Goal: Contribute content: Contribute content

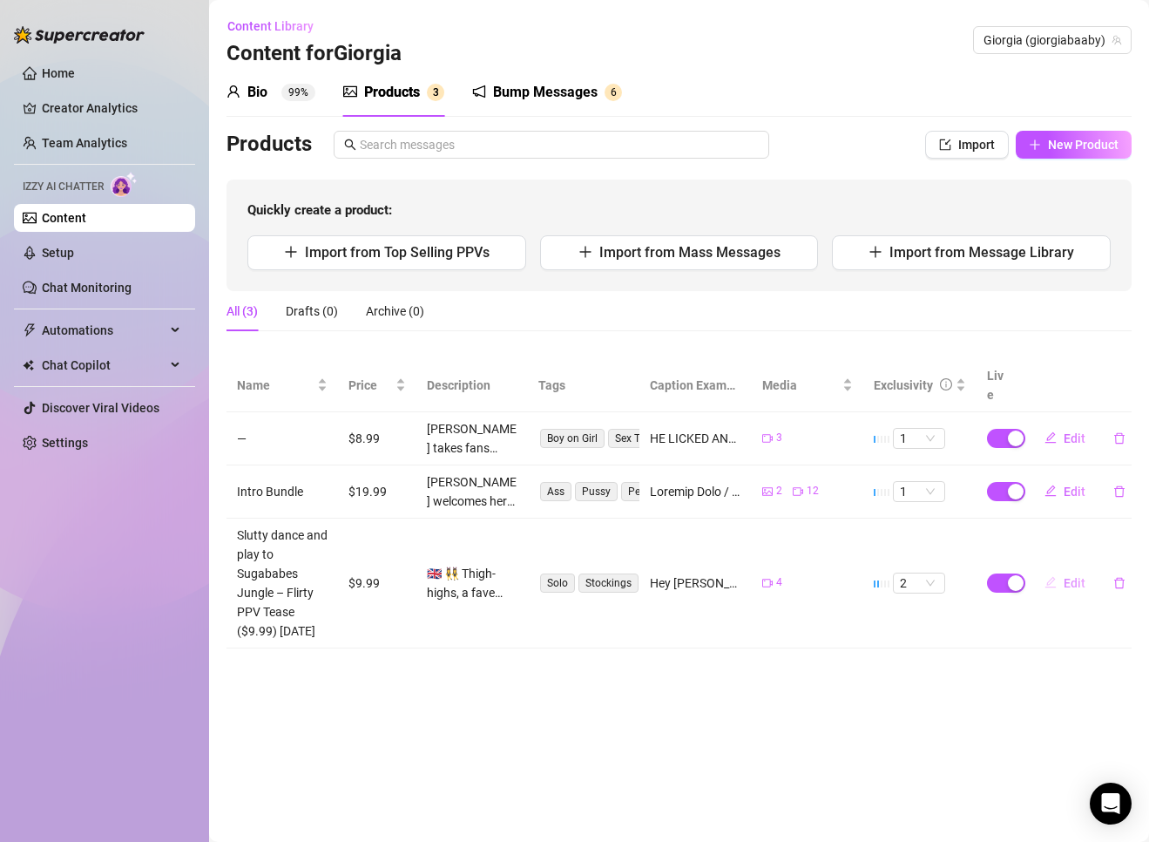
click at [760, 576] on span "Edit" at bounding box center [1075, 583] width 22 height 14
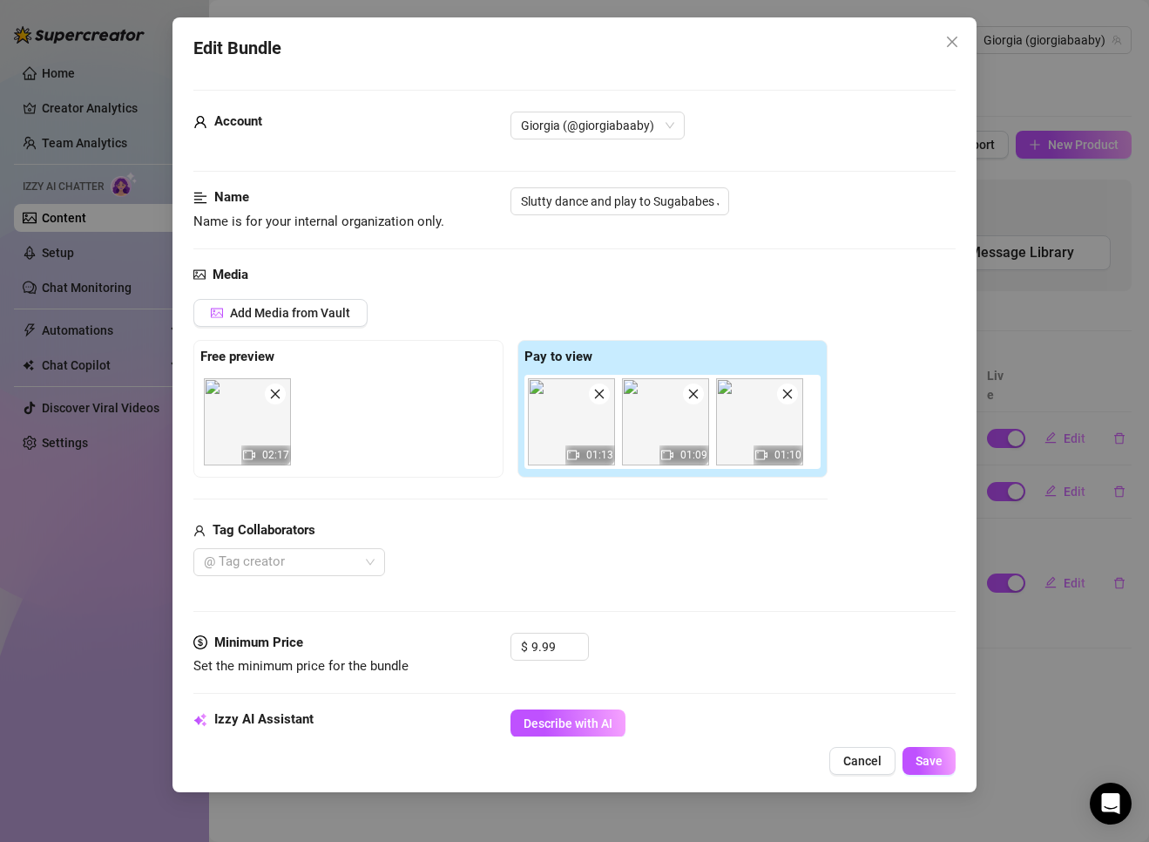
click at [570, 431] on img at bounding box center [571, 421] width 87 height 87
click at [577, 428] on img at bounding box center [571, 421] width 87 height 87
click at [760, 758] on span "Cancel" at bounding box center [862, 761] width 38 height 14
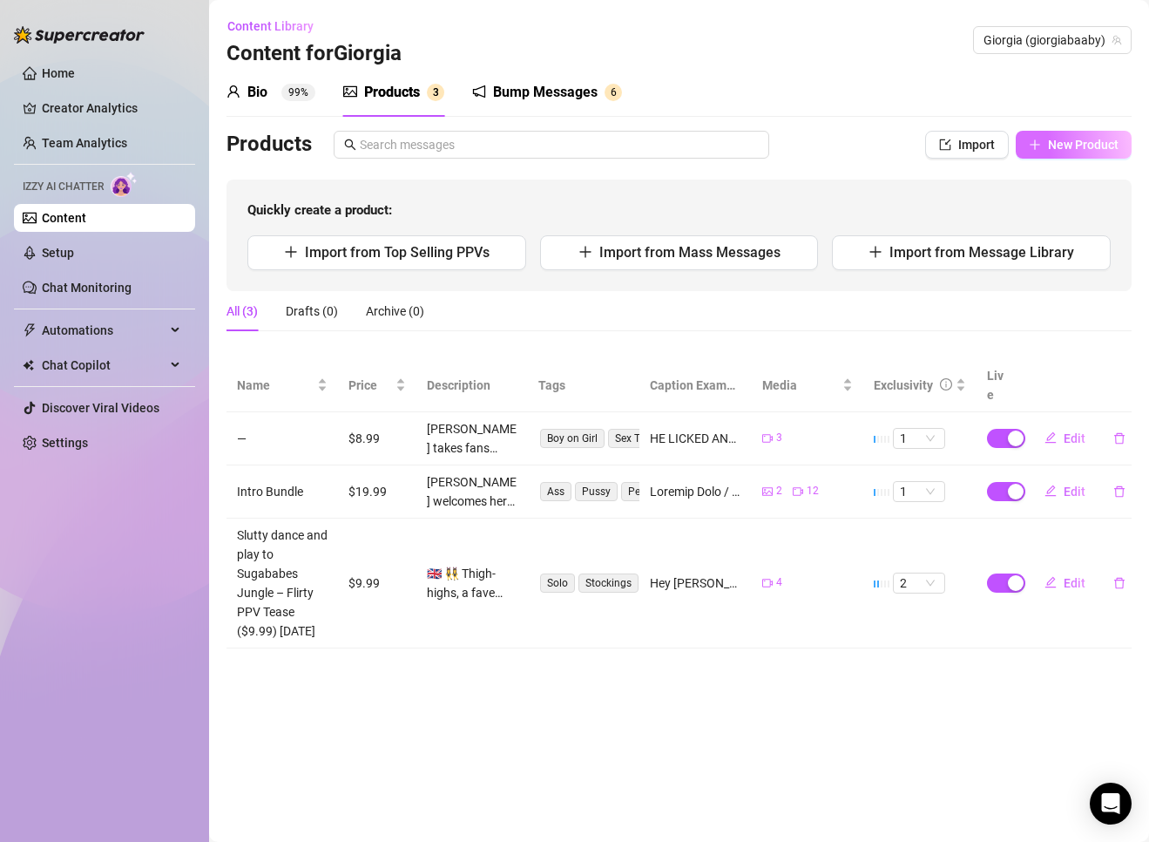
click at [760, 135] on button "New Product" at bounding box center [1074, 145] width 116 height 28
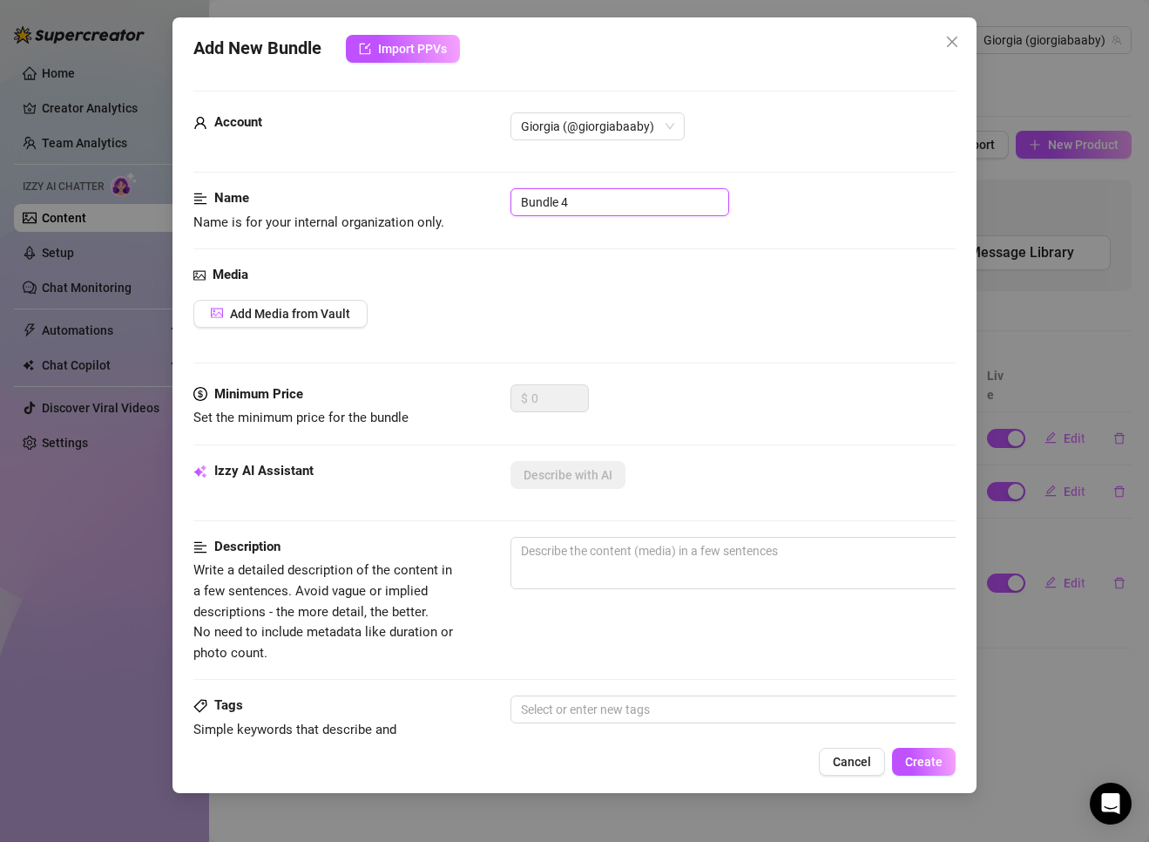
click at [575, 204] on input "Bundle 4" at bounding box center [620, 202] width 219 height 28
click at [337, 315] on span "Add Media from Vault" at bounding box center [290, 314] width 120 height 14
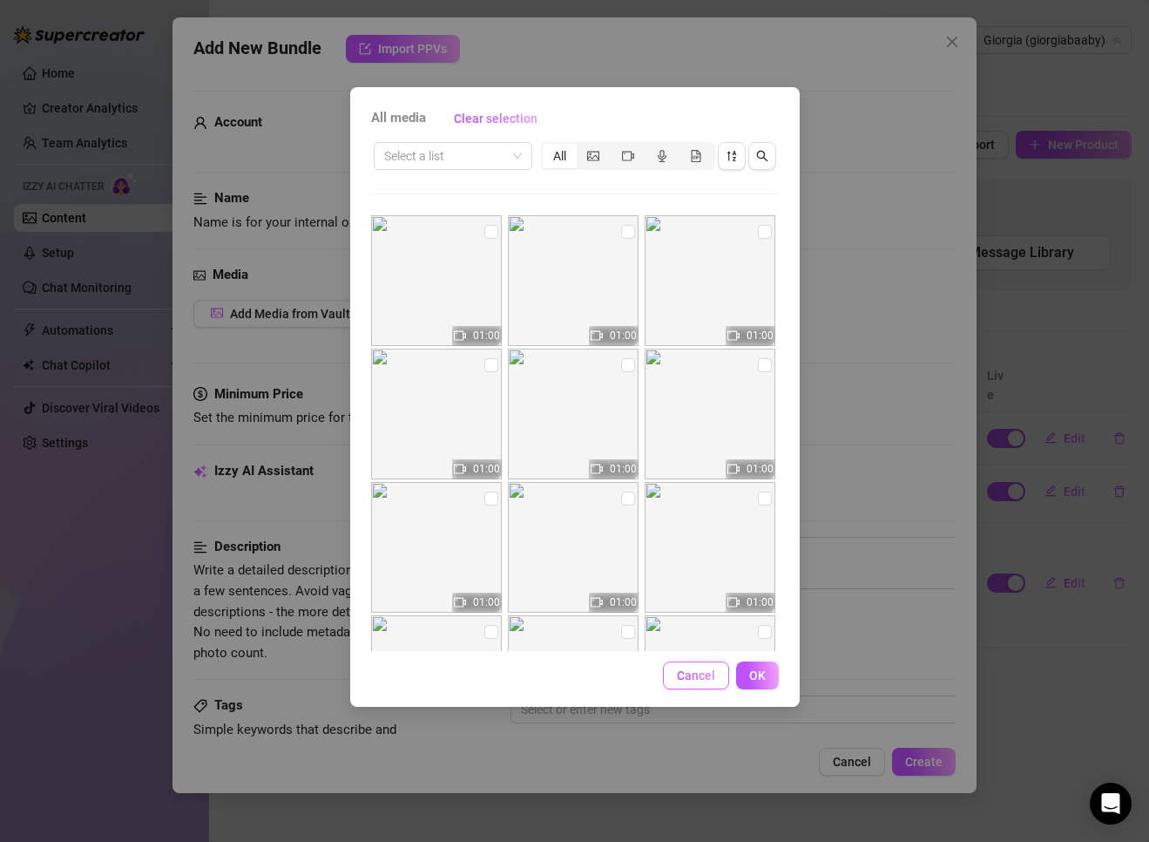
click at [714, 680] on span "Cancel" at bounding box center [696, 675] width 38 height 14
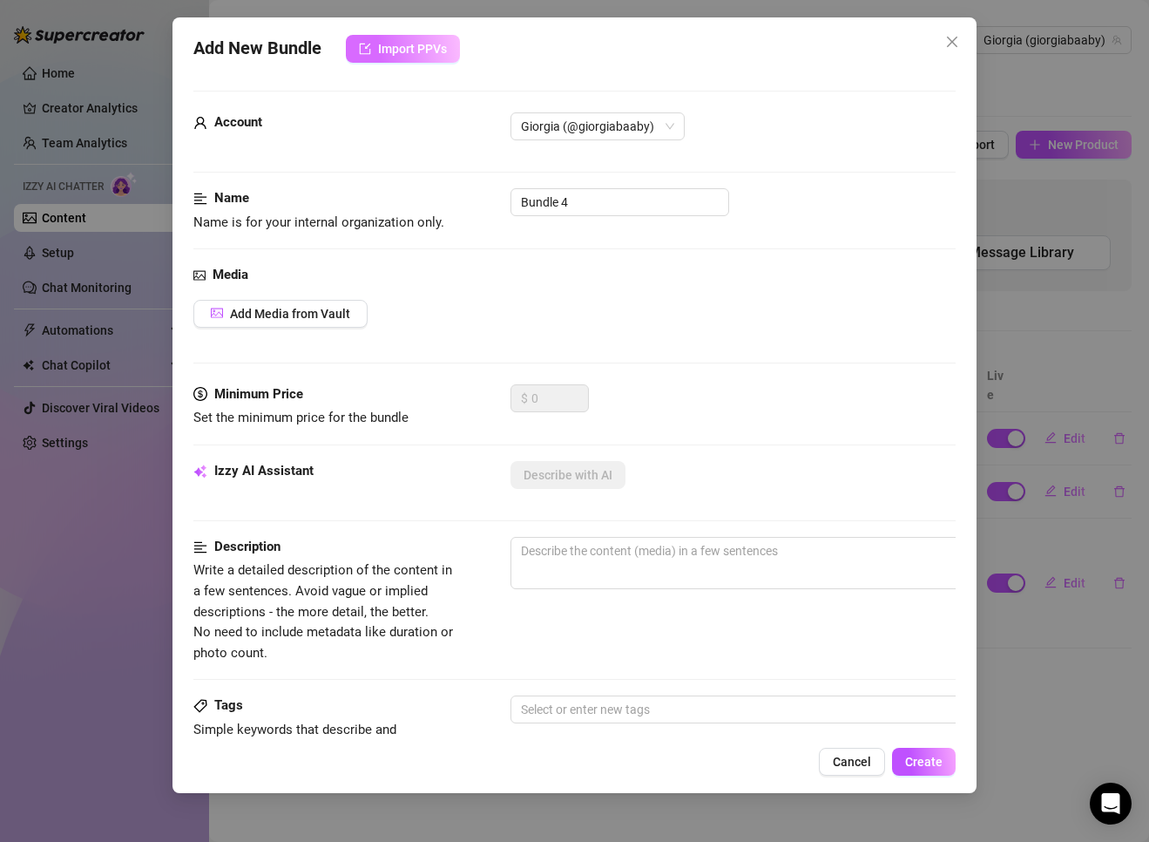
click at [437, 38] on button "Import PPVs" at bounding box center [403, 49] width 114 height 28
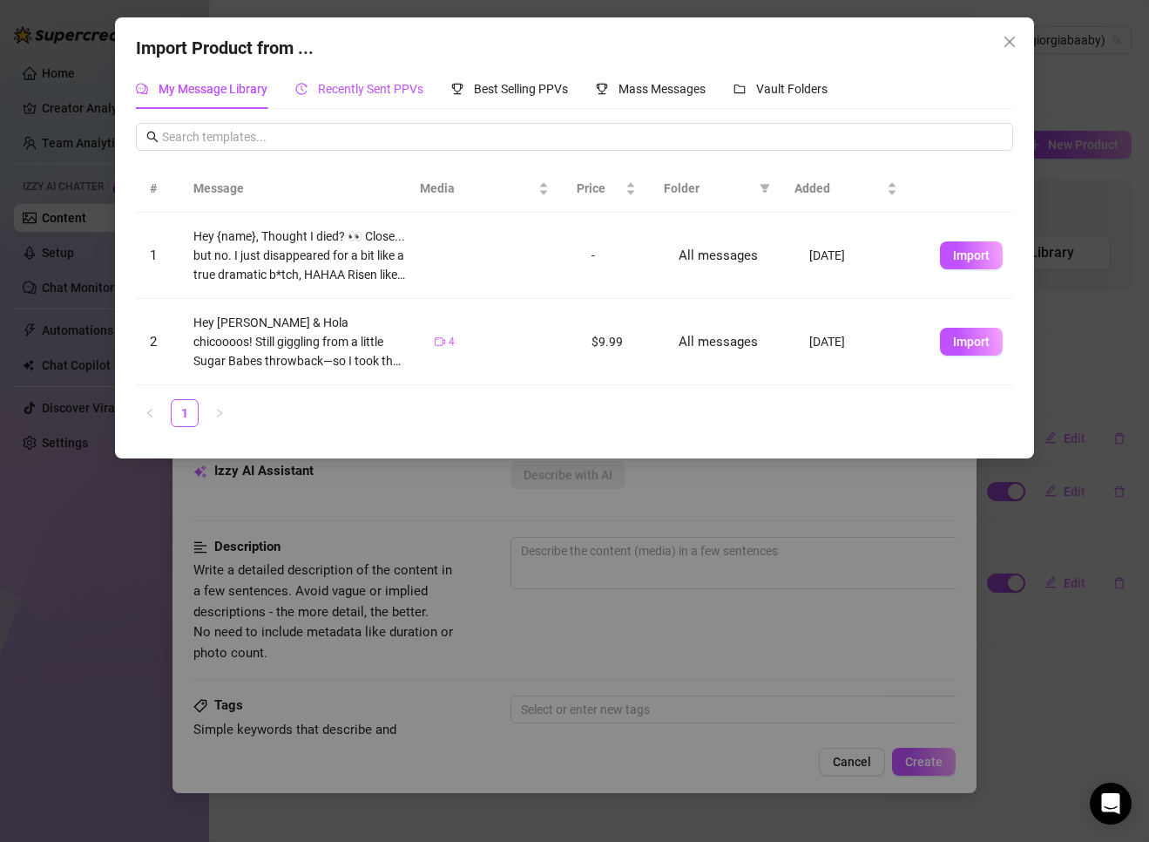
click at [379, 82] on span "Recently Sent PPVs" at bounding box center [370, 89] width 105 height 14
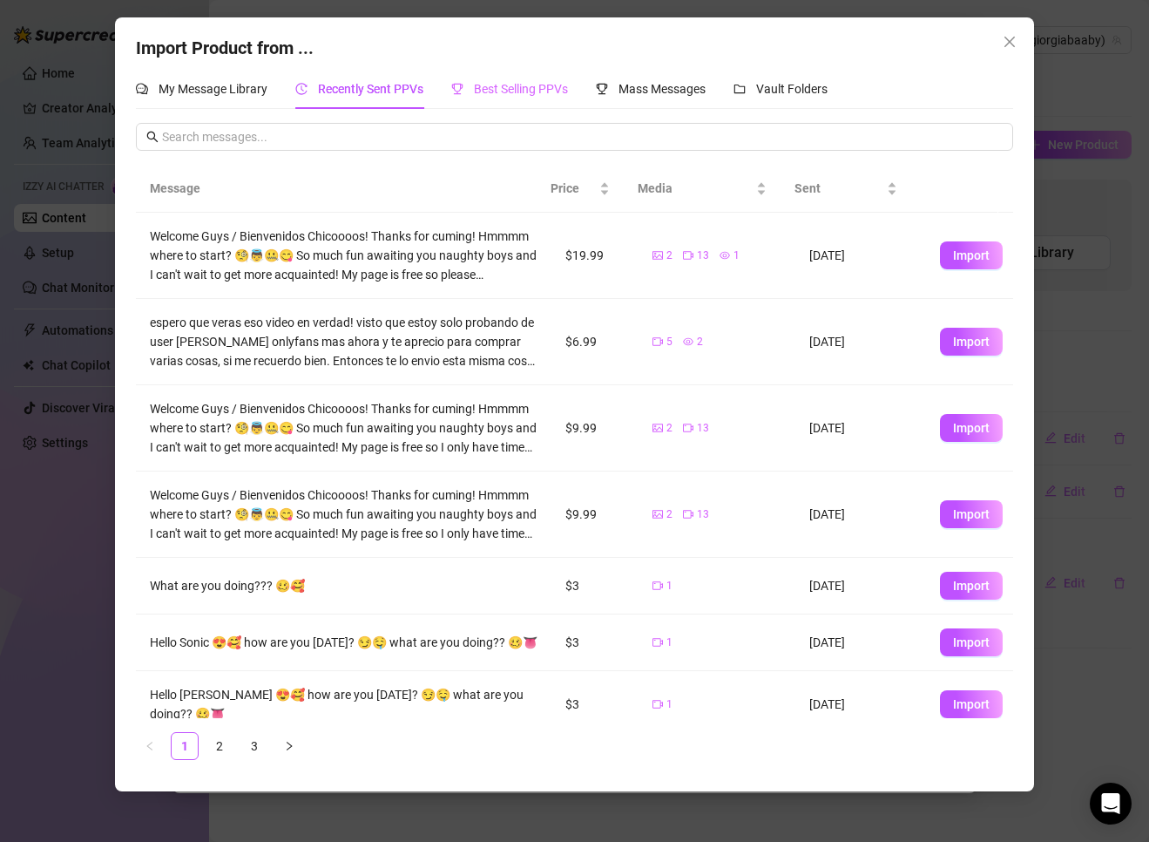
click at [506, 71] on div "Best Selling PPVs" at bounding box center [509, 89] width 117 height 40
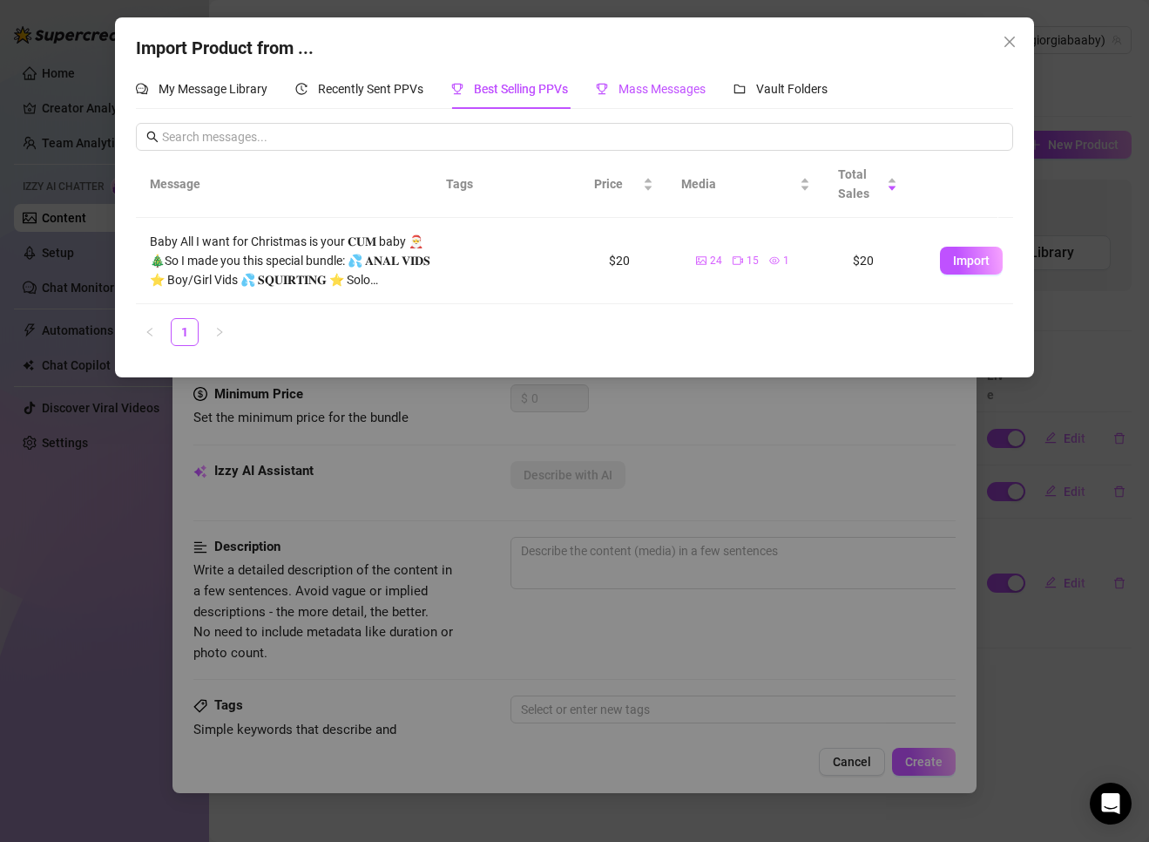
click at [670, 88] on span "Mass Messages" at bounding box center [662, 89] width 87 height 14
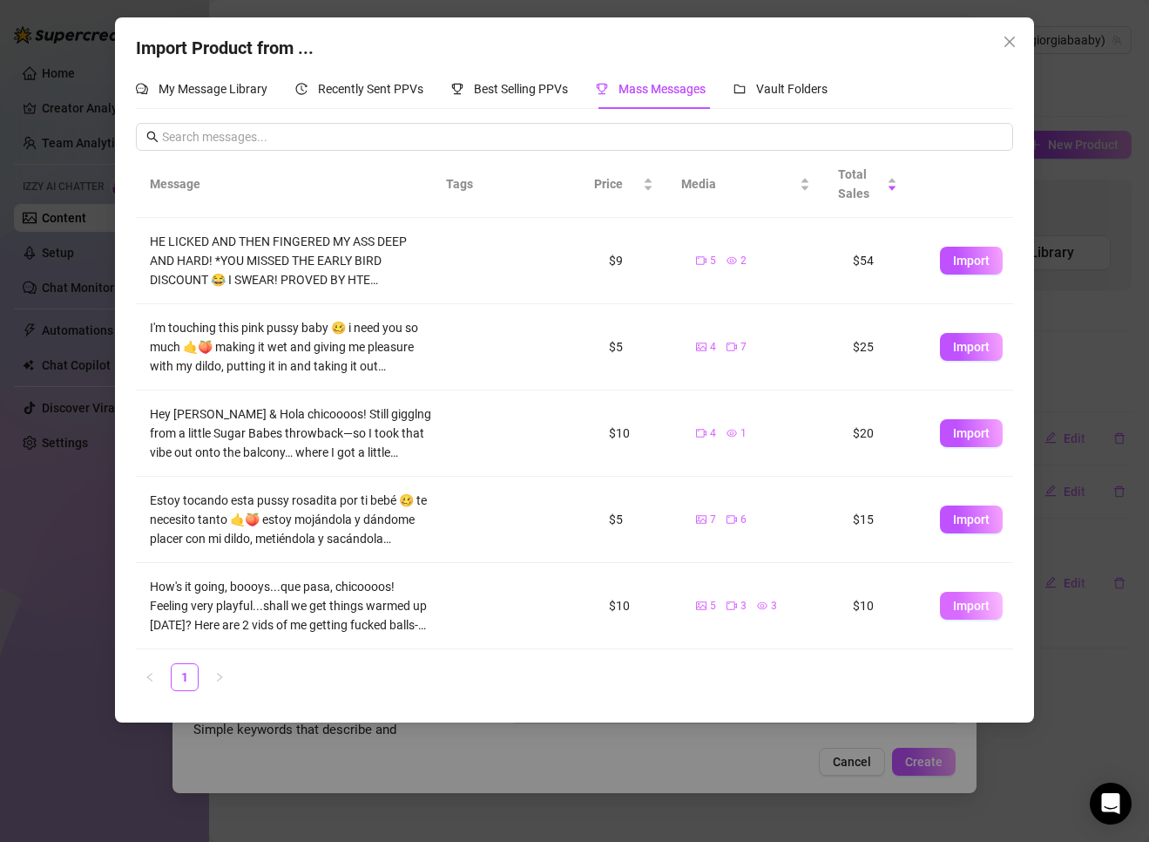
click at [760, 604] on span "Import" at bounding box center [971, 606] width 37 height 14
type textarea "How's it going, boooys...que pasa, chicoooos! Feeling very playful...shall we g…"
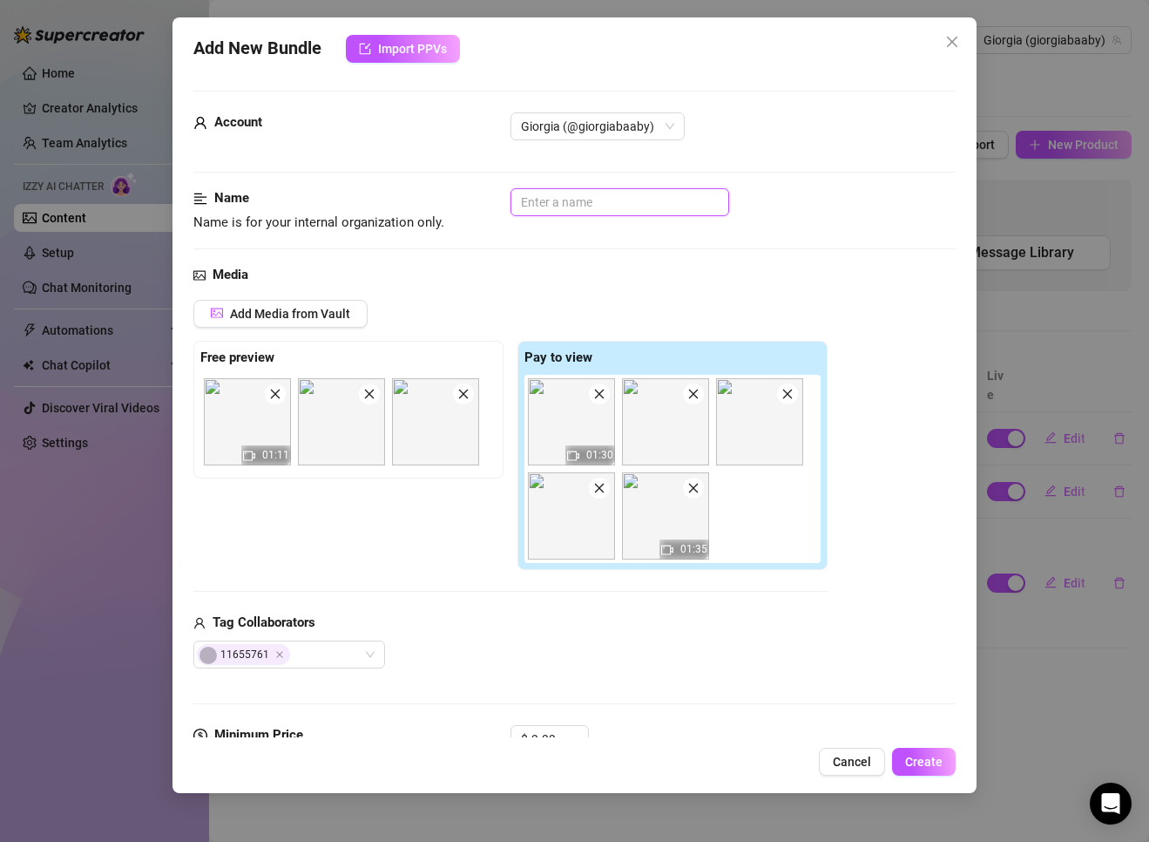
click at [596, 210] on input "text" at bounding box center [620, 202] width 219 height 28
type input "b"
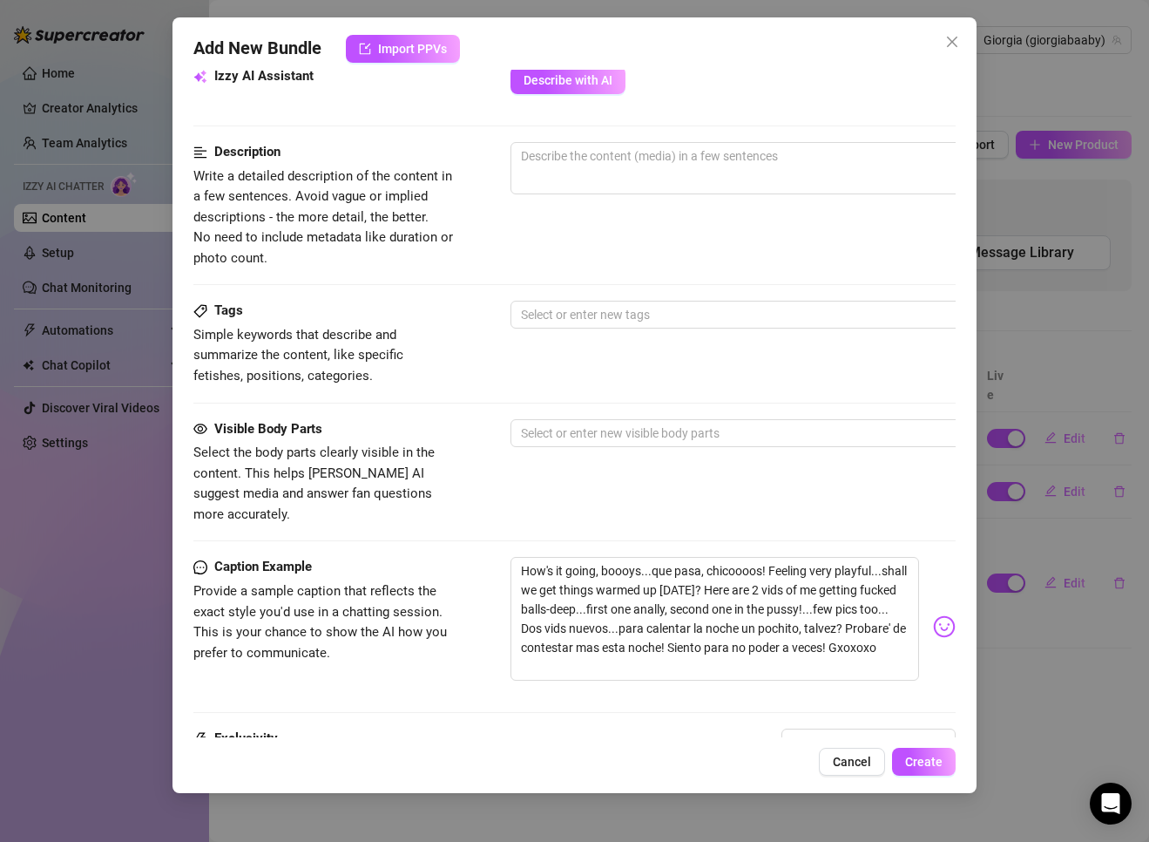
scroll to position [784, 0]
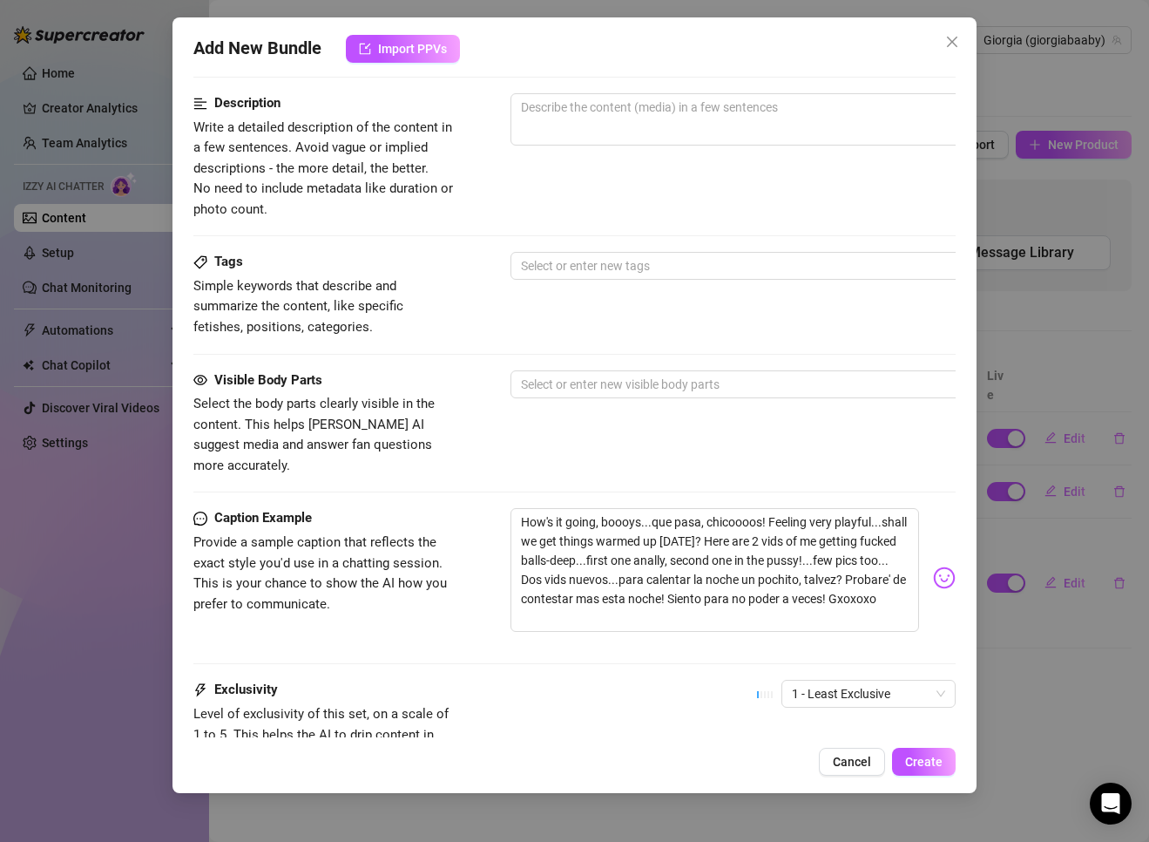
type input "Bundle 4 - a little puss, a little anal"
drag, startPoint x: 569, startPoint y: 507, endPoint x: 559, endPoint y: 507, distance: 9.6
click at [569, 508] on textarea "How's it going, boooys...que pasa, chicoooos! Feeling very playful...shall we g…" at bounding box center [715, 570] width 409 height 124
drag, startPoint x: 521, startPoint y: 502, endPoint x: 691, endPoint y: 599, distance: 195.9
click at [691, 599] on textarea "How's it going, boooys...que pasa, chicoooos! Feeling very playful...shall we g…" at bounding box center [715, 570] width 409 height 124
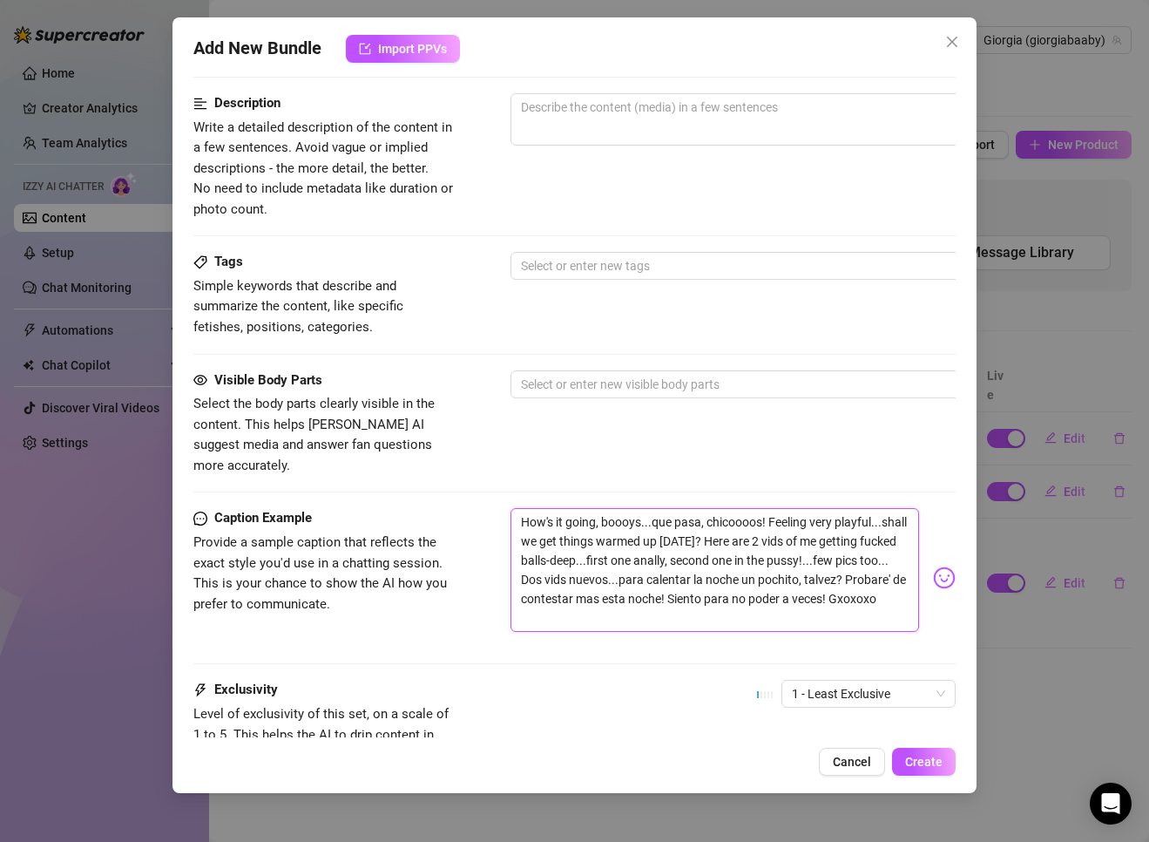
paste textarea "extra playful right now...shall we get things warmed up a little? Here are 2 vi…"
type textarea "How's it going, boooys...que pasa, chicoooos! Feeling extra playful right now..…"
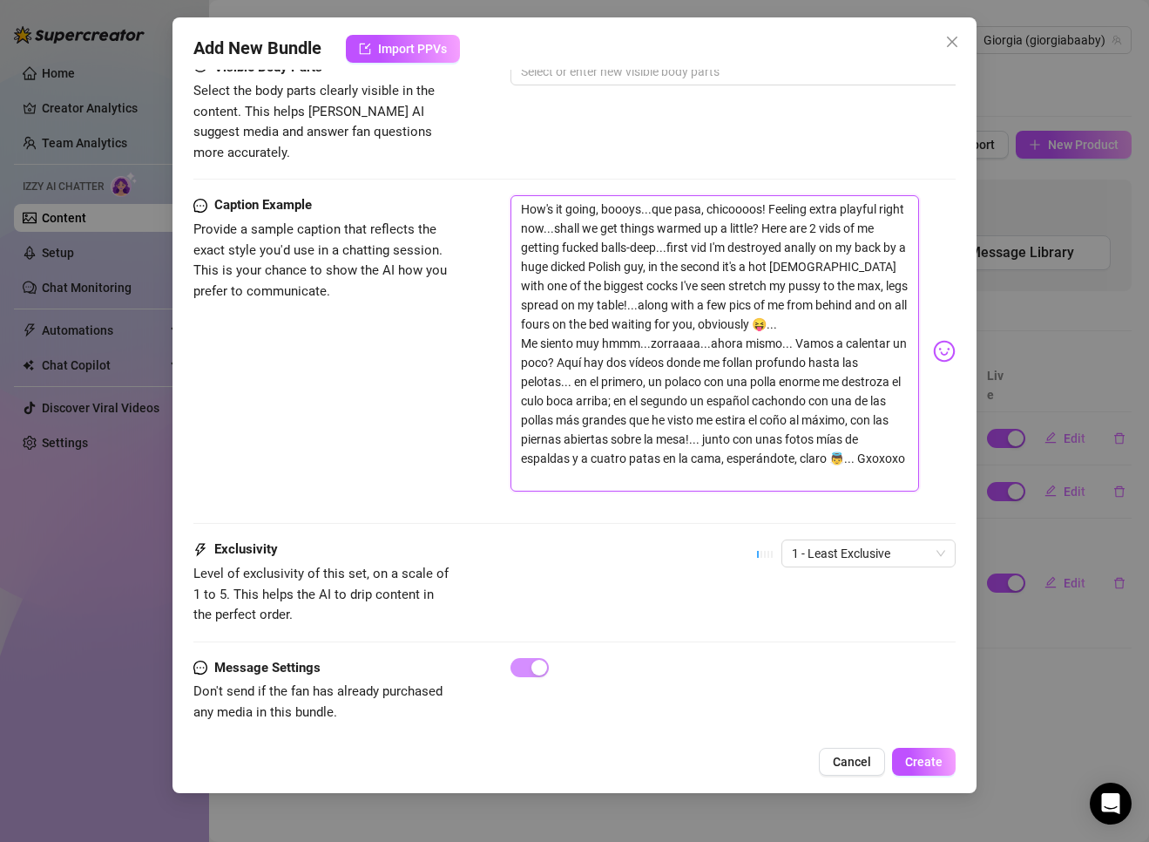
scroll to position [1109, 0]
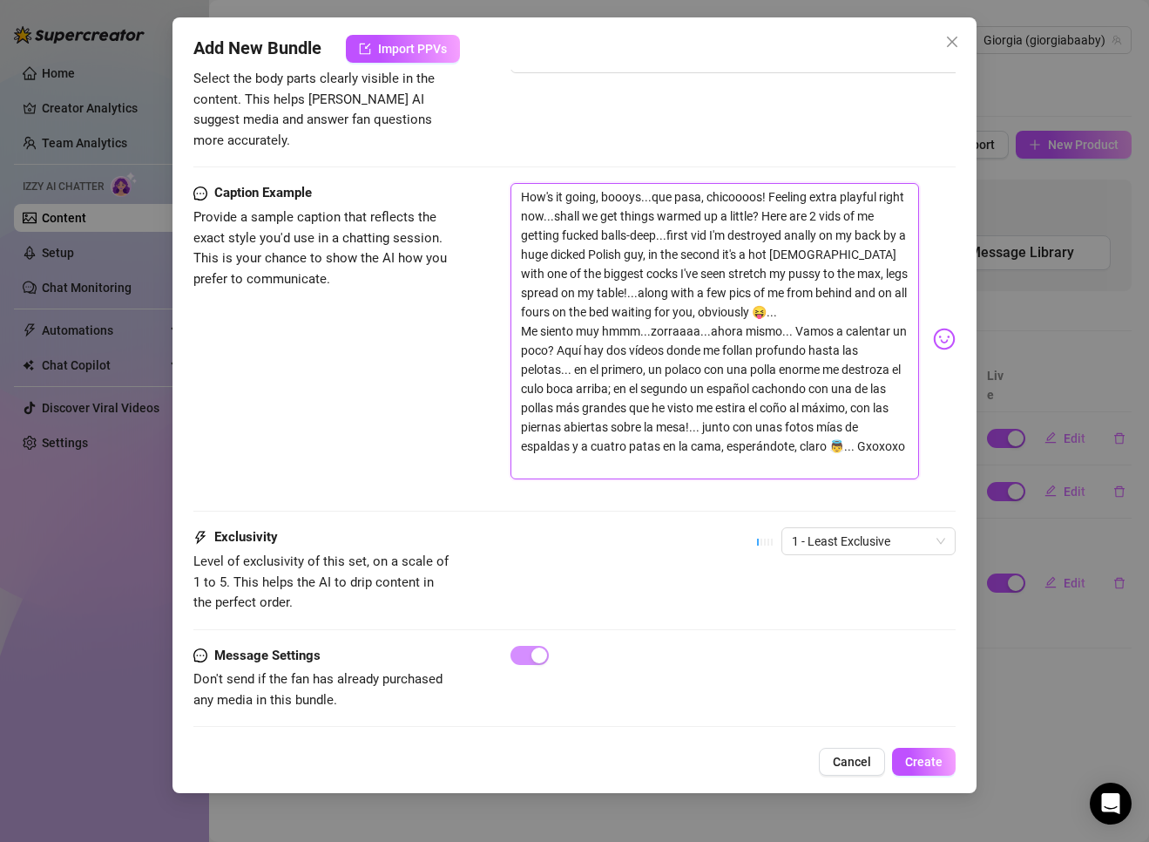
click at [760, 294] on textarea "How's it going, boooys...que pasa, chicoooos! Feeling extra playful right now..…" at bounding box center [715, 331] width 409 height 296
type textarea "How's it going, boooys...que pasa, chicoooos! Feeling extra playful right now..…"
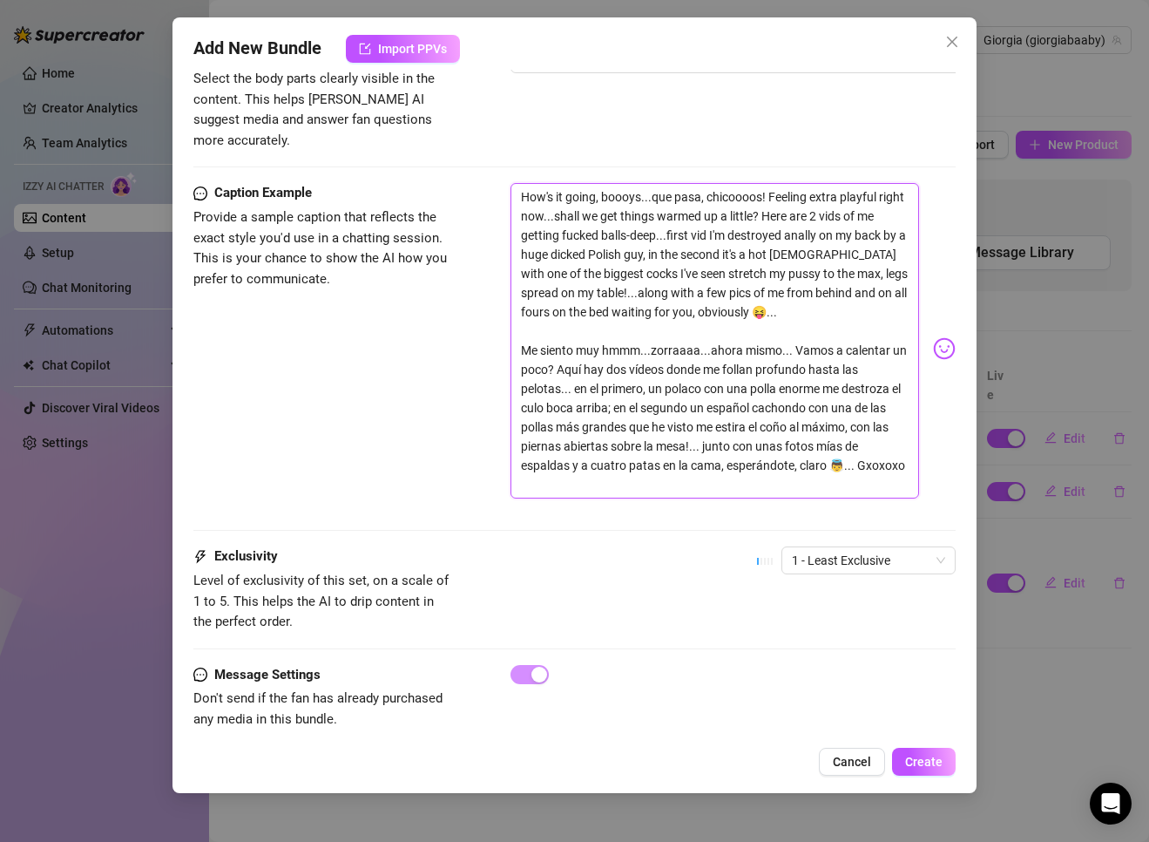
click at [519, 334] on textarea "How's it going, boooys...que pasa, chicoooos! Feeling extra playful right now..…" at bounding box center [715, 340] width 409 height 315
type textarea "How's it going, boooys...que pasa, chicoooos! Feeling extra playful right now..…"
click at [678, 215] on textarea "How's it going, boooys...que pasa, chicoooos! Feeling extra playful right now..…" at bounding box center [715, 340] width 409 height 315
click at [520, 183] on textarea "How's it going, boooys...que pasa, chicoooos! Feeling extra playful right now..…" at bounding box center [715, 340] width 409 height 315
paste textarea "🇬🇧"
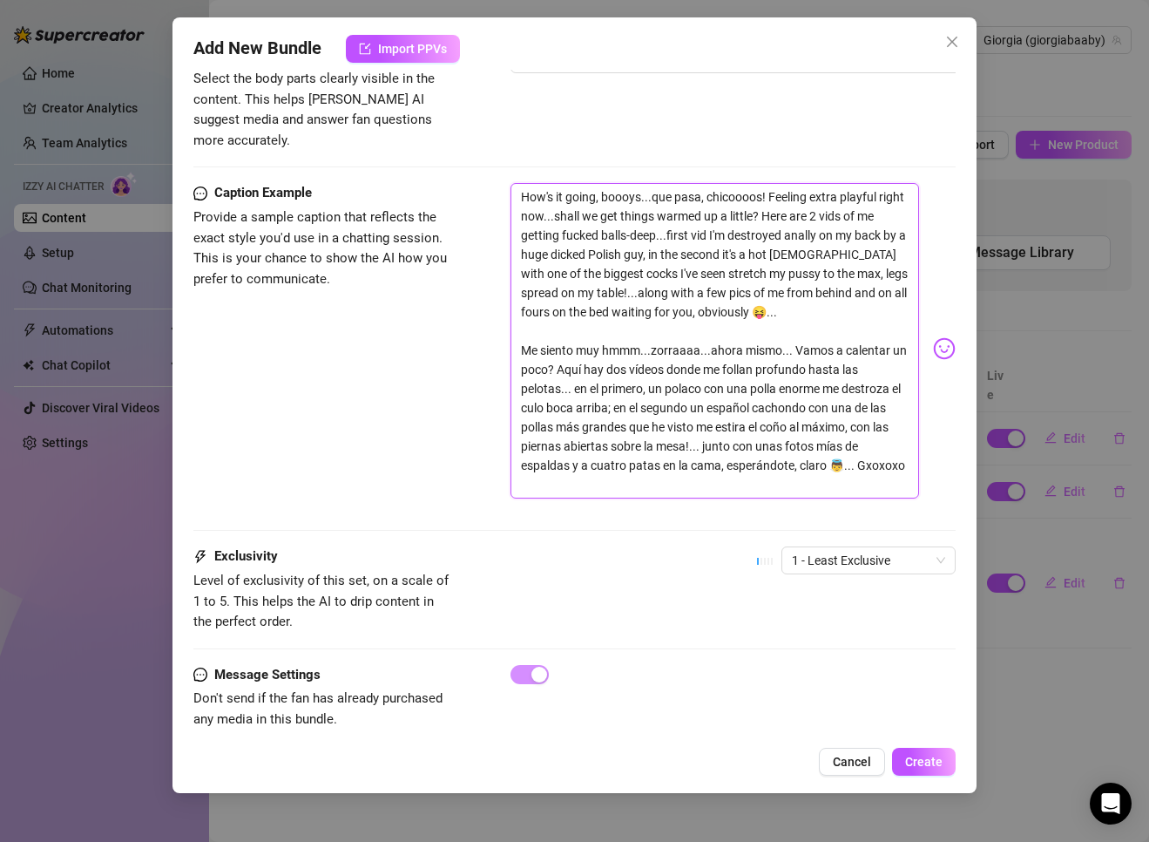
type textarea "🇬🇧How's it going, boooys...que pasa, chicoooos! Feeling extra playful right now…"
type textarea "🇬🇧 How's it going, boooys...que pasa, chicoooos! Feeling extra playful right no…"
click at [521, 322] on textarea "🇬🇧 How's it going, boooys...que pasa, chicoooos! Feeling extra playful right no…" at bounding box center [715, 340] width 409 height 315
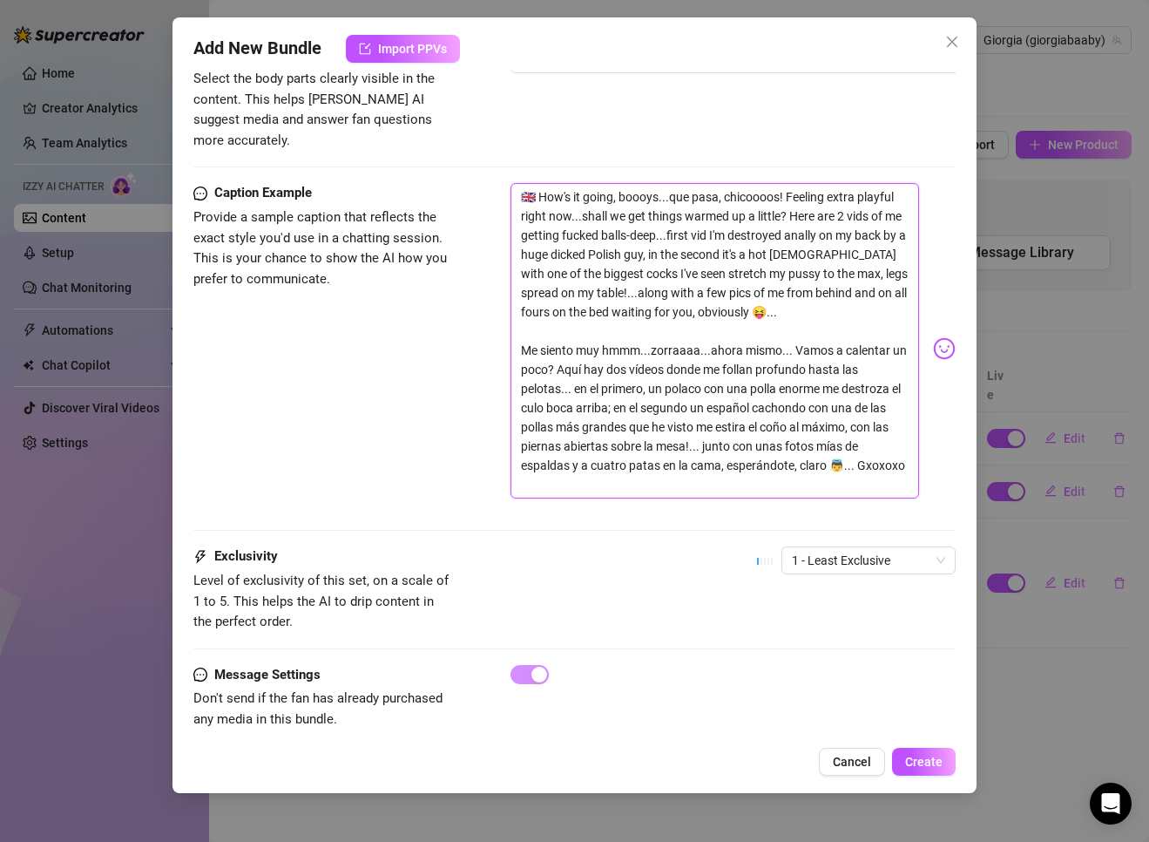
paste textarea "🇪🇸"
type textarea "🇬🇧 How's it going, boooys...que pasa, chicoooos! Feeling extra playful right no…"
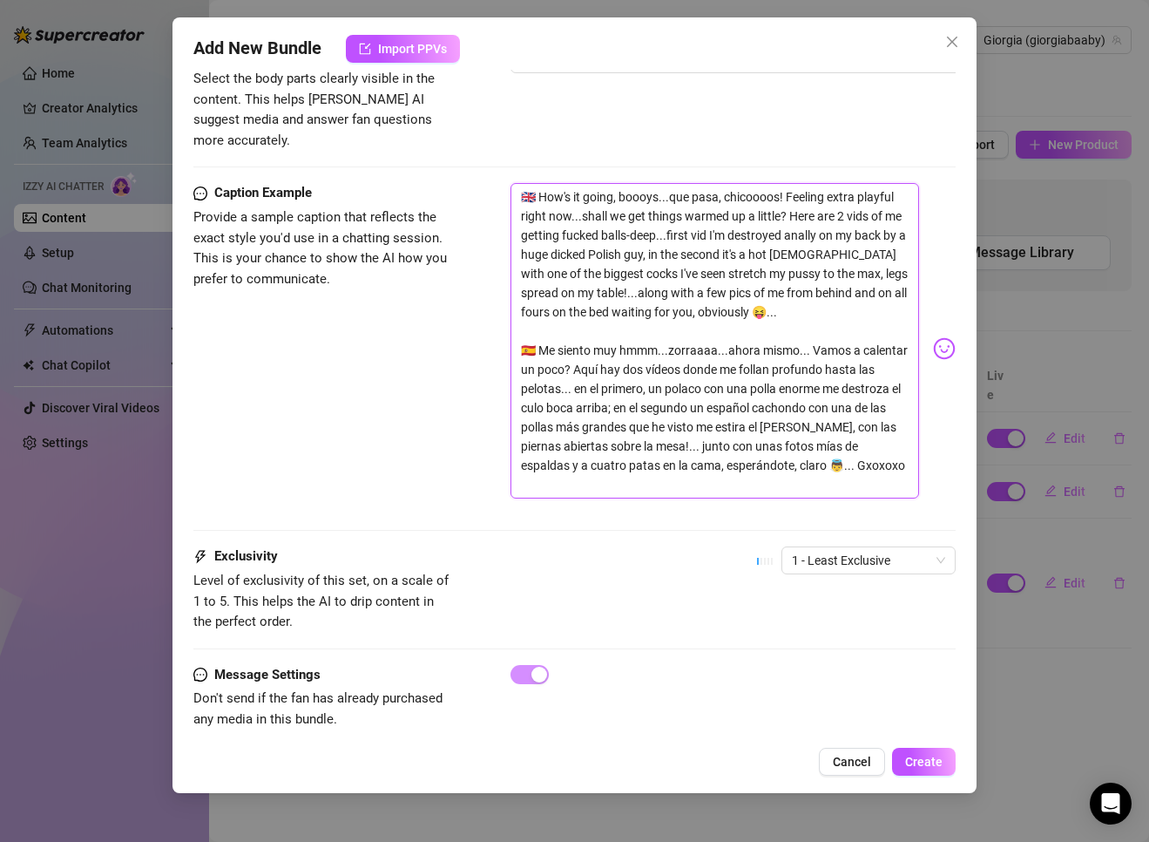
click at [566, 324] on textarea "🇬🇧 How's it going, boooys...que pasa, chicoooos! Feeling extra playful right no…" at bounding box center [715, 340] width 409 height 315
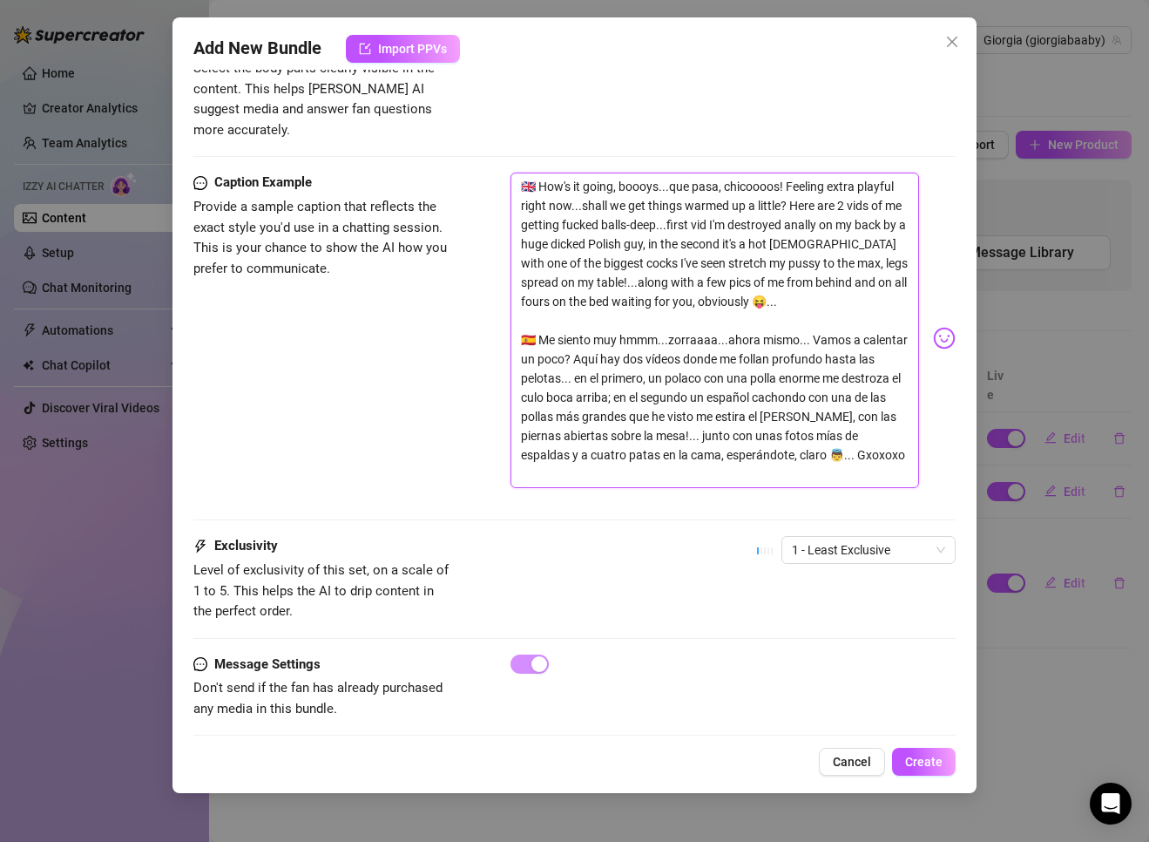
scroll to position [1128, 0]
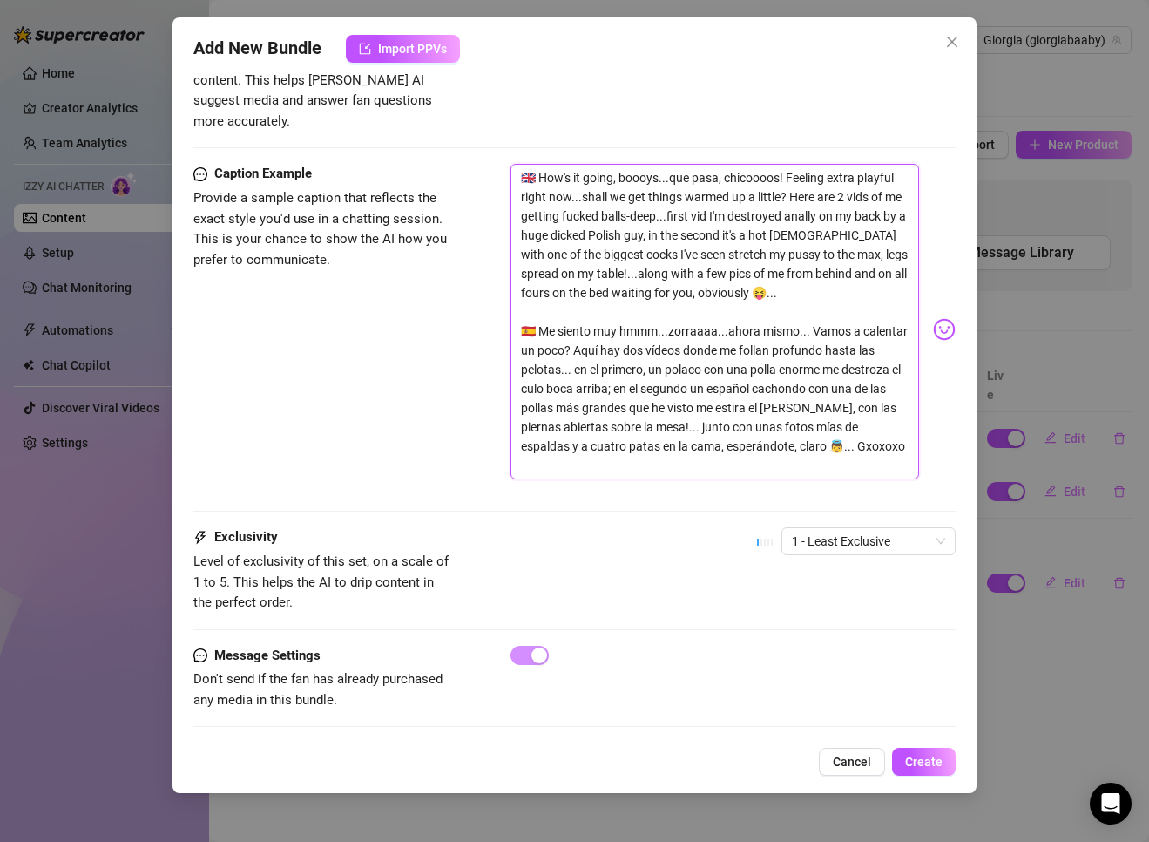
click at [656, 446] on textarea "🇬🇧 How's it going, boooys...que pasa, chicoooos! Feeling extra playful right no…" at bounding box center [715, 321] width 409 height 315
type textarea "🇬🇧 How's it going, boooys...que pasa, chicoooos! Feeling extra playful right no…"
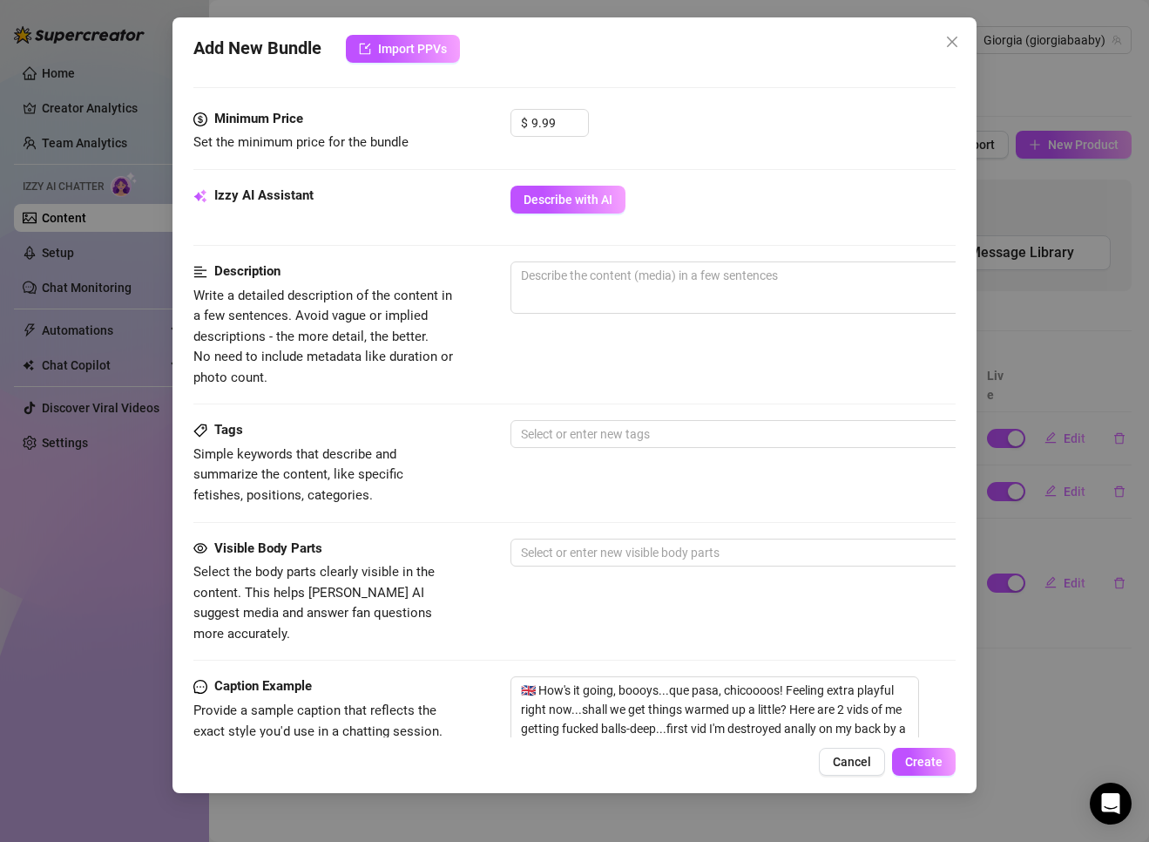
scroll to position [518, 0]
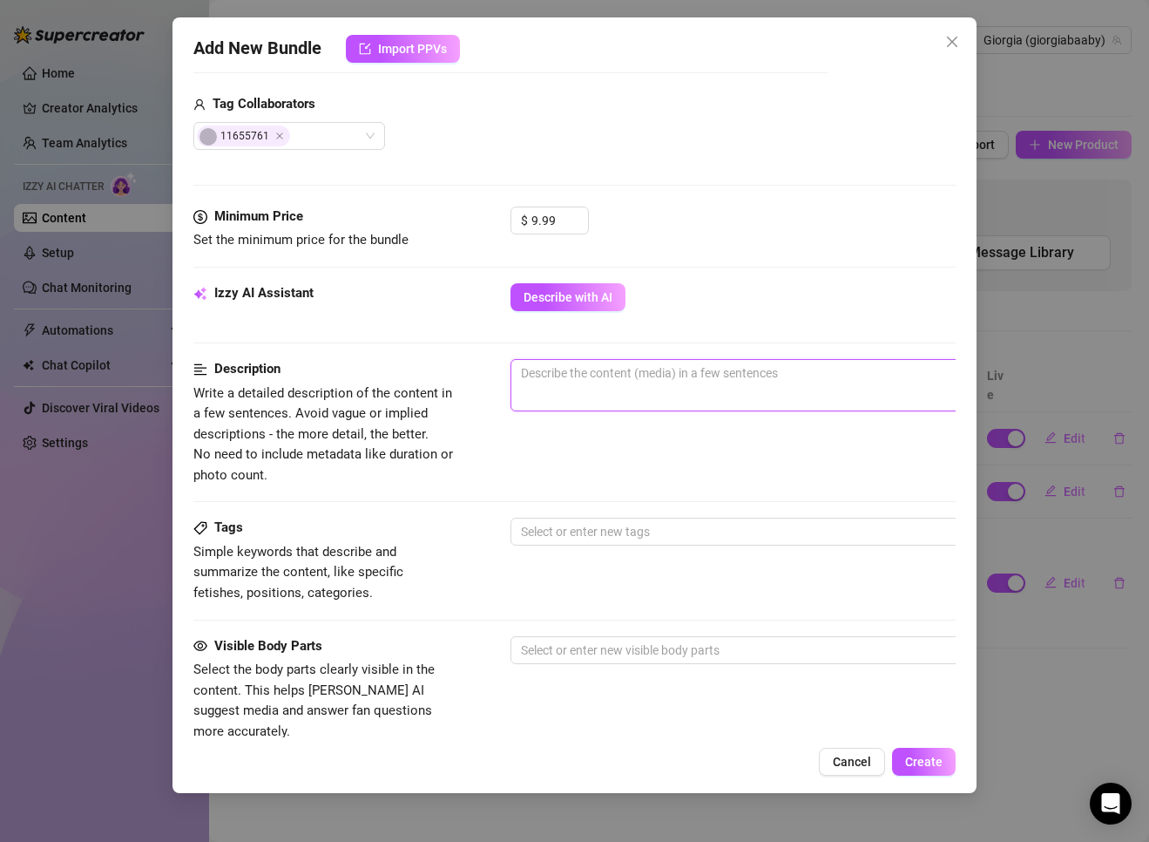
click at [584, 377] on textarea at bounding box center [815, 373] width 608 height 26
paste textarea "ENGLISH 🔥 Two-scene, no-mercy set where [PERSON_NAME] takes it deep both ways. …"
type textarea "ENGLISH 🔥 Two-scene, no-mercy set where [PERSON_NAME] takes it deep both ways. …"
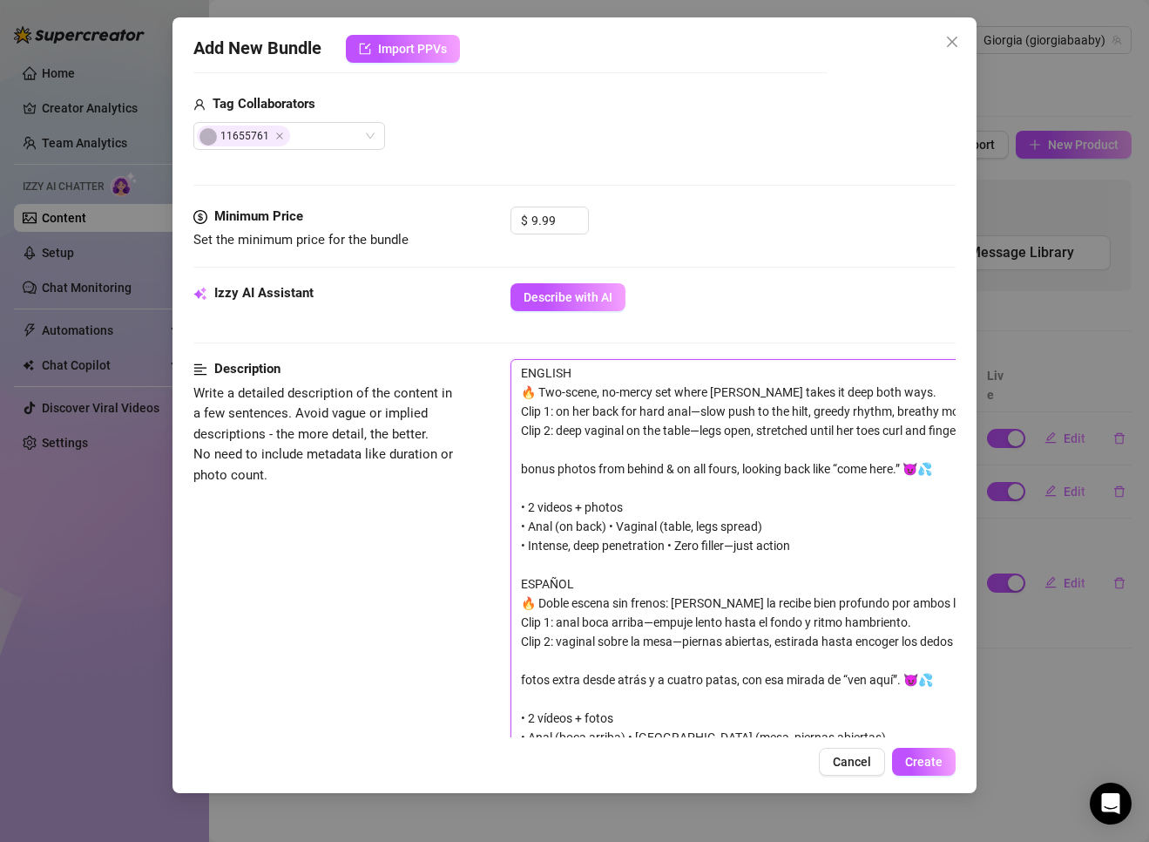
scroll to position [0, 0]
type textarea "ENGLISH 🔥 Two-scene, no-mercy set where [PERSON_NAME] takes it deep both ways. …"
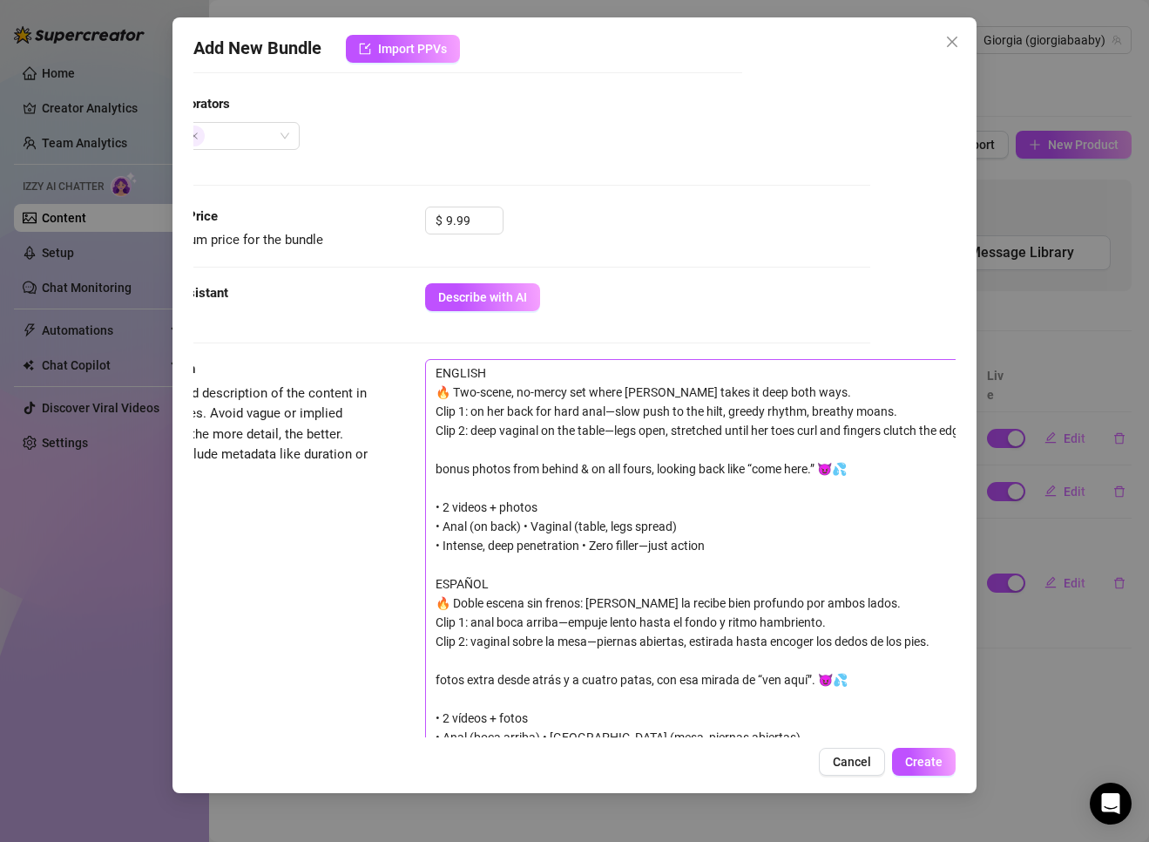
scroll to position [518, 86]
click at [760, 419] on textarea "ENGLISH 🔥 Two-scene, no-mercy set where [PERSON_NAME] takes it deep both ways. …" at bounding box center [729, 565] width 608 height 410
type textarea "ENGLISH 🔥 Two-scene, no-mercy set where [PERSON_NAME] takes it deep both ways. …"
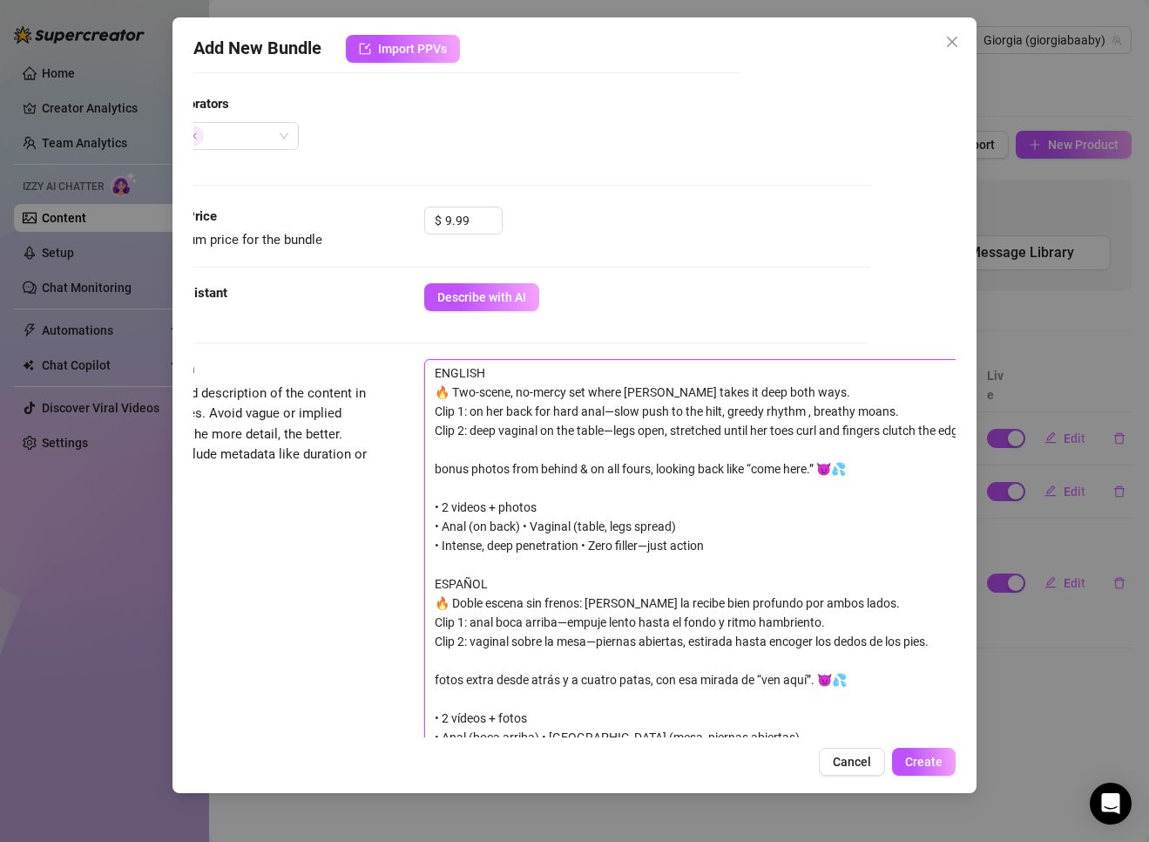
type textarea "ENGLISH 🔥 Two-scene, no-mercy set where [PERSON_NAME] takes it deep both ways. …"
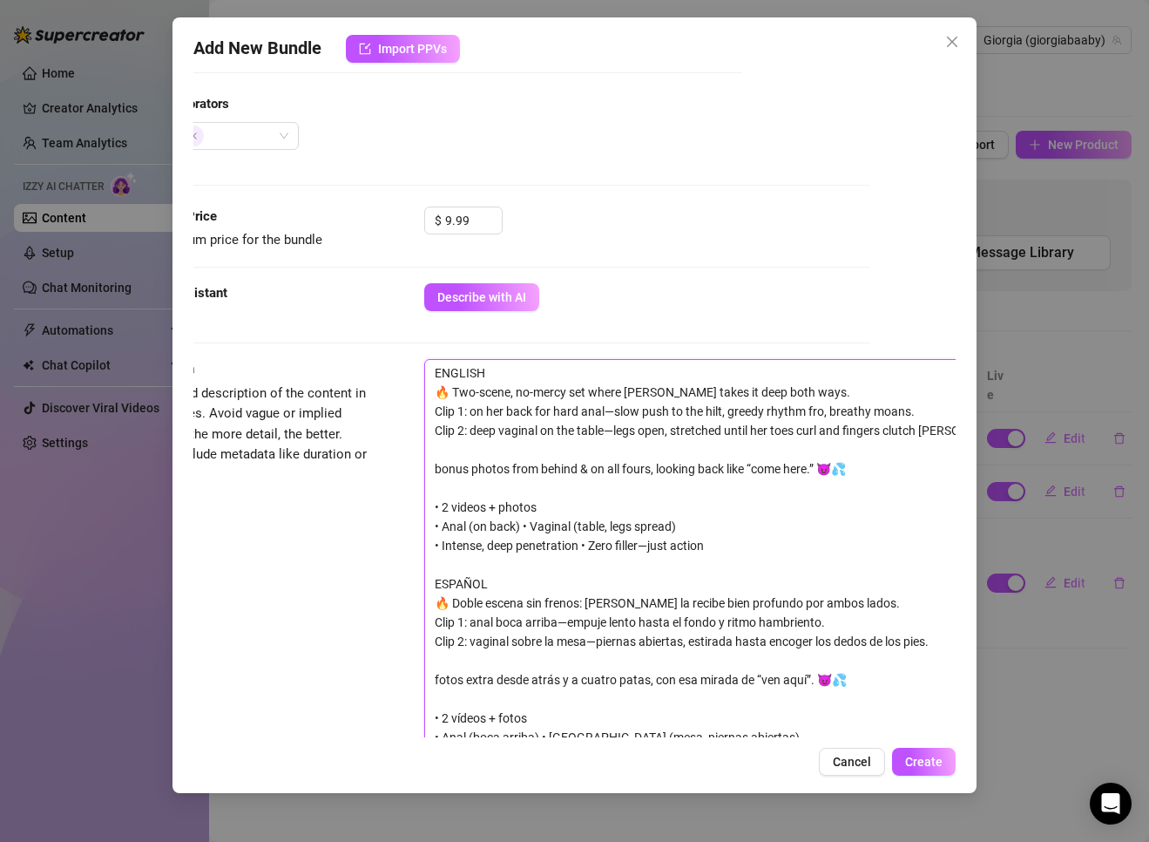
type textarea "ENGLISH 🔥 Two-scene, no-mercy set where [PERSON_NAME] takes it deep both ways. …"
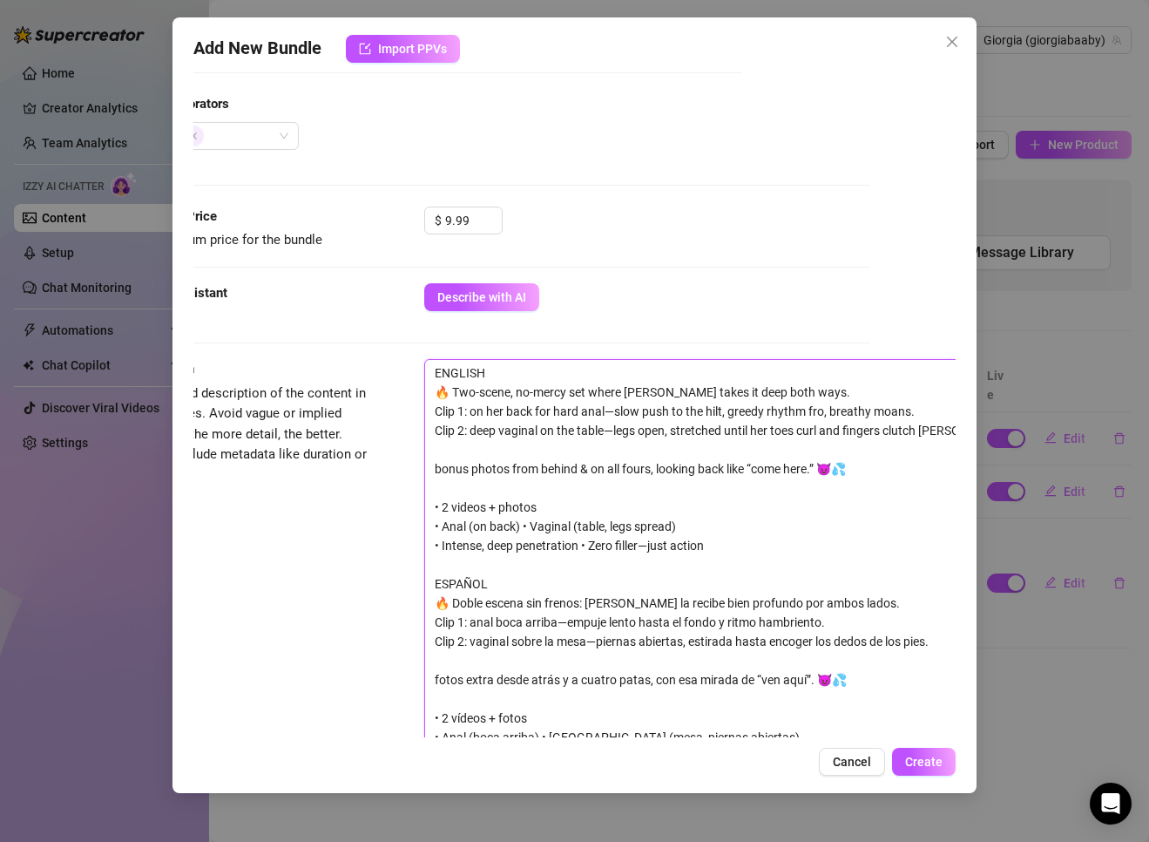
type textarea "ENGLISH 🔥 Two-scene, no-mercy set where [PERSON_NAME] takes it deep both ways. …"
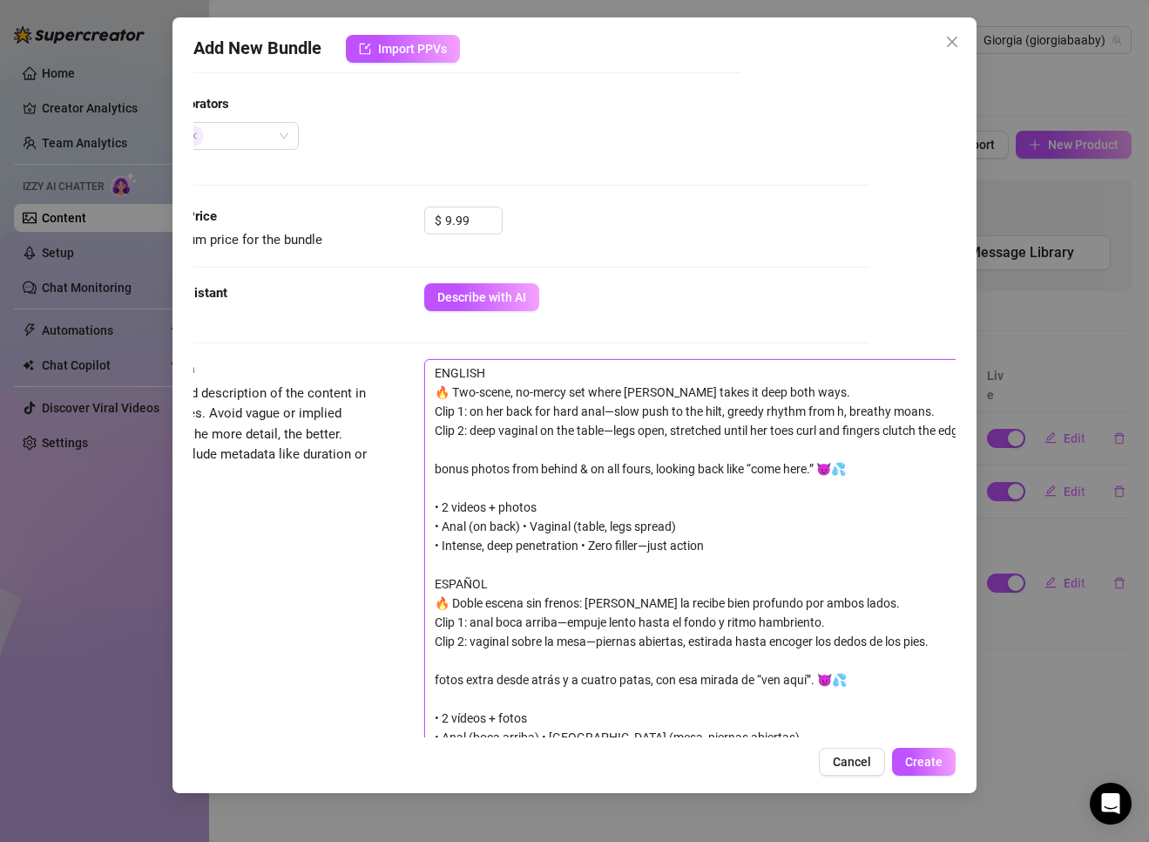
type textarea "ENGLISH 🔥 Two-scene, no-mercy set where [PERSON_NAME] takes it deep both ways. …"
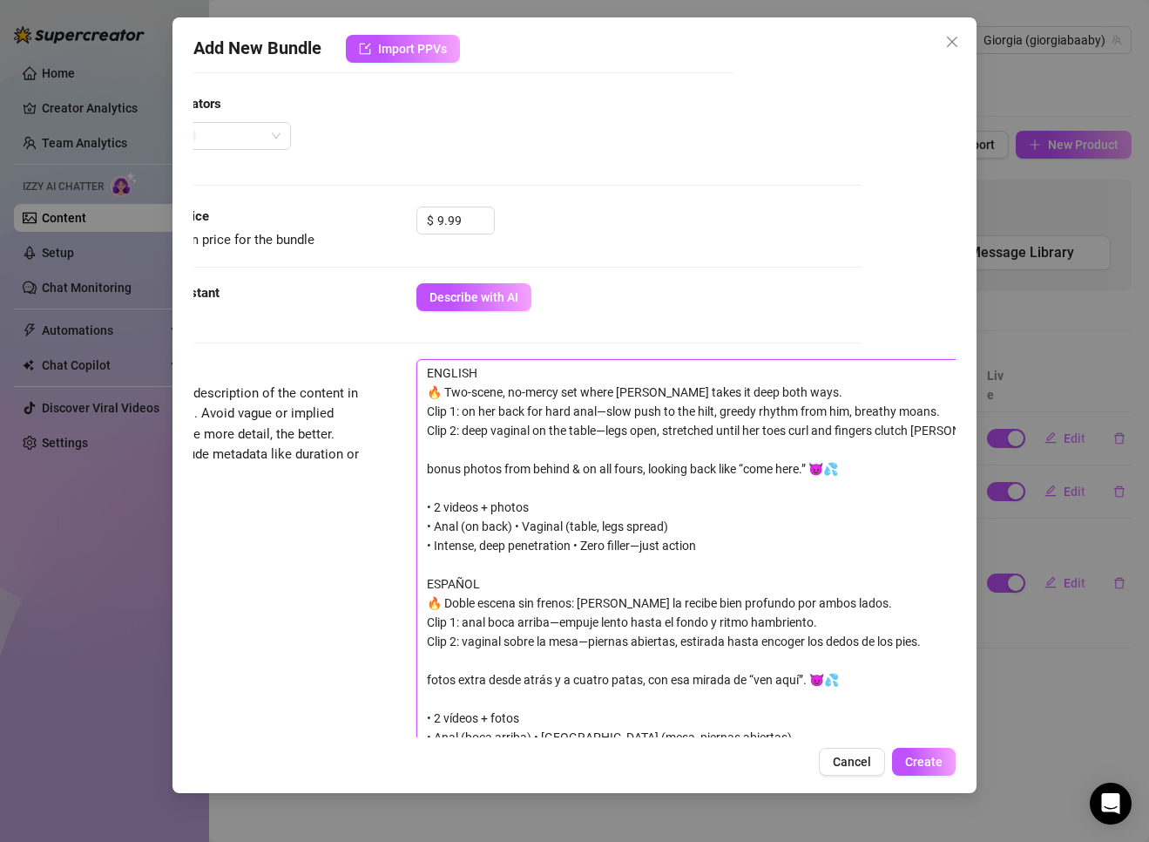
type textarea "ENGLISH 🔥 Two-scene, no-mercy set where [PERSON_NAME] takes it deep both ways. …"
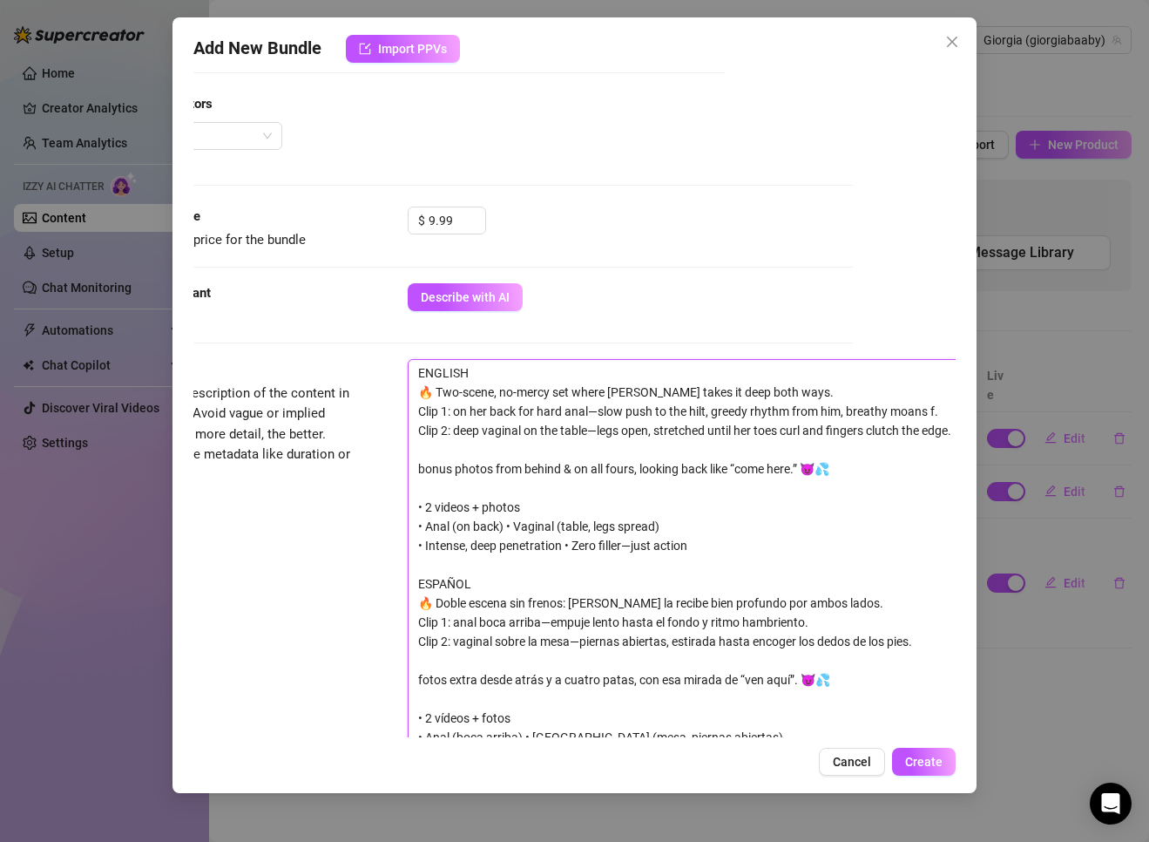
type textarea "ENGLISH 🔥 Two-scene, no-mercy set where [PERSON_NAME] takes it deep both ways. …"
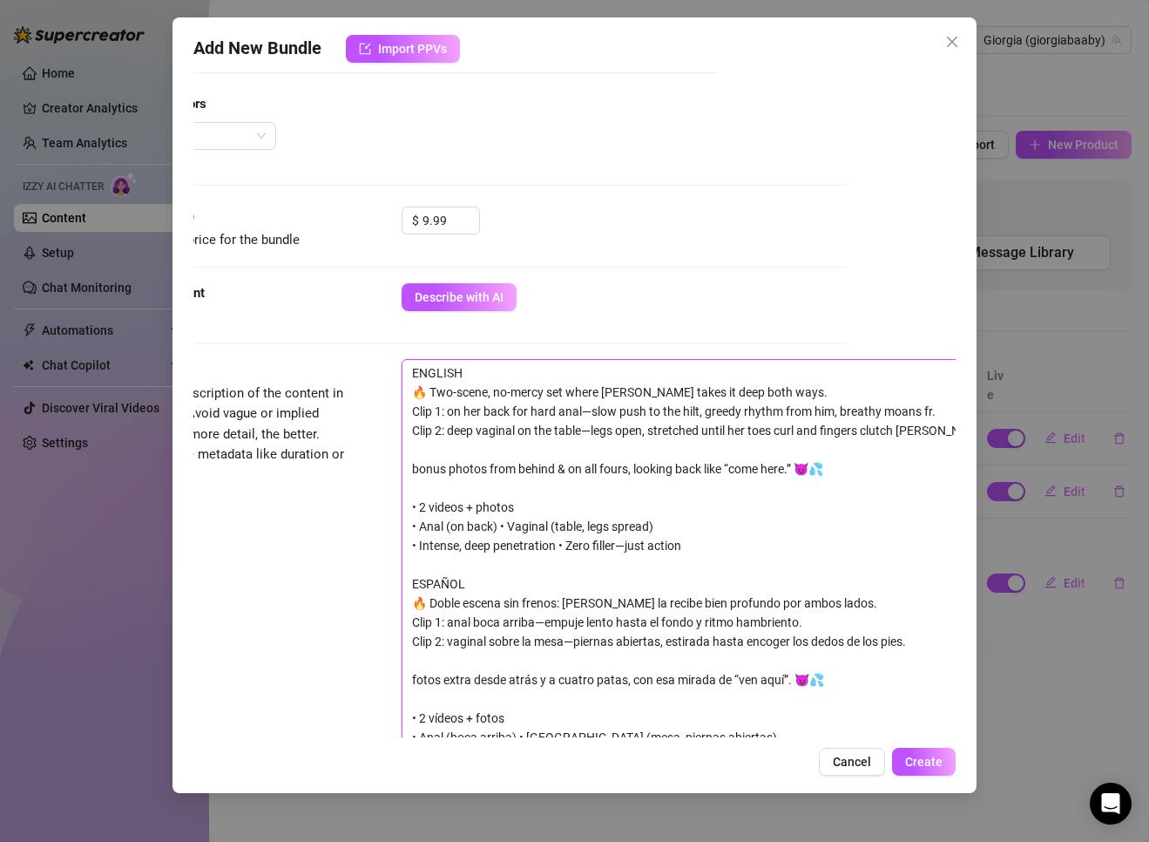
type textarea "ENGLISH 🔥 Two-scene, no-mercy set where [PERSON_NAME] takes it deep both ways. …"
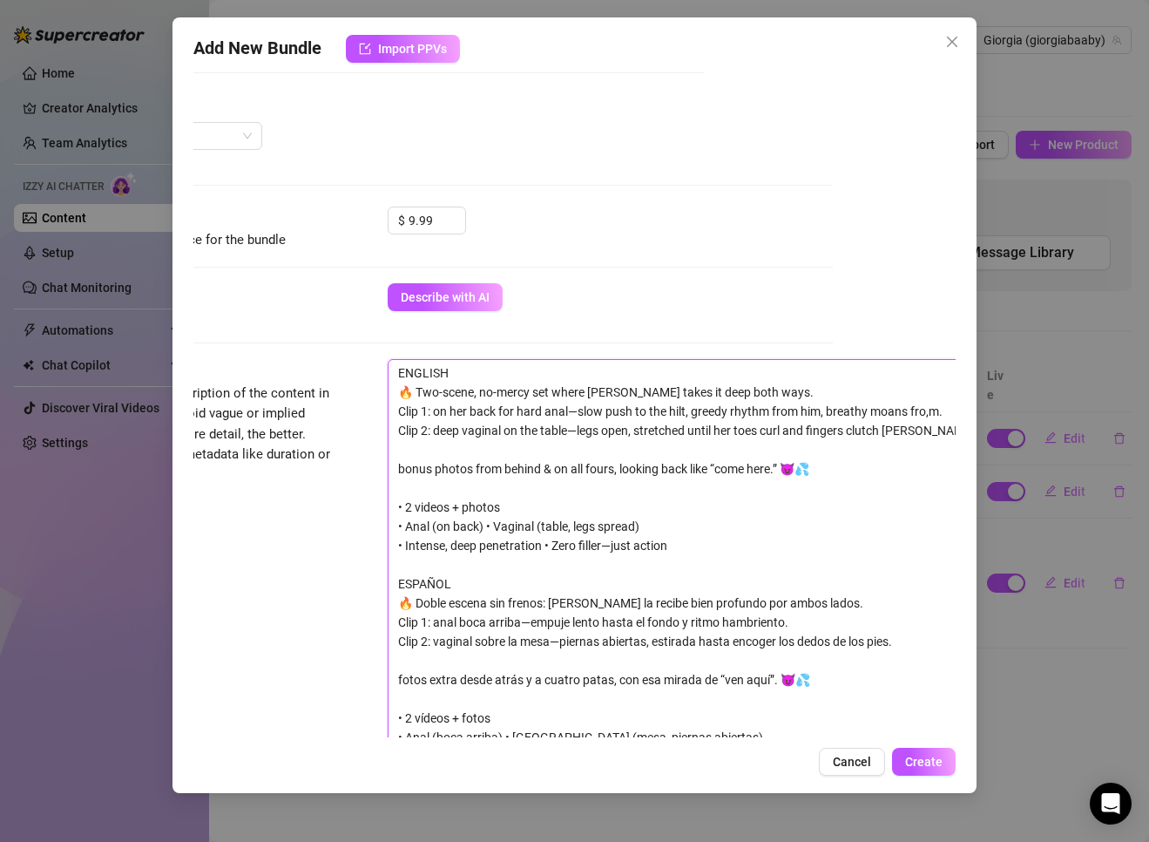
type textarea "ENGLISH 🔥 Two-scene, no-mercy set where [PERSON_NAME] takes it deep both ways. …"
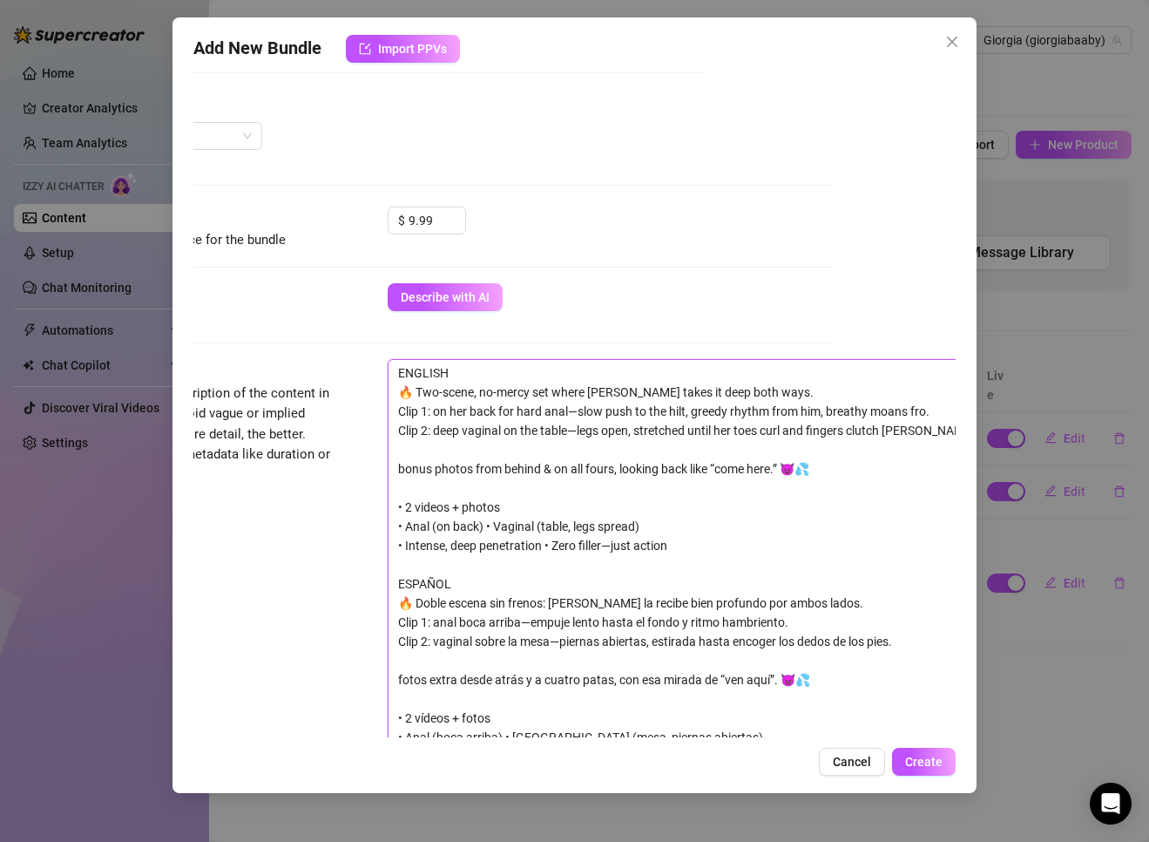
type textarea "ENGLISH 🔥 Two-scene, no-mercy set where [PERSON_NAME] takes it deep both ways. …"
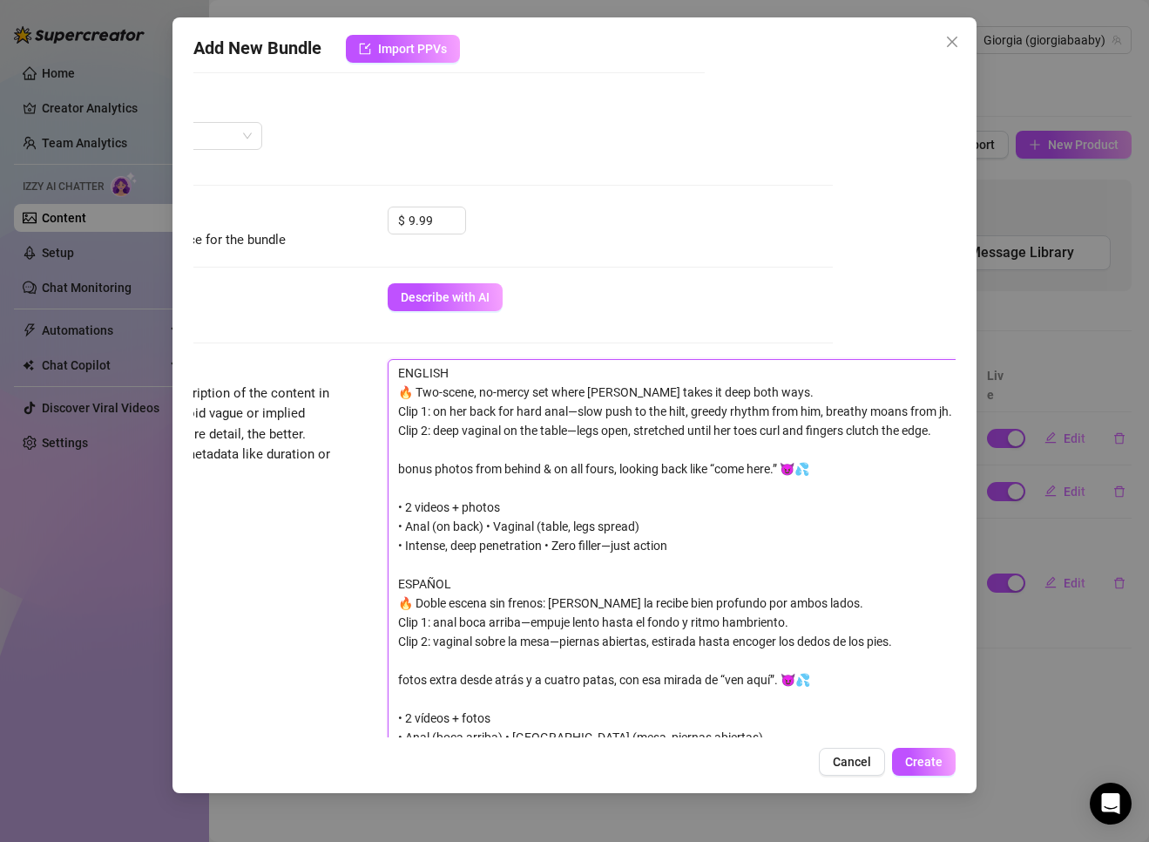
scroll to position [518, 132]
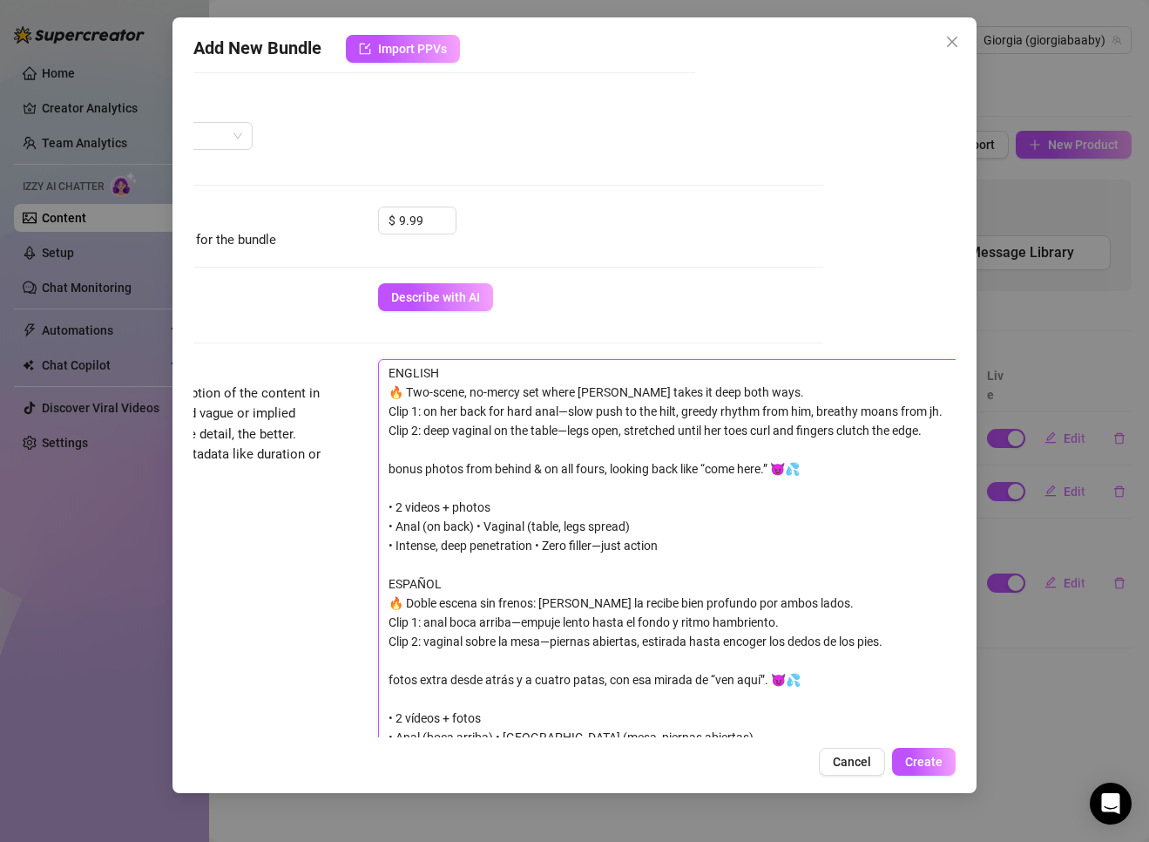
type textarea "ENGLISH 🔥 Two-scene, no-mercy set where [PERSON_NAME] takes it deep both ways. …"
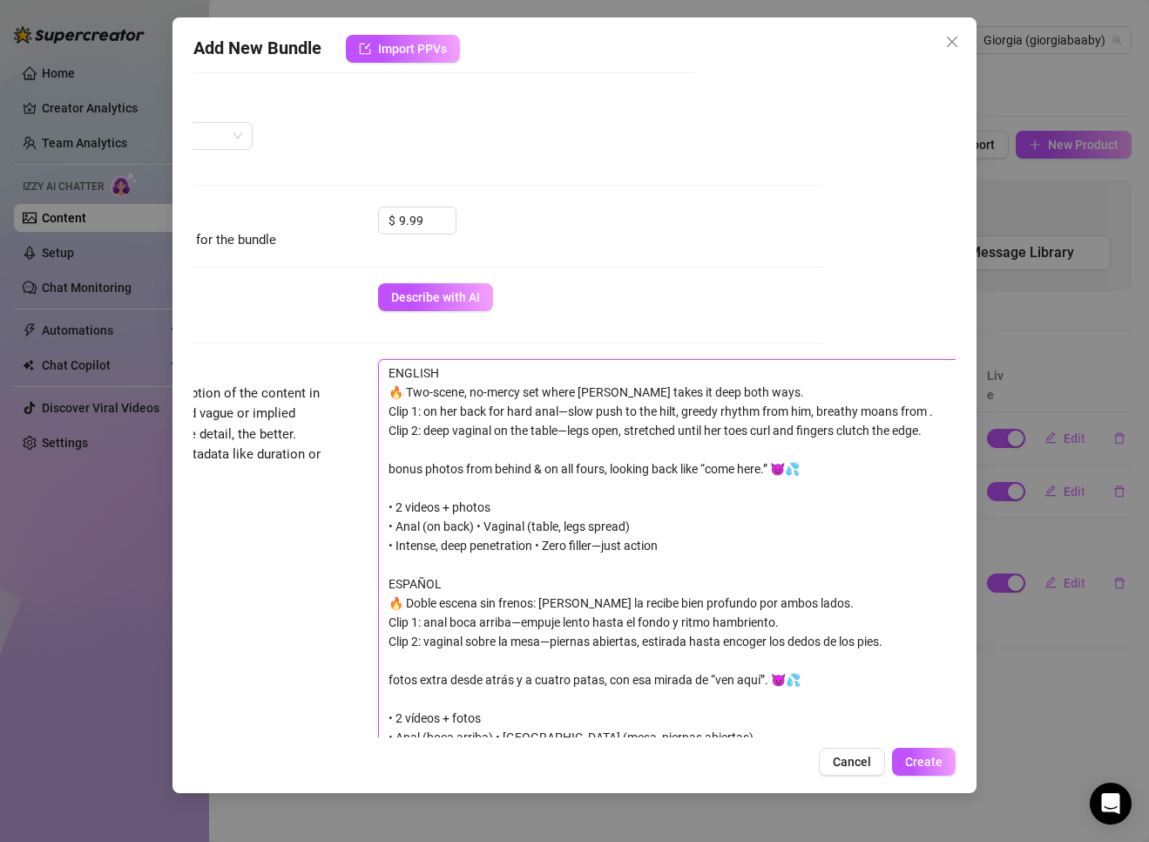
type textarea "ENGLISH 🔥 Two-scene, no-mercy set where [PERSON_NAME] takes it deep both ways. …"
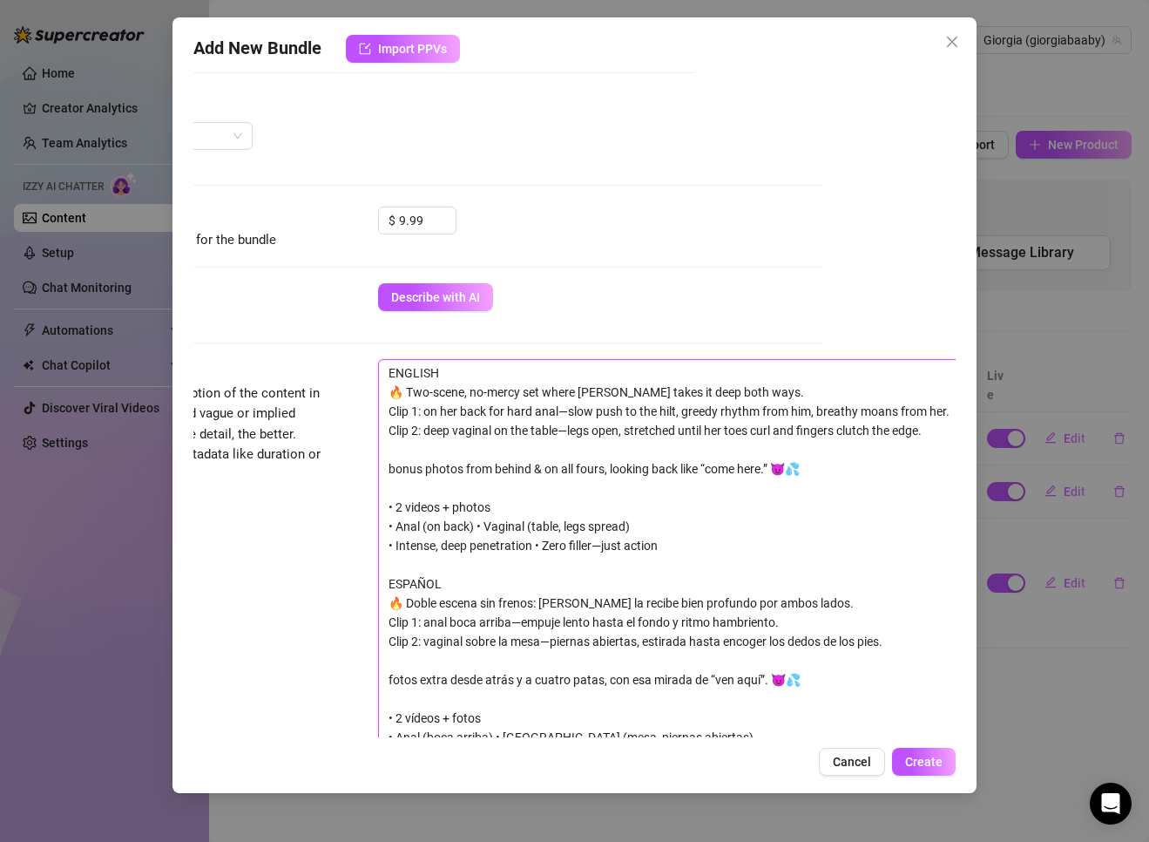
scroll to position [518, 139]
type textarea "ENGLISH 🔥 Two-scene, no-mercy set where [PERSON_NAME] takes it deep both ways. …"
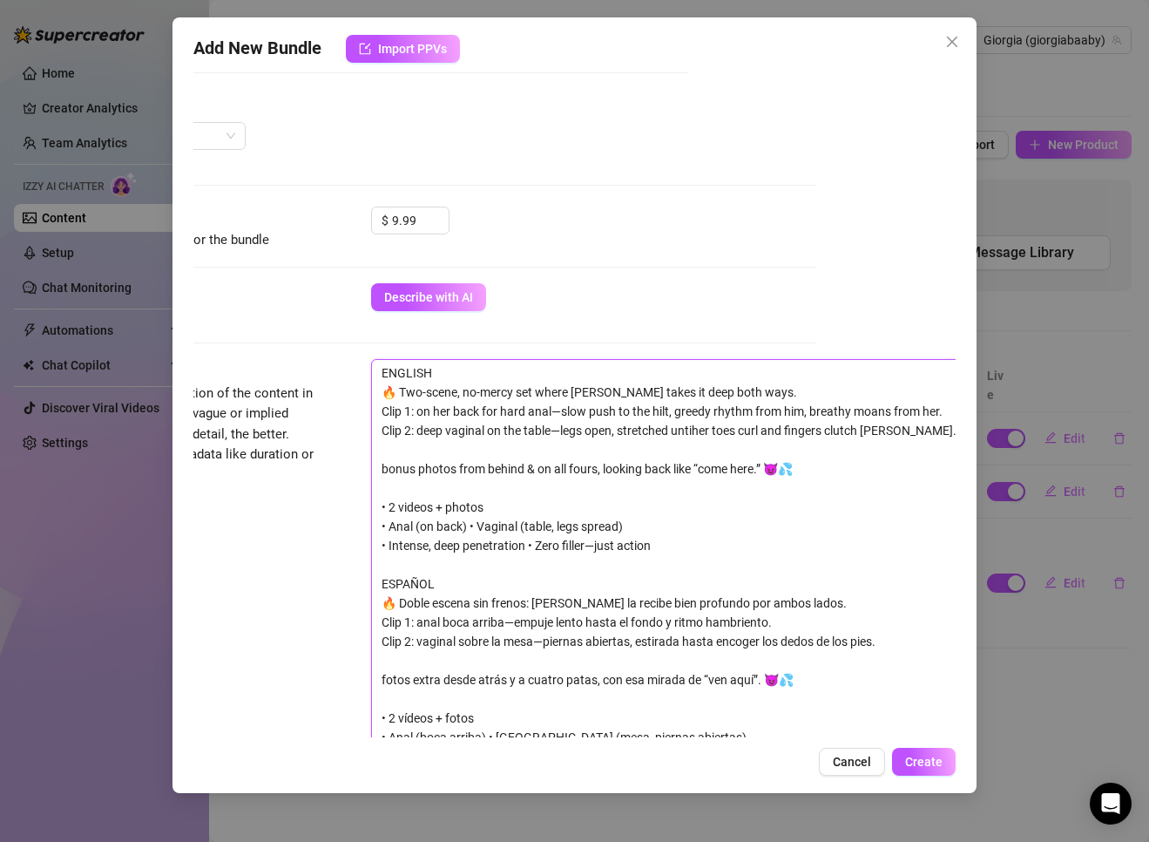
type textarea "ENGLISH 🔥 Two-scene, no-mercy set where [PERSON_NAME] takes it deep both ways. …"
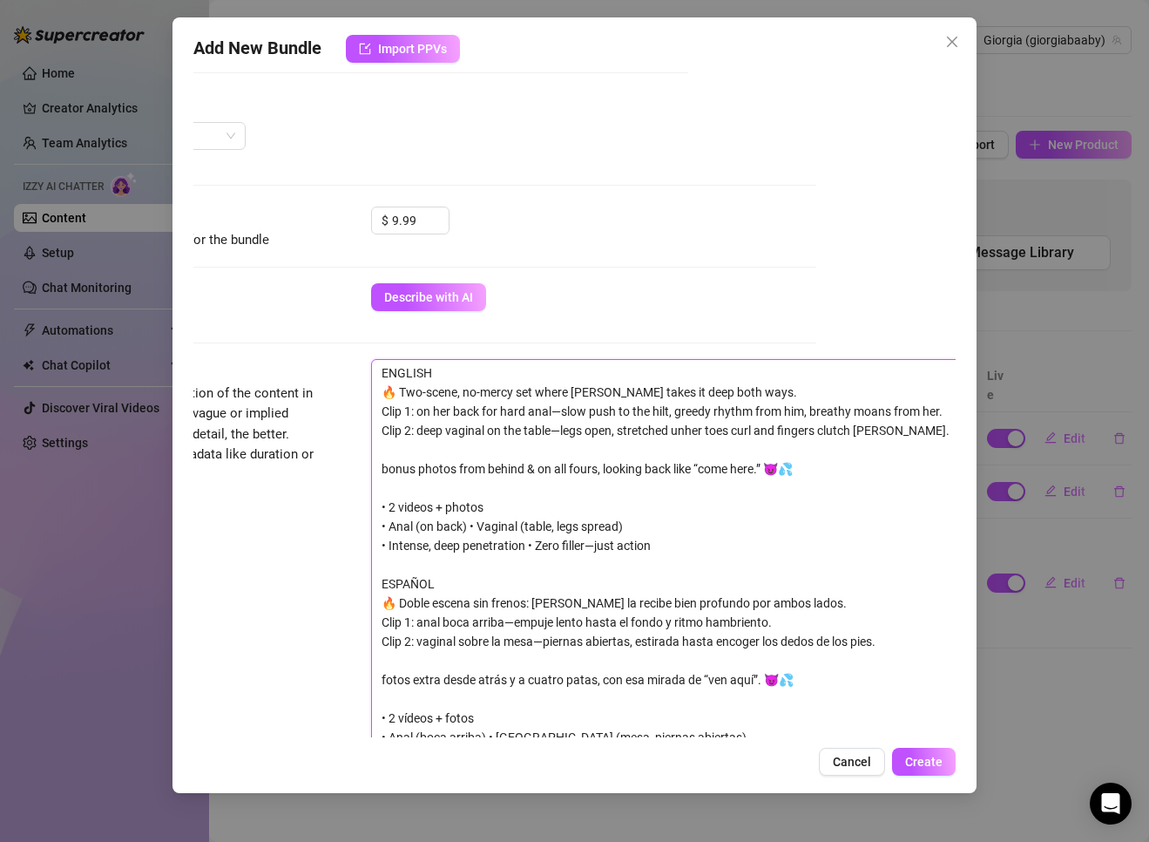
type textarea "ENGLISH 🔥 Two-scene, no-mercy set where [PERSON_NAME] takes it deep both ways. …"
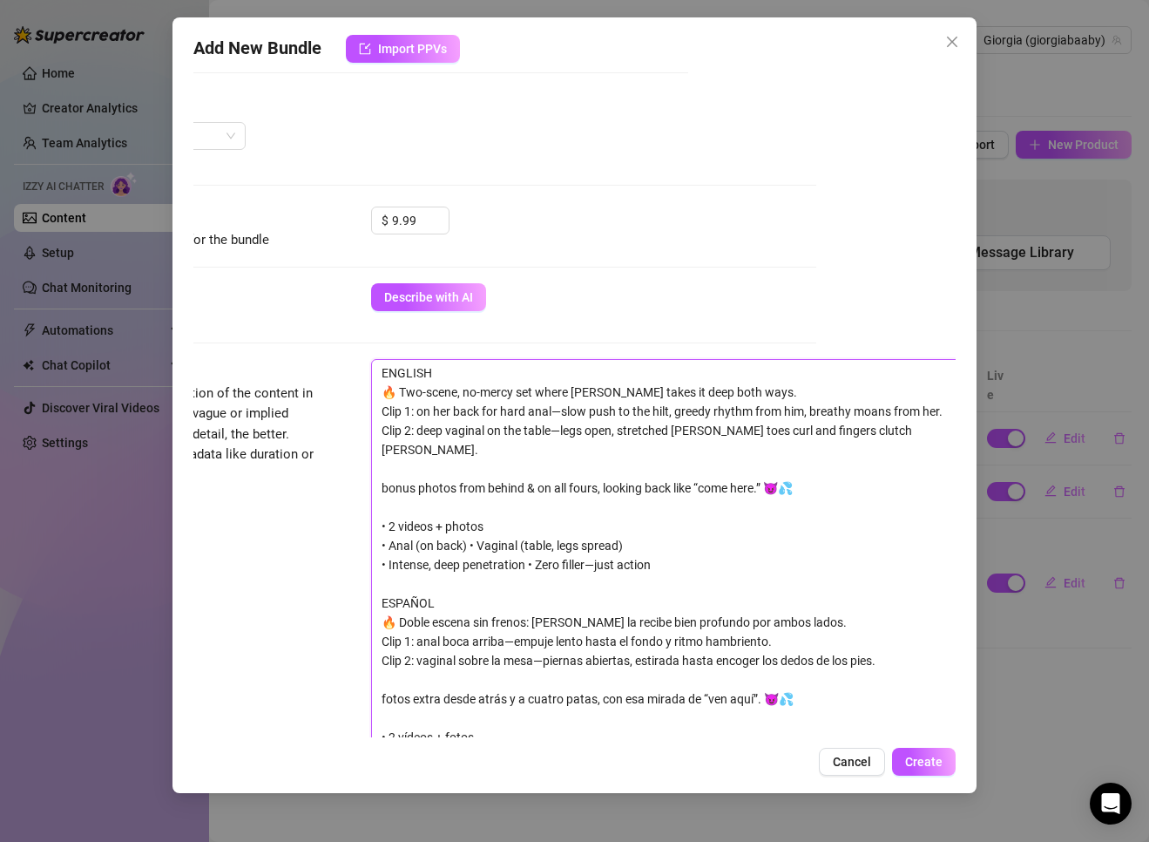
type textarea "ENGLISH 🔥 Two-scene, no-mercy set where [PERSON_NAME] takes it deep both ways. …"
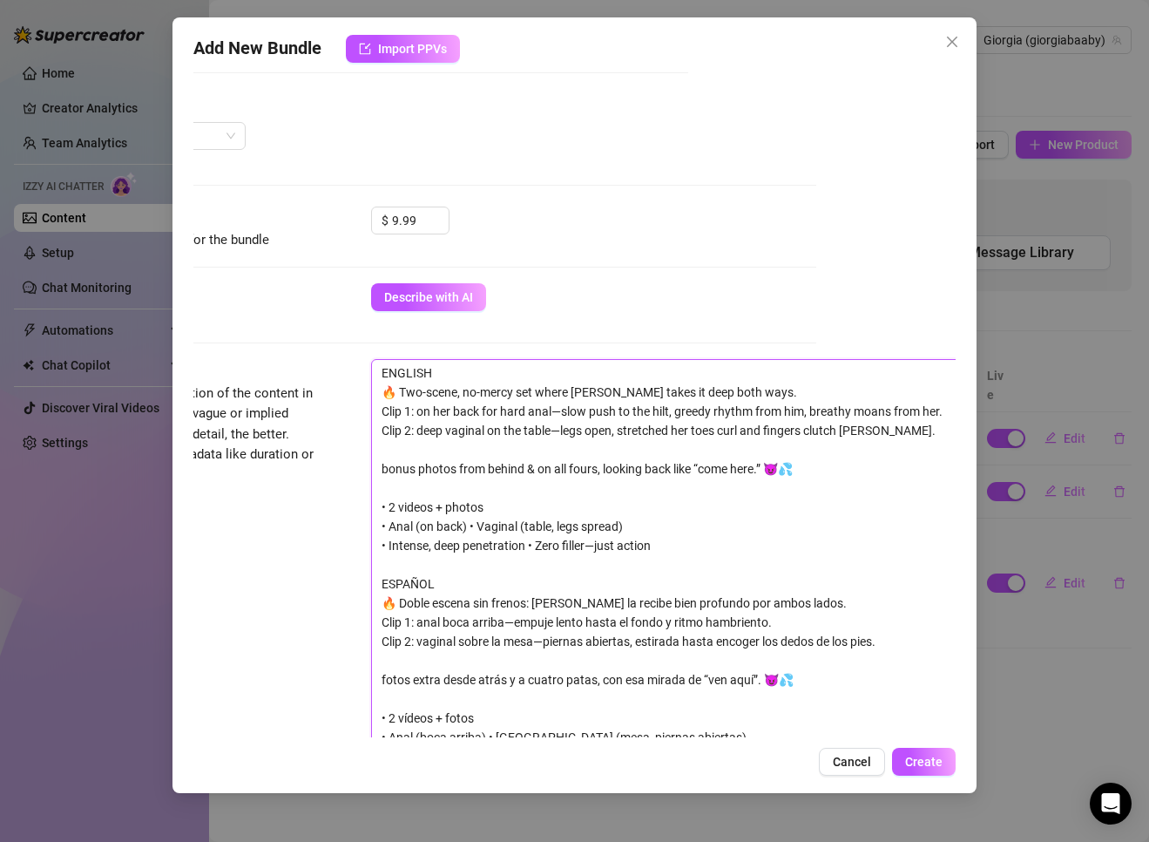
type textarea "ENGLISH 🔥 Two-scene, no-mercy set where [PERSON_NAME] takes it deep both ways. …"
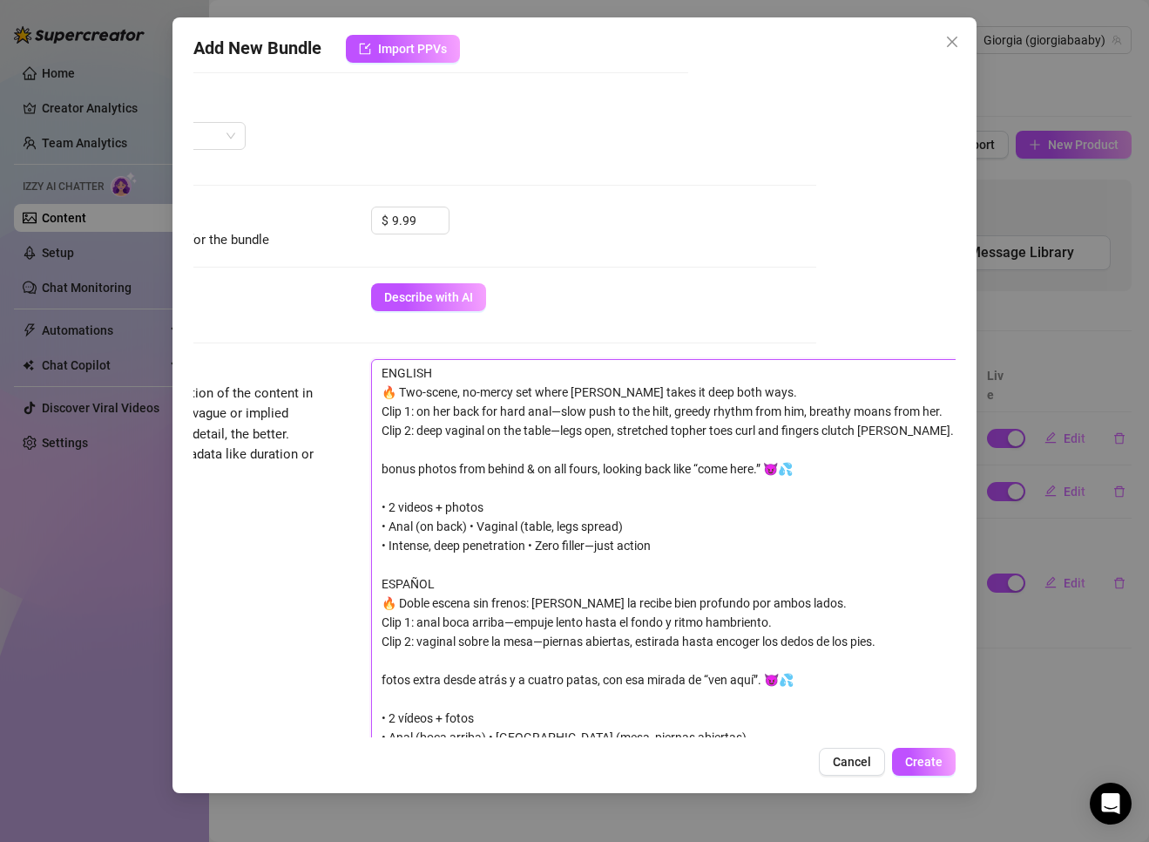
type textarea "ENGLISH 🔥 Two-scene, no-mercy set where [PERSON_NAME] takes it deep both ways. …"
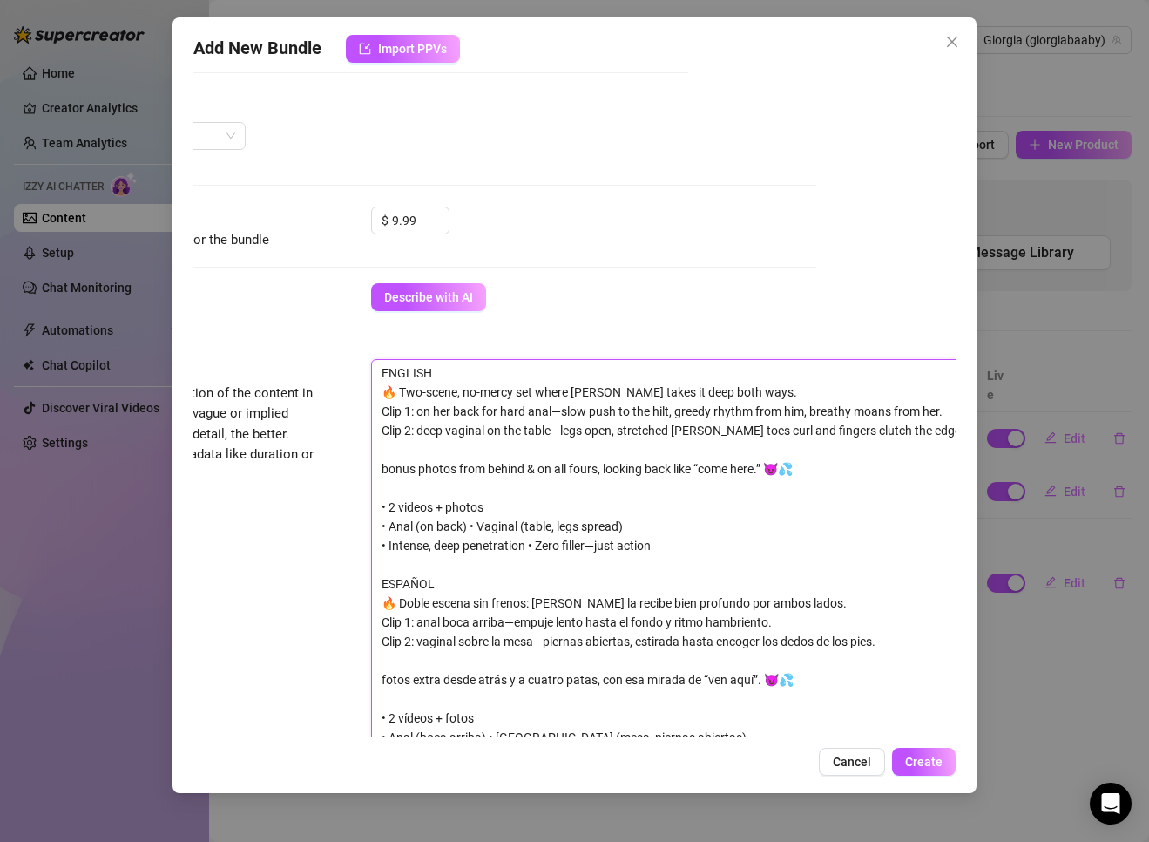
type textarea "ENGLISH 🔥 Two-scene, no-mercy set where [PERSON_NAME] takes it deep both ways. …"
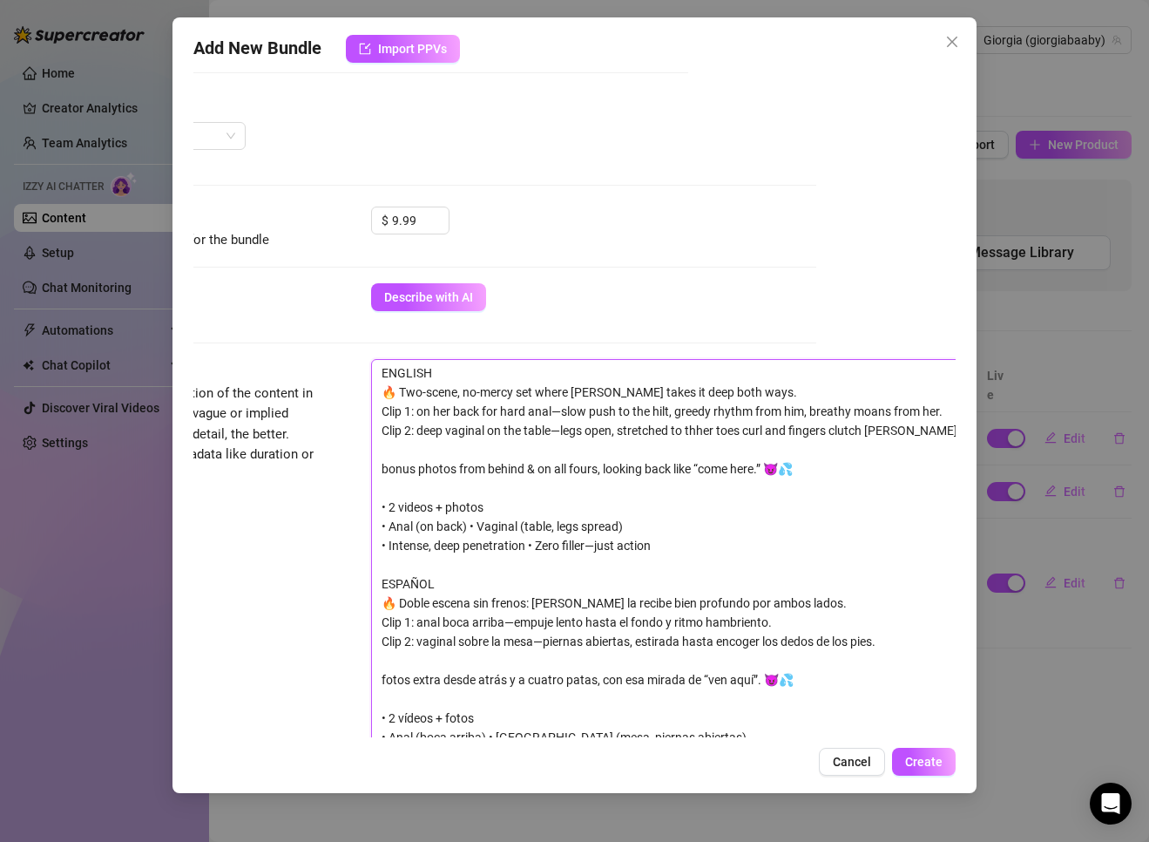
type textarea "ENGLISH 🔥 Two-scene, no-mercy set where [PERSON_NAME] takes it deep both ways. …"
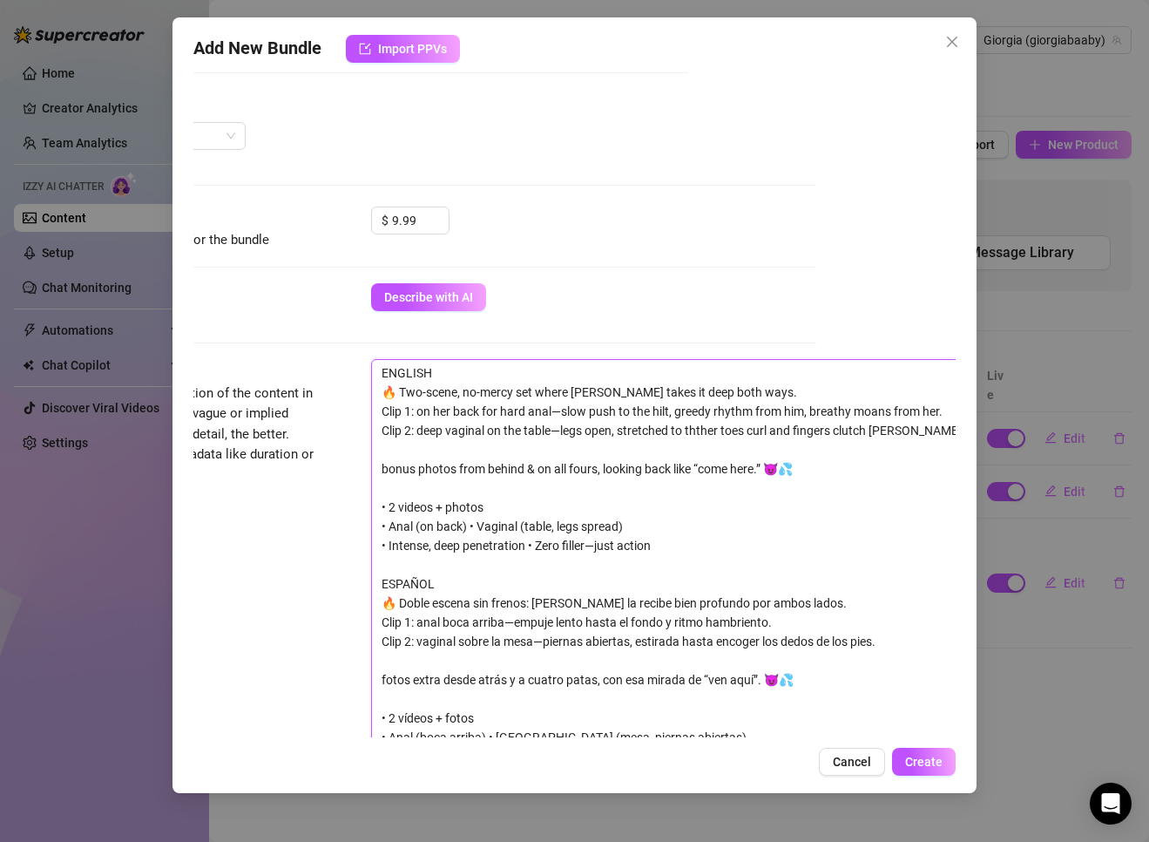
type textarea "ENGLISH 🔥 Two-scene, no-mercy set where [PERSON_NAME] takes it deep both ways. …"
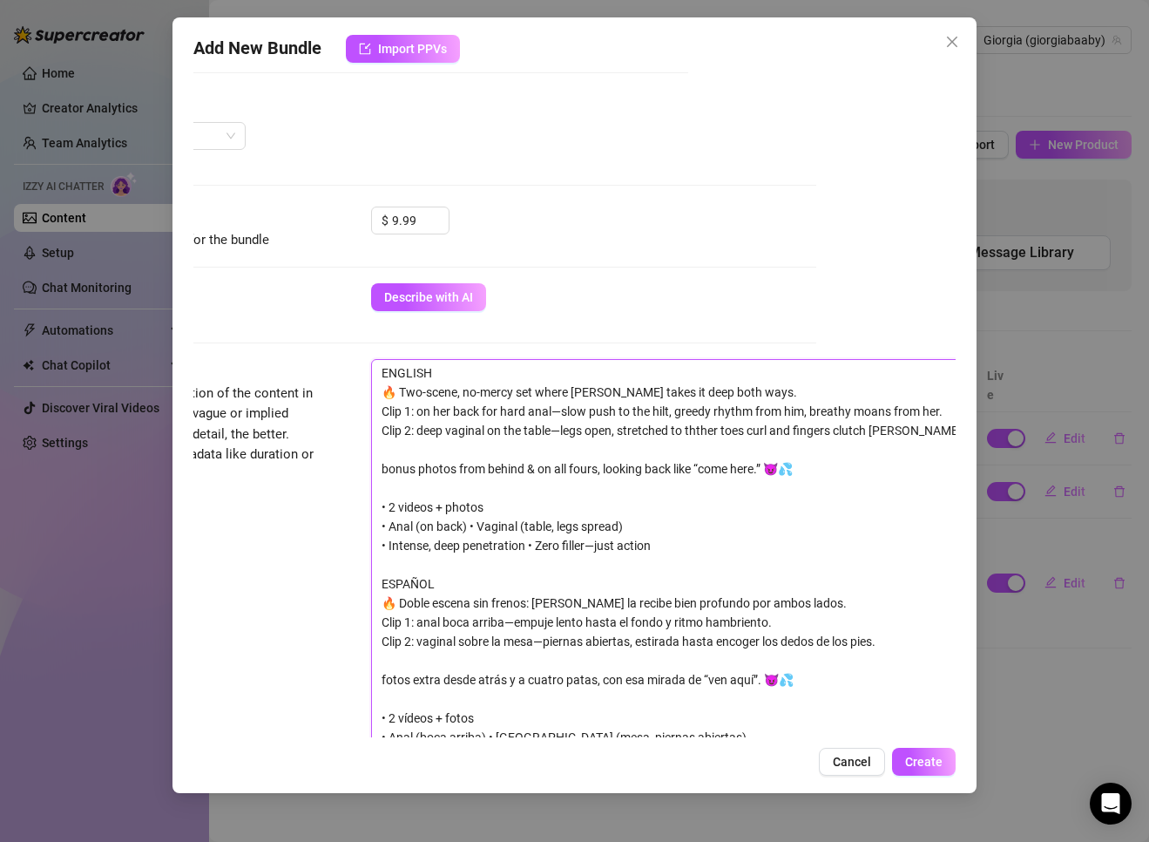
type textarea "ENGLISH 🔥 Two-scene, no-mercy set where [PERSON_NAME] takes it deep both ways. …"
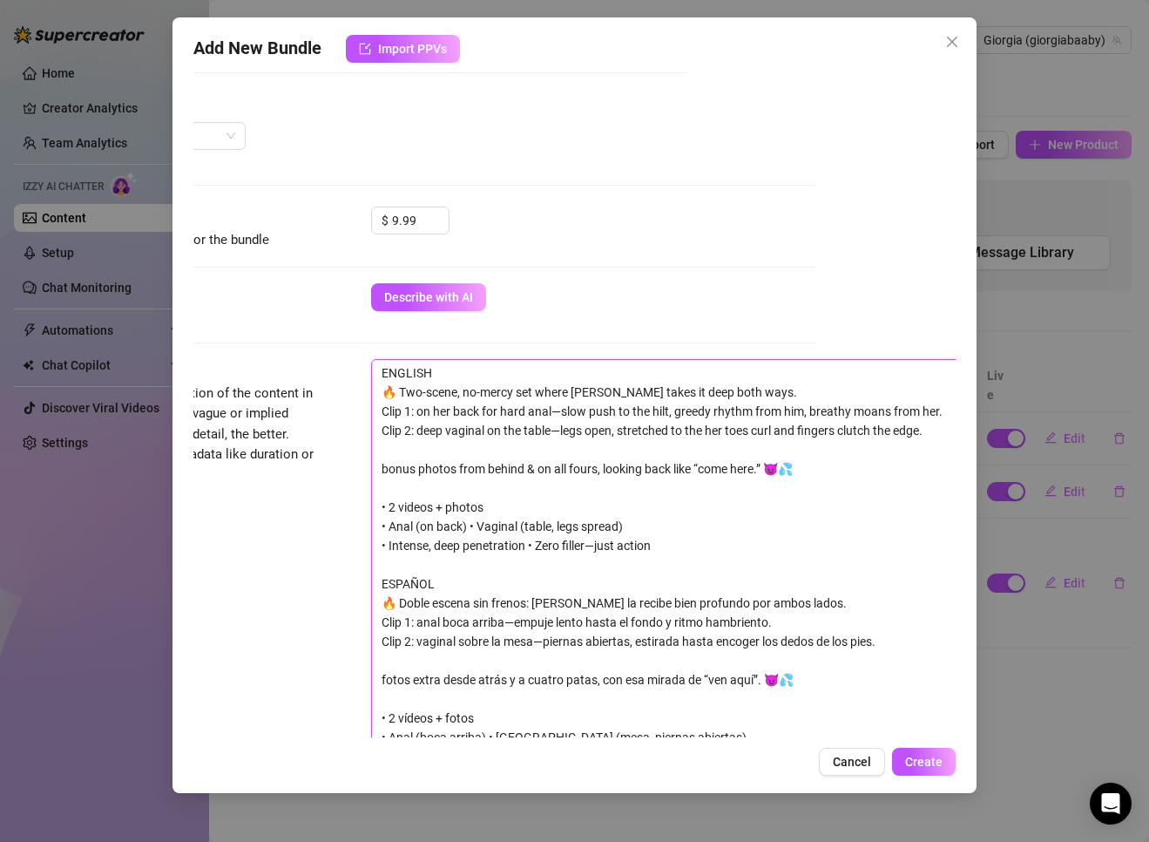
type textarea "ENGLISH 🔥 Two-scene, no-mercy set where [PERSON_NAME] takes it deep both ways. …"
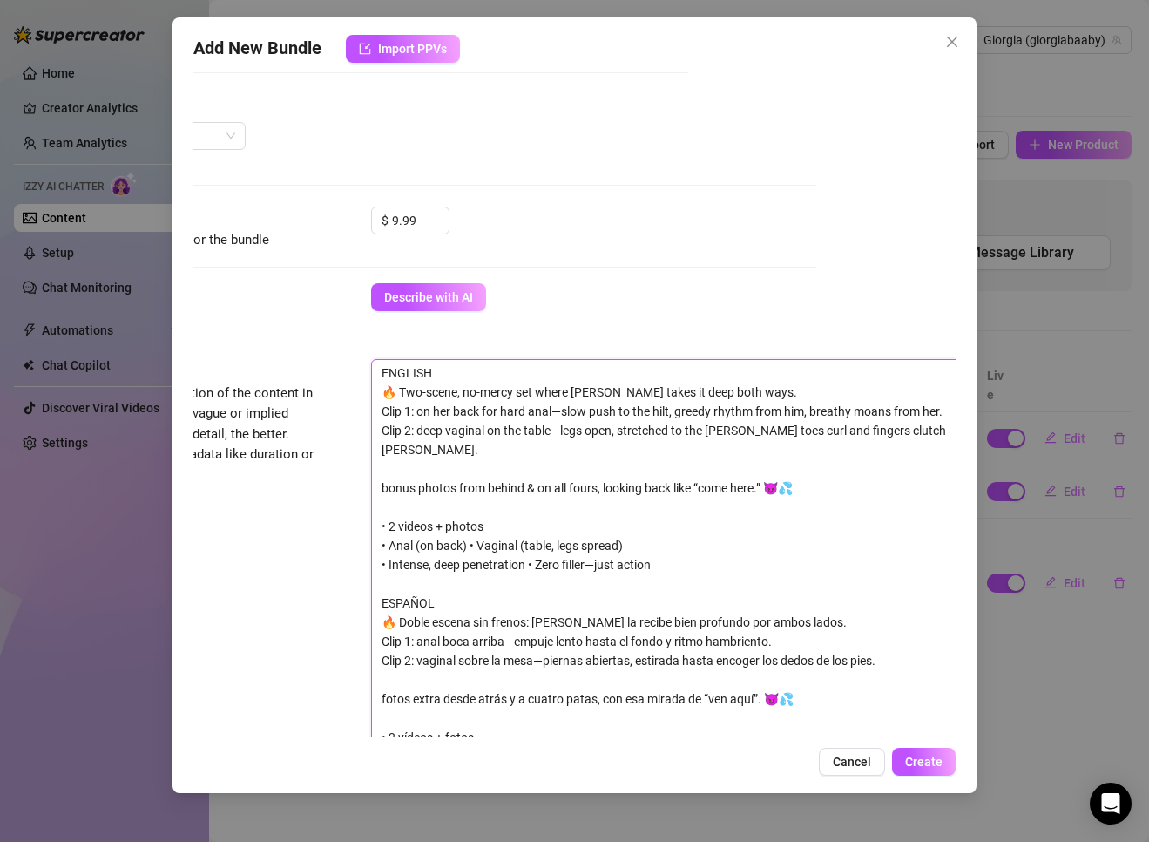
type textarea "ENGLISH 🔥 Two-scene, no-mercy set where [PERSON_NAME] takes it deep both ways. …"
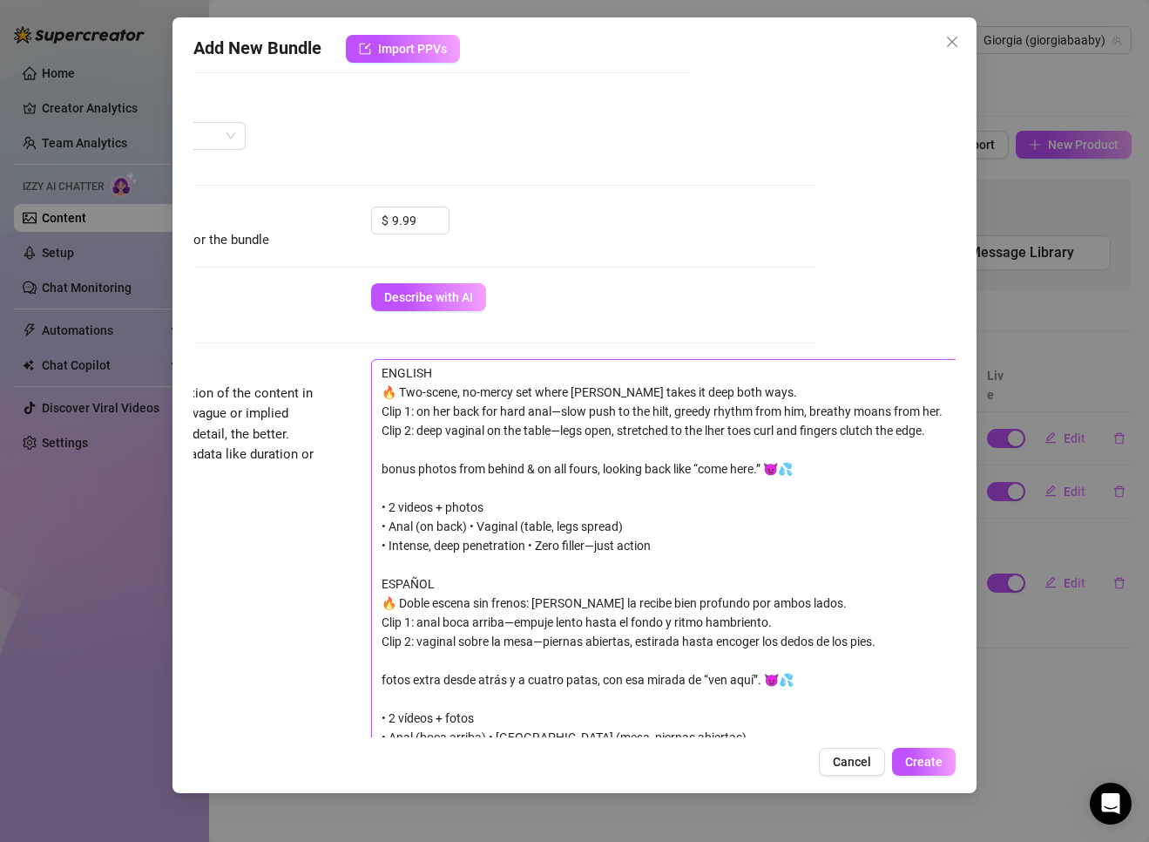
type textarea "ENGLISH 🔥 Two-scene, no-mercy set where [PERSON_NAME] takes it deep both ways. …"
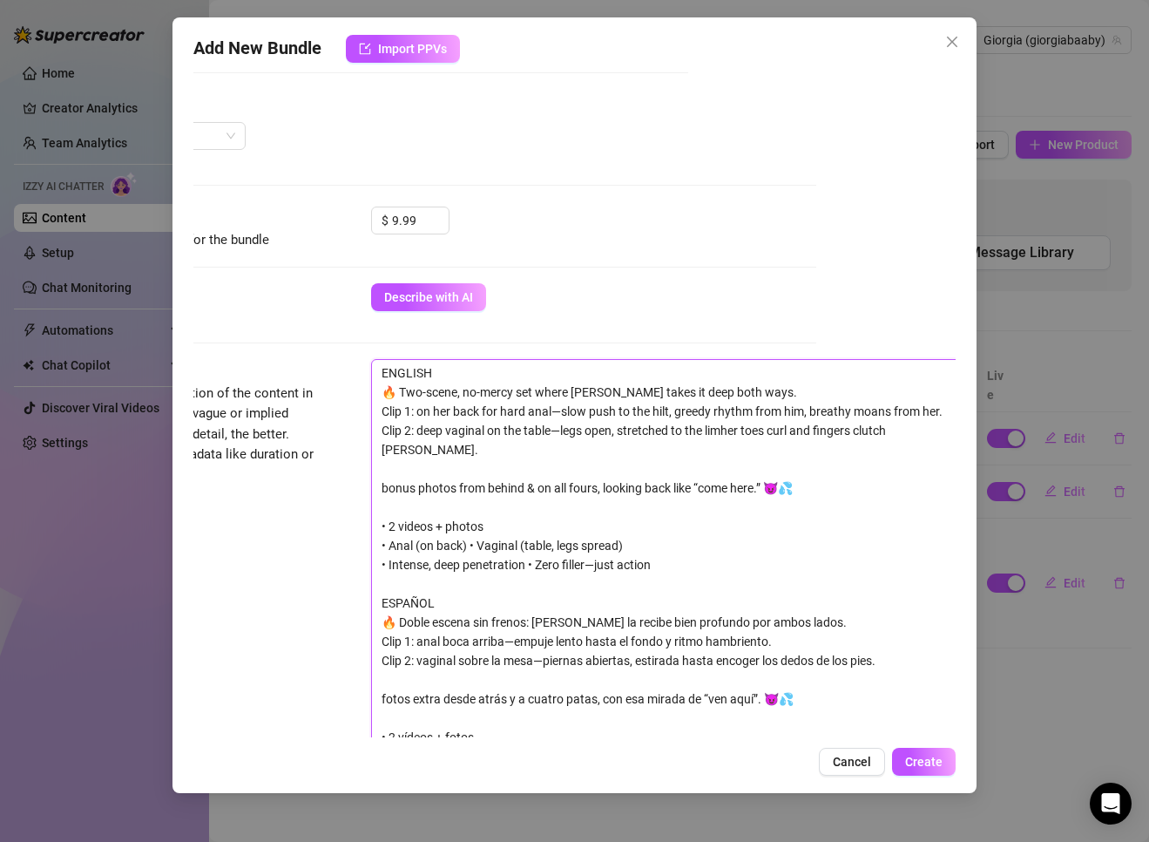
type textarea "ENGLISH 🔥 Two-scene, no-mercy set where [PERSON_NAME] takes it deep both ways. …"
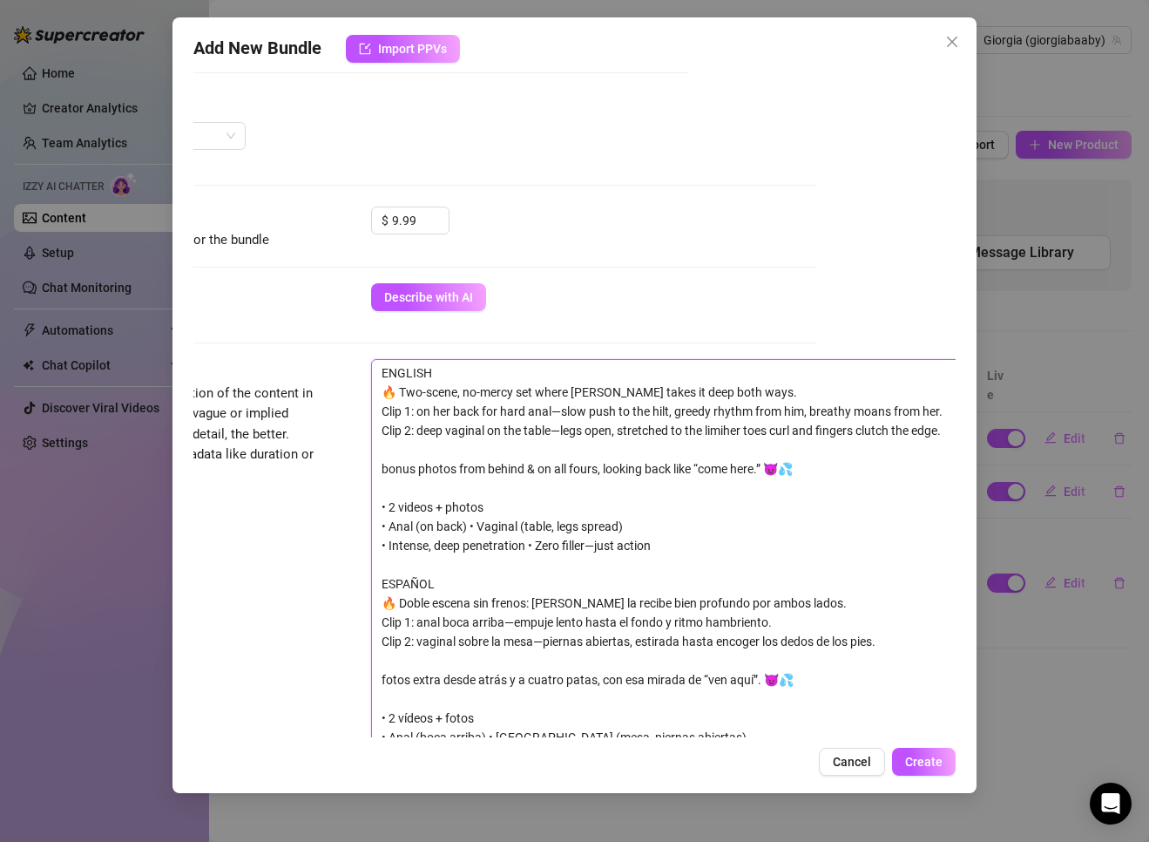
type textarea "ENGLISH 🔥 Two-scene, no-mercy set where [PERSON_NAME] takes it deep both ways. …"
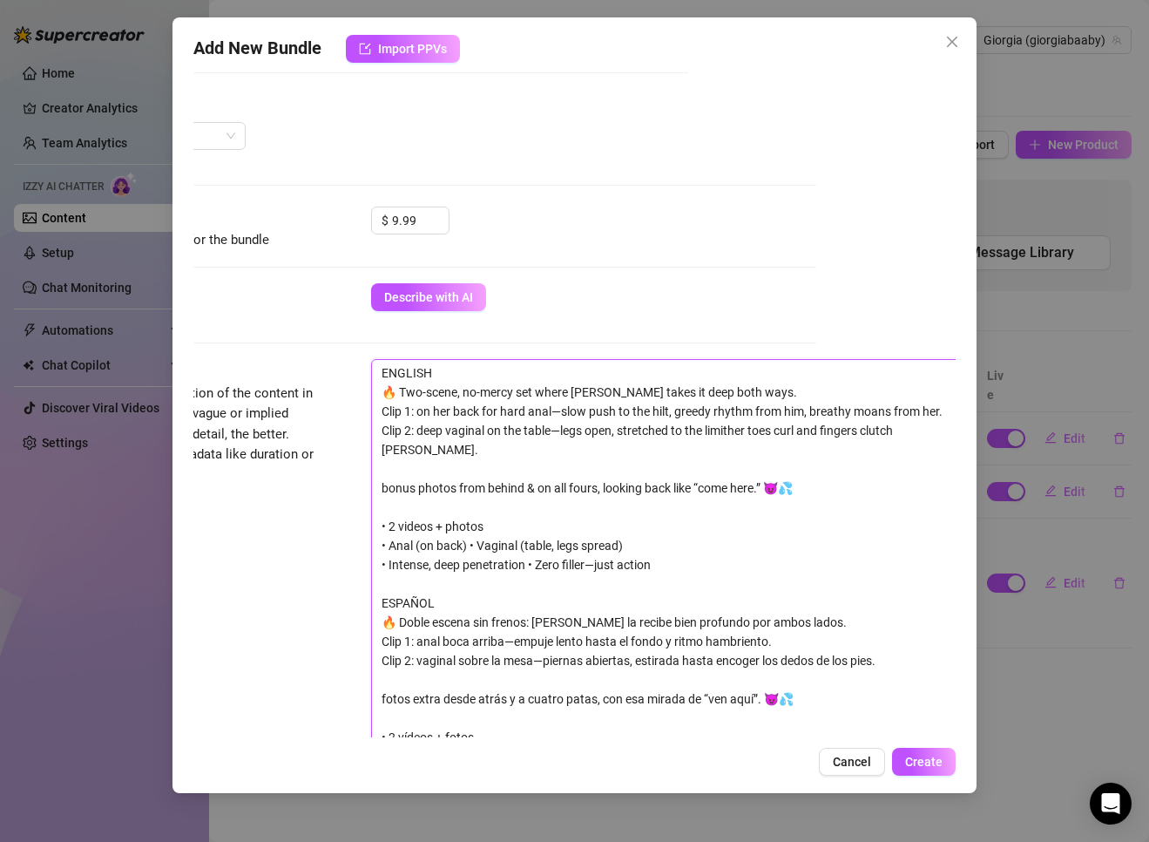
type textarea "ENGLISH 🔥 Two-scene, no-mercy set where [PERSON_NAME] takes it deep both ways. …"
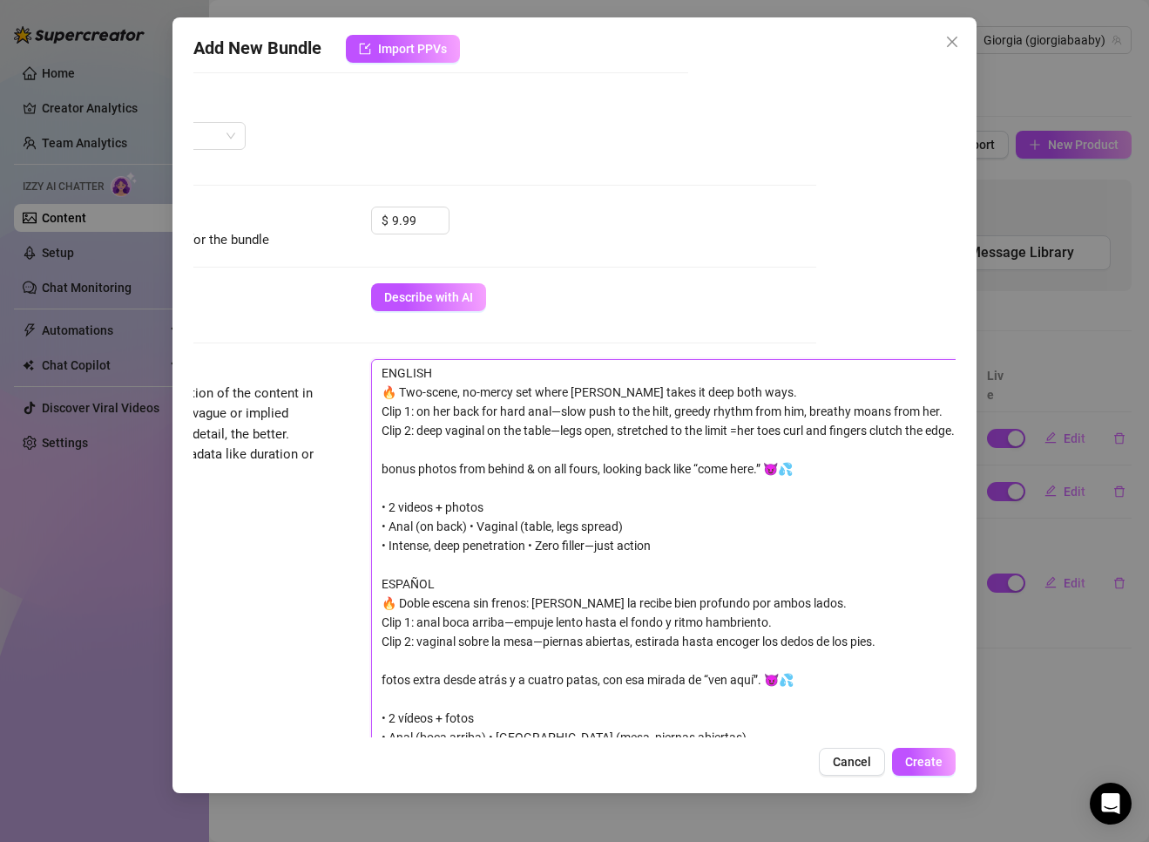
type textarea "ENGLISH 🔥 Two-scene, no-mercy set where [PERSON_NAME] takes it deep both ways. …"
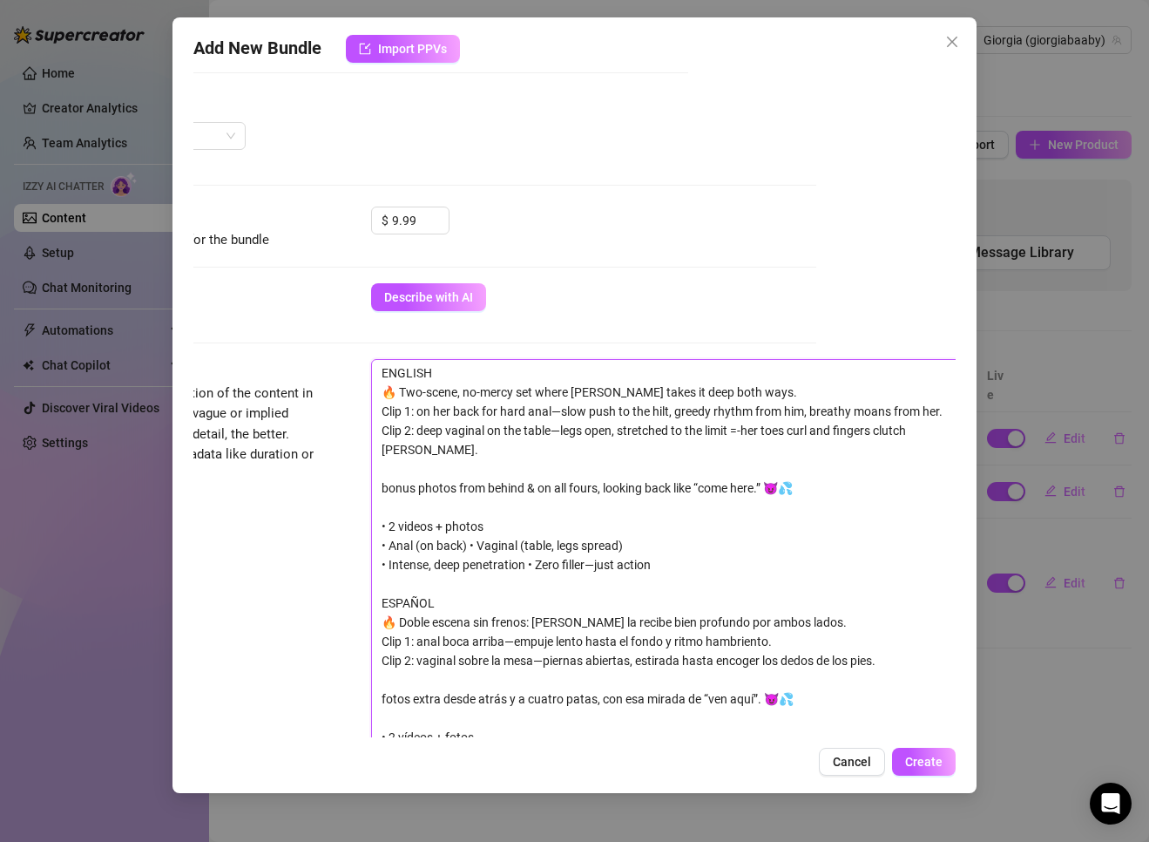
type textarea "ENGLISH 🔥 Two-scene, no-mercy set where [PERSON_NAME] takes it deep both ways. …"
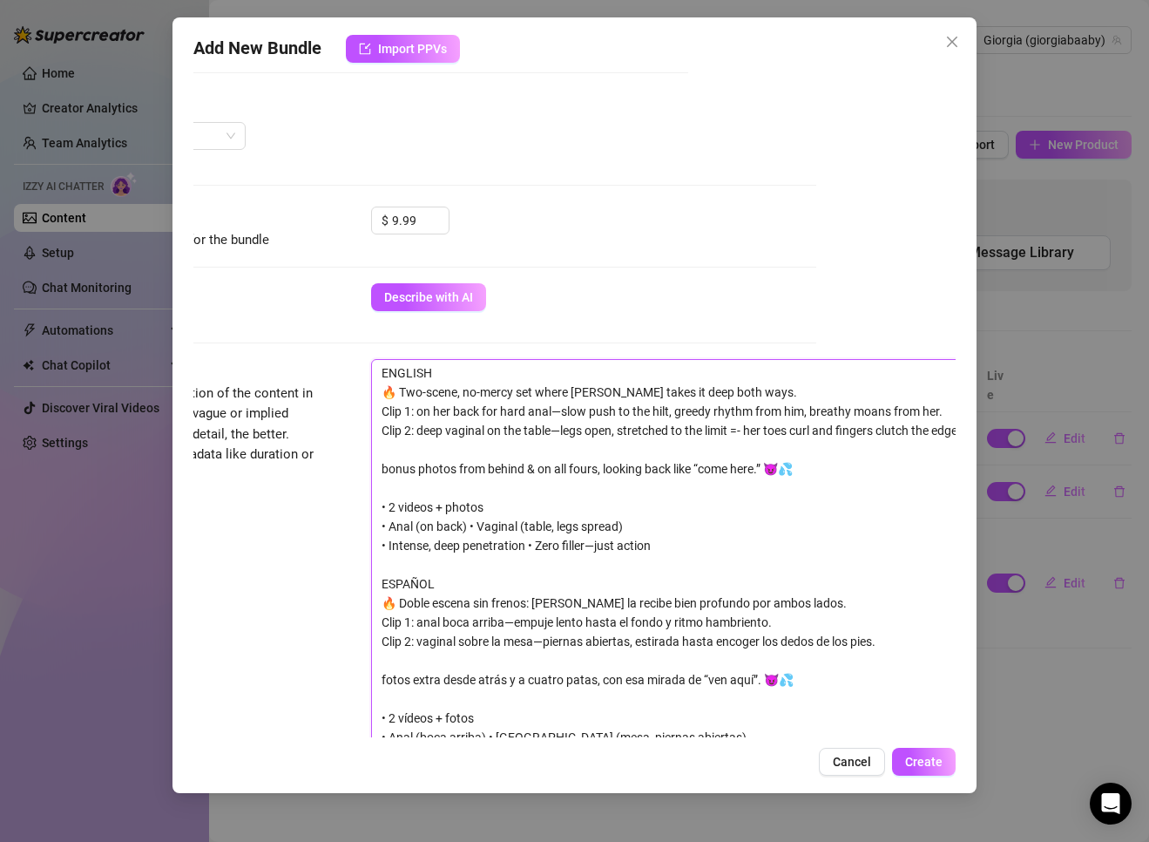
type textarea "ENGLISH 🔥 Two-scene, no-mercy set where [PERSON_NAME] takes it deep both ways. …"
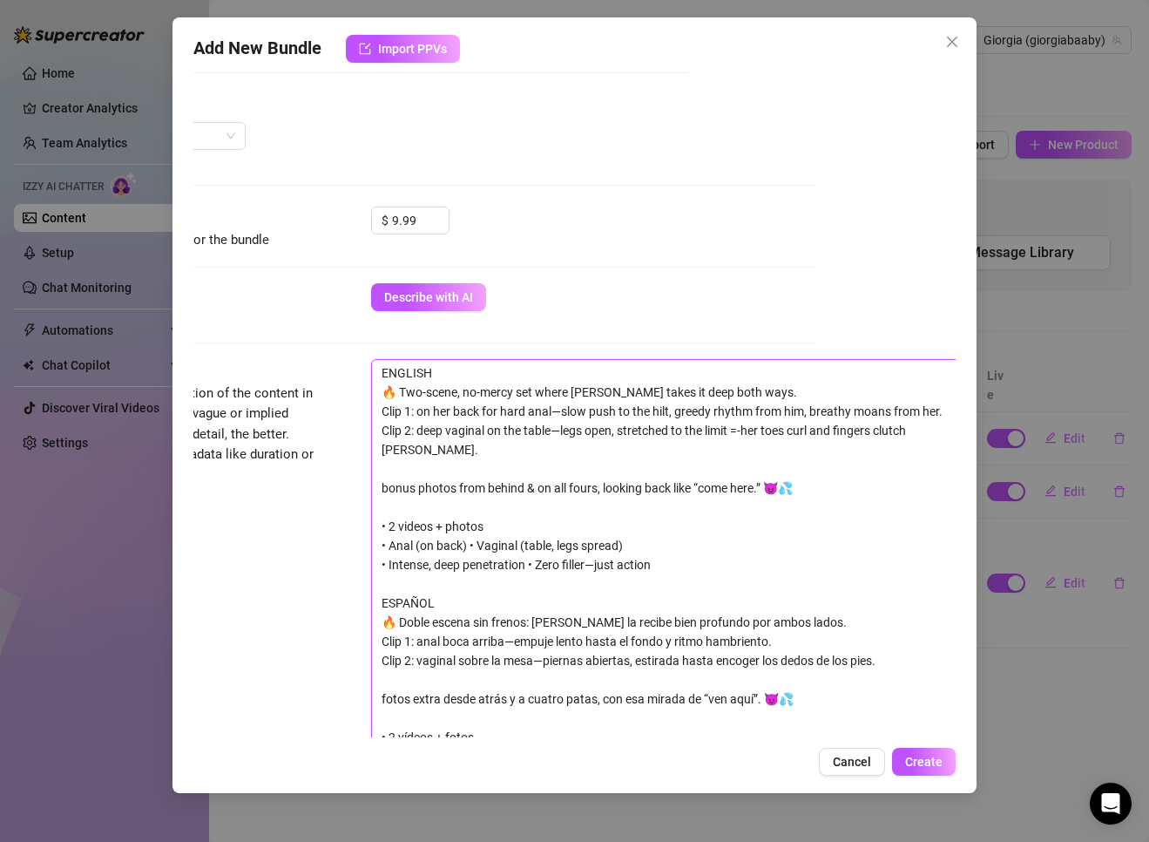
type textarea "ENGLISH 🔥 Two-scene, no-mercy set where [PERSON_NAME] takes it deep both ways. …"
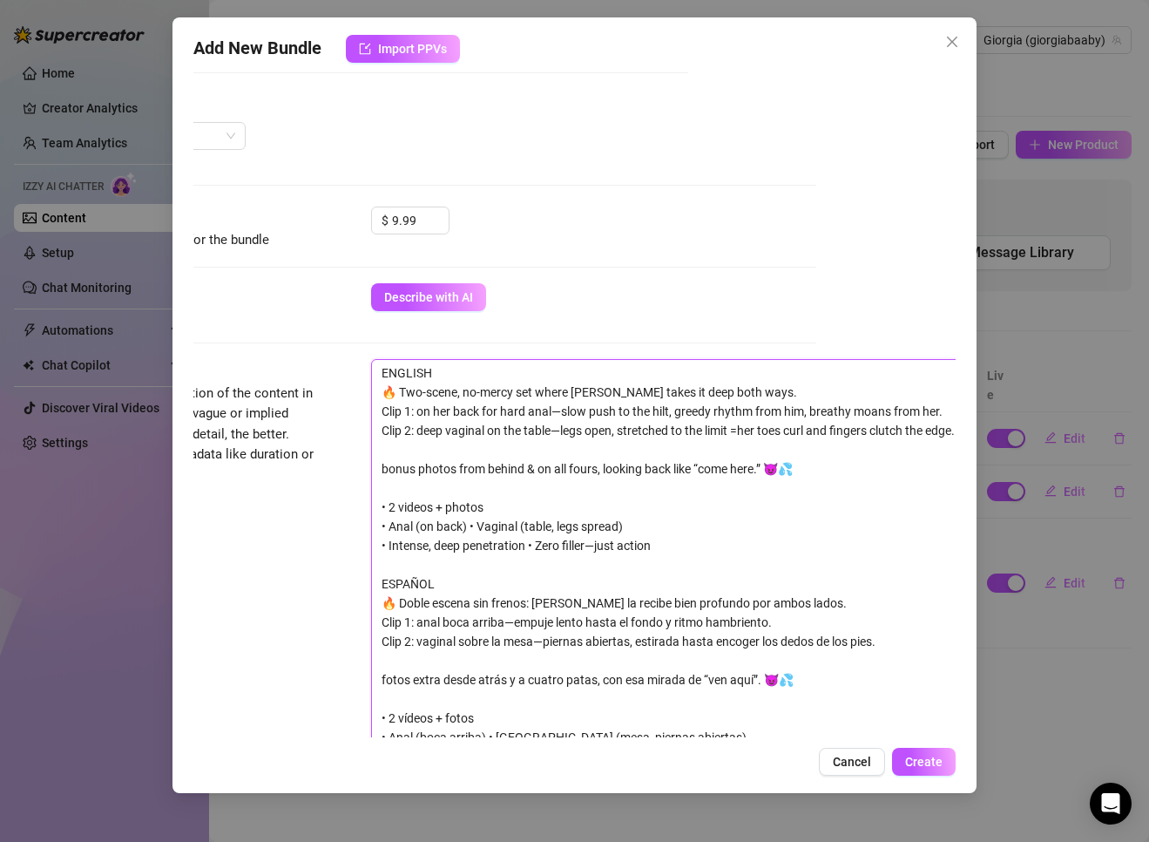
type textarea "ENGLISH 🔥 Two-scene, no-mercy set where [PERSON_NAME] takes it deep both ways. …"
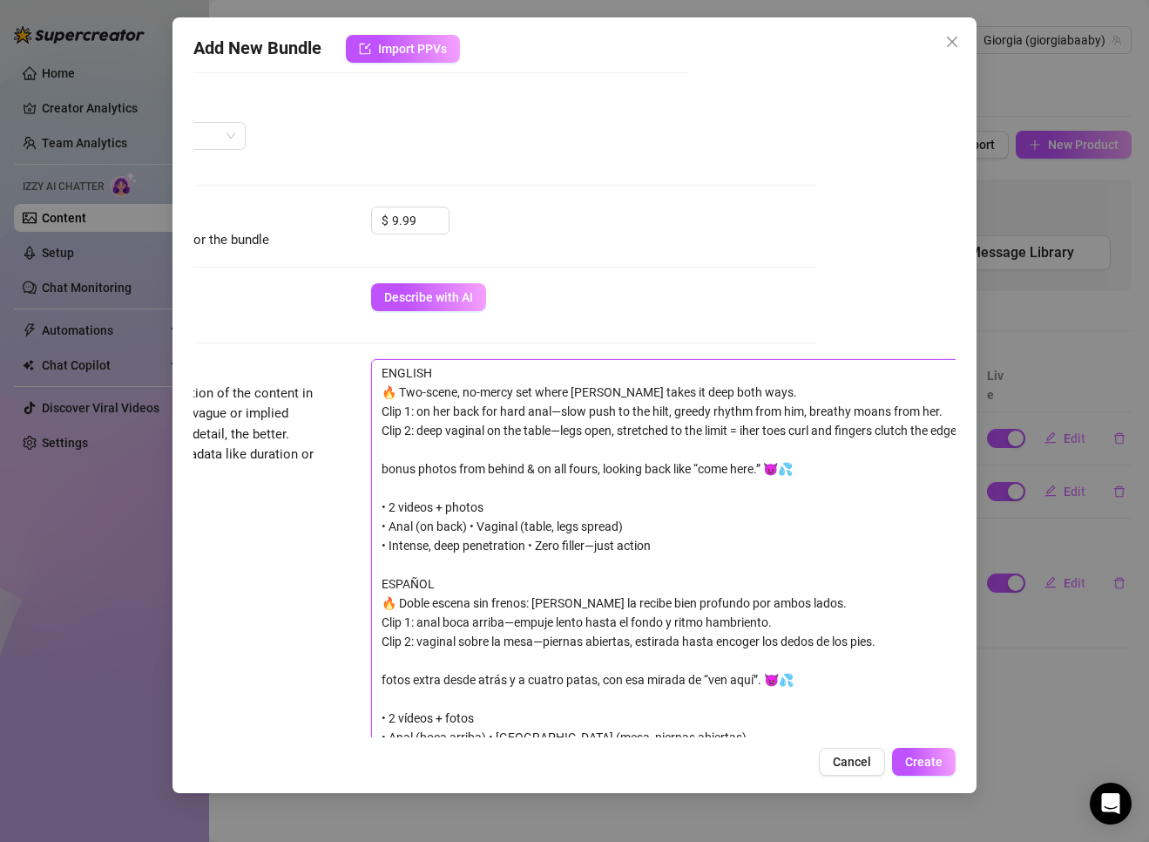
type textarea "ENGLISH 🔥 Two-scene, no-mercy set where [PERSON_NAME] takes it deep both ways. …"
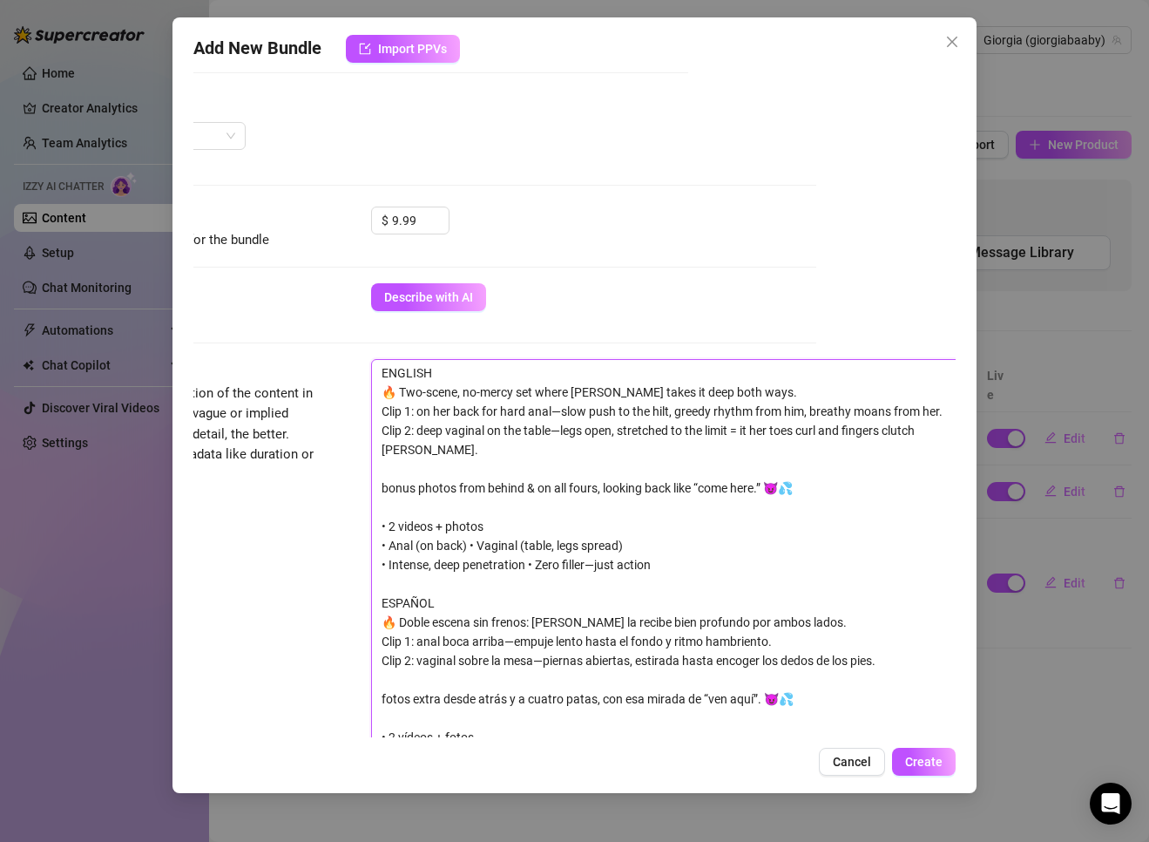
type textarea "ENGLISH 🔥 Two-scene, no-mercy set where [PERSON_NAME] takes it deep both ways. …"
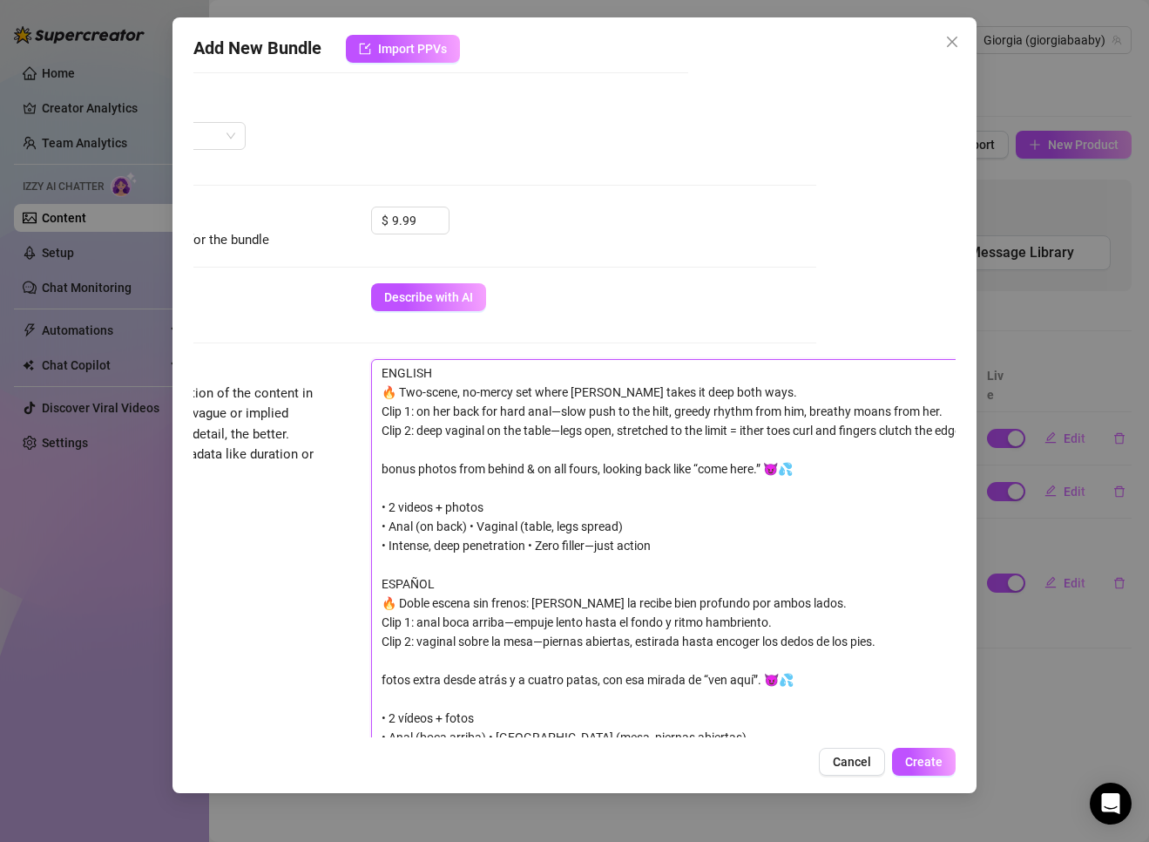
type textarea "ENGLISH 🔥 Two-scene, no-mercy set where [PERSON_NAME] takes it deep both ways. …"
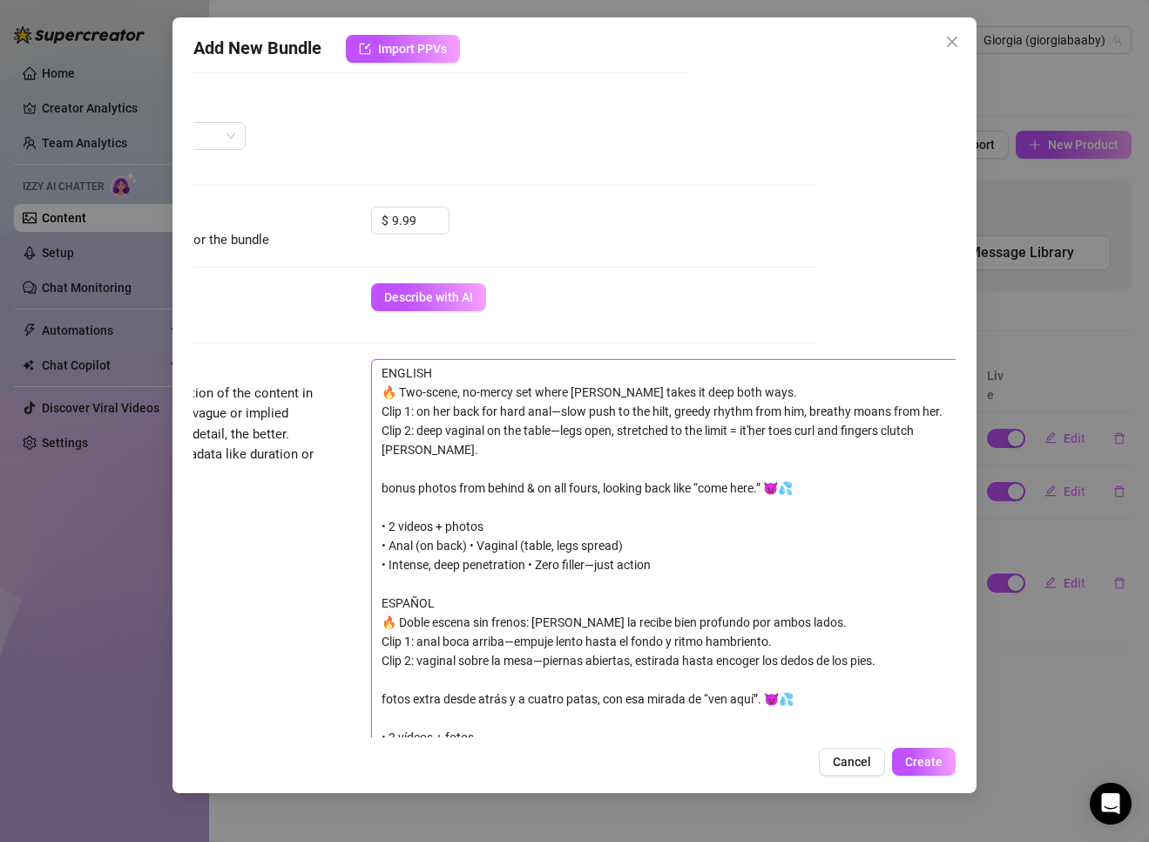
type textarea "ENGLISH 🔥 Two-scene, no-mercy set where [PERSON_NAME] takes it deep both ways. …"
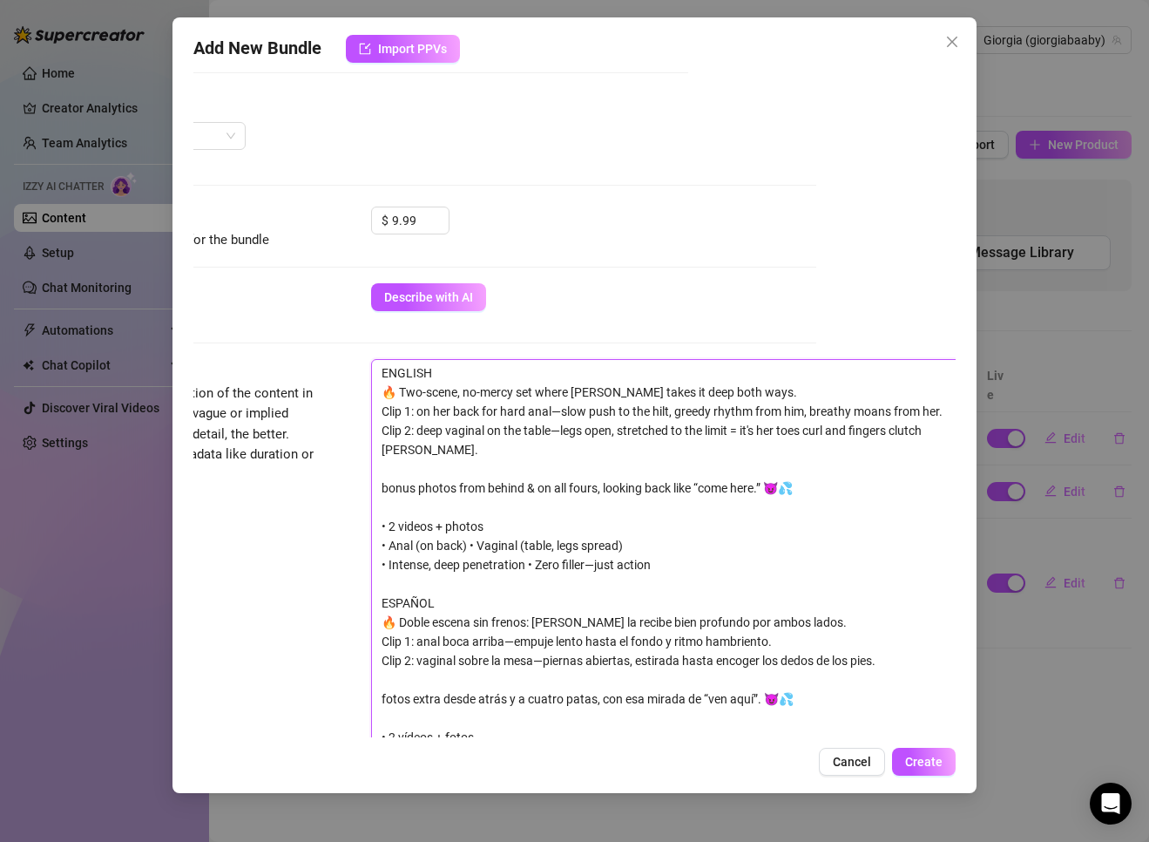
type textarea "ENGLISH 🔥 Two-scene, no-mercy set where [PERSON_NAME] takes it deep both ways. …"
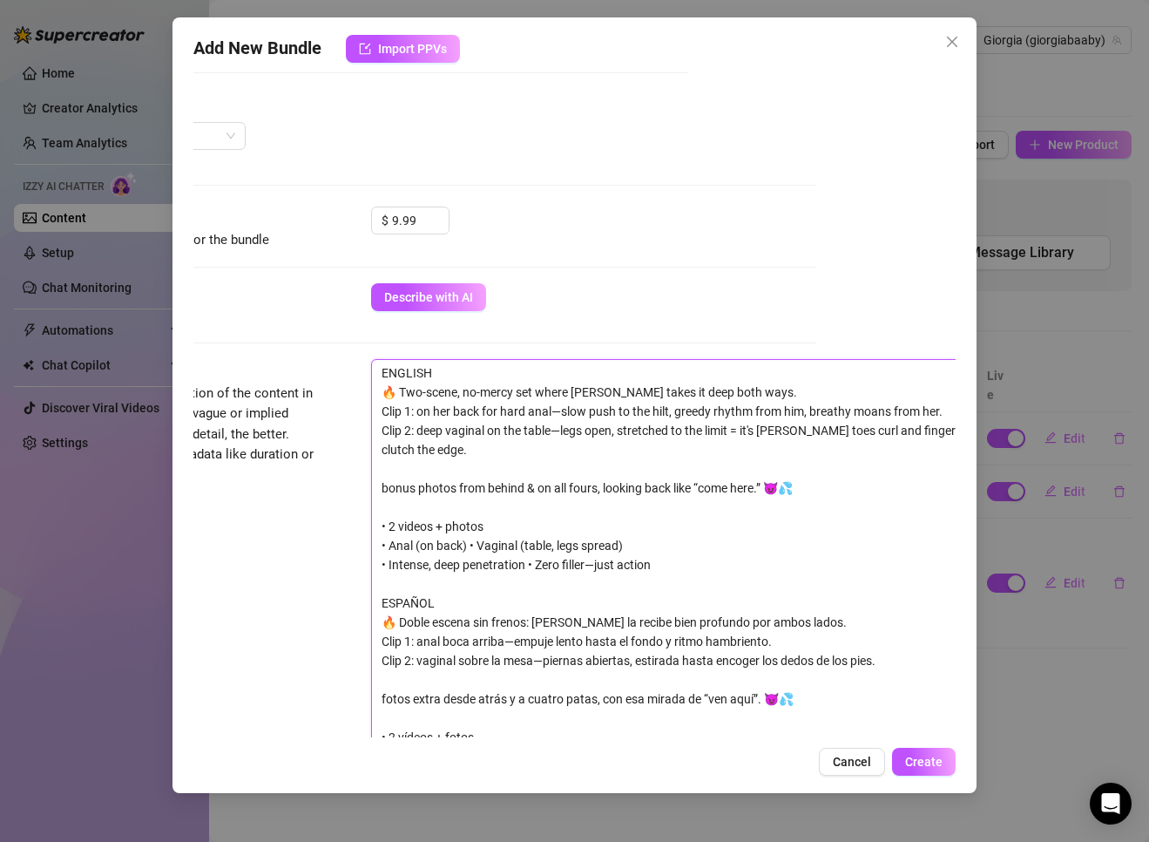
type textarea "ENGLISH 🔥 Two-scene, no-mercy set where [PERSON_NAME] takes it deep both ways. …"
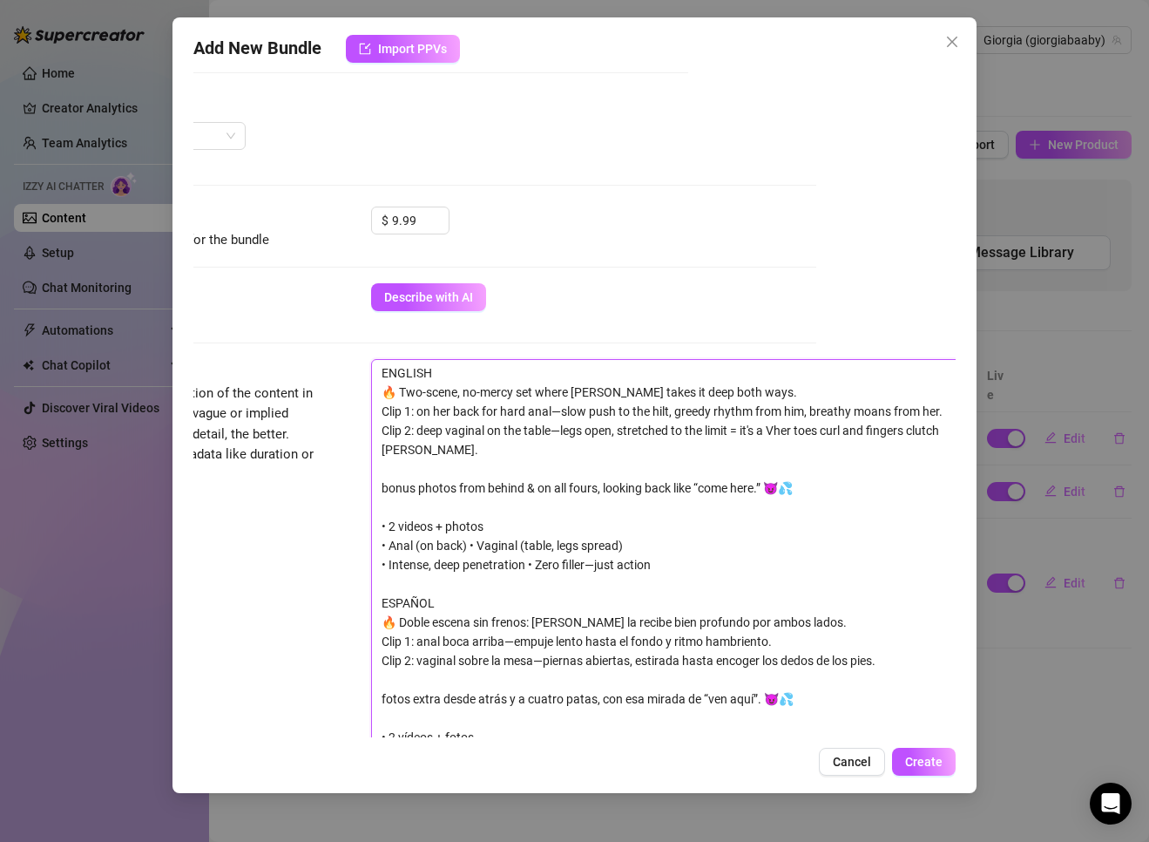
type textarea "ENGLISH 🔥 Two-scene, no-mercy set where [PERSON_NAME] takes it deep both ways. …"
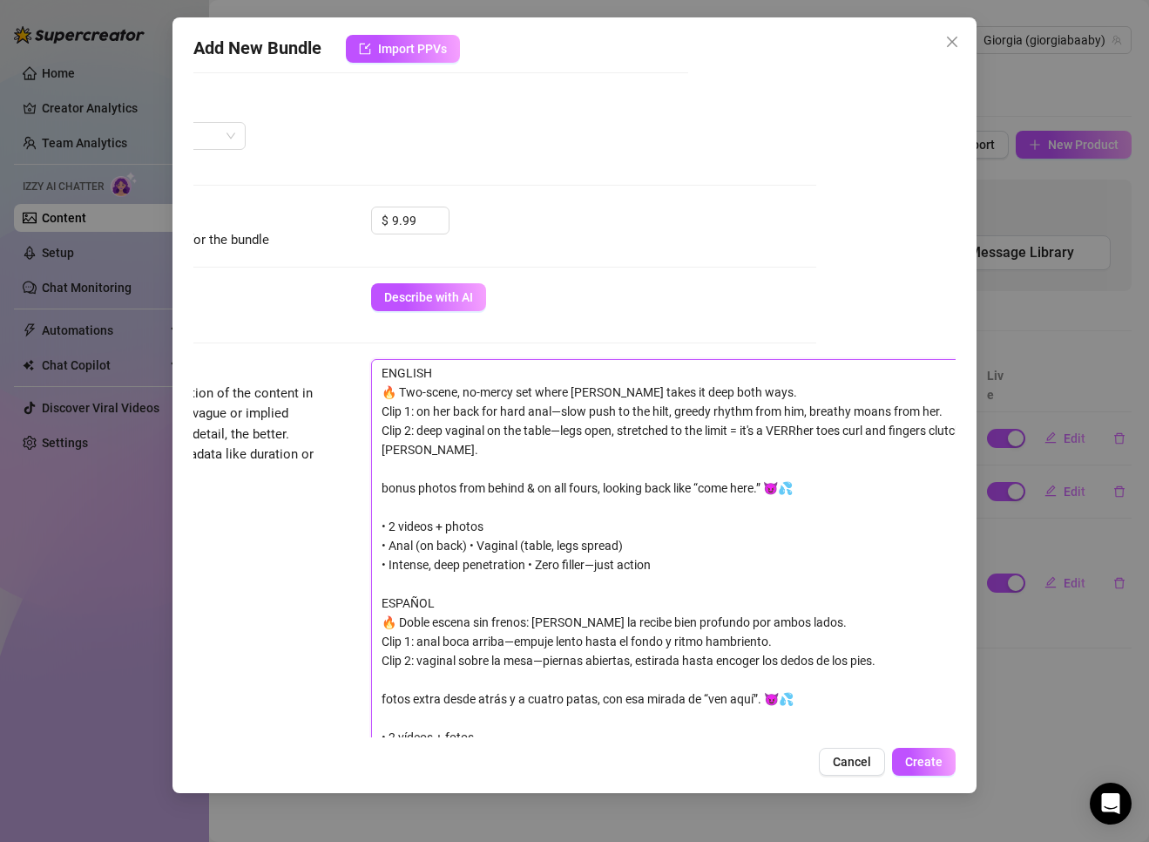
type textarea "ENGLISH 🔥 Two-scene, no-mercy set where [PERSON_NAME] takes it deep both ways. …"
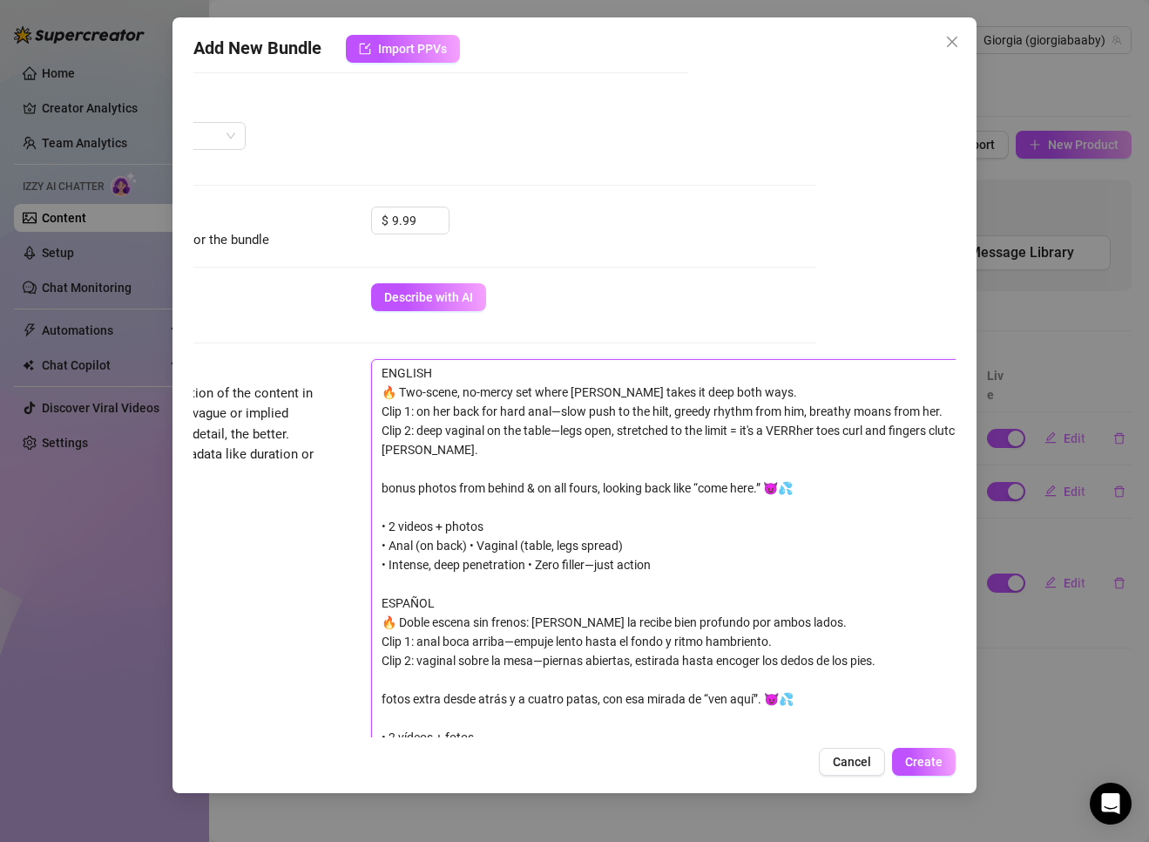
type textarea "ENGLISH 🔥 Two-scene, no-mercy set where [PERSON_NAME] takes it deep both ways. …"
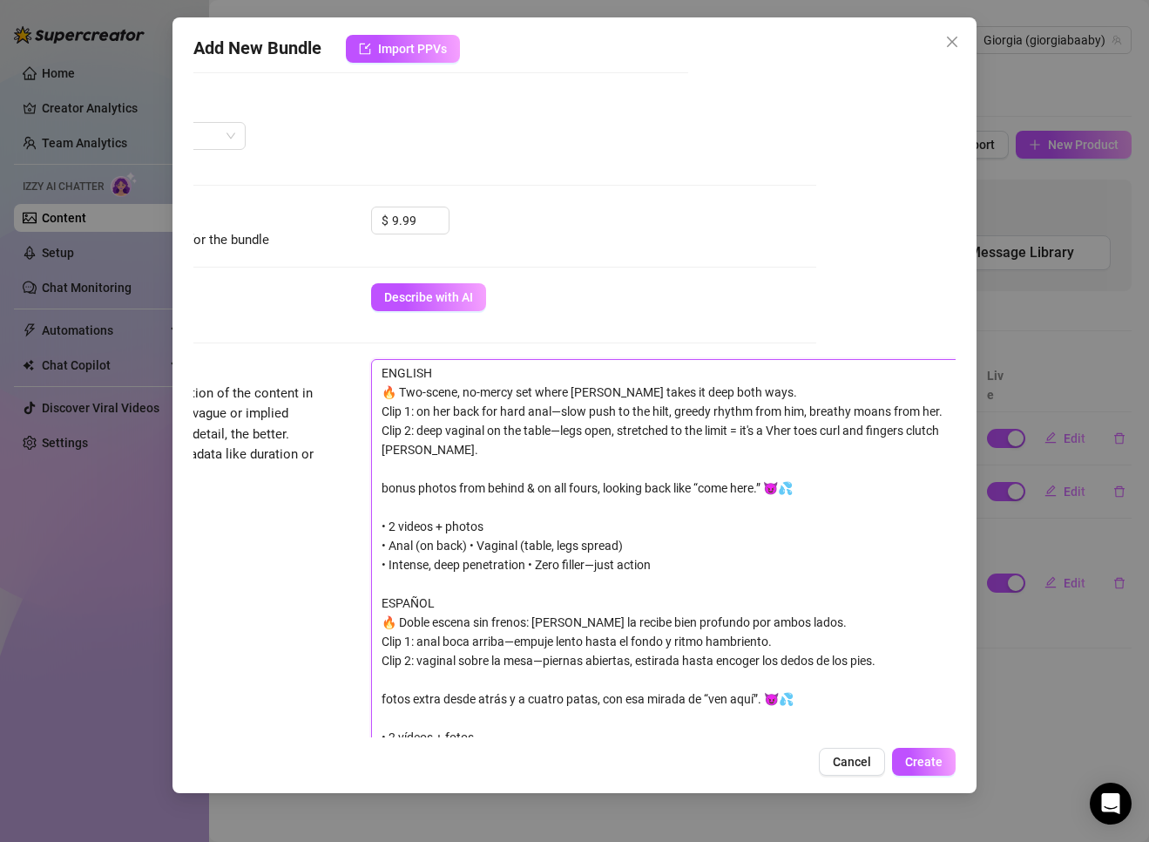
type textarea "ENGLISH 🔥 Two-scene, no-mercy set where [PERSON_NAME] takes it deep both ways. …"
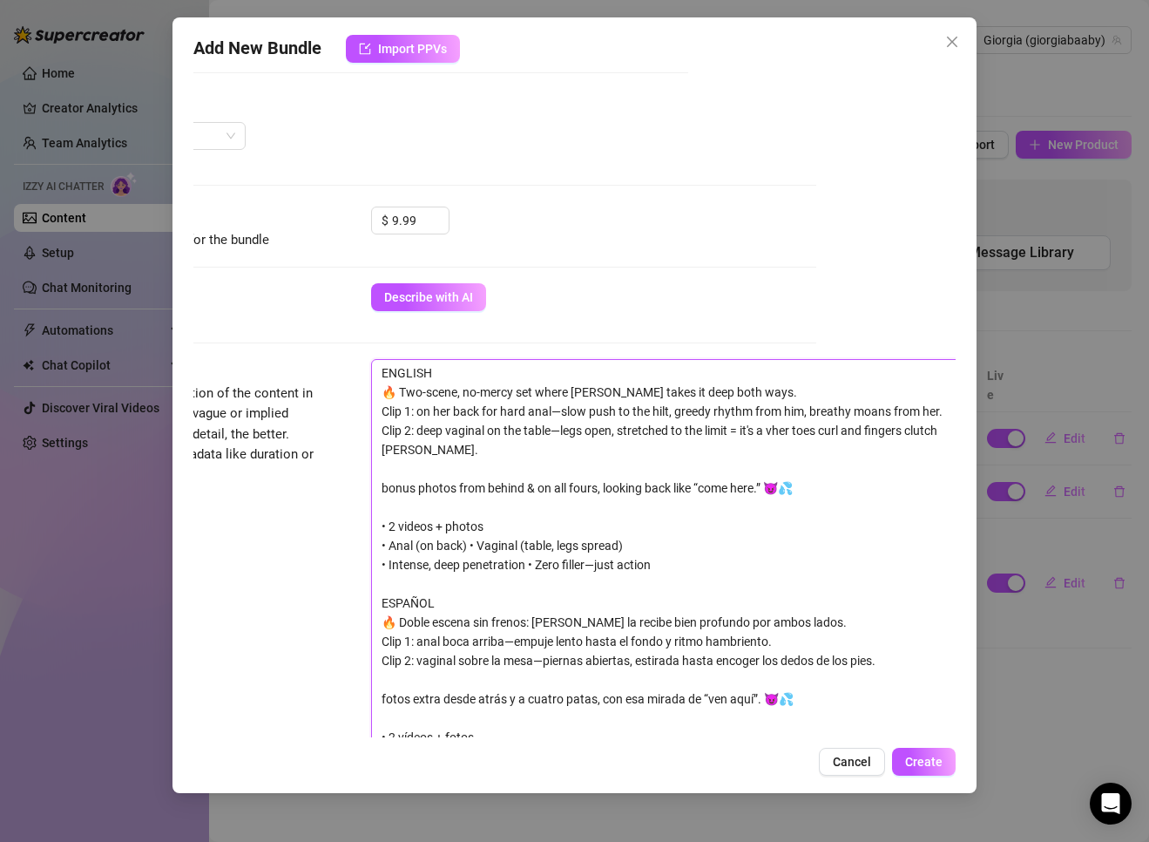
type textarea "ENGLISH 🔥 Two-scene, no-mercy set where [PERSON_NAME] takes it deep both ways. …"
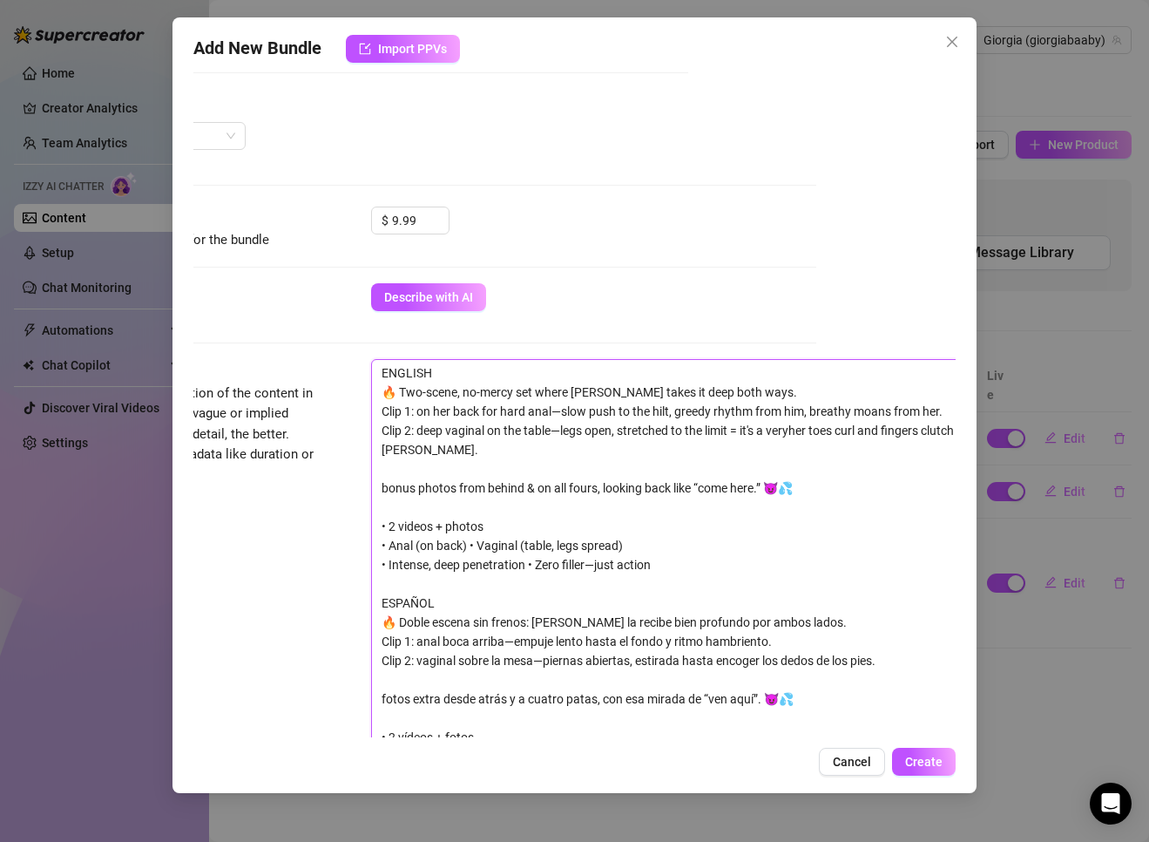
type textarea "ENGLISH 🔥 Two-scene, no-mercy set where [PERSON_NAME] takes it deep both ways. …"
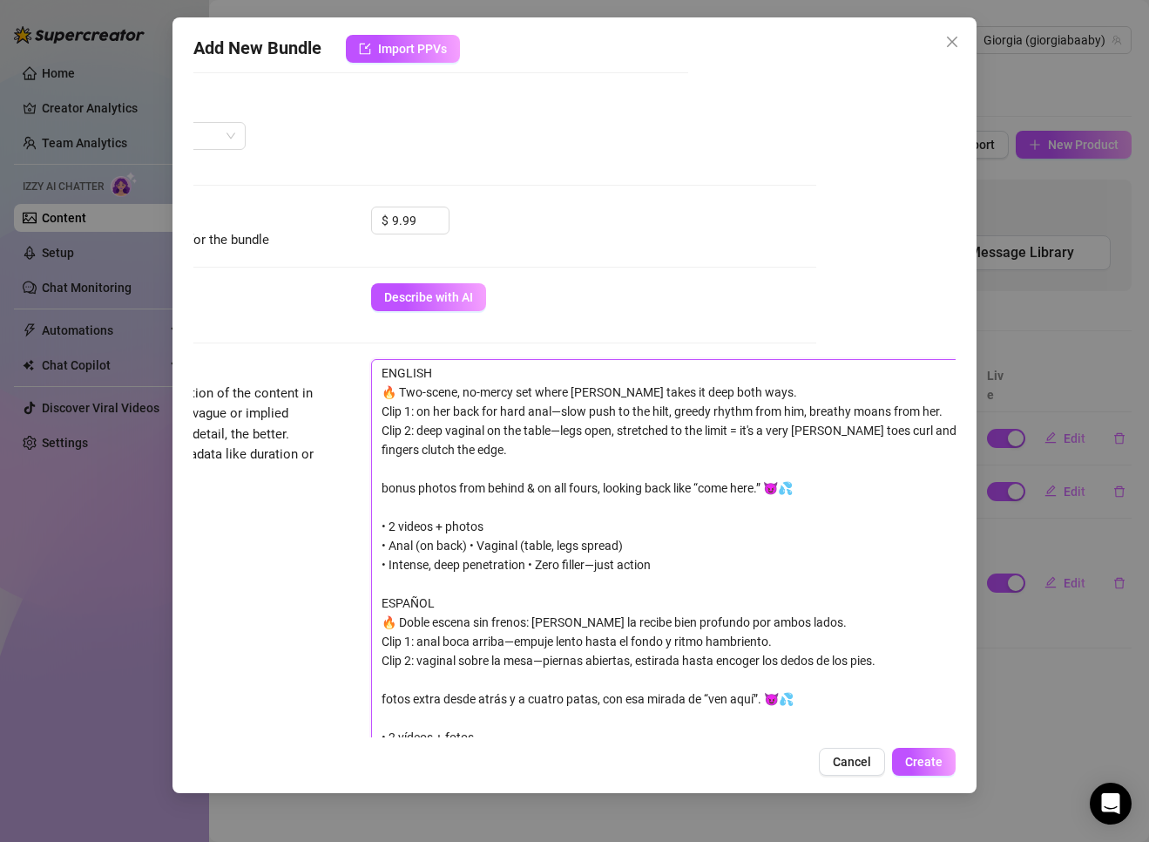
type textarea "ENGLISH 🔥 Two-scene, no-mercy set where [PERSON_NAME] takes it deep both ways. …"
click at [671, 410] on textarea "ENGLISH 🔥 Two-scene, no-mercy set where [PERSON_NAME] takes it deep both ways. …" at bounding box center [676, 574] width 608 height 429
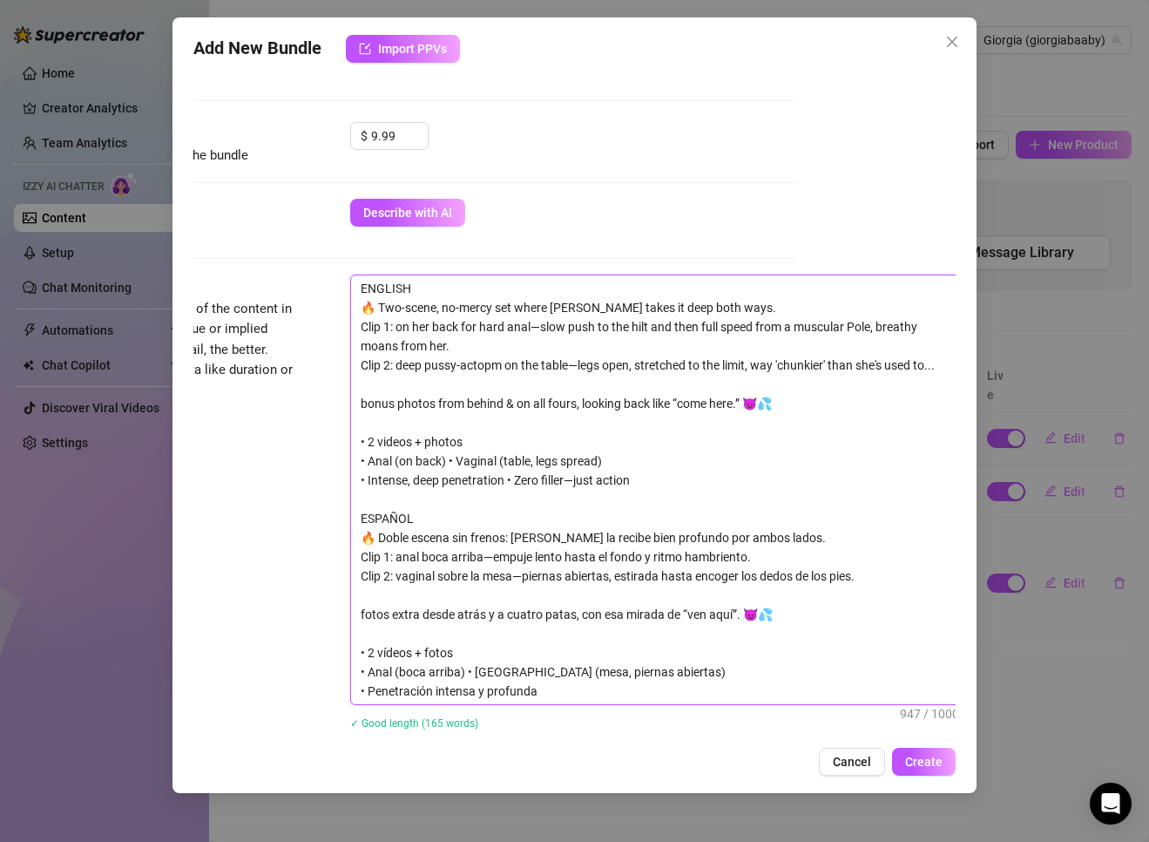
scroll to position [606, 160]
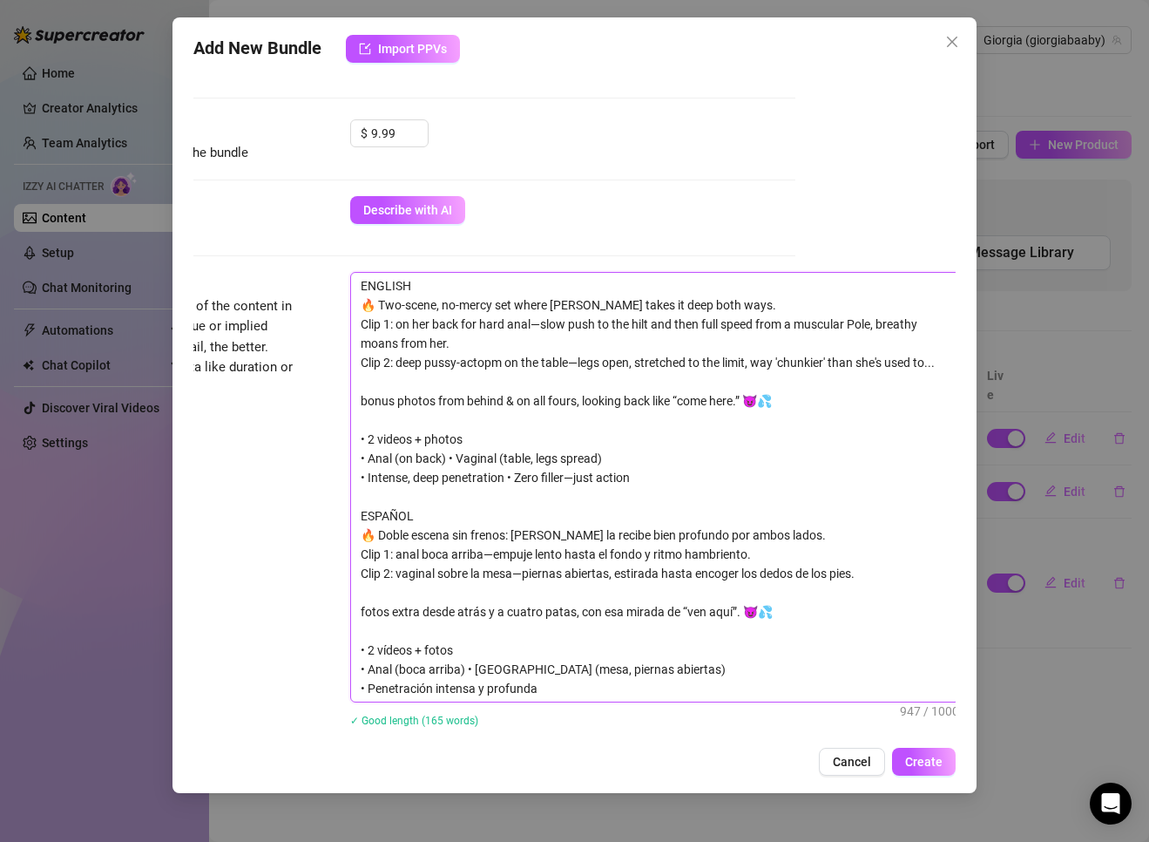
drag, startPoint x: 543, startPoint y: 323, endPoint x: 566, endPoint y: 338, distance: 27.8
click at [566, 338] on textarea "ENGLISH 🔥 Two-scene, no-mercy set where [PERSON_NAME] takes it deep both ways. …" at bounding box center [655, 487] width 608 height 429
click at [568, 418] on textarea "ENGLISH 🔥 Two-scene, no-mercy set where [PERSON_NAME] takes it deep both ways. …" at bounding box center [655, 487] width 608 height 429
drag, startPoint x: 361, startPoint y: 281, endPoint x: 737, endPoint y: 482, distance: 426.4
click at [737, 482] on textarea "ENGLISH 🔥 Two-scene, no-mercy set where [PERSON_NAME] takes it deep both ways. …" at bounding box center [655, 487] width 608 height 429
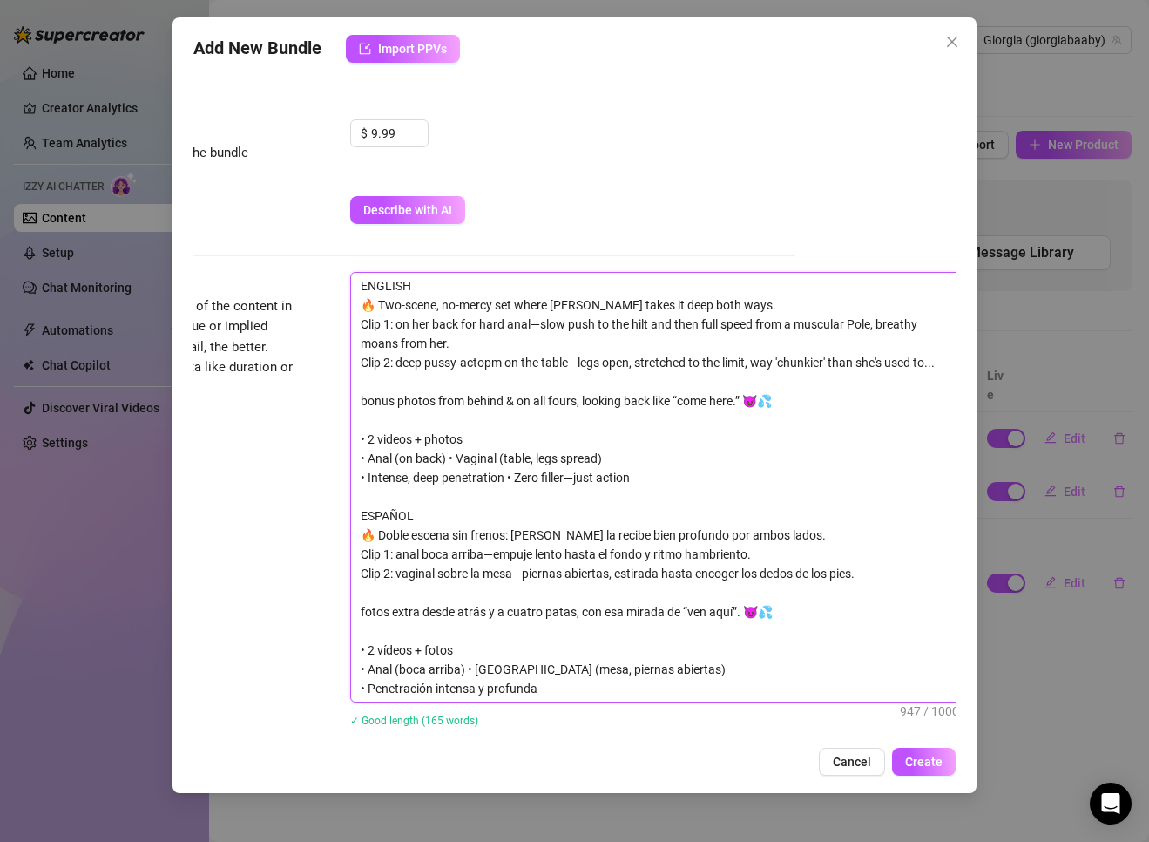
click at [509, 369] on textarea "ENGLISH 🔥 Two-scene, no-mercy set where [PERSON_NAME] takes it deep both ways. …" at bounding box center [655, 487] width 608 height 429
drag, startPoint x: 359, startPoint y: 312, endPoint x: 643, endPoint y: 481, distance: 330.5
click at [643, 481] on textarea "ENGLISH 🔥 Two-scene, no-mercy set where [PERSON_NAME] takes it deep both ways. …" at bounding box center [655, 487] width 608 height 429
paste textarea "ENGLISH (with “pussy action”) 🔥 Two-scene, no-mercy set where [PERSON_NAME] tak…"
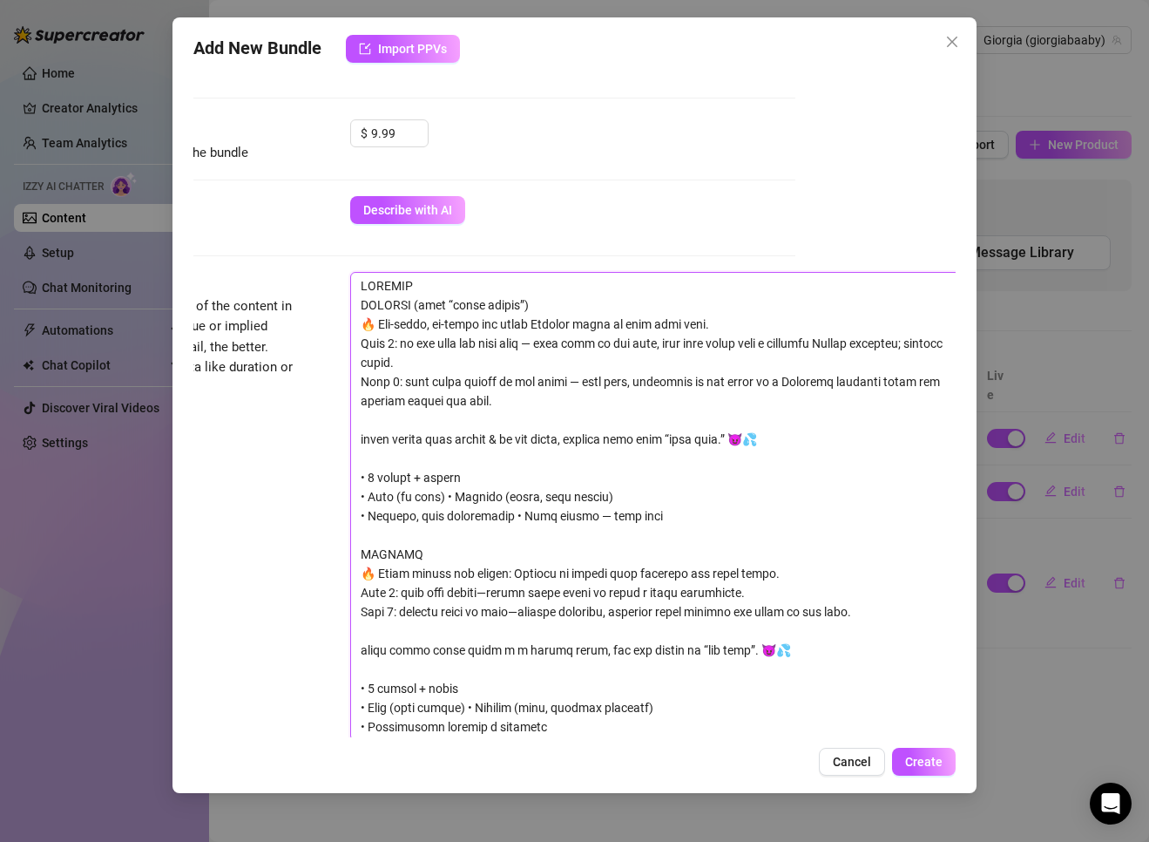
drag, startPoint x: 525, startPoint y: 307, endPoint x: 355, endPoint y: 311, distance: 170.0
click at [355, 311] on textarea at bounding box center [655, 506] width 608 height 467
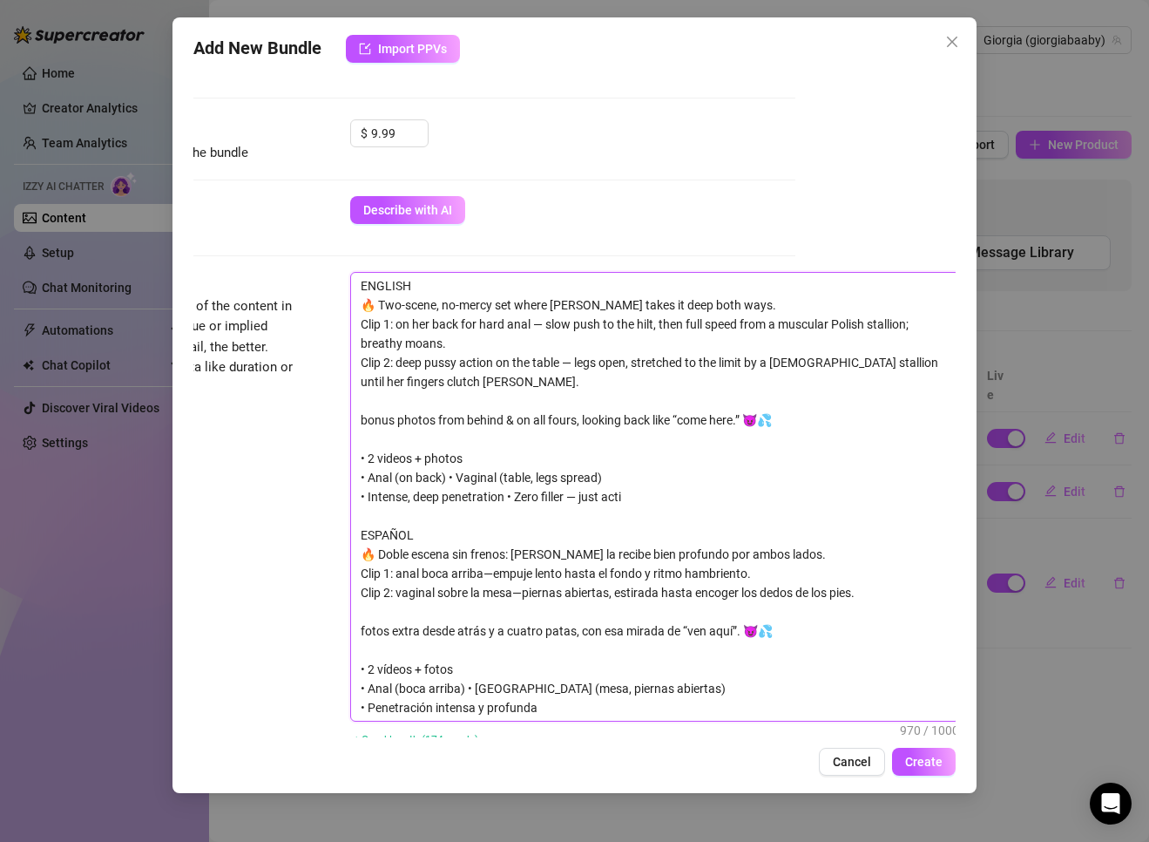
click at [632, 497] on textarea "ENGLISH 🔥 Two-scene, no-mercy set where [PERSON_NAME] takes it deep both ways. …" at bounding box center [655, 497] width 608 height 448
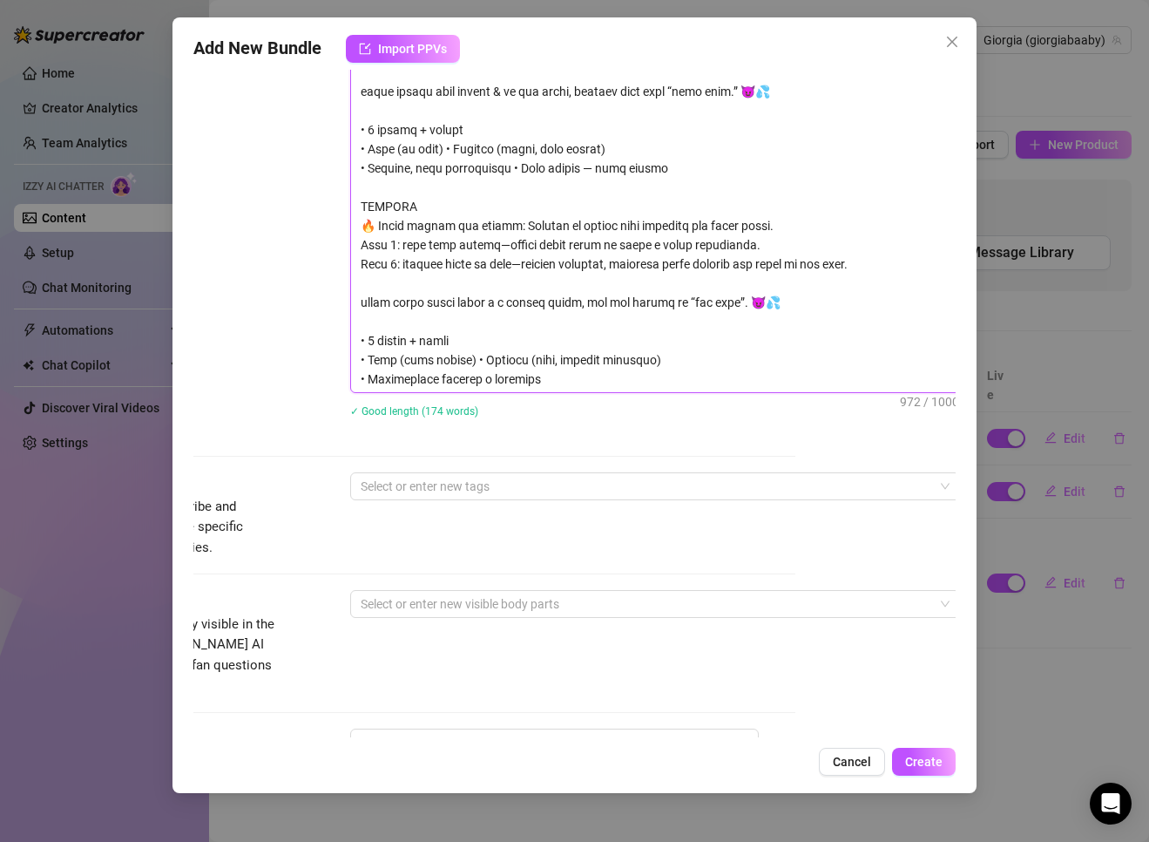
scroll to position [1044, 160]
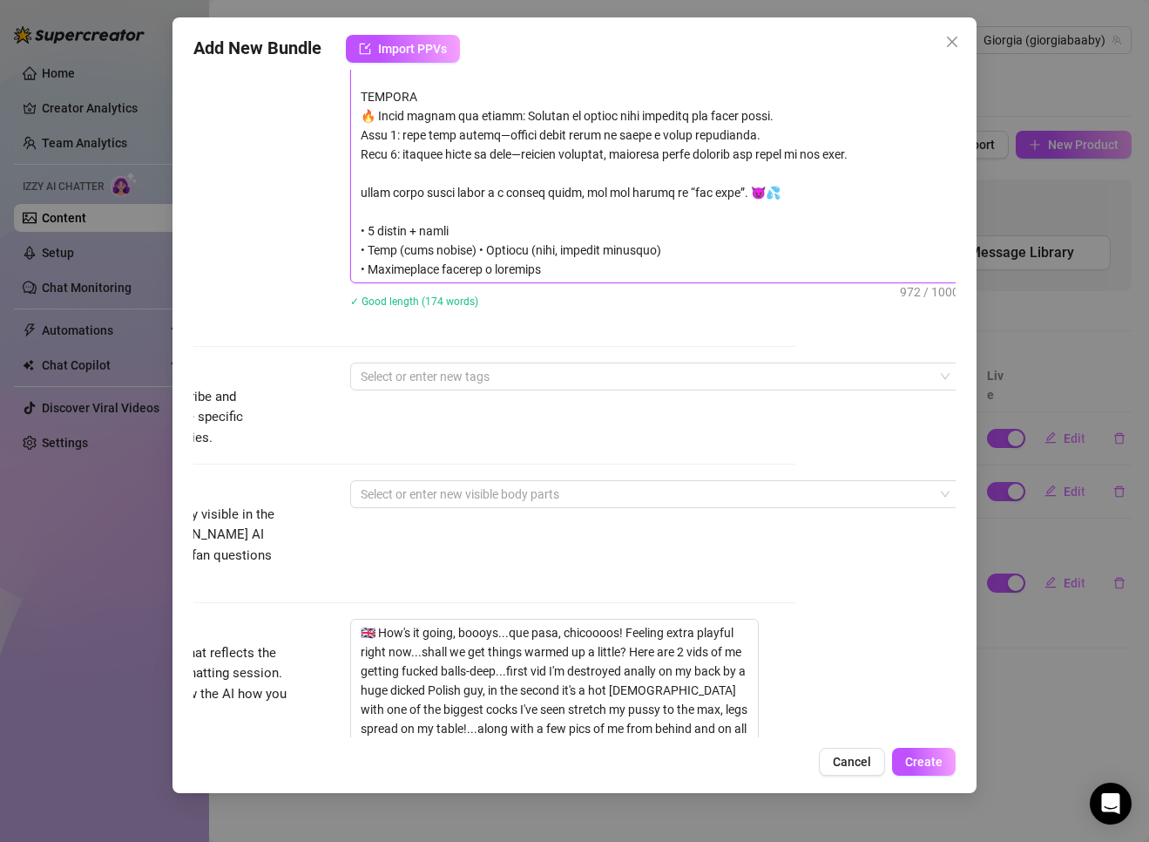
drag, startPoint x: 361, startPoint y: 552, endPoint x: 608, endPoint y: 276, distance: 370.2
click at [608, 276] on textarea at bounding box center [655, 58] width 608 height 448
paste textarea "duro boca arriba — empuje lento hasta el fondo y luego a toda velocidad de un p…"
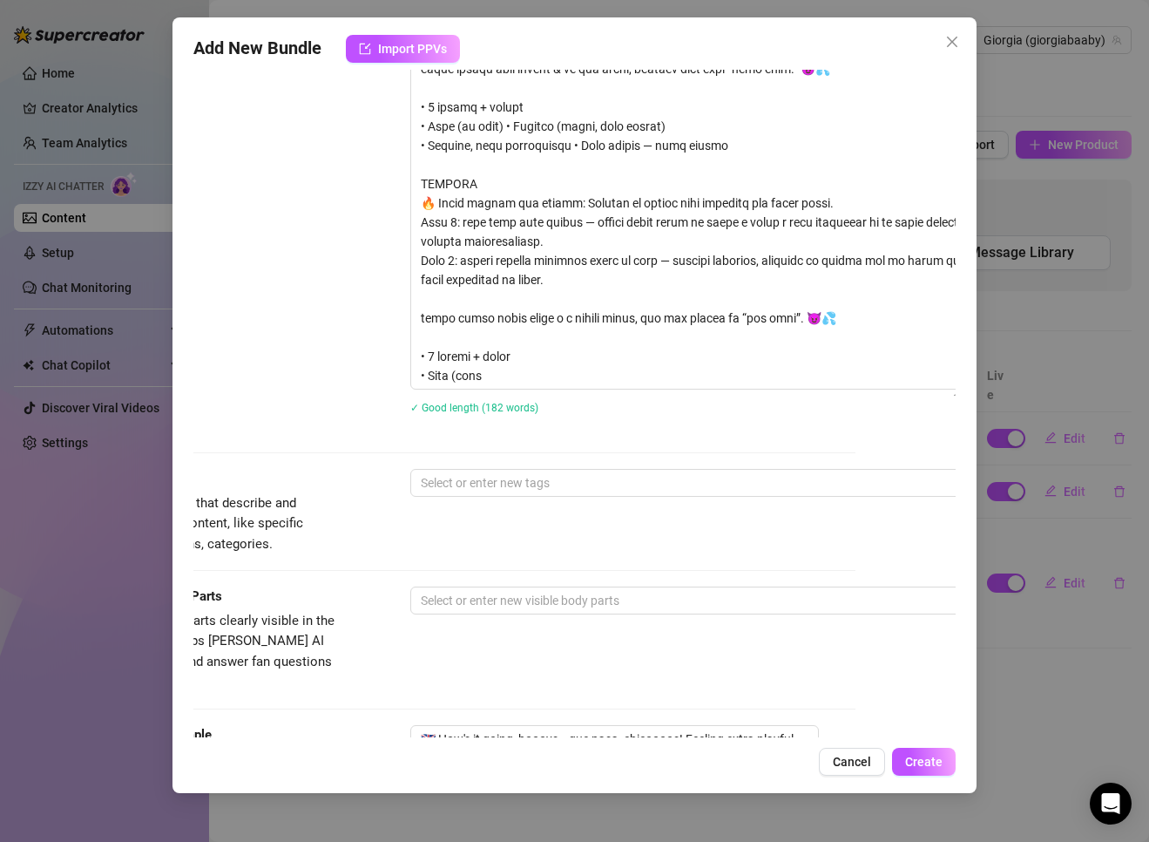
scroll to position [957, 98]
drag, startPoint x: 509, startPoint y: 376, endPoint x: 359, endPoint y: 92, distance: 320.4
click at [359, 92] on div "Description Write a detailed description of the content in a few sentences. Avo…" at bounding box center [476, 179] width 762 height 516
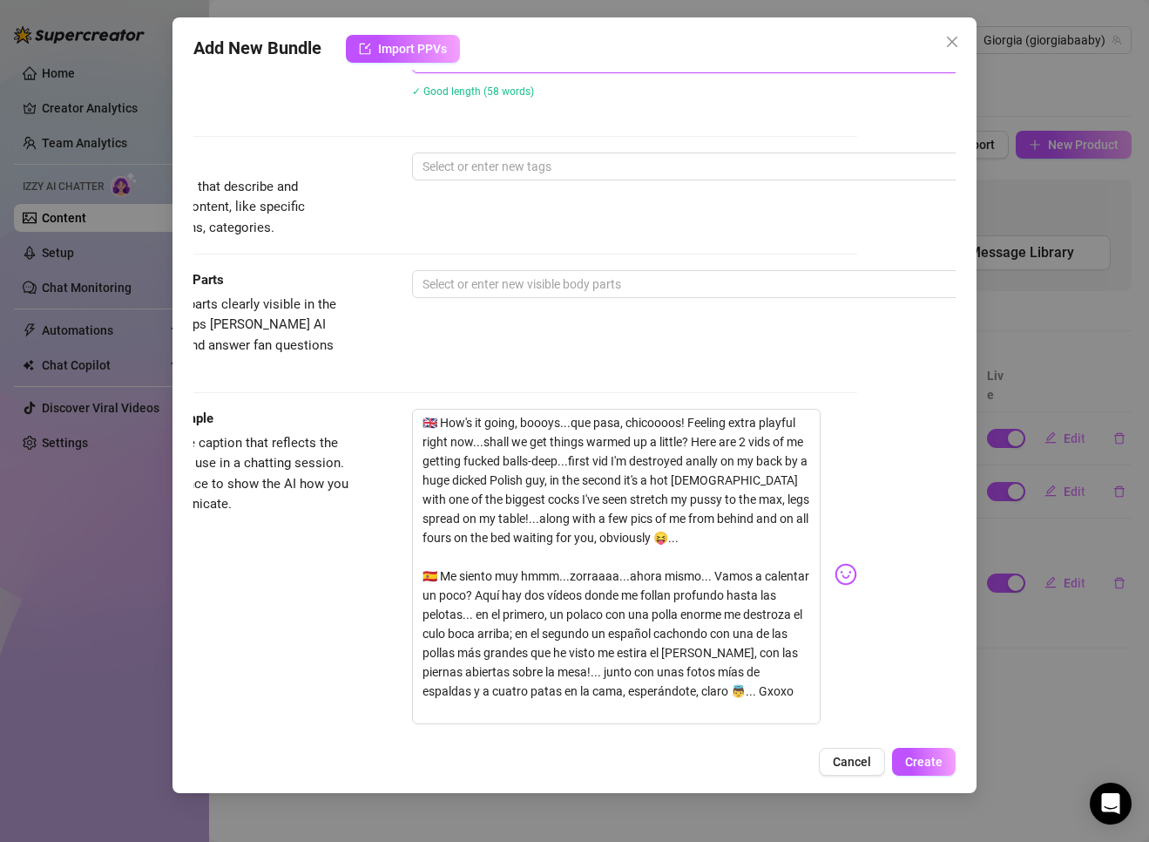
scroll to position [890, 166]
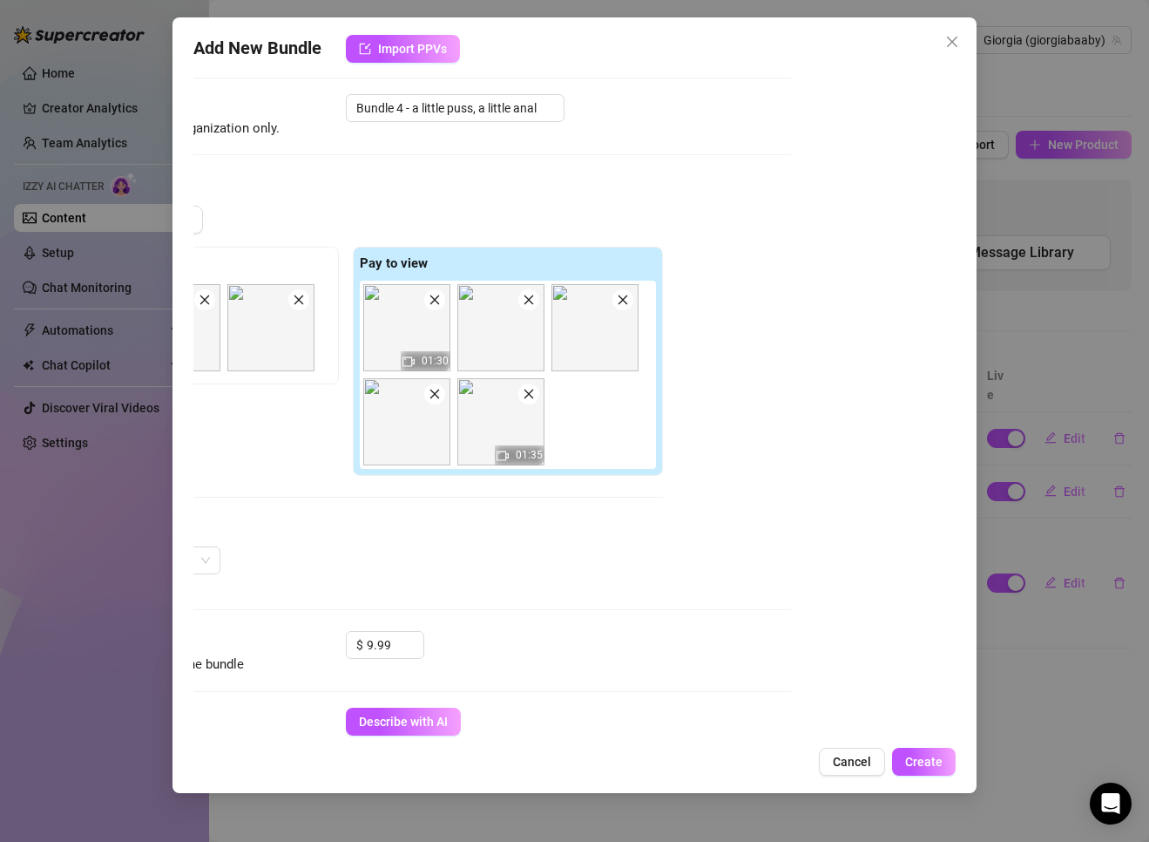
drag, startPoint x: 708, startPoint y: 75, endPoint x: 342, endPoint y: 58, distance: 367.2
click at [342, 58] on div "Add New Bundle Import PPVs Account Giorgia (@giorgiabaaby) Name Name is for you…" at bounding box center [575, 404] width 804 height 775
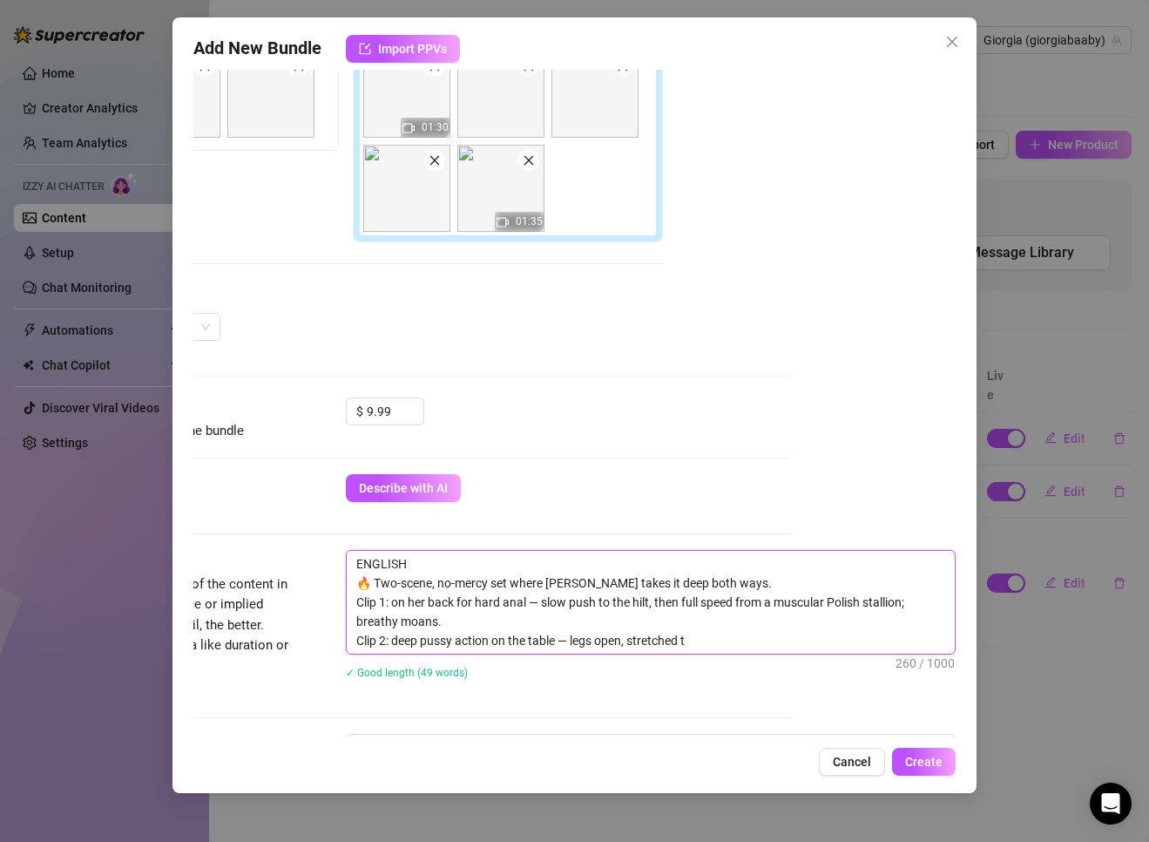
scroll to position [409, 166]
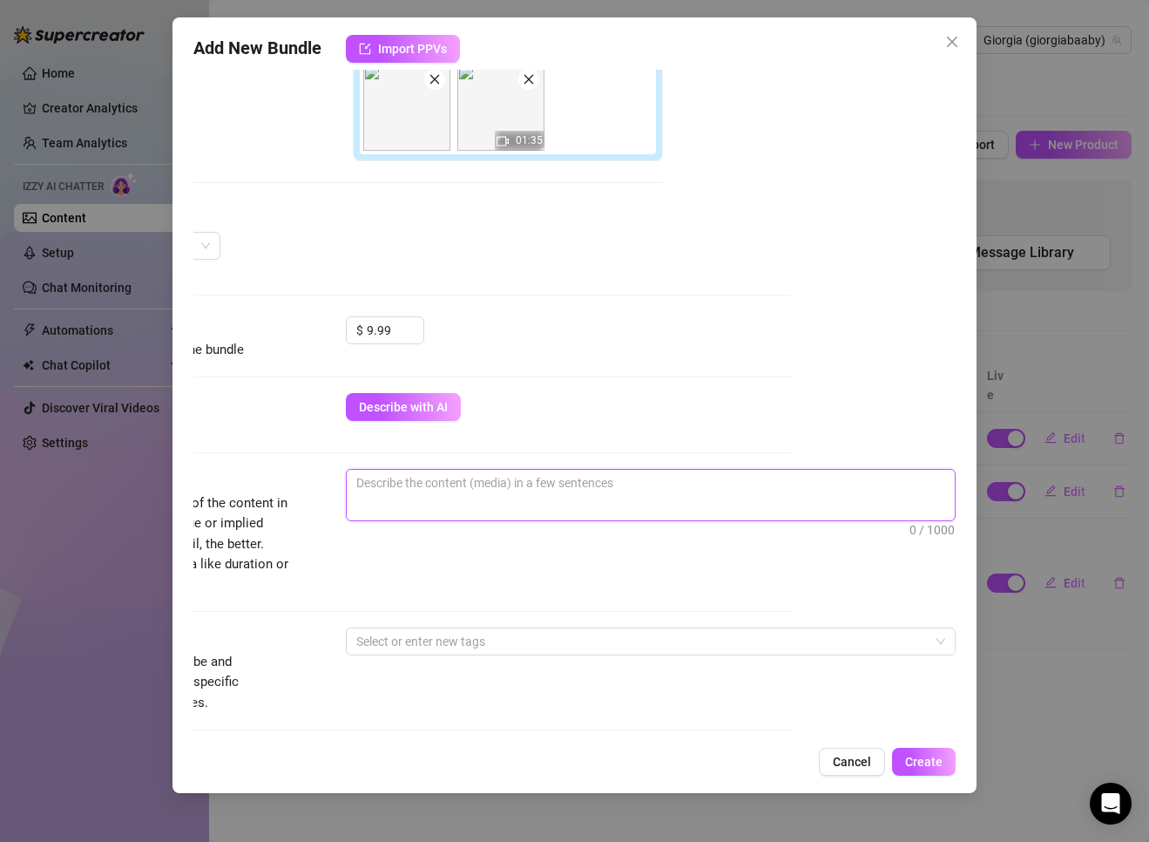
paste textarea "🇬🇧 ENGLISH 🔥 Two-scene, no-mercy set: [PERSON_NAME] takes it deep both ways. Cl…"
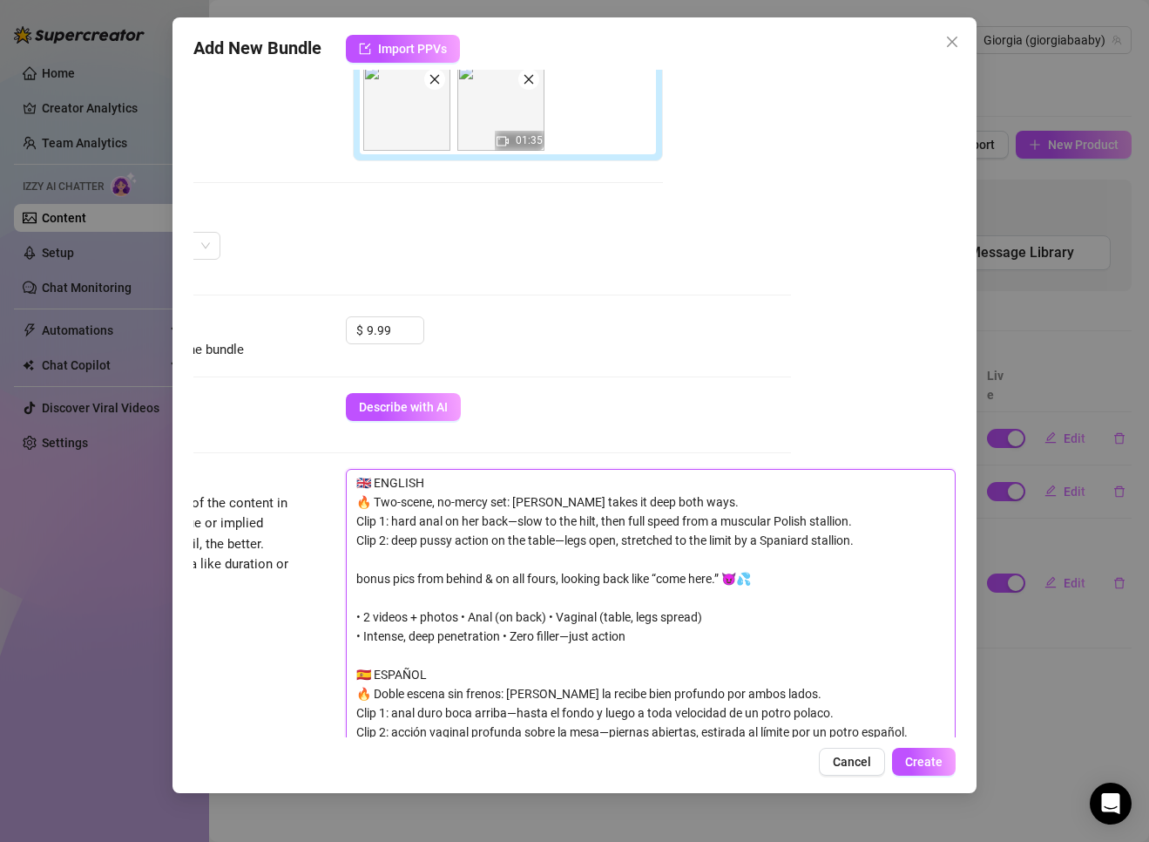
scroll to position [0, 0]
click at [383, 480] on textarea "🇬🇧 ENGLISH 🔥 Two-scene, no-mercy set: [PERSON_NAME] takes it deep both ways. Cl…" at bounding box center [651, 627] width 608 height 314
click at [386, 671] on textarea "🇬🇧 🔥 Two-scene, no-mercy set: [PERSON_NAME] takes it deep both ways. Clip 1: ha…" at bounding box center [651, 627] width 608 height 314
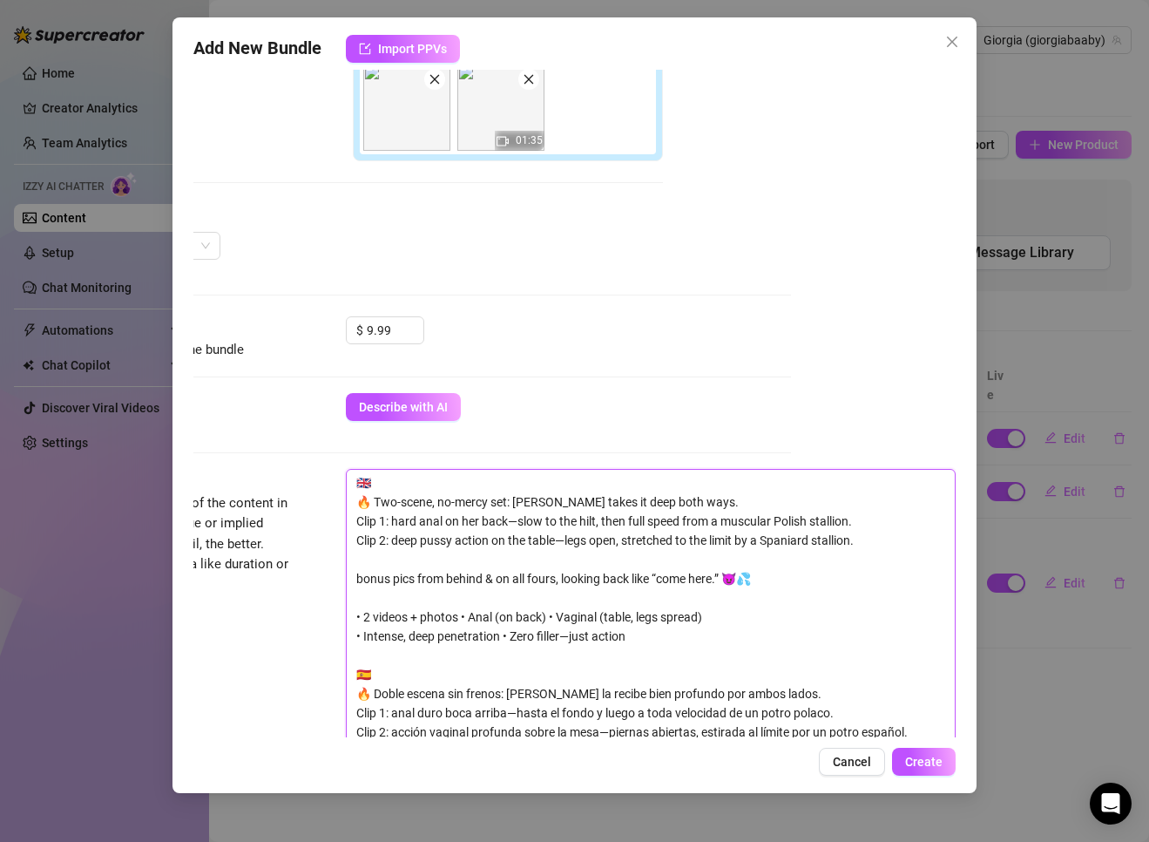
scroll to position [670, 166]
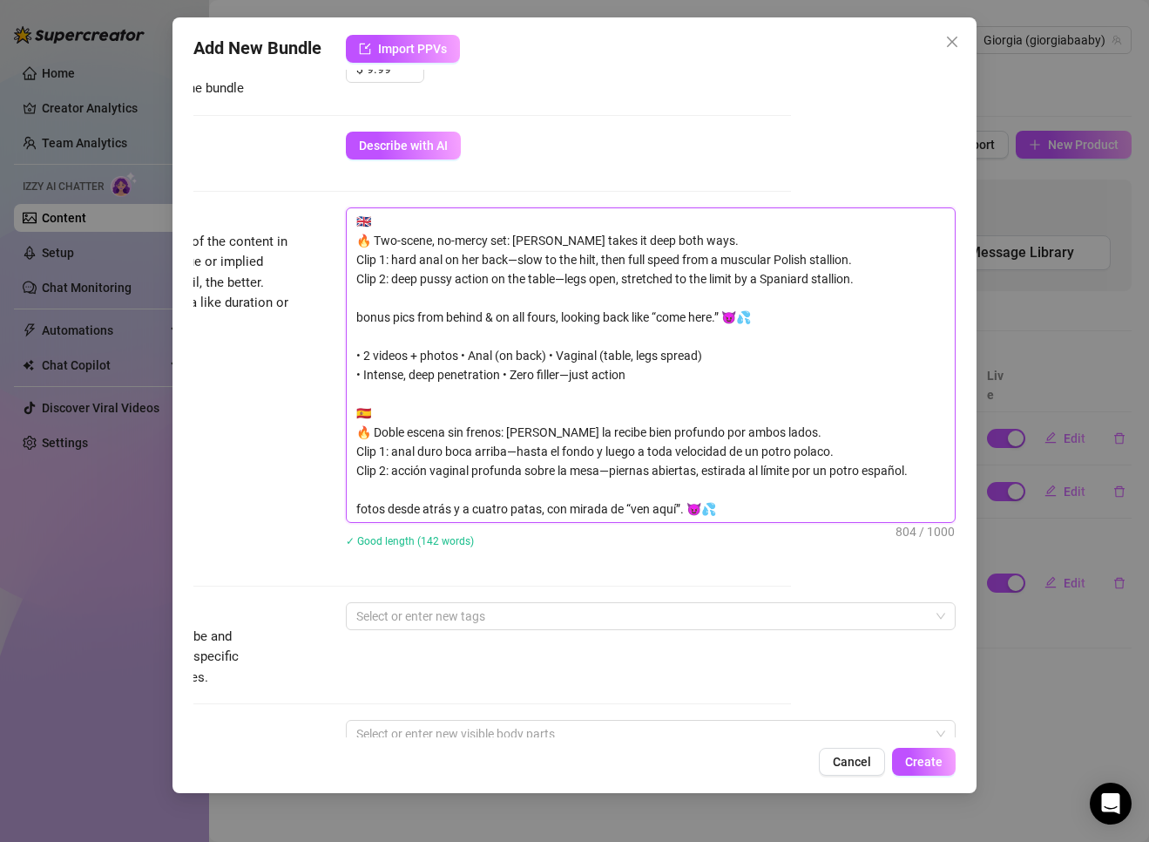
click at [737, 499] on textarea "🇬🇧 🔥 Two-scene, no-mercy set: [PERSON_NAME] takes it deep both ways. Clip 1: ha…" at bounding box center [651, 365] width 608 height 314
drag, startPoint x: 453, startPoint y: 276, endPoint x: 387, endPoint y: 253, distance: 70.3
click at [447, 276] on textarea "🇬🇧 🔥 Two-scene, no-mercy set: [PERSON_NAME] takes it deep both ways. Clip 1: ha…" at bounding box center [651, 365] width 608 height 314
drag, startPoint x: 354, startPoint y: 217, endPoint x: 718, endPoint y: 624, distance: 546.1
click at [718, 624] on form "Account Giorgia (@giorgiabaaby) Name Name is for your internal organization onl…" at bounding box center [410, 429] width 762 height 2016
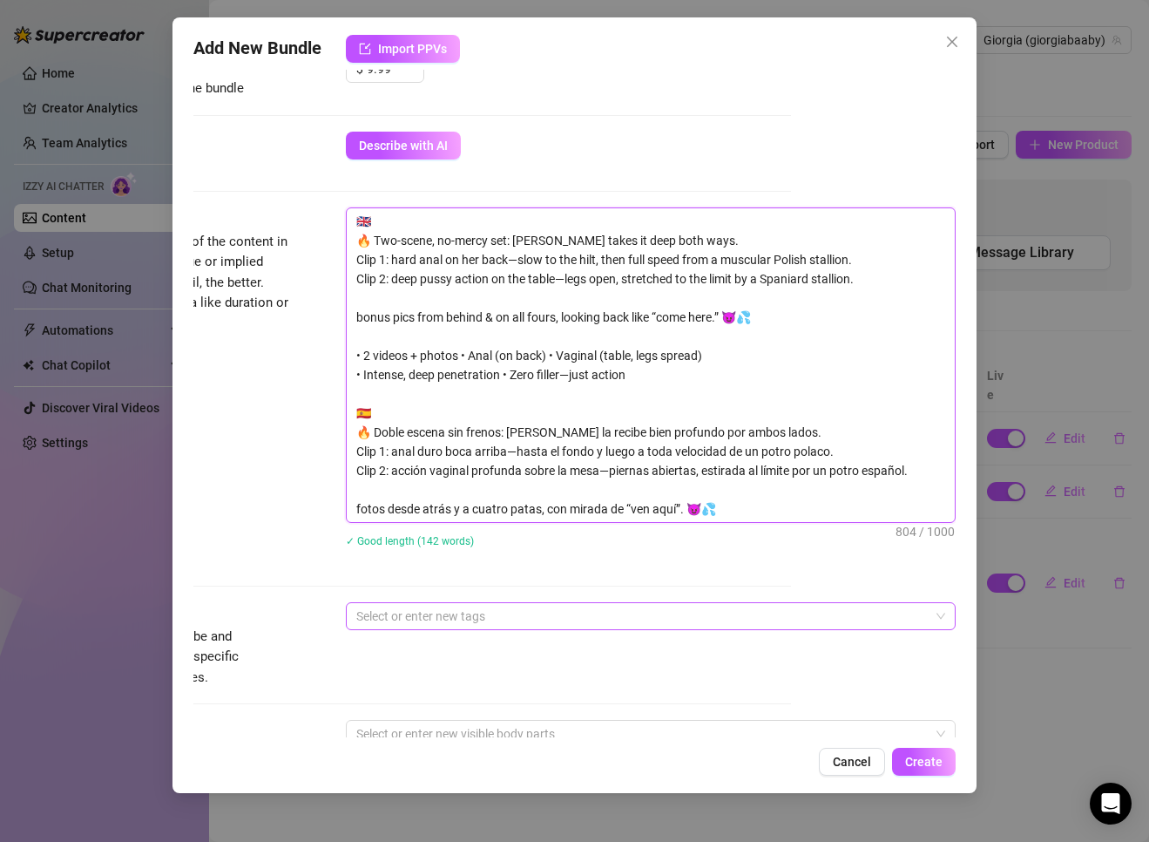
paste textarea "ENGLISH 🔥 Two-scene, no-mercy set: [PERSON_NAME] takes it deep both ways. Clip …"
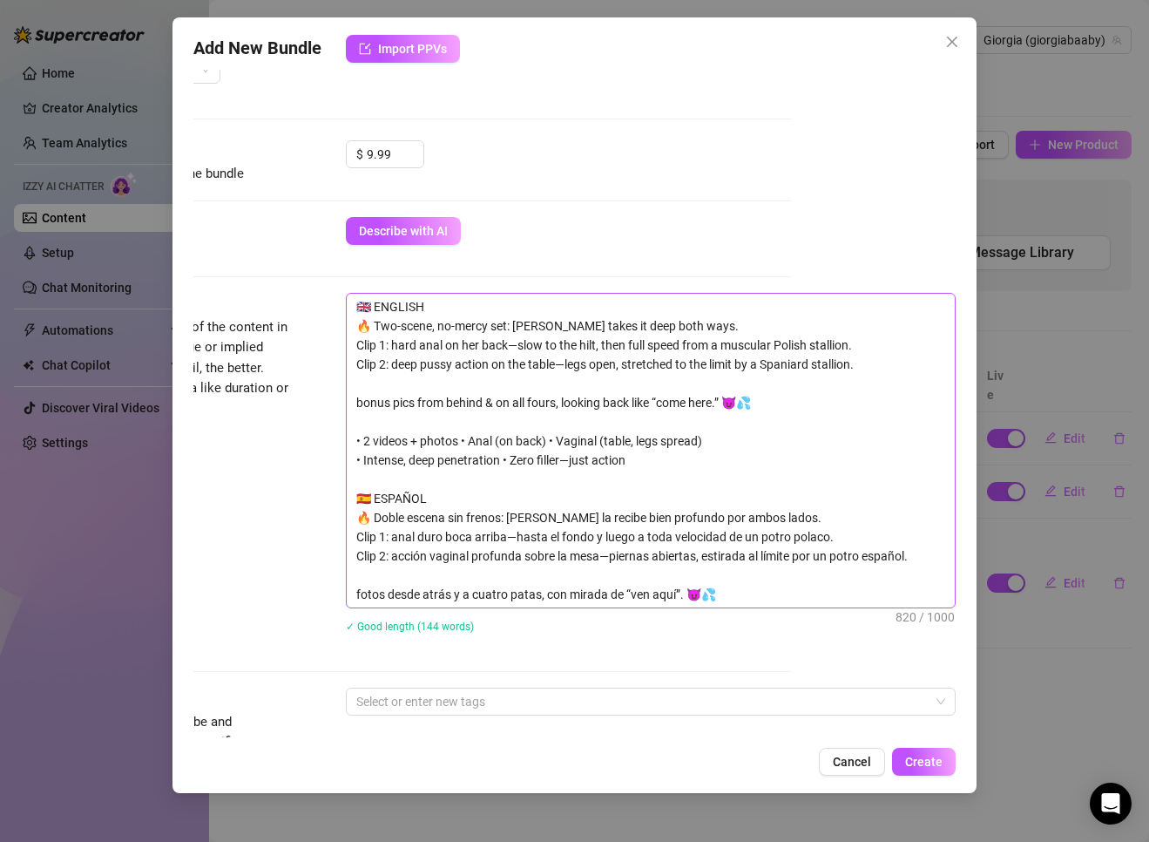
scroll to position [583, 166]
drag, startPoint x: 356, startPoint y: 301, endPoint x: 771, endPoint y: 590, distance: 505.7
click at [760, 590] on textarea "🇬🇧 ENGLISH 🔥 Two-scene, no-mercy set: [PERSON_NAME] takes it deep both ways. Cl…" at bounding box center [651, 452] width 608 height 314
paste textarea "Clip 1: hard anal on her back—slow to the hilt, then full speed from a muscular…"
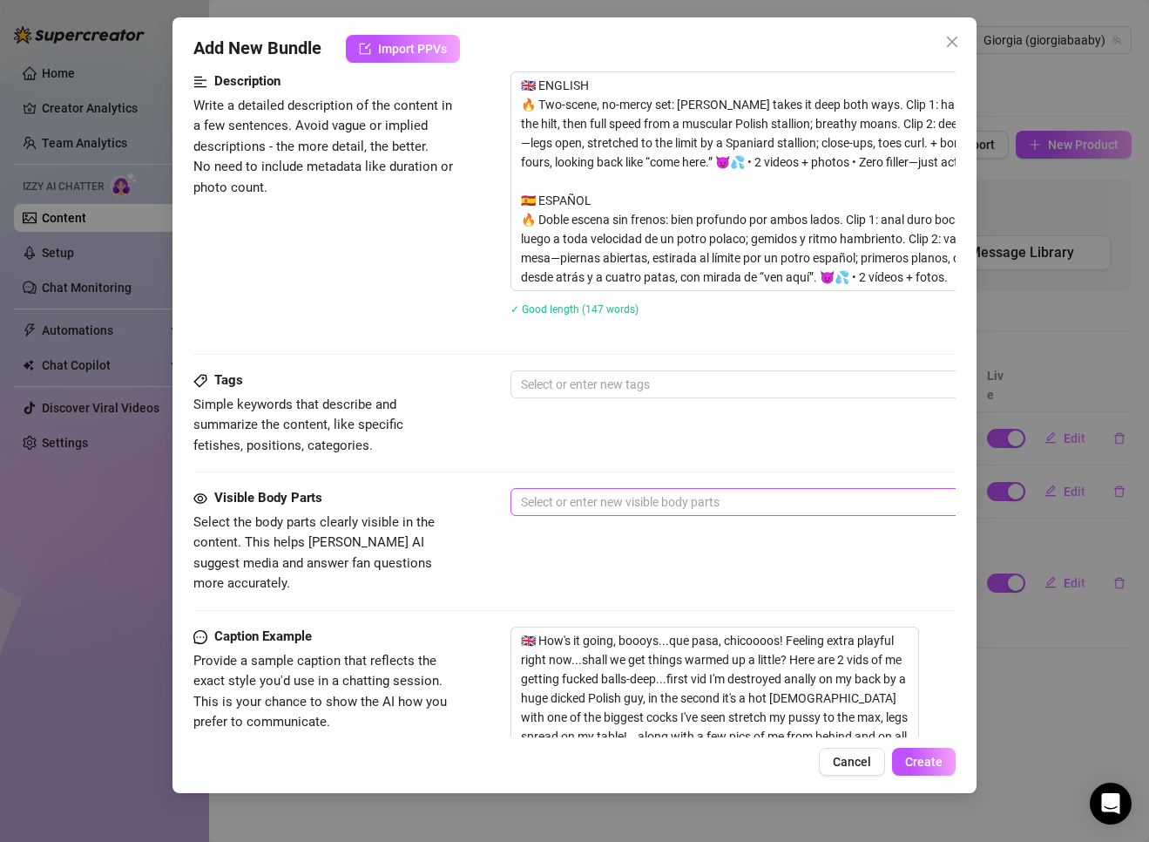
scroll to position [844, 0]
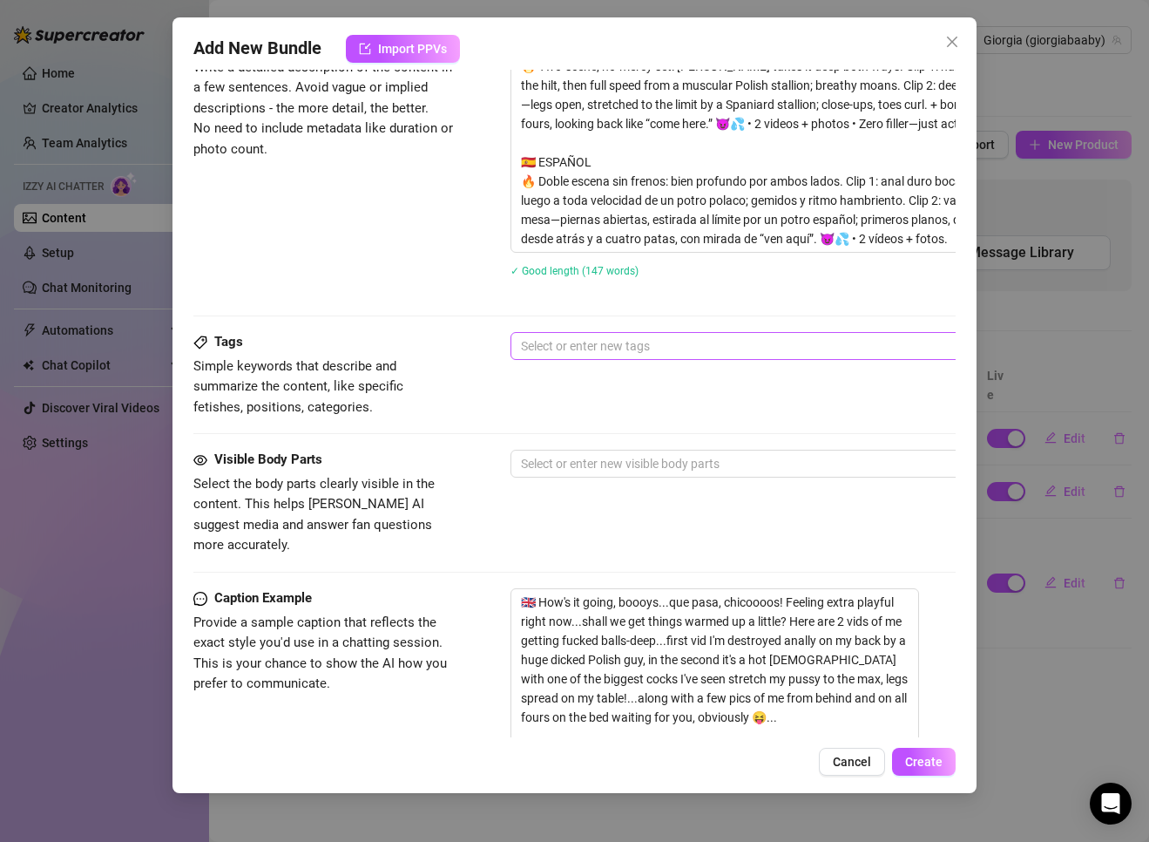
click at [604, 348] on div at bounding box center [806, 346] width 585 height 24
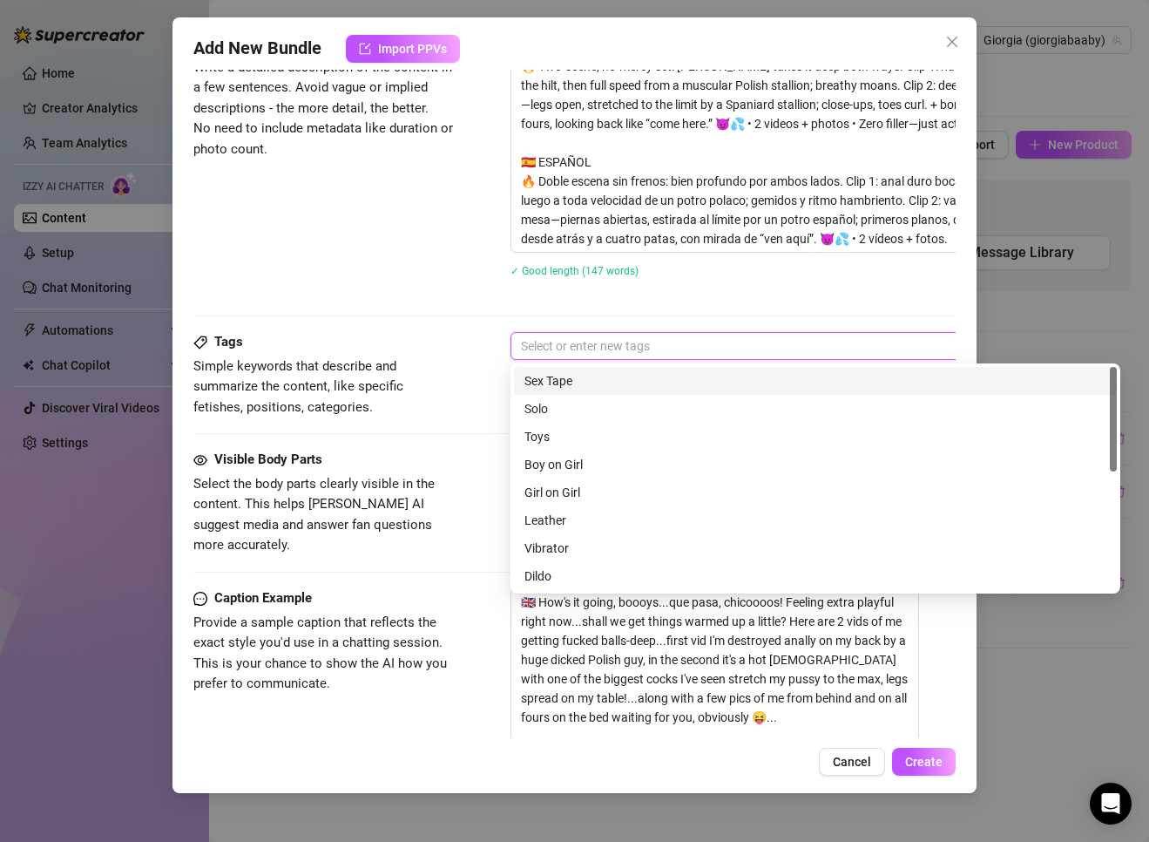
paste input "Boy/Girl Anal Sex Vaginal Sex Deep Hard On Back Legs Spread Table All Fours Fro…"
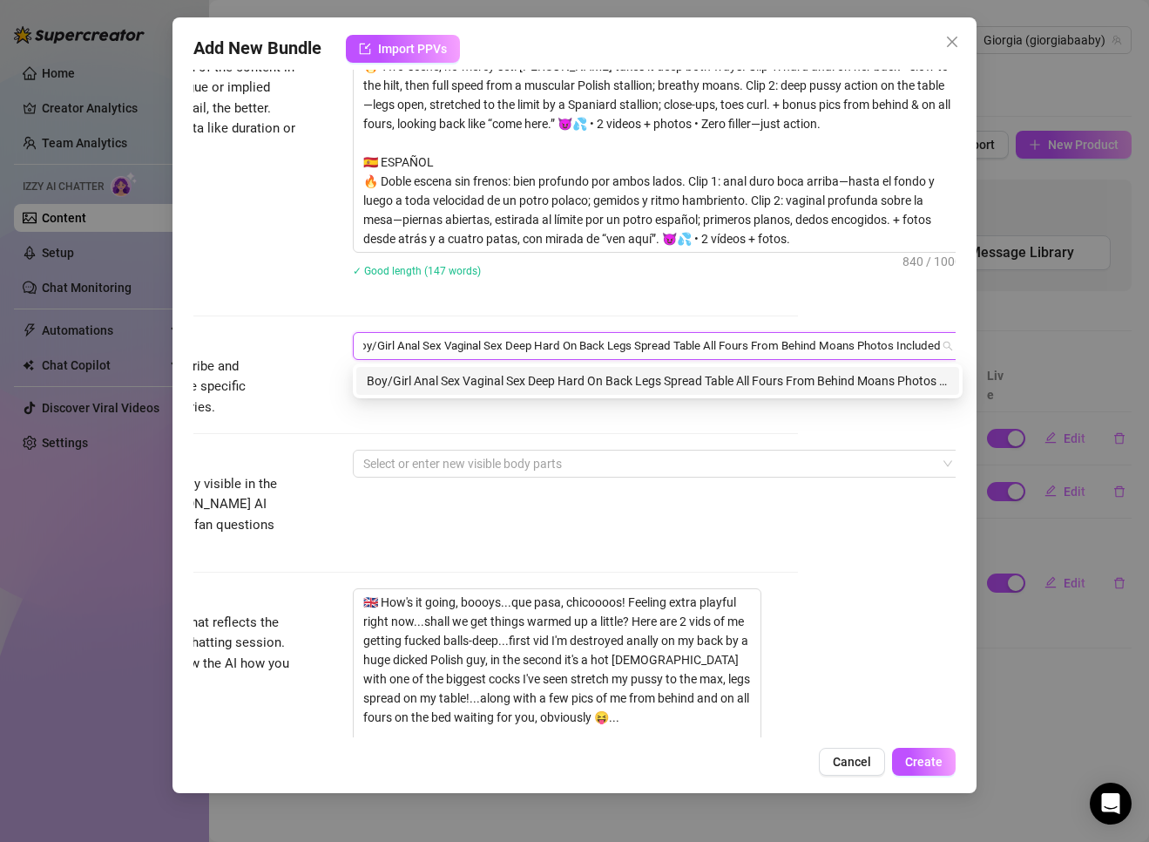
click at [379, 345] on input "Boy/Girl Anal Sex Vaginal Sex Deep Hard On Back Legs Spread Table All Fours Fro…" at bounding box center [652, 345] width 578 height 21
click at [403, 348] on input "Boy/Girl Anal Sex Vaginal Sex Deep Hard On Back Legs Spread Table All Fours Fro…" at bounding box center [652, 345] width 578 height 21
click at [404, 349] on input "Boy/Girl Anal Sex Vaginal Sex Deep Hard On Back Legs Spread Table All Fours Fro…" at bounding box center [652, 345] width 578 height 21
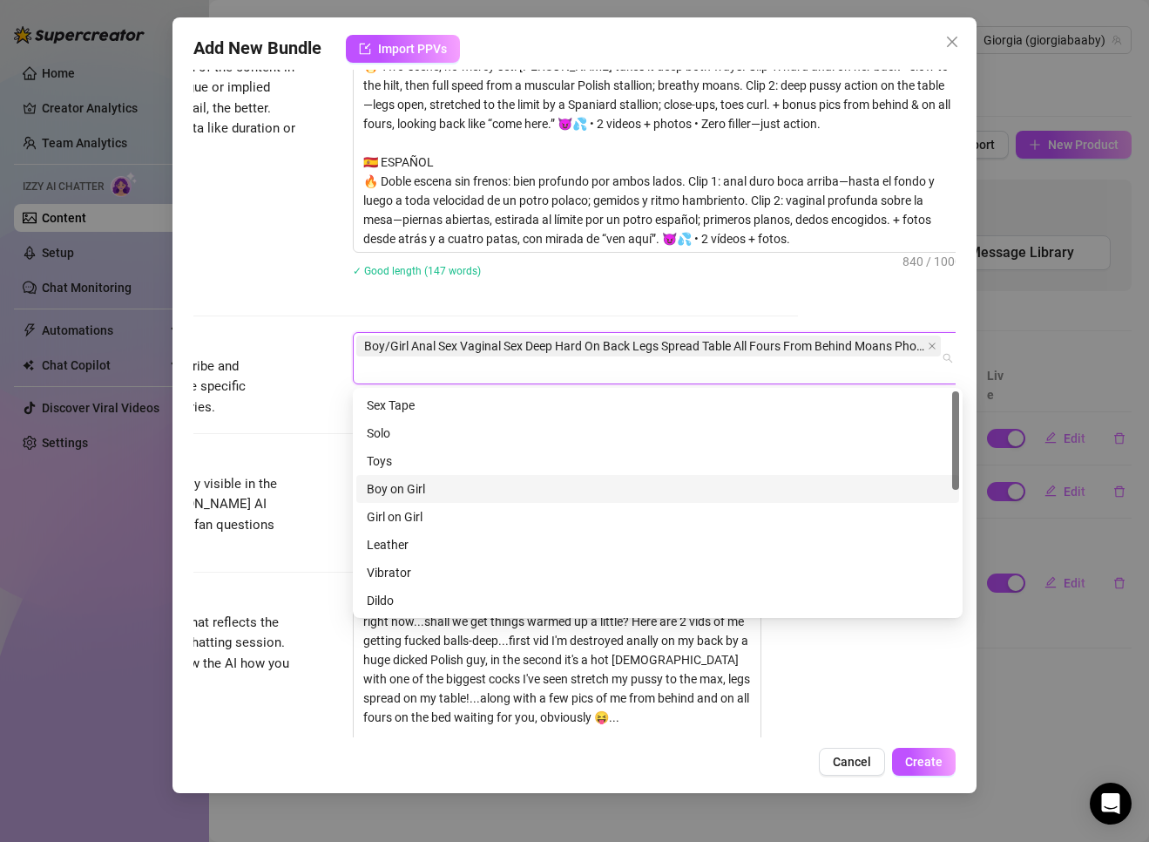
click at [410, 487] on div "Boy on Girl" at bounding box center [658, 488] width 582 height 19
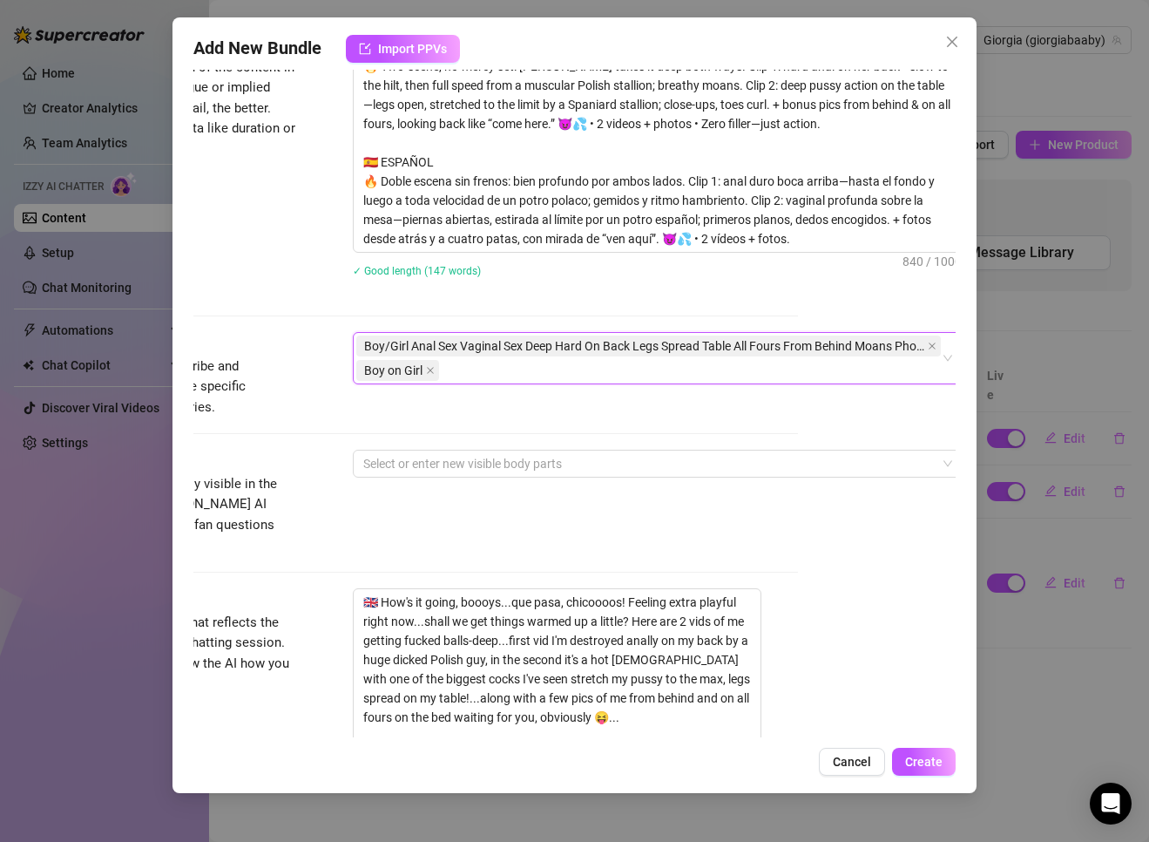
click at [424, 346] on span "Boy/Girl Anal Sex Vaginal Sex Deep Hard On Back Legs Spread Table All Fours Fro…" at bounding box center [644, 345] width 560 height 19
click at [429, 345] on span "Boy/Girl Anal Sex Vaginal Sex Deep Hard On Back Legs Spread Table All Fours Fro…" at bounding box center [644, 345] width 560 height 19
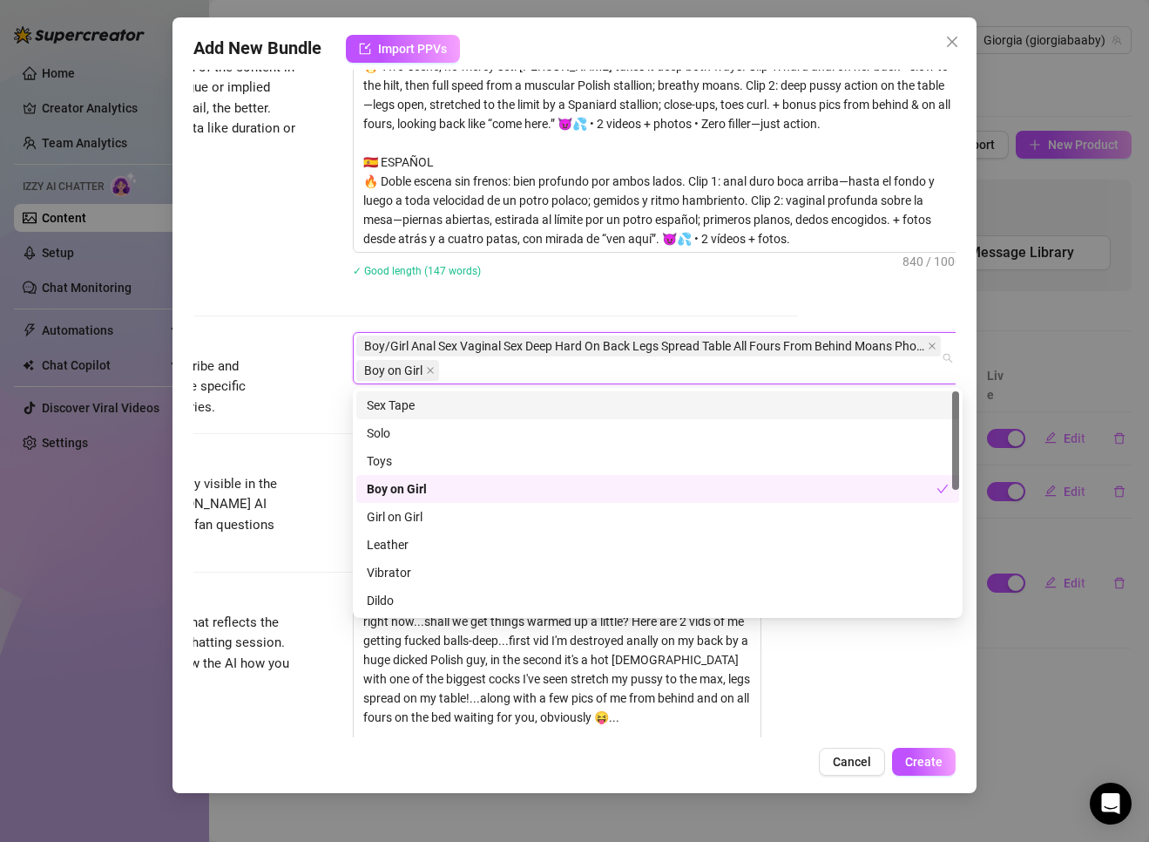
click at [332, 335] on div "Tags Simple keywords that describe and summarize the content, like specific fet…" at bounding box center [417, 374] width 762 height 85
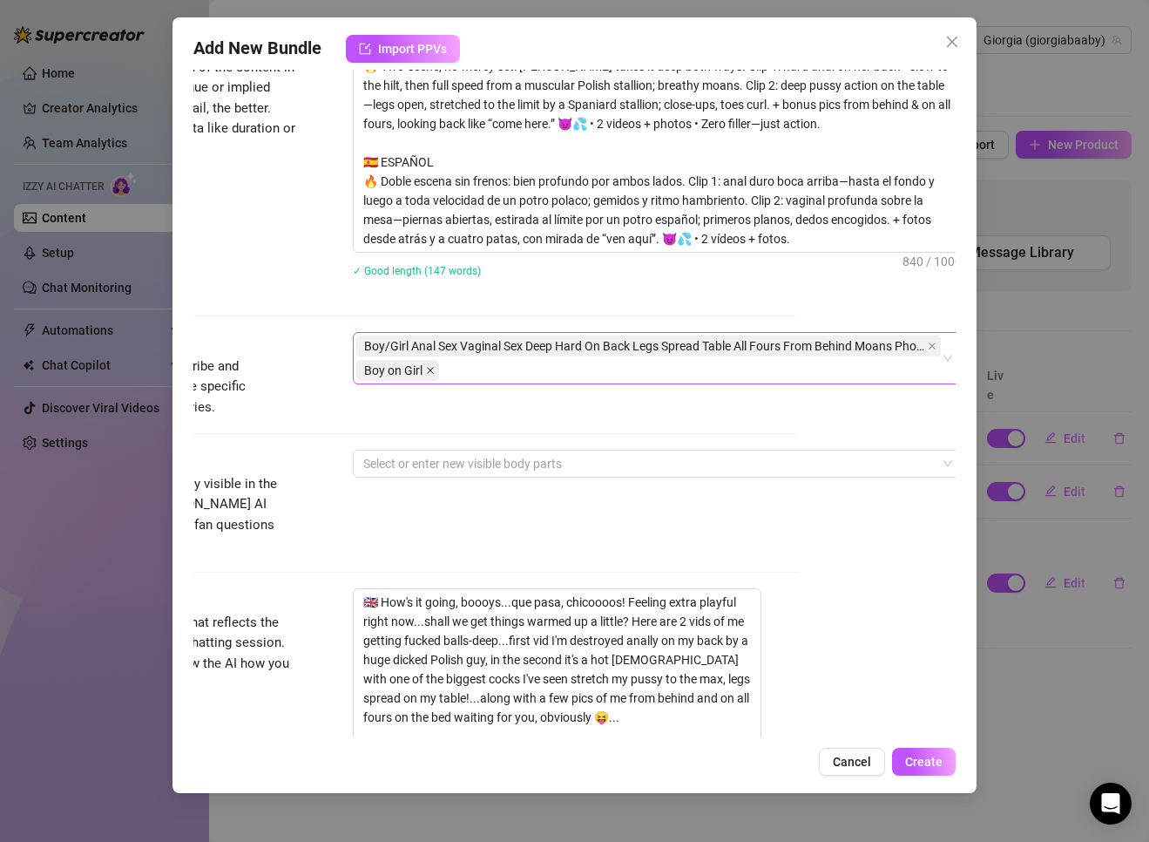
click at [436, 367] on span "Boy on Girl" at bounding box center [397, 370] width 83 height 21
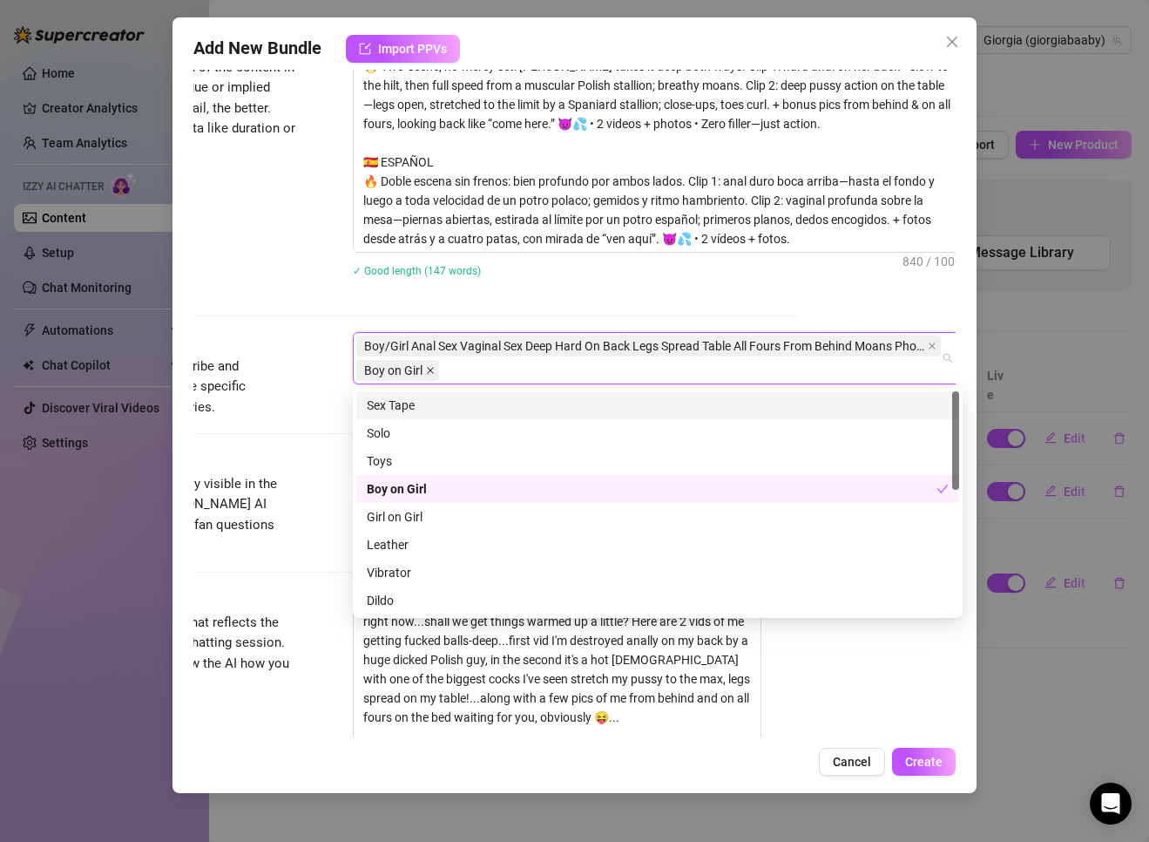
click at [431, 369] on icon "close" at bounding box center [430, 370] width 9 height 9
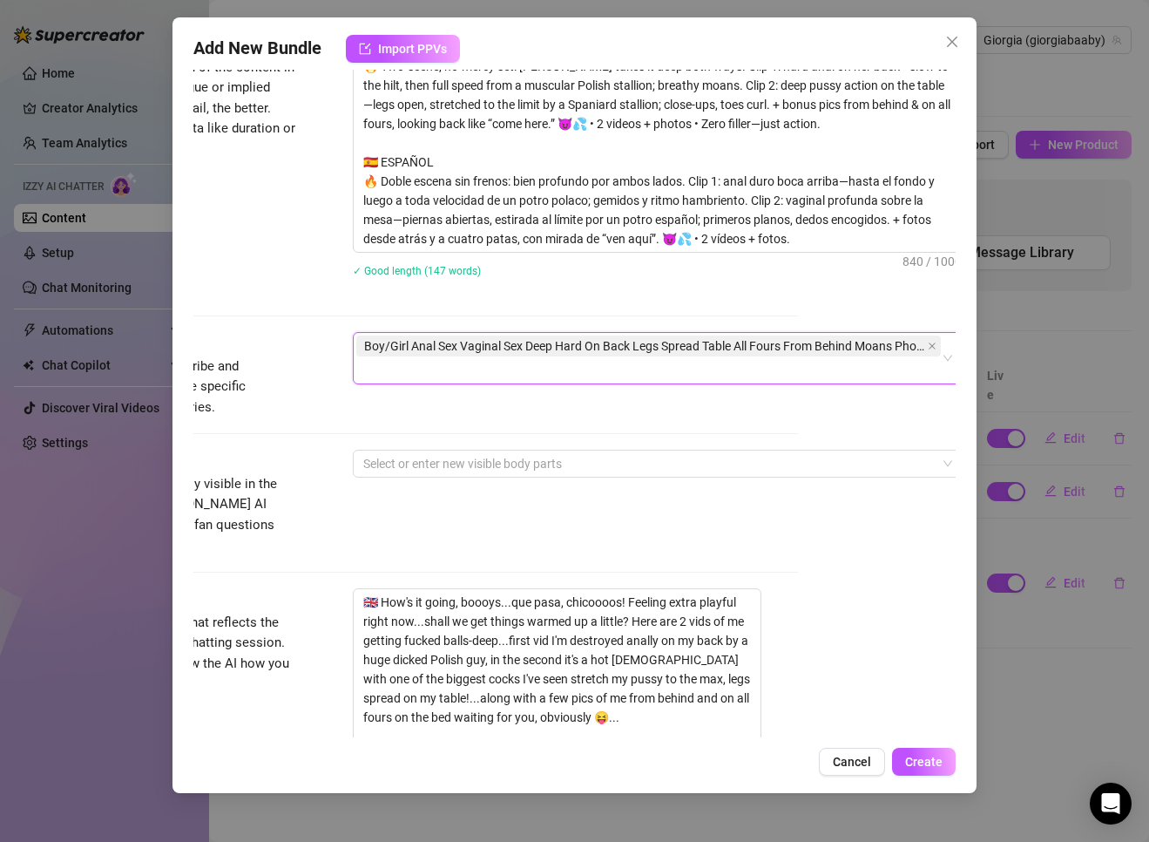
click at [458, 342] on span "Boy/Girl Anal Sex Vaginal Sex Deep Hard On Back Legs Spread Table All Fours Fro…" at bounding box center [644, 345] width 560 height 19
click at [760, 342] on span "Boy/Girl Anal Sex Vaginal Sex Deep Hard On Back Legs Spread Table All Fours Fro…" at bounding box center [644, 345] width 560 height 19
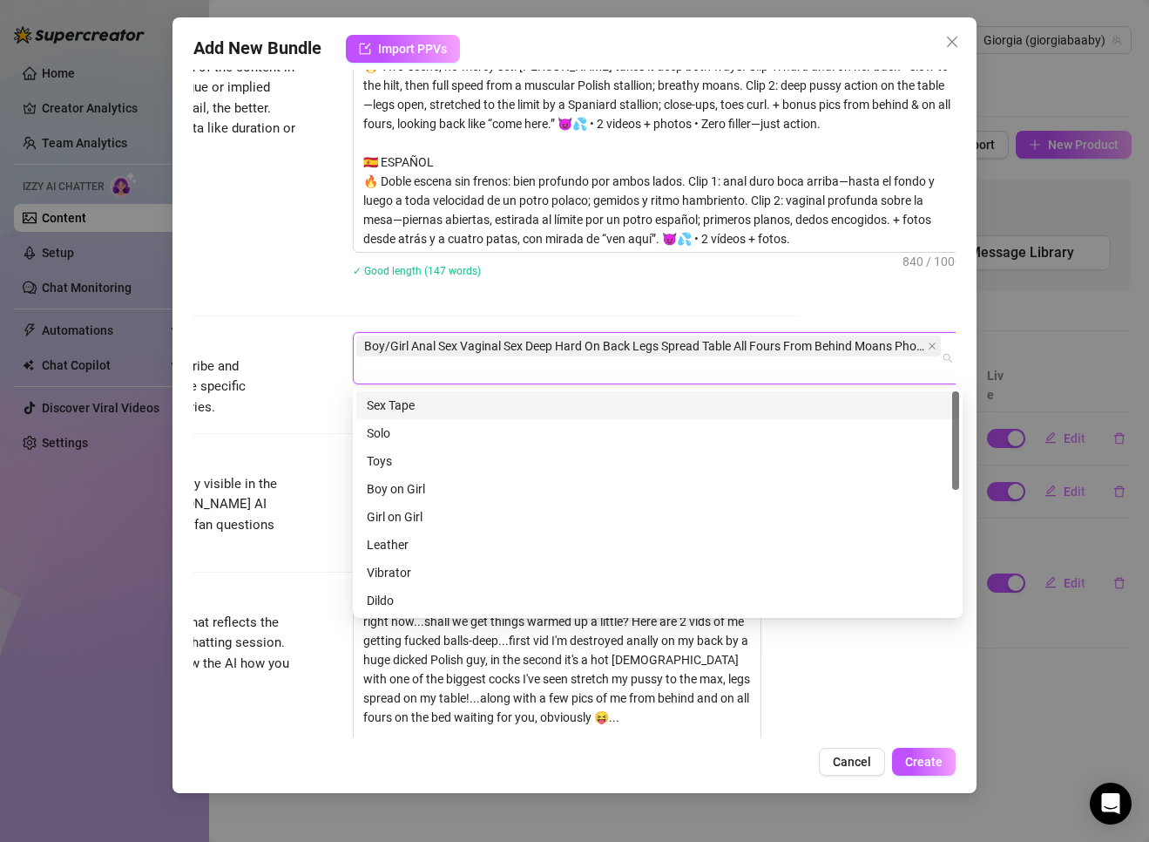
click at [760, 342] on icon "close" at bounding box center [932, 346] width 9 height 9
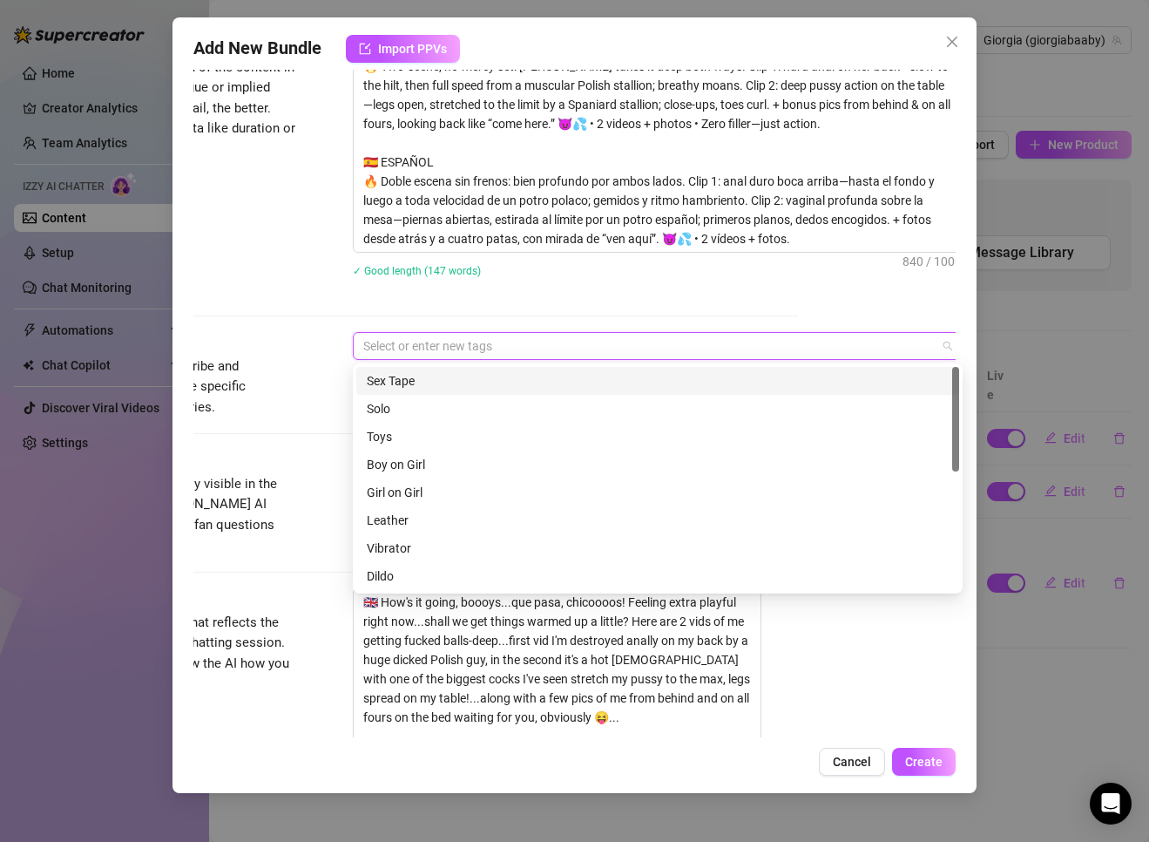
click at [471, 349] on div at bounding box center [648, 346] width 585 height 24
paste input "Boy/Girl"
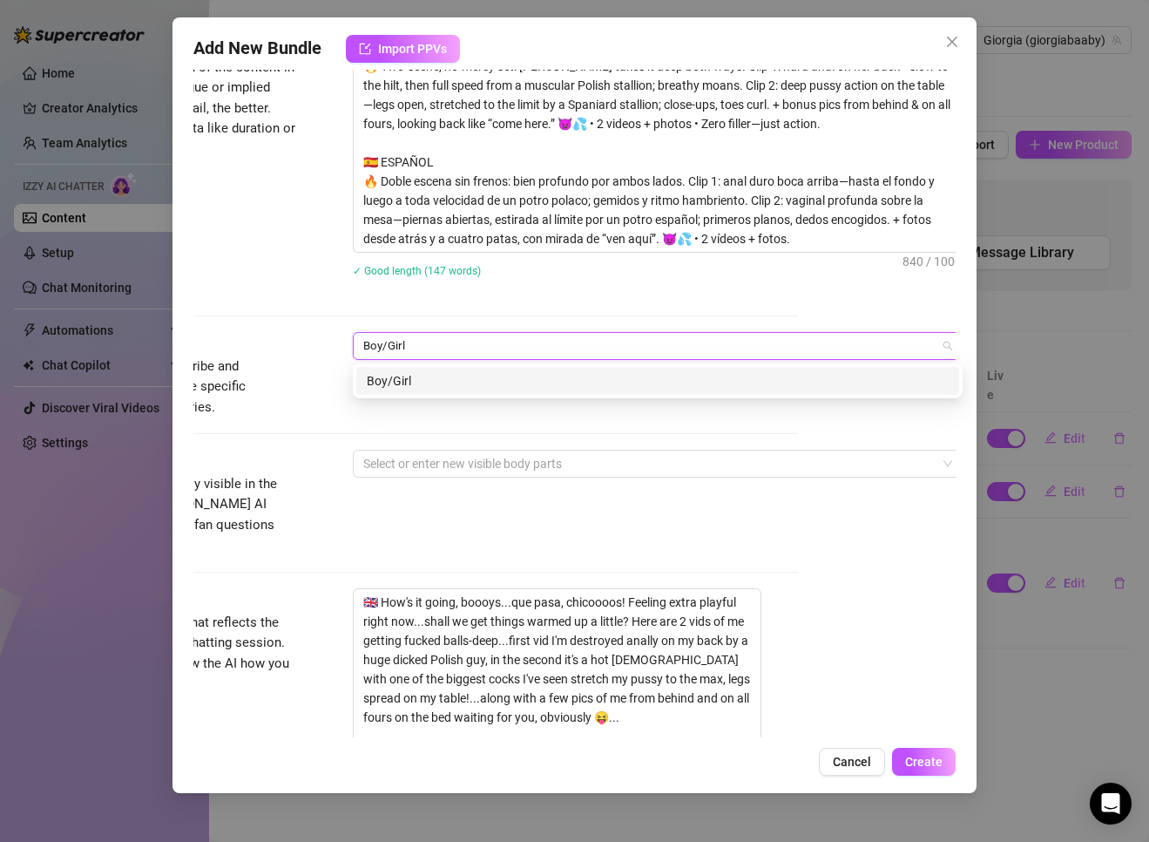
click at [396, 372] on div "Boy/Girl" at bounding box center [658, 380] width 582 height 19
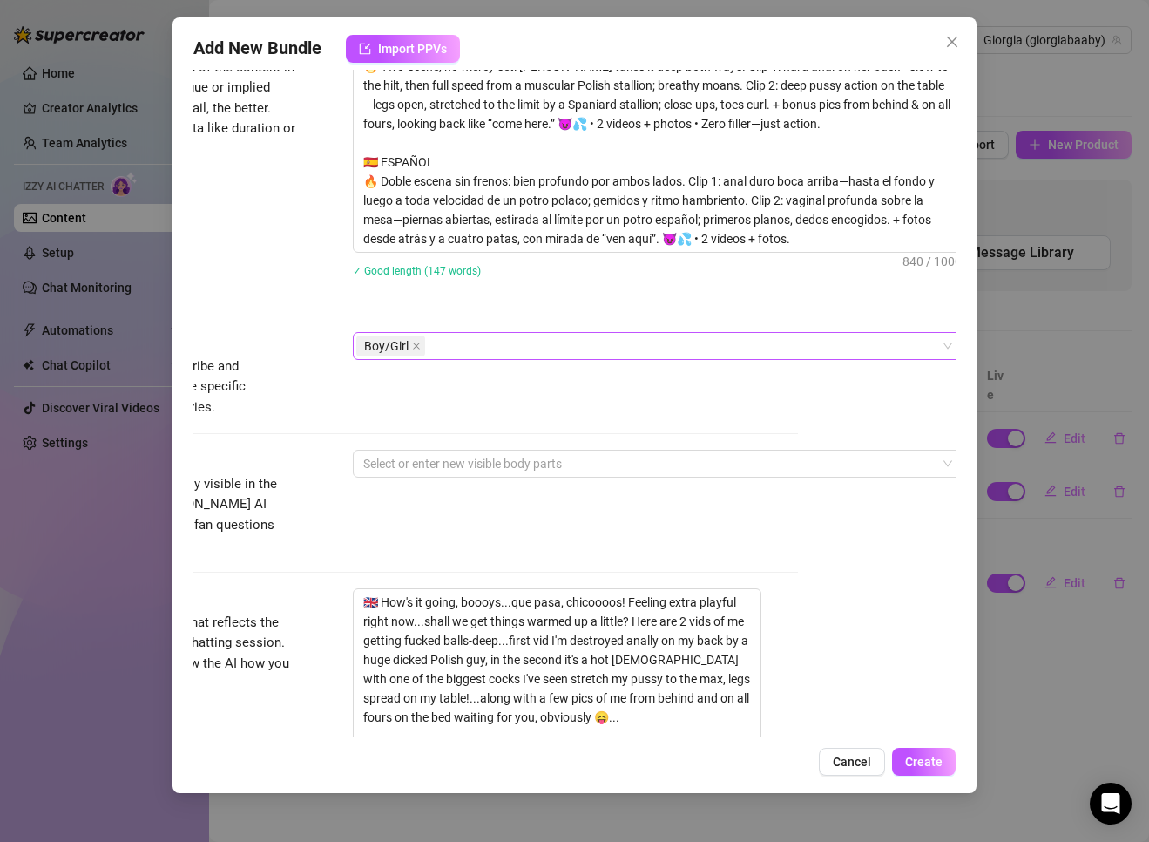
click at [465, 335] on div "Boy/Girl" at bounding box center [648, 346] width 585 height 24
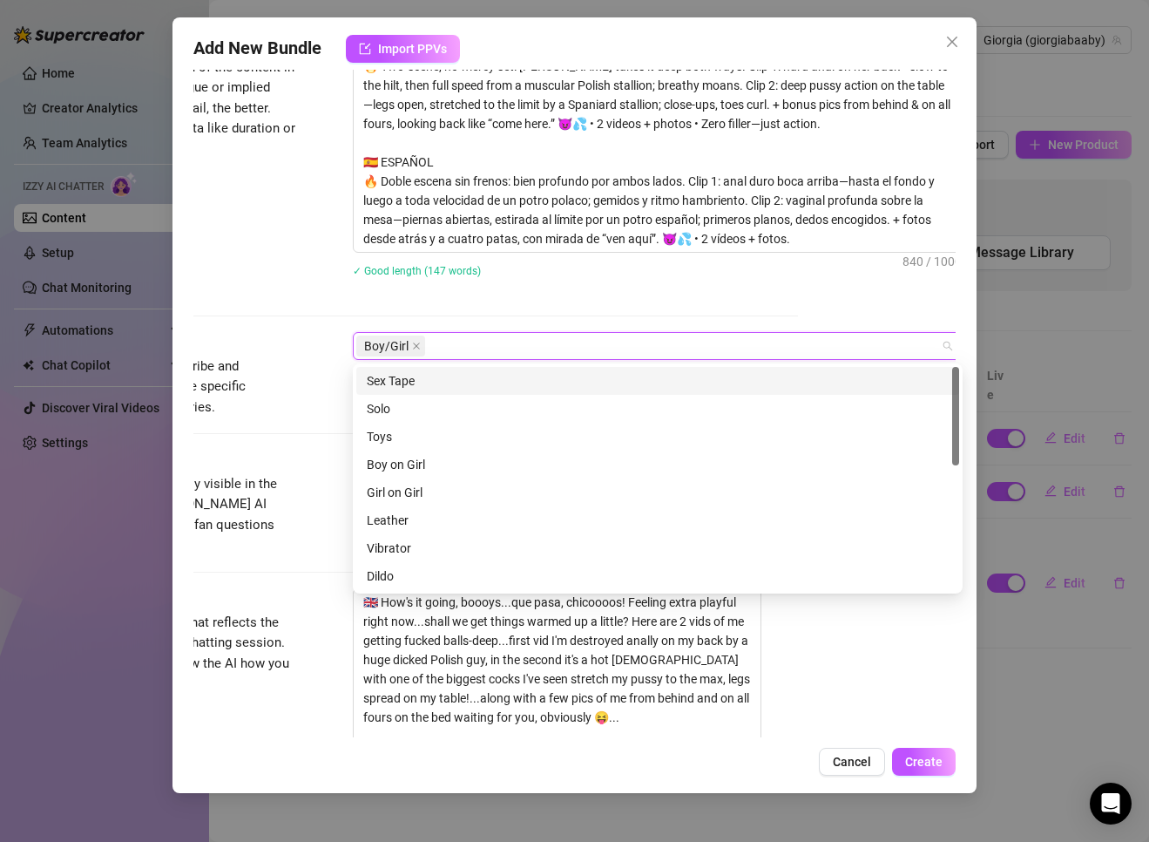
paste input "Anal Sex"
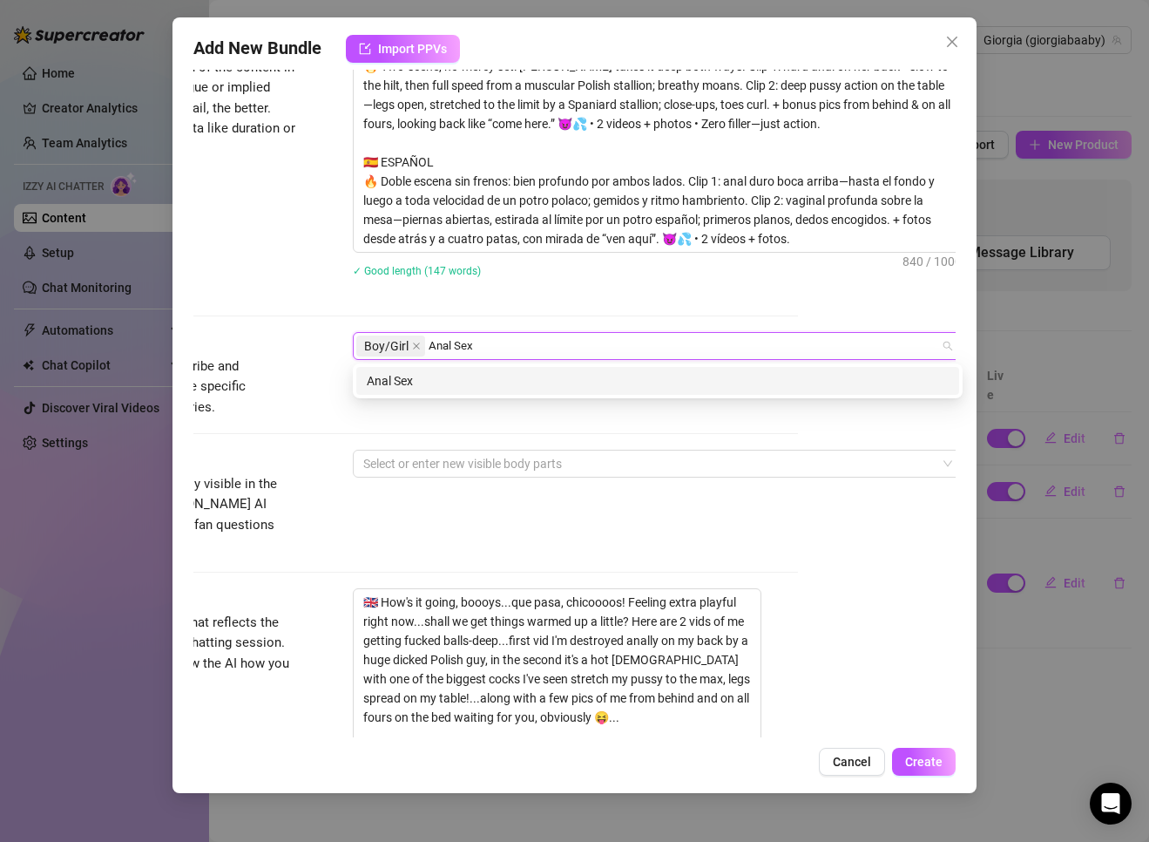
click at [396, 378] on div "Anal Sex" at bounding box center [658, 380] width 582 height 19
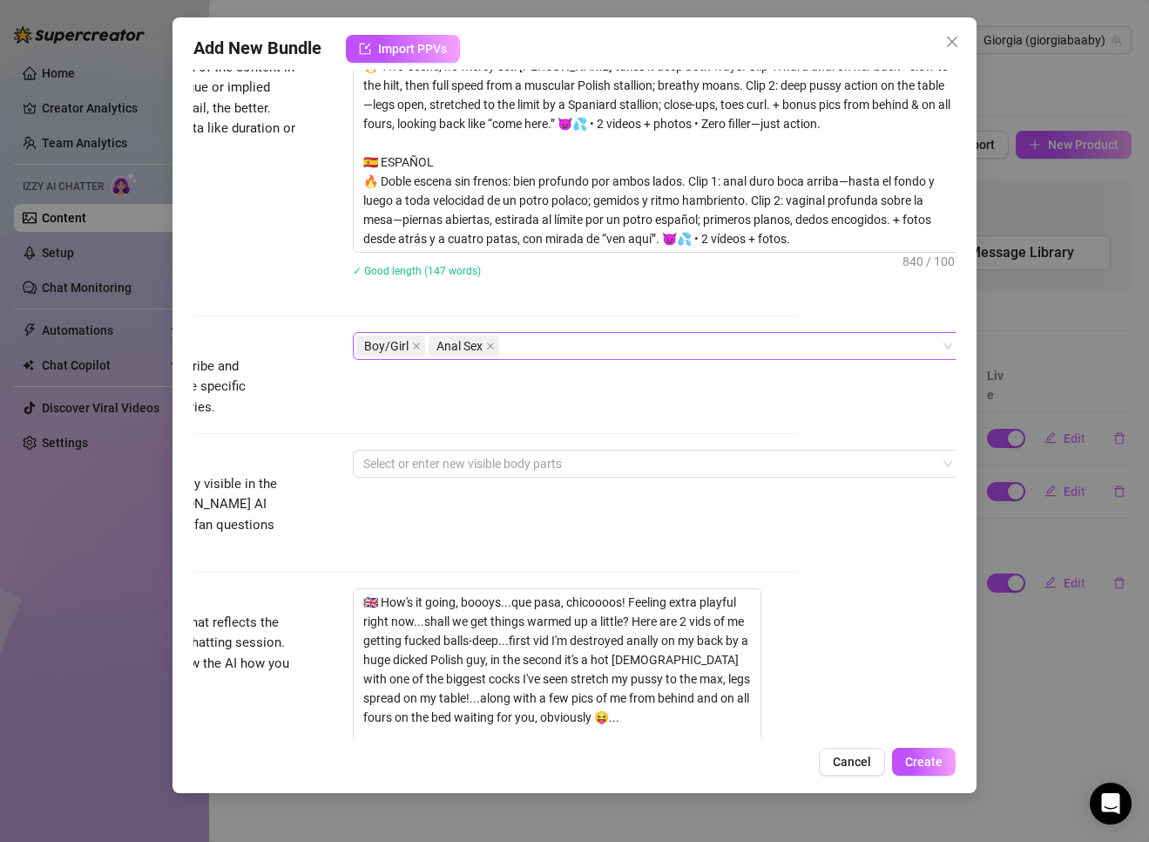
click at [537, 337] on div "Boy/Girl Anal Sex" at bounding box center [648, 346] width 585 height 24
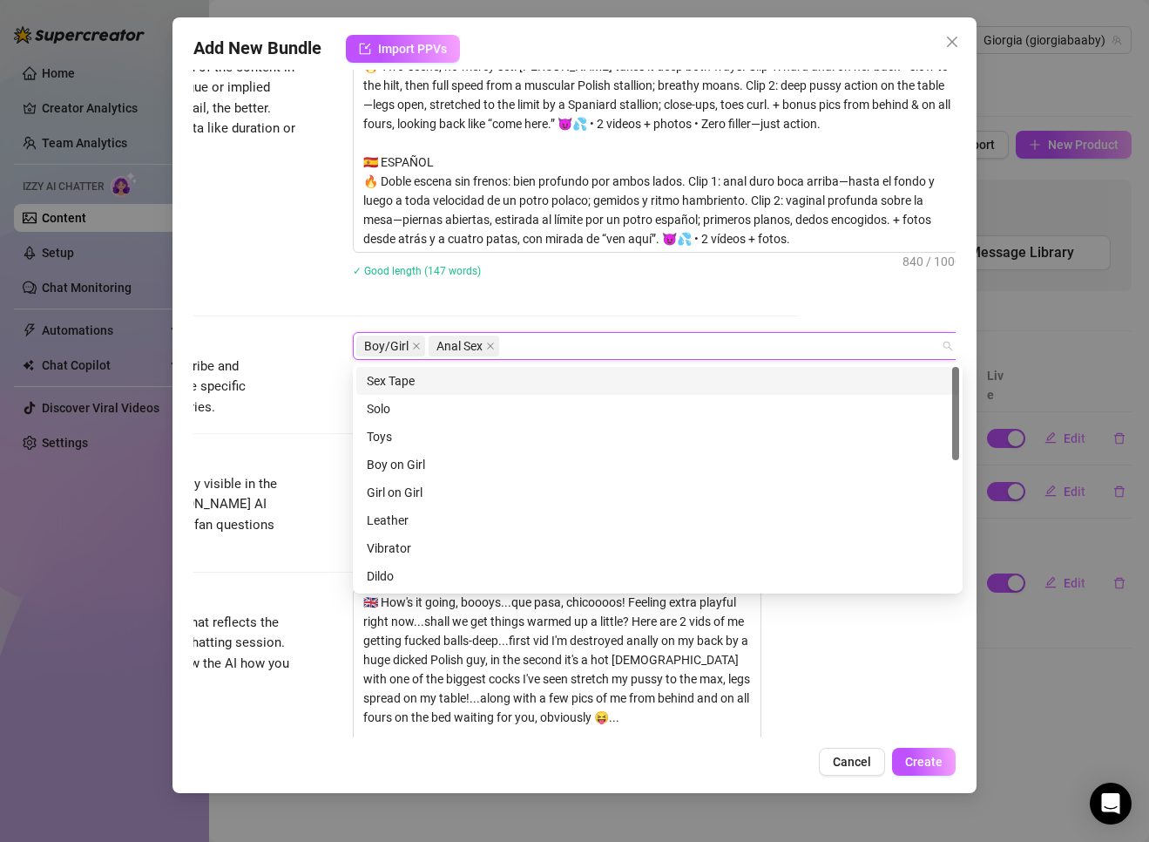
paste input "Vaginal Sex"
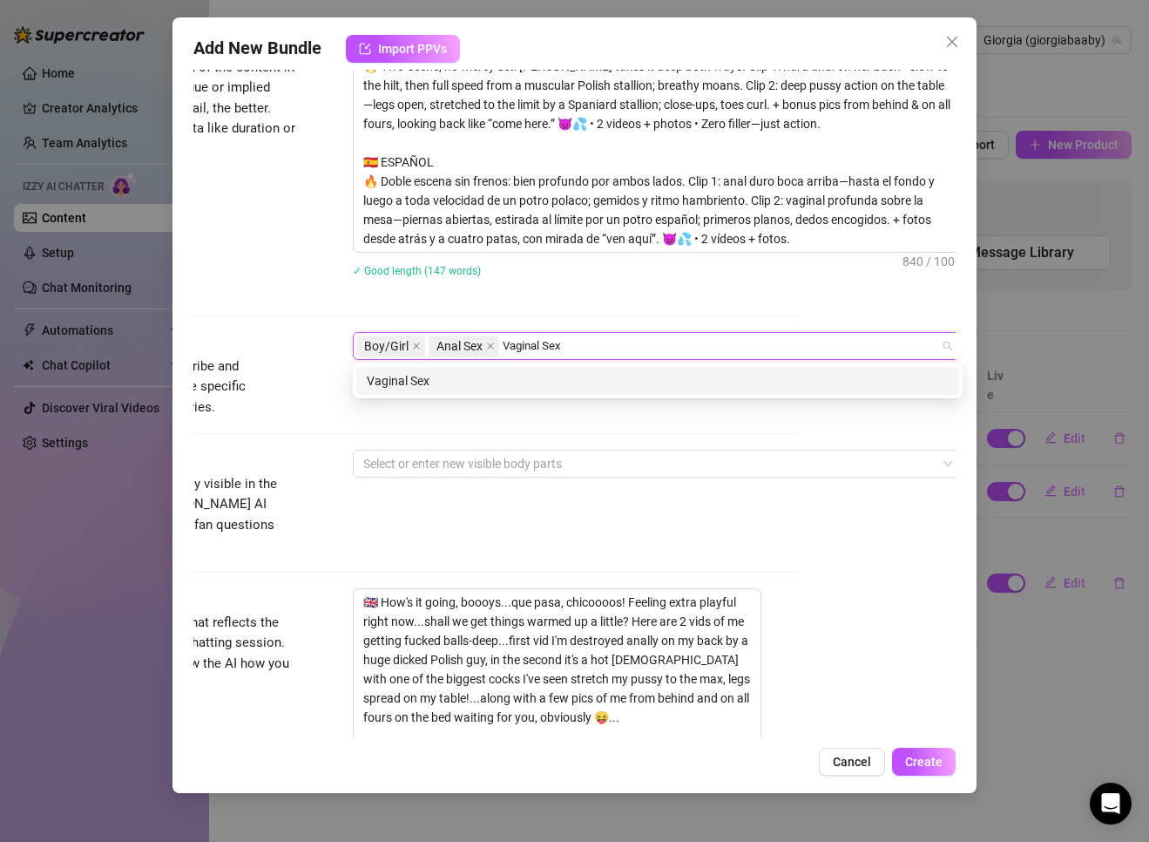
click at [406, 375] on div "Vaginal Sex" at bounding box center [658, 380] width 582 height 19
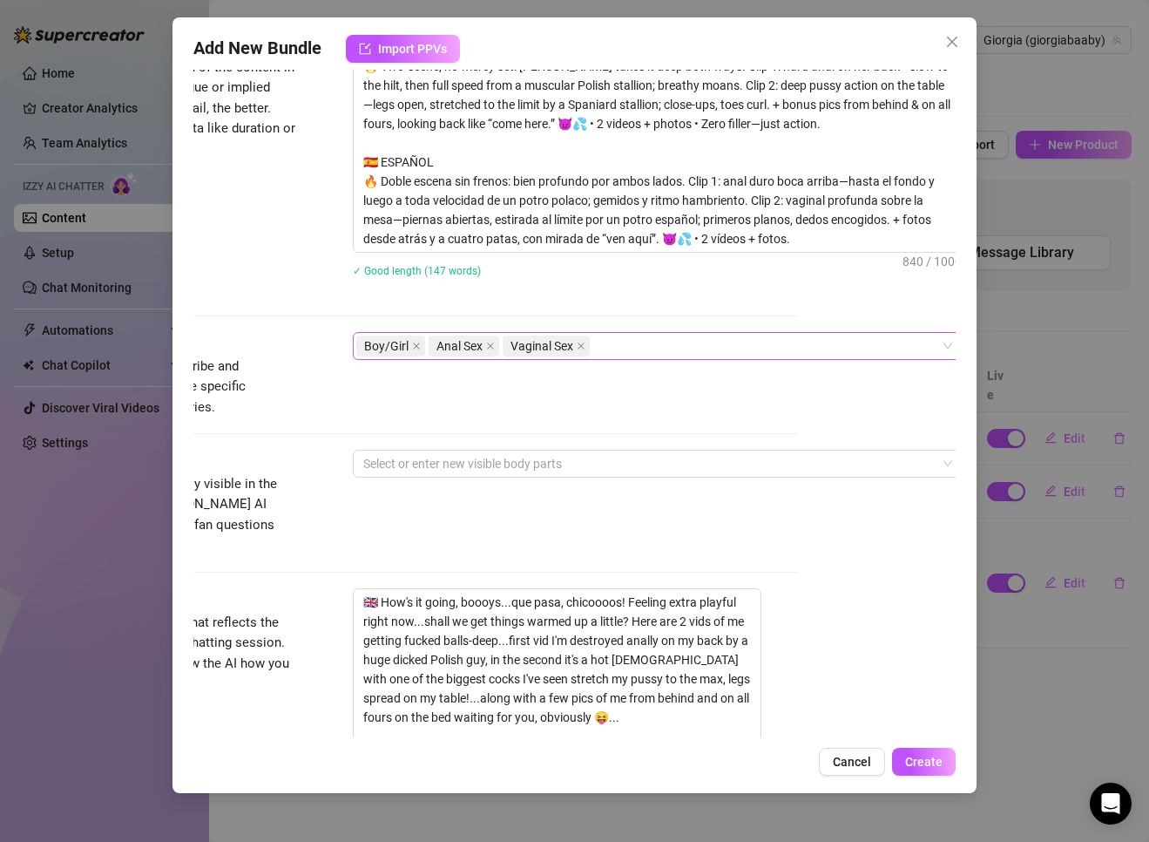
click at [651, 343] on div "Boy/Girl Anal Sex Vaginal Sex" at bounding box center [648, 346] width 585 height 24
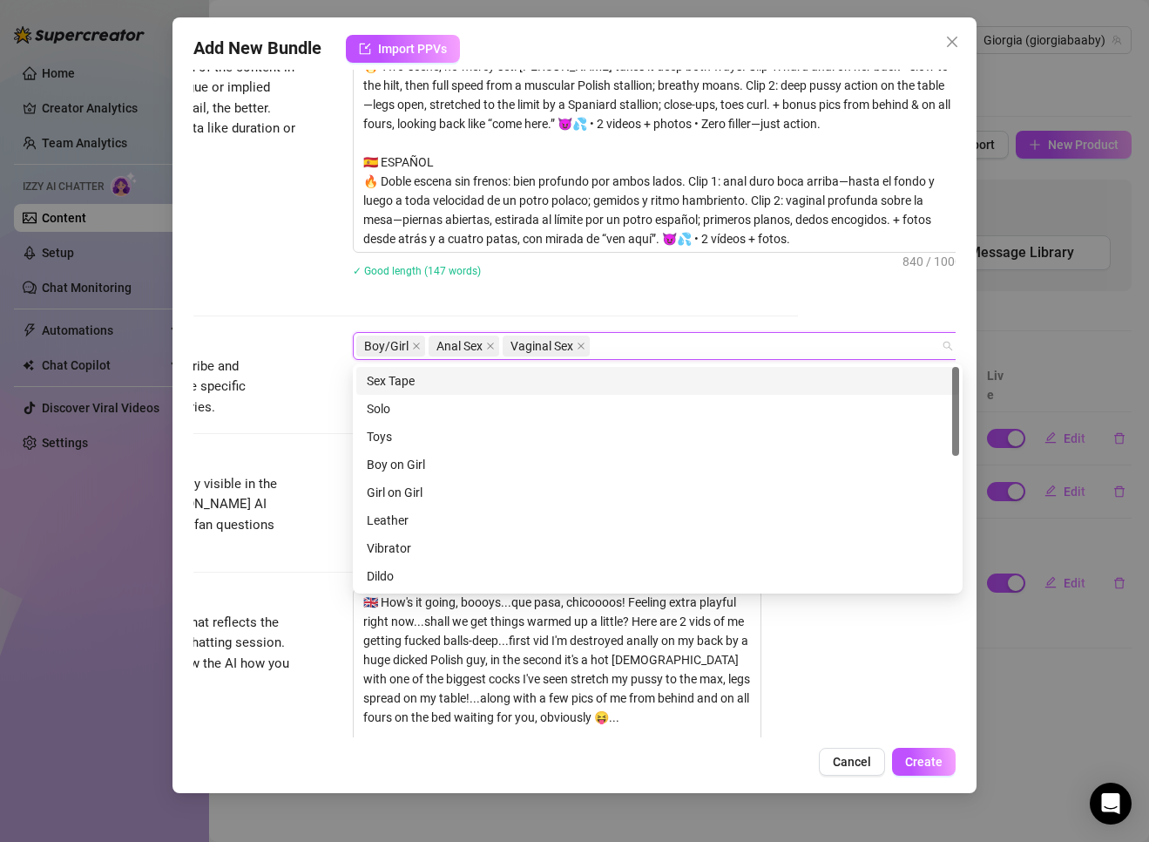
paste input "Deep"
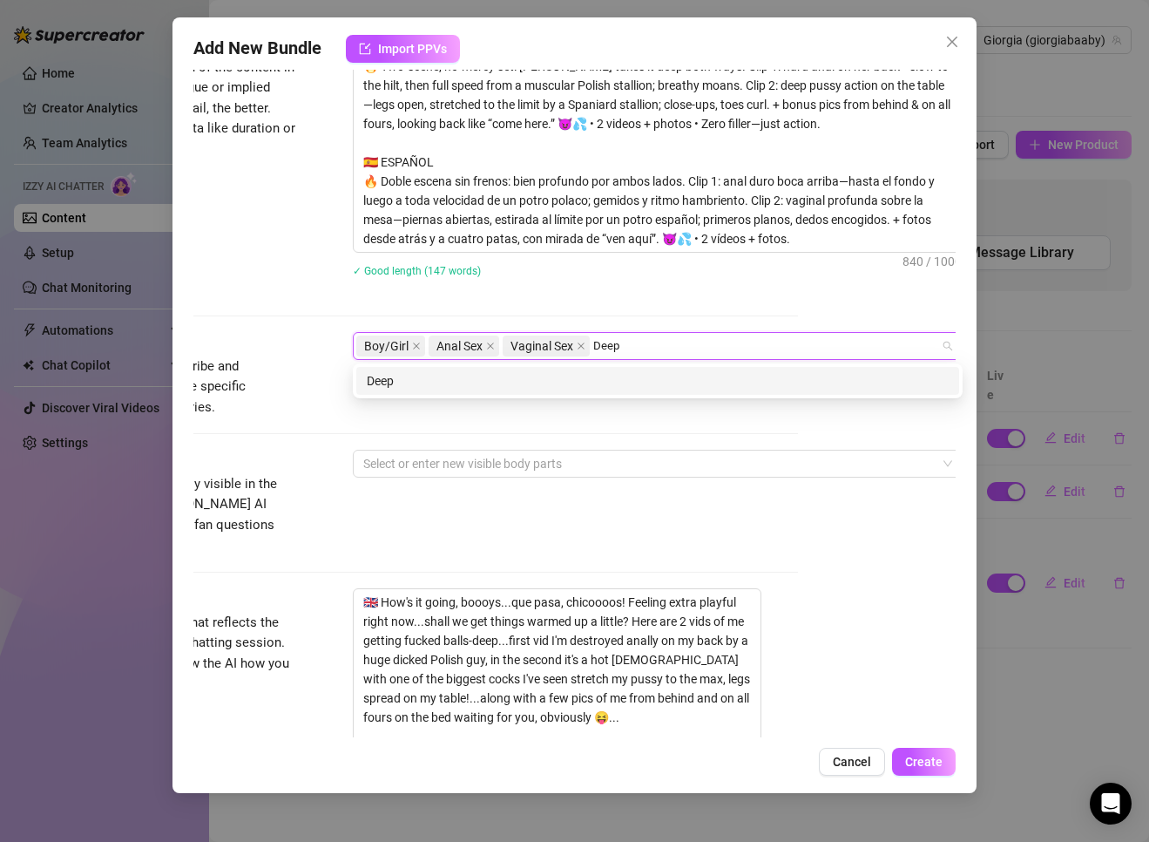
click at [389, 378] on div "Deep" at bounding box center [658, 380] width 582 height 19
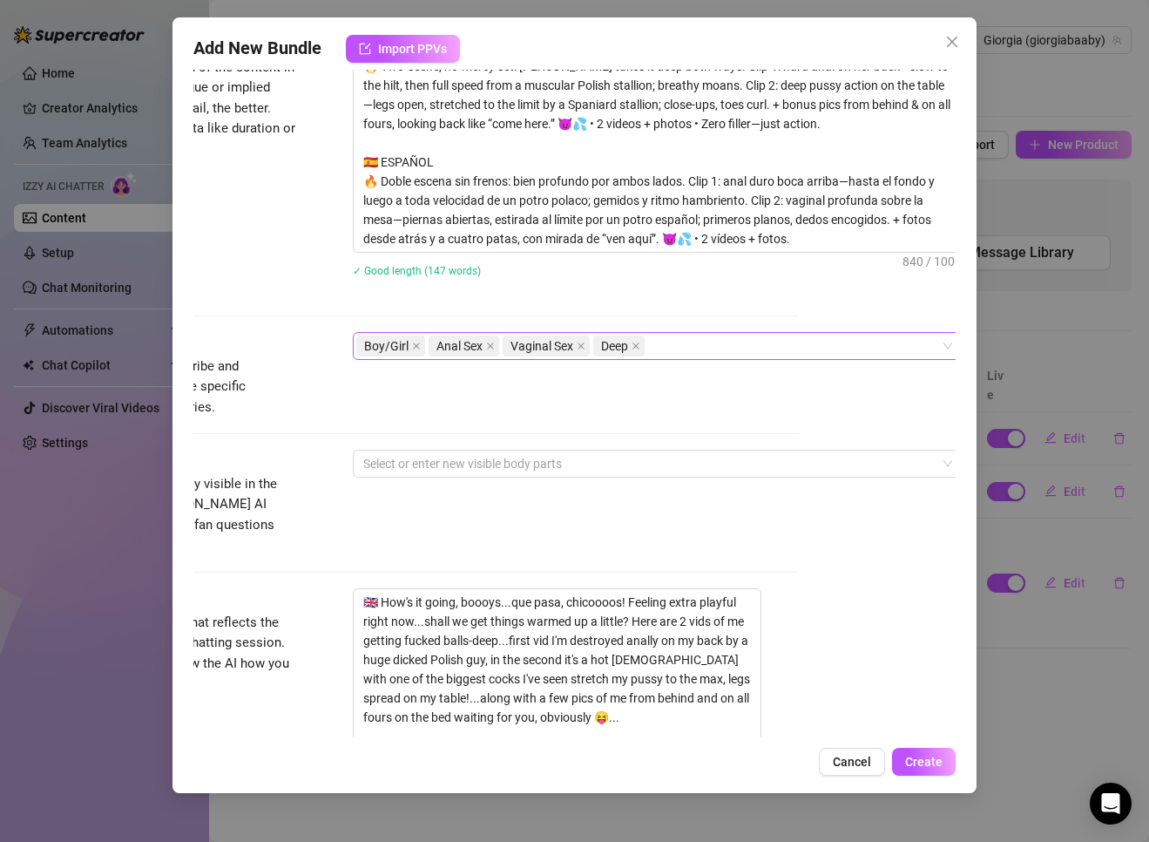
click at [675, 342] on div "Boy/Girl Anal Sex Vaginal Sex Deep" at bounding box center [648, 346] width 585 height 24
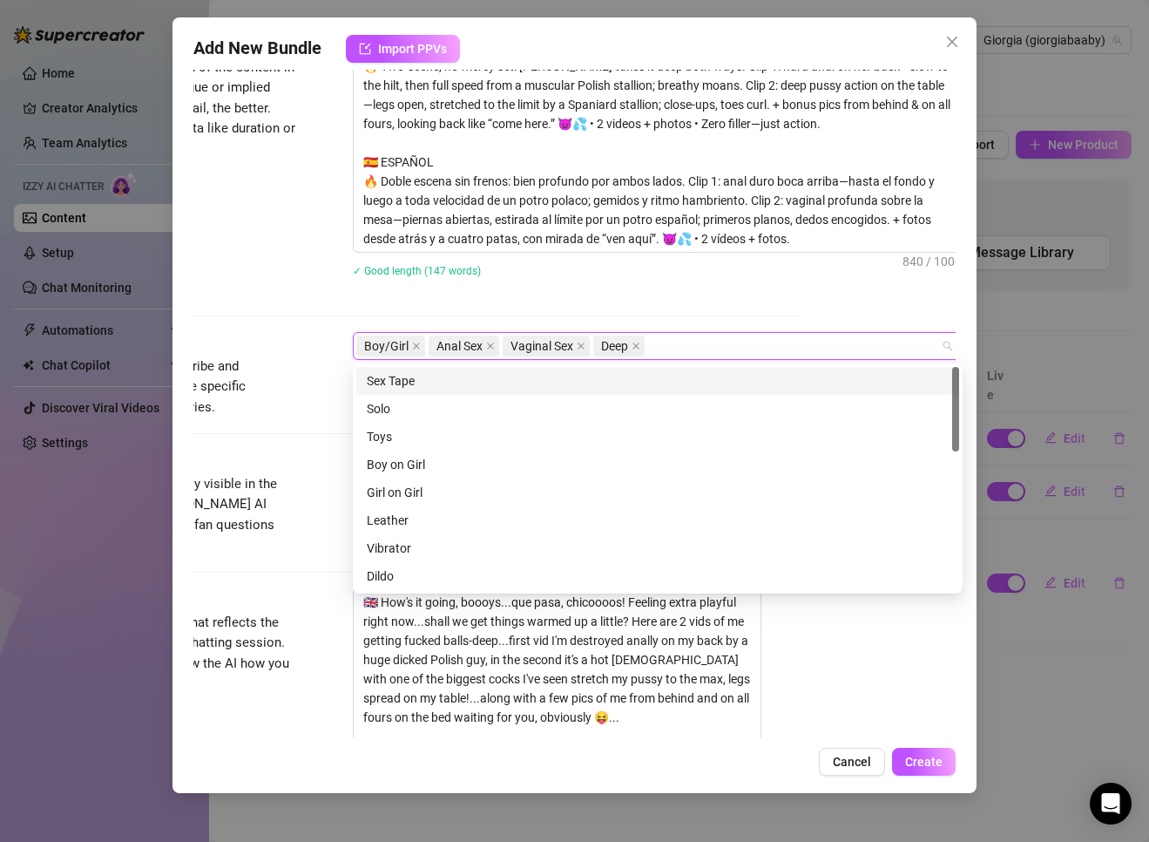
paste input "Hard"
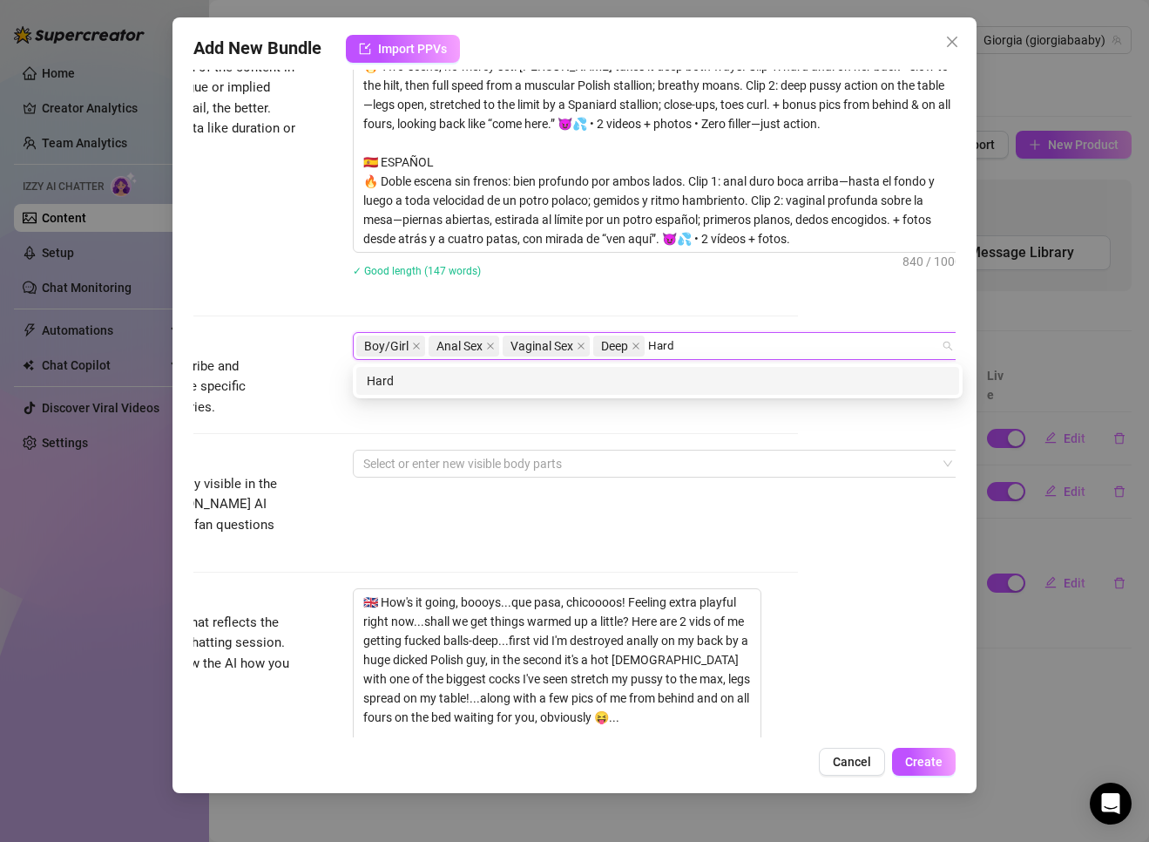
click at [425, 377] on div "Hard" at bounding box center [658, 380] width 582 height 19
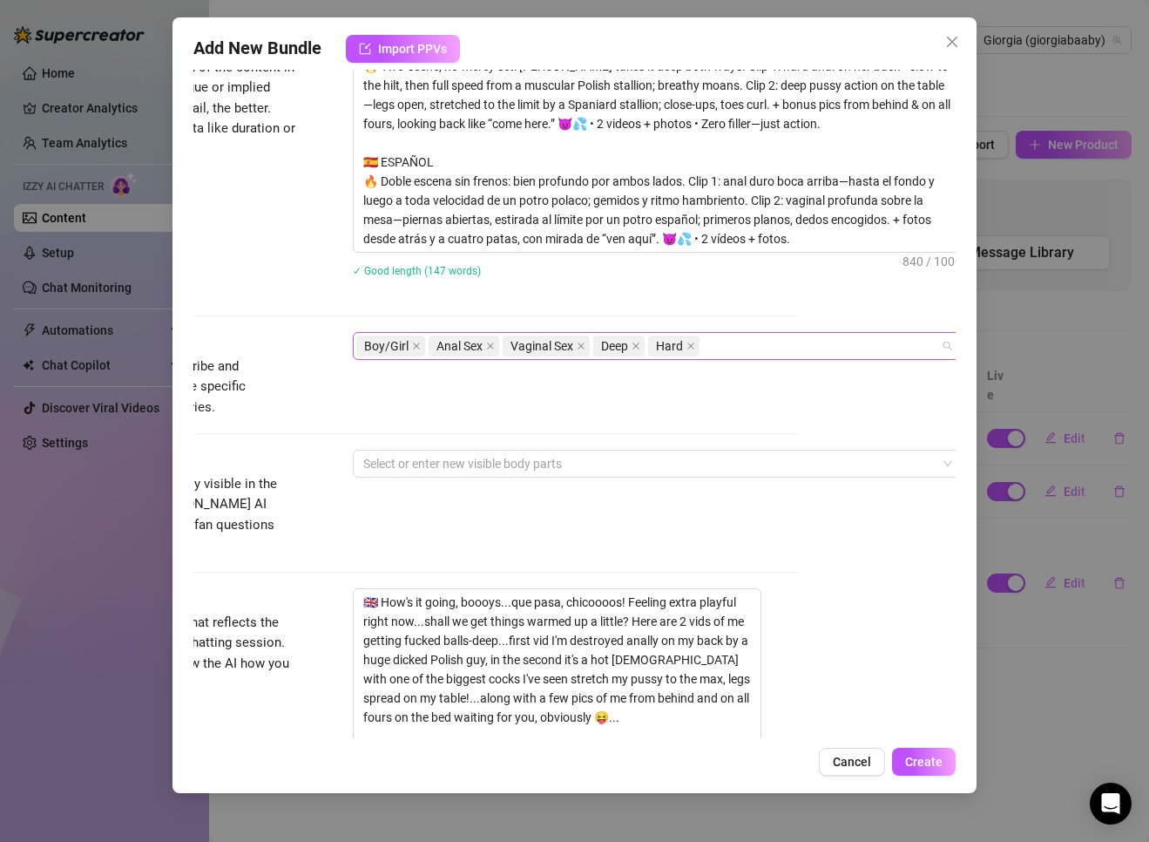
click at [760, 346] on div "Boy/Girl Anal Sex Vaginal Sex Deep Hard" at bounding box center [648, 346] width 585 height 24
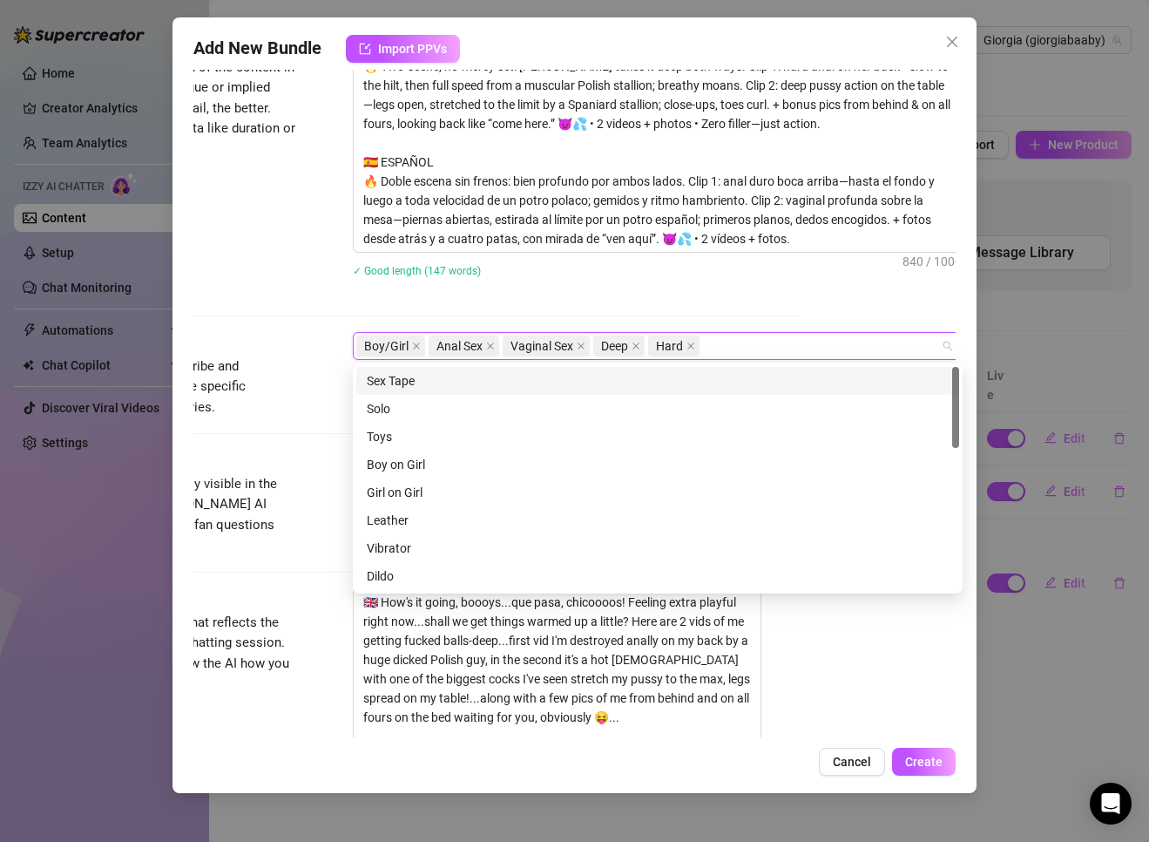
paste input "On Back"
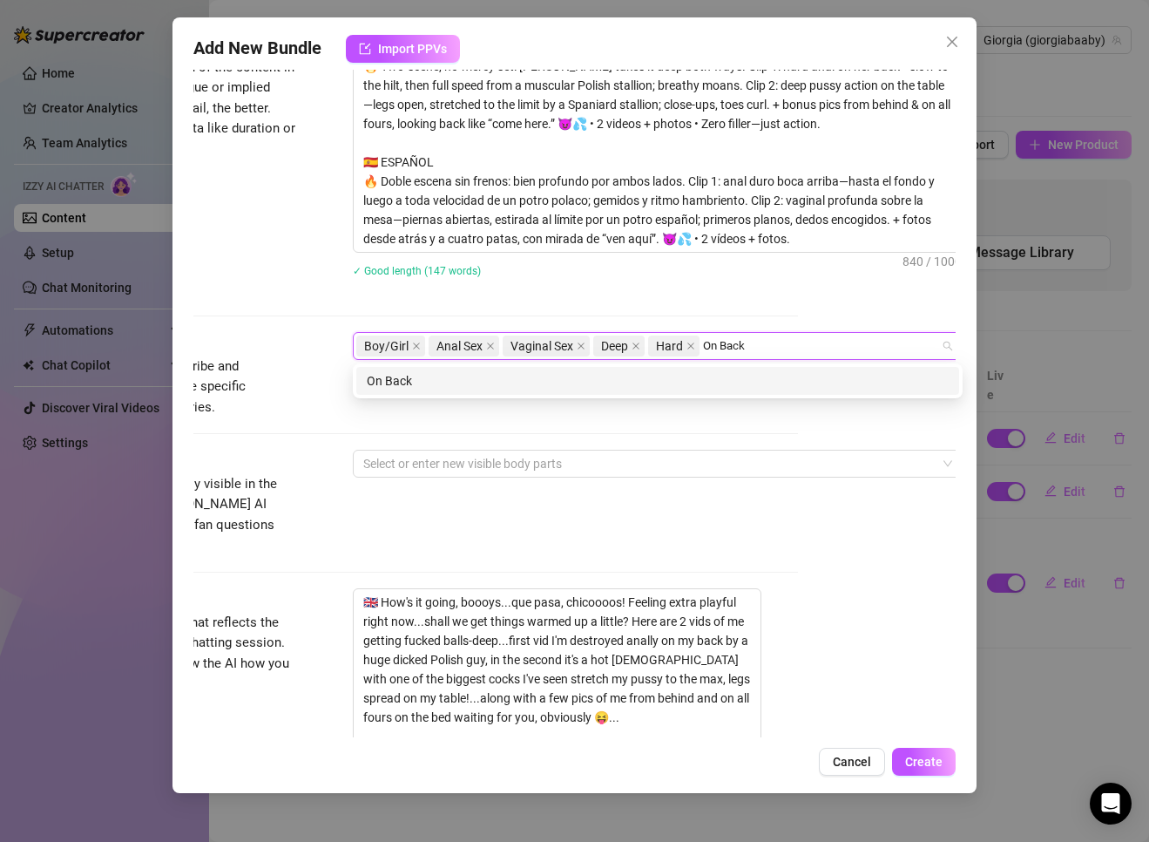
click at [399, 374] on div "On Back" at bounding box center [658, 380] width 582 height 19
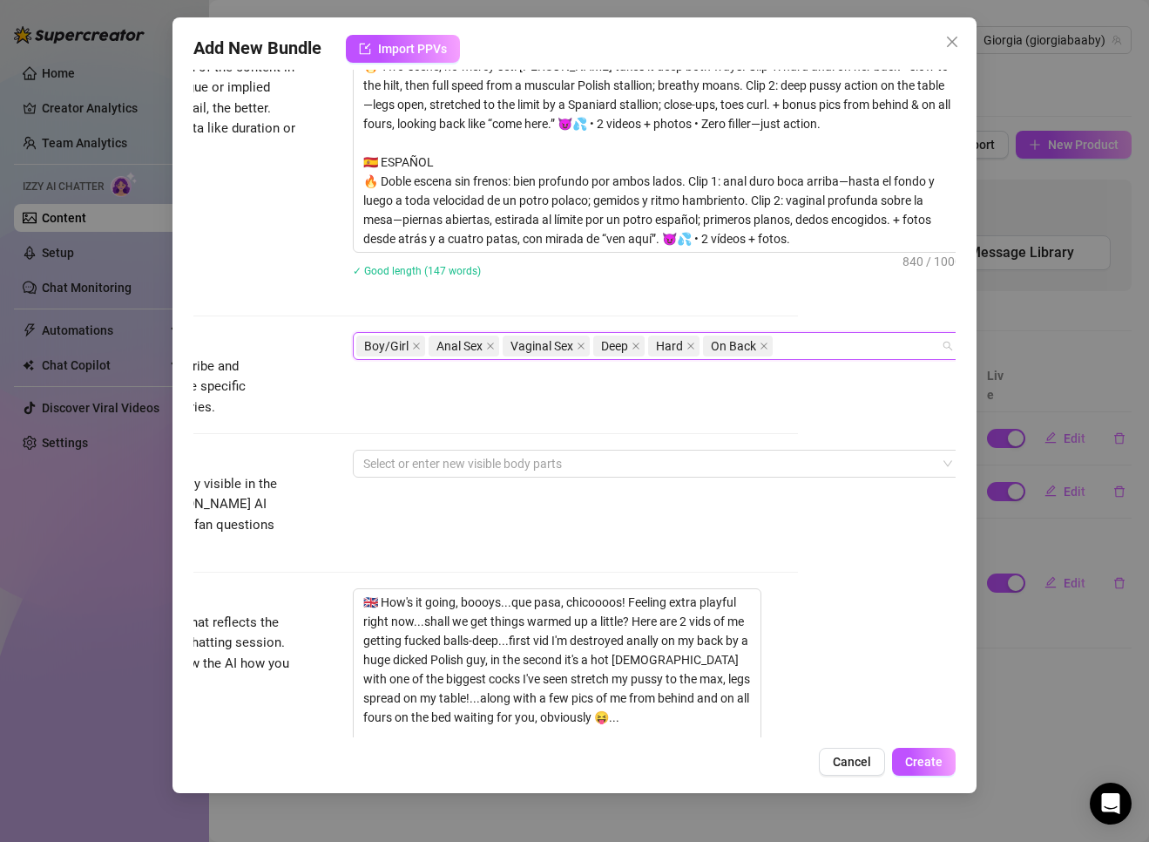
click at [760, 345] on div "Boy/Girl Anal Sex Vaginal Sex Deep Hard On Back" at bounding box center [648, 346] width 585 height 24
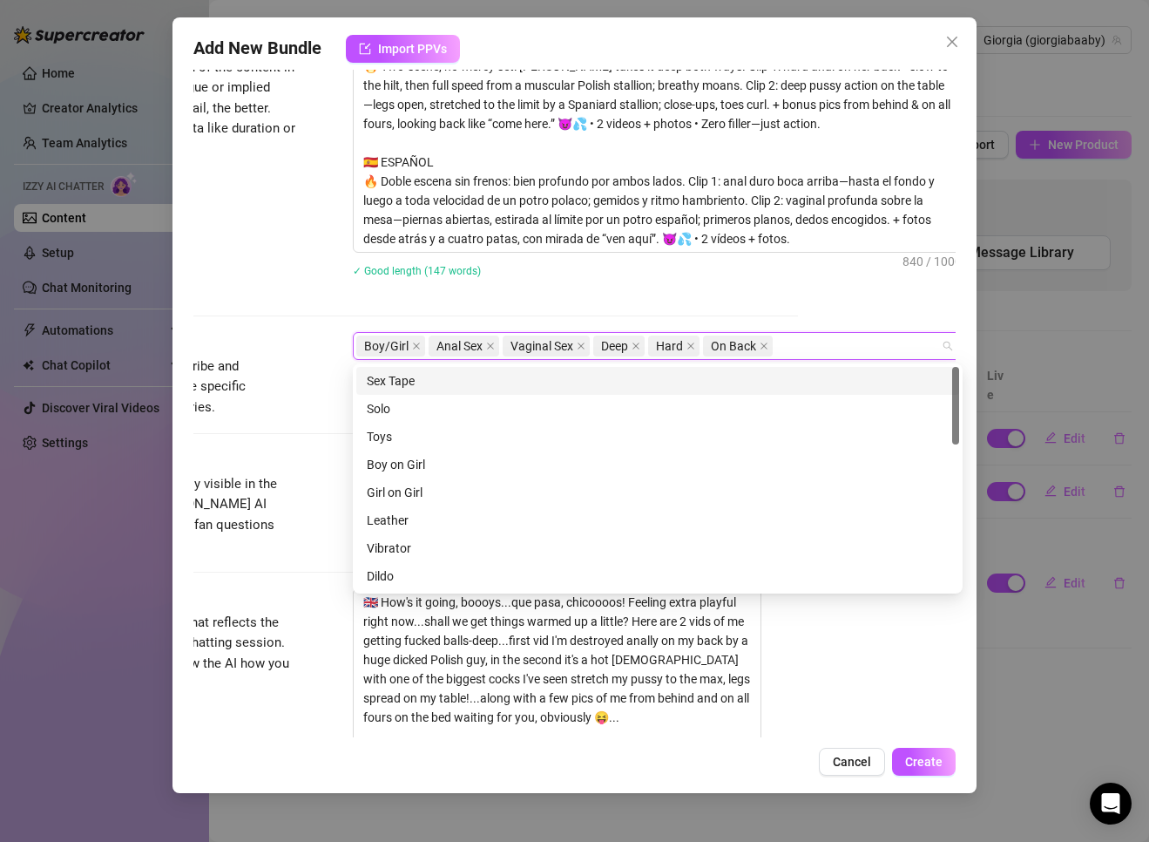
paste input "Legs Spread"
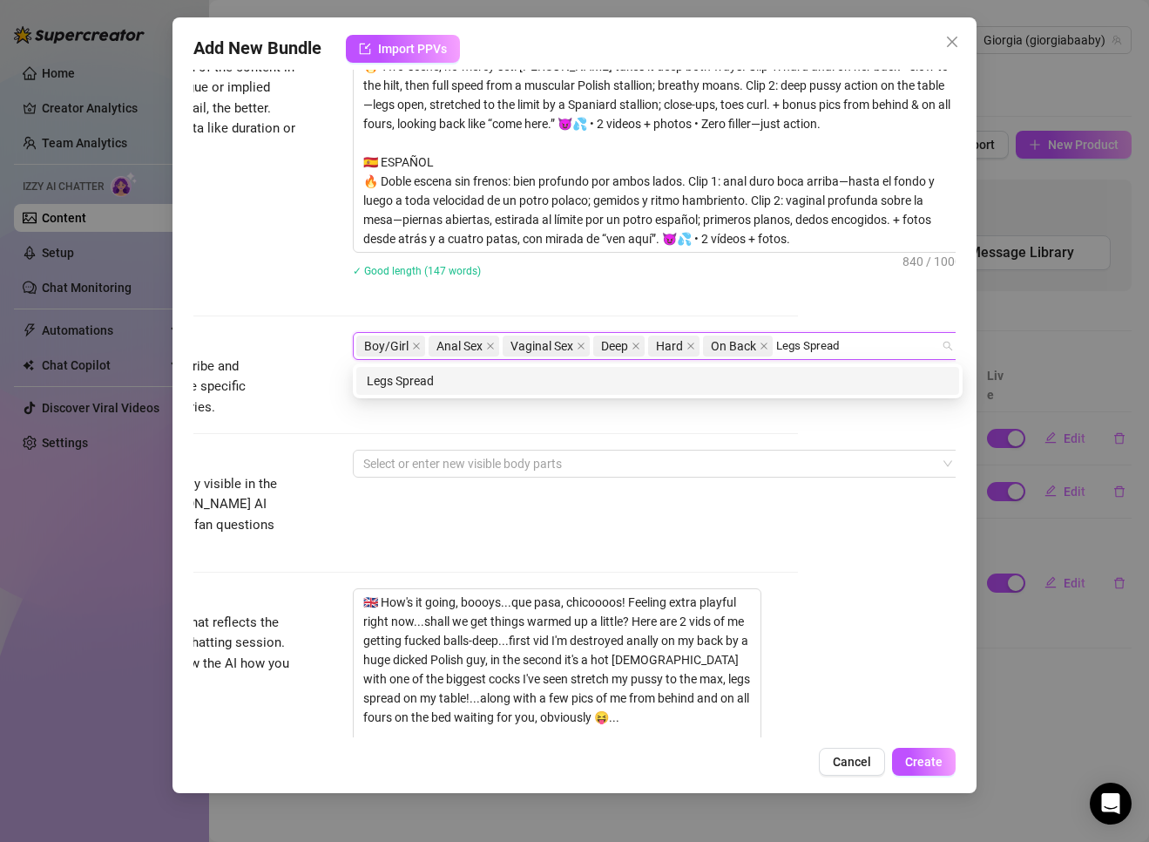
click at [413, 385] on div "Legs Spread" at bounding box center [658, 380] width 582 height 19
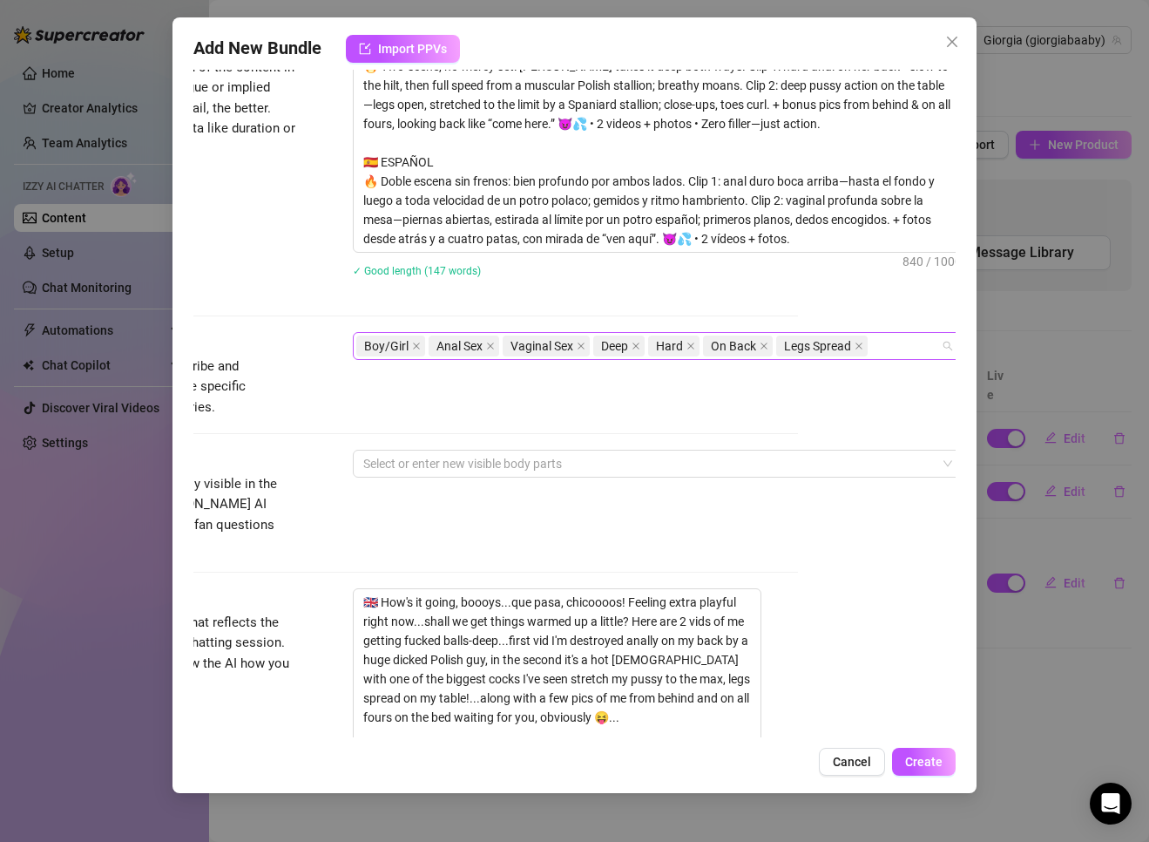
click at [760, 346] on div "Boy/Girl Anal Sex Vaginal Sex Deep Hard On Back Legs Spread" at bounding box center [648, 346] width 585 height 24
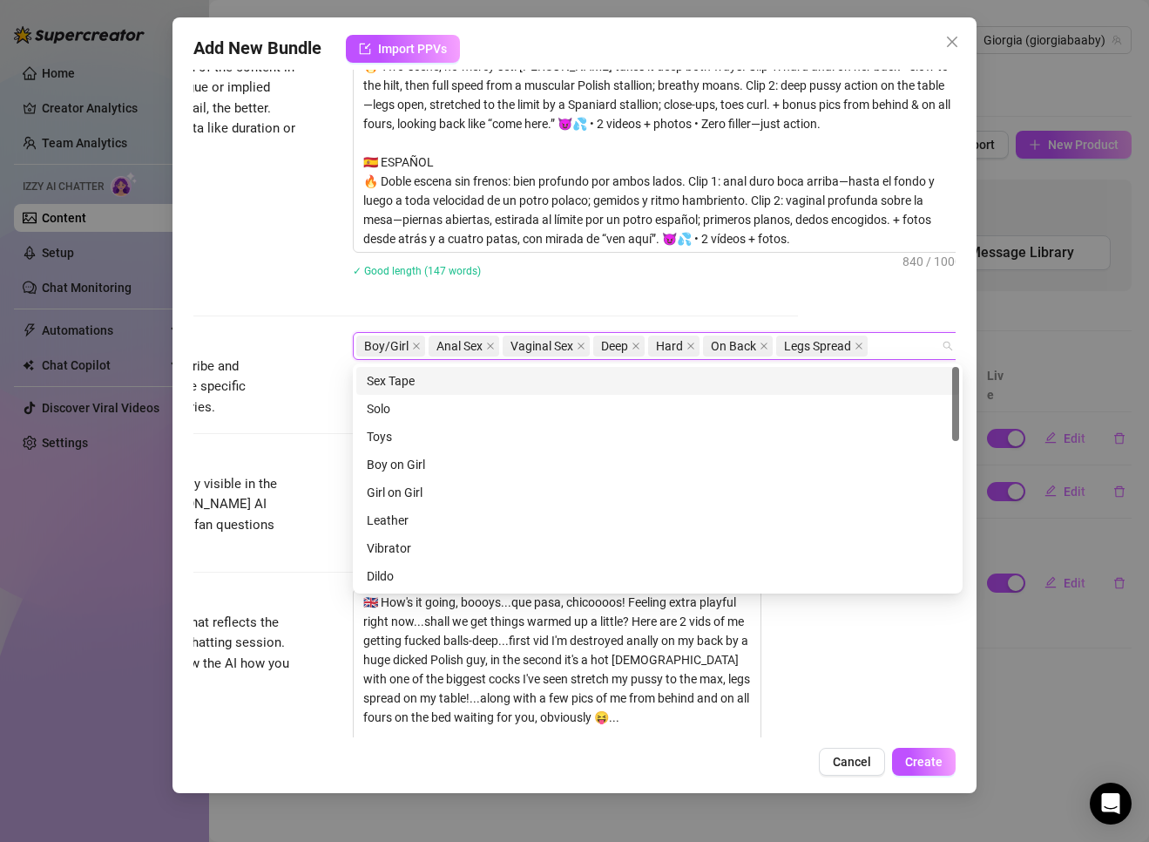
paste input "Table"
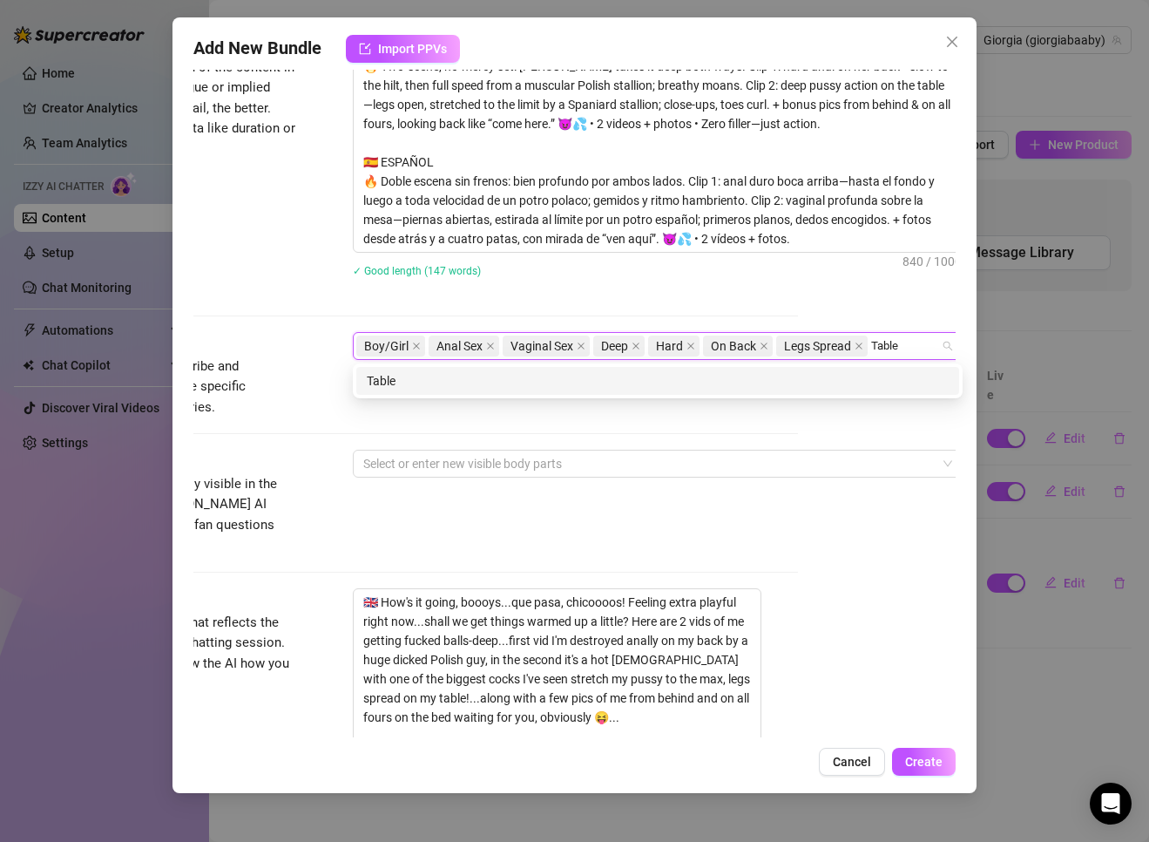
click at [380, 372] on div "Table" at bounding box center [658, 380] width 582 height 19
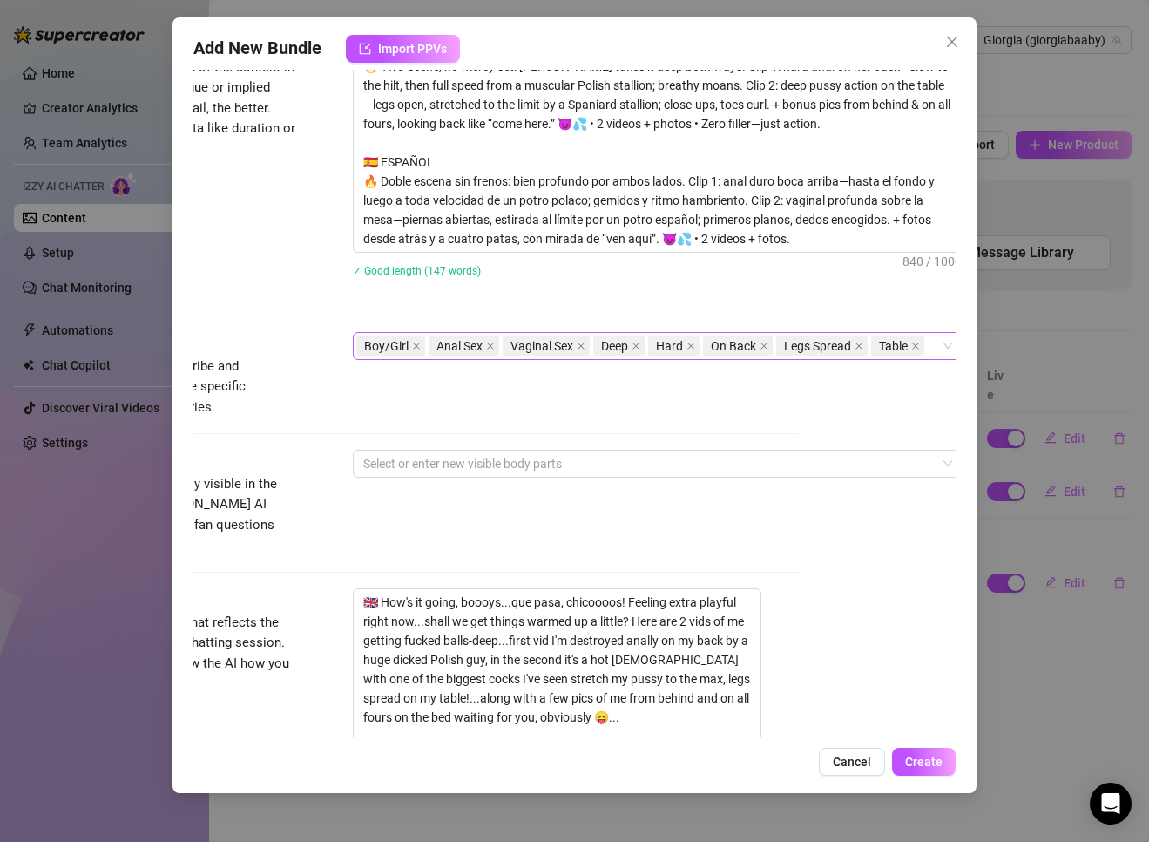
click at [760, 343] on span "Table" at bounding box center [897, 345] width 53 height 21
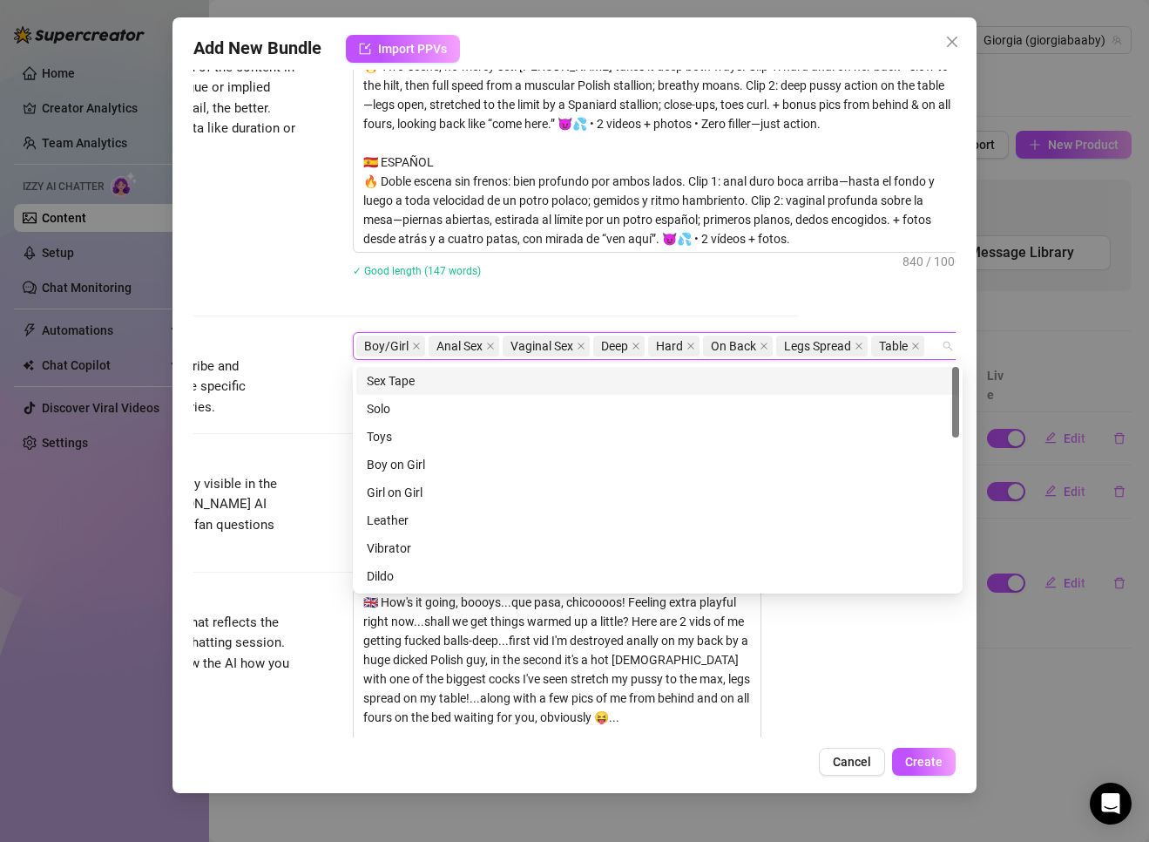
paste input "All Fours"
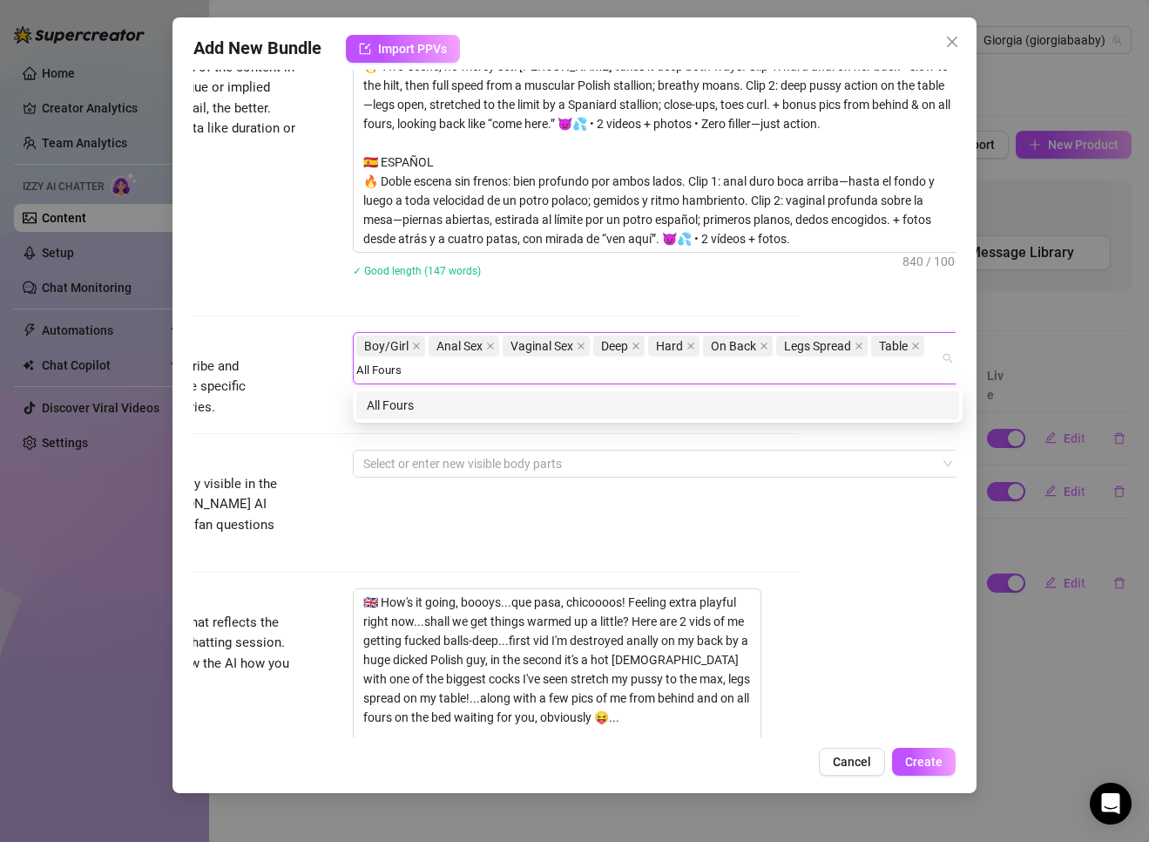
click at [374, 401] on div "All Fours" at bounding box center [658, 405] width 582 height 19
click at [387, 405] on div "doggy" at bounding box center [658, 405] width 582 height 19
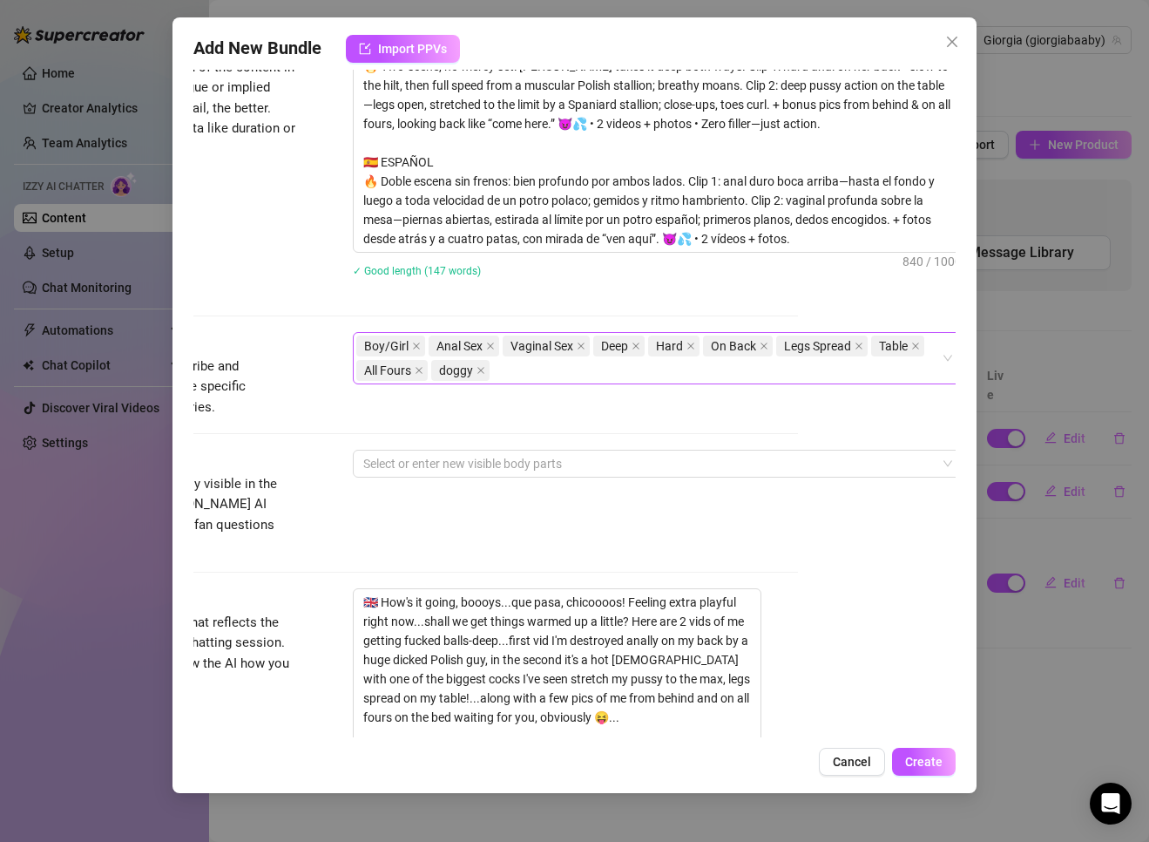
click at [560, 369] on div "Boy/Girl Anal Sex Vaginal Sex Deep Hard On Back Legs Spread Table All Fours dog…" at bounding box center [648, 358] width 585 height 49
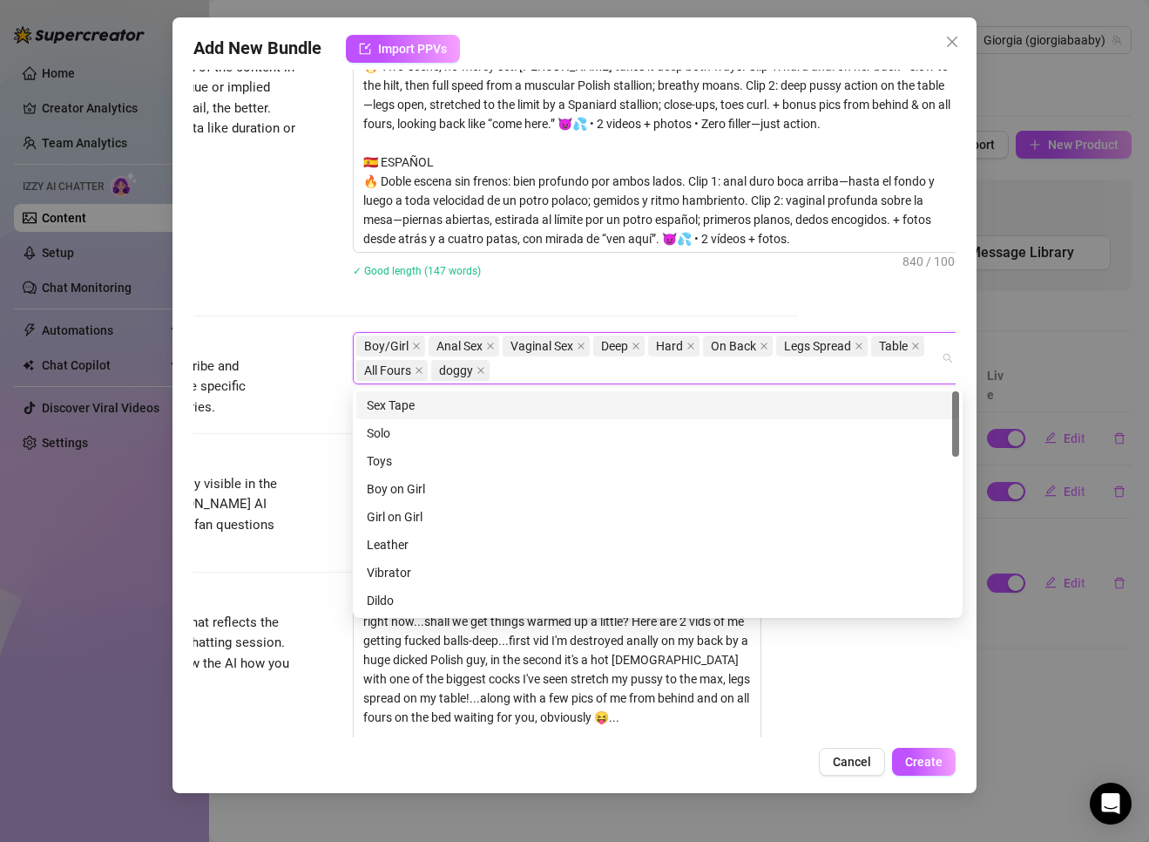
paste input "From Behind"
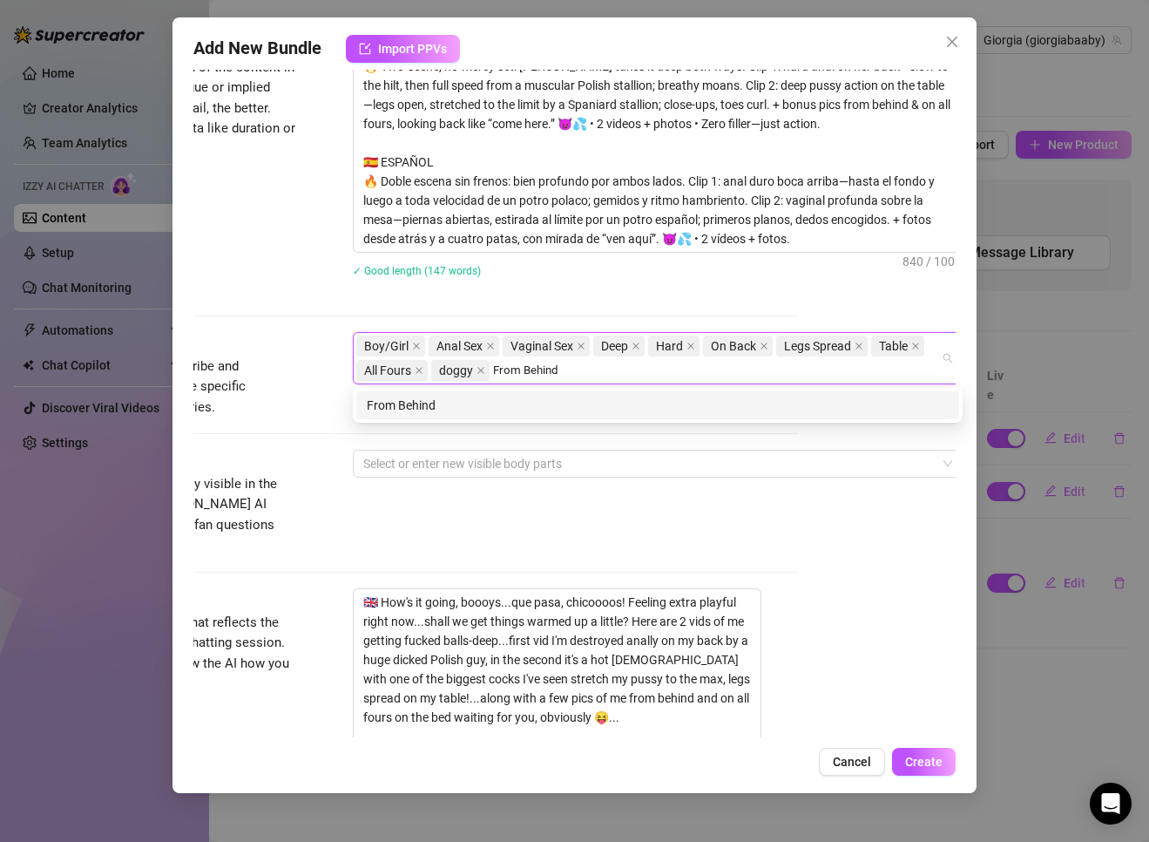
click at [395, 403] on div "From Behind" at bounding box center [658, 405] width 582 height 19
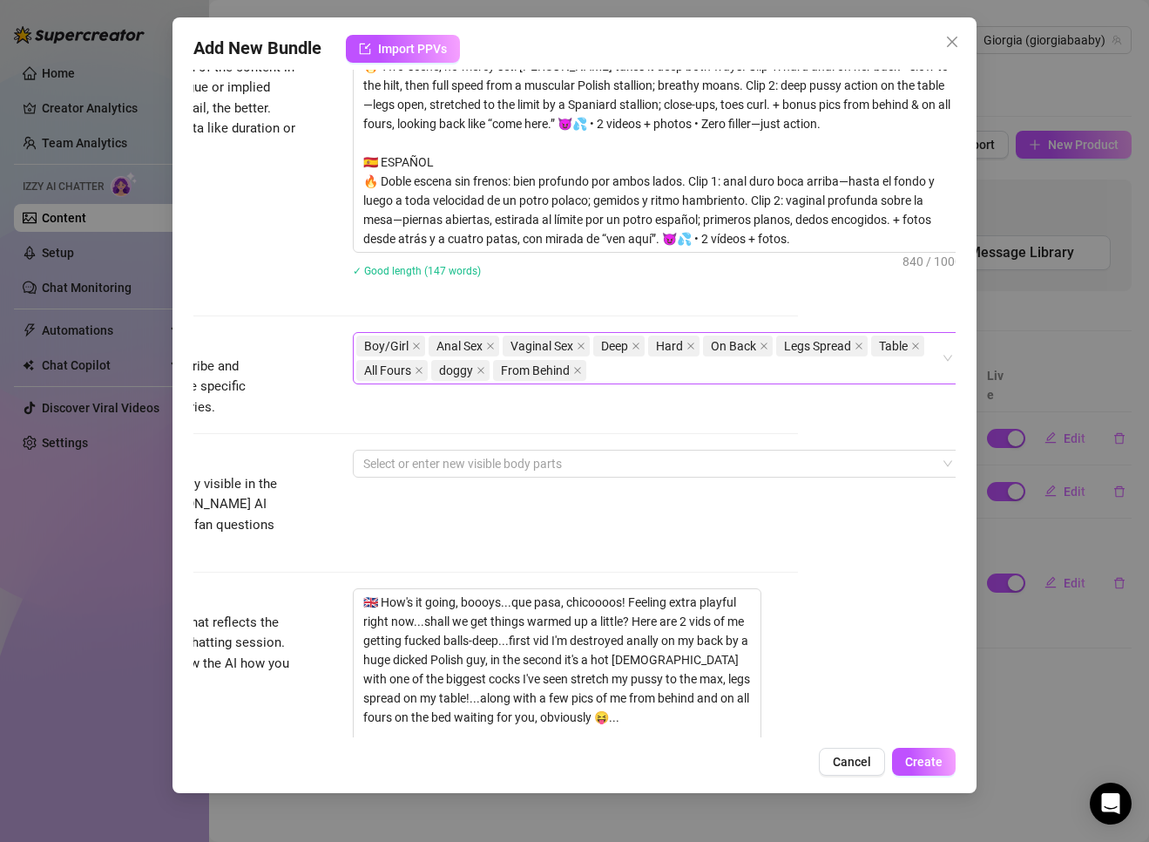
click at [649, 372] on div "Boy/Girl Anal Sex Vaginal Sex Deep Hard On Back Legs Spread Table All Fours dog…" at bounding box center [648, 358] width 585 height 49
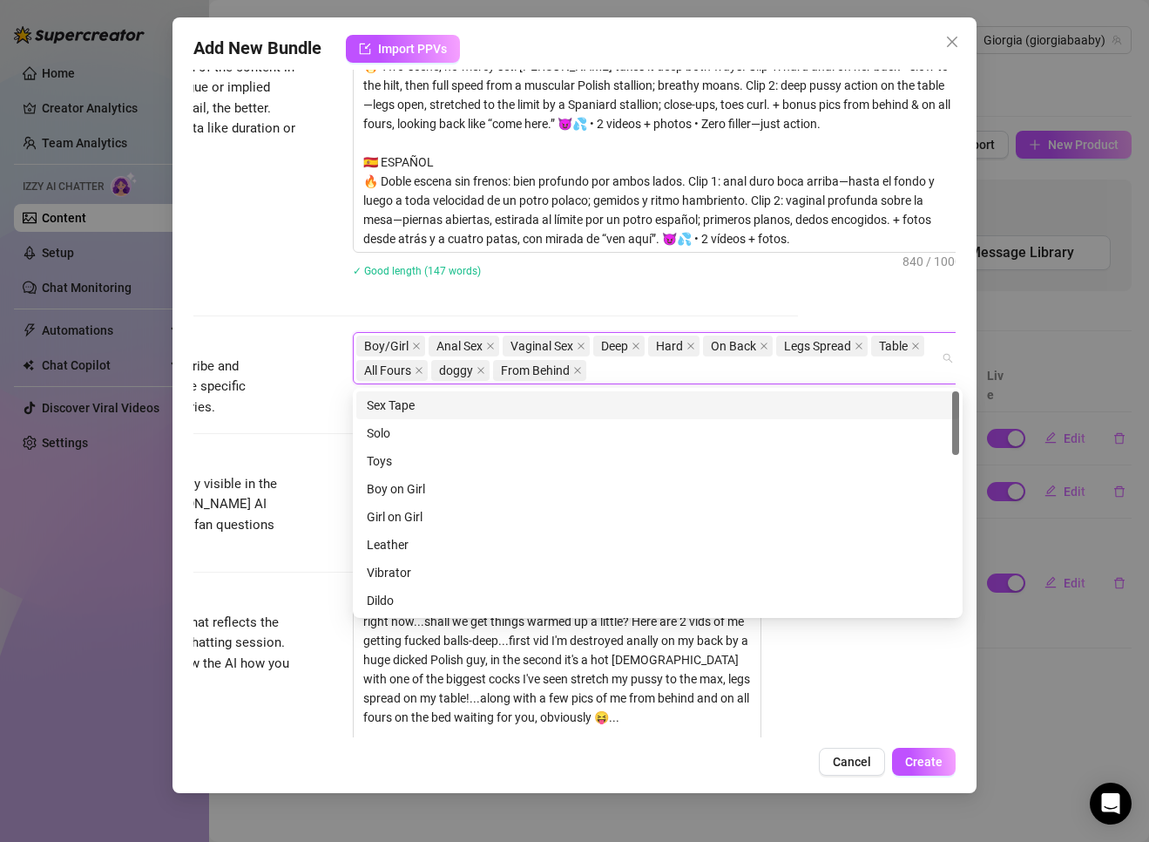
paste input "Moans"
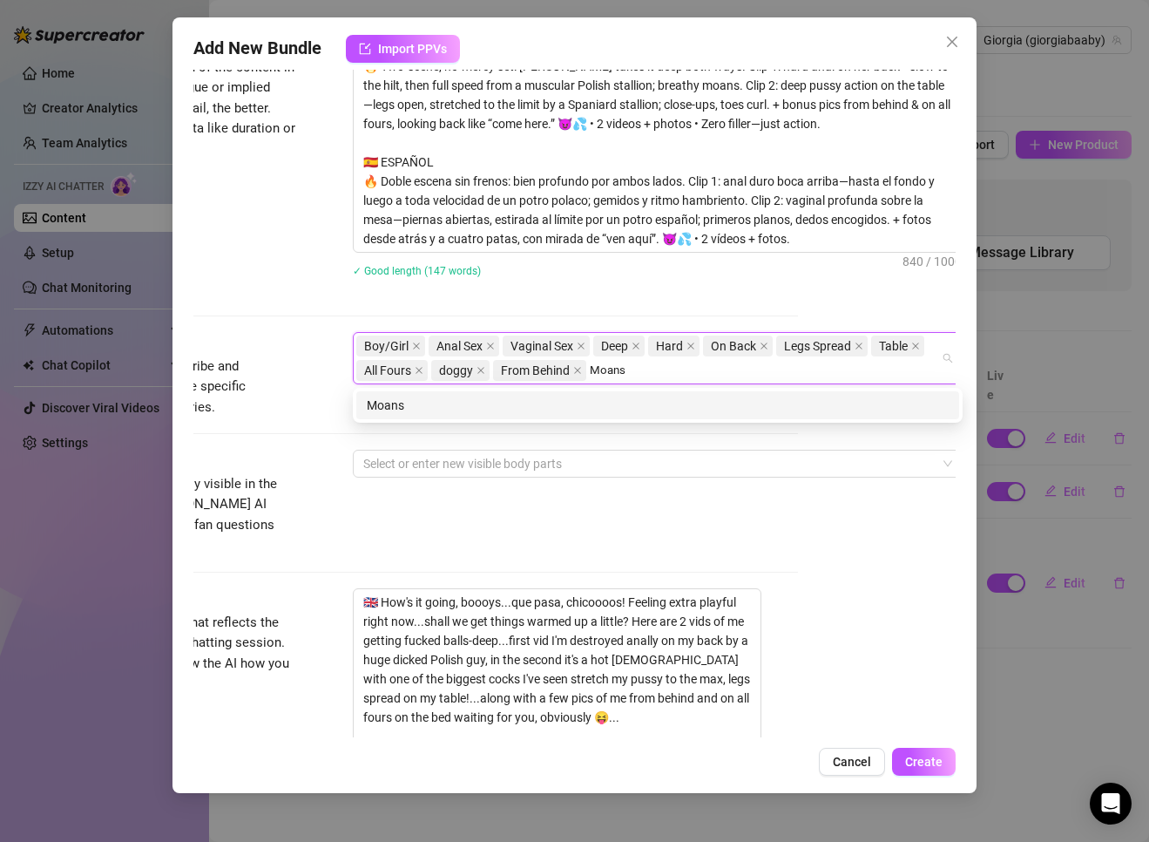
click at [456, 396] on div "Moans" at bounding box center [658, 405] width 582 height 19
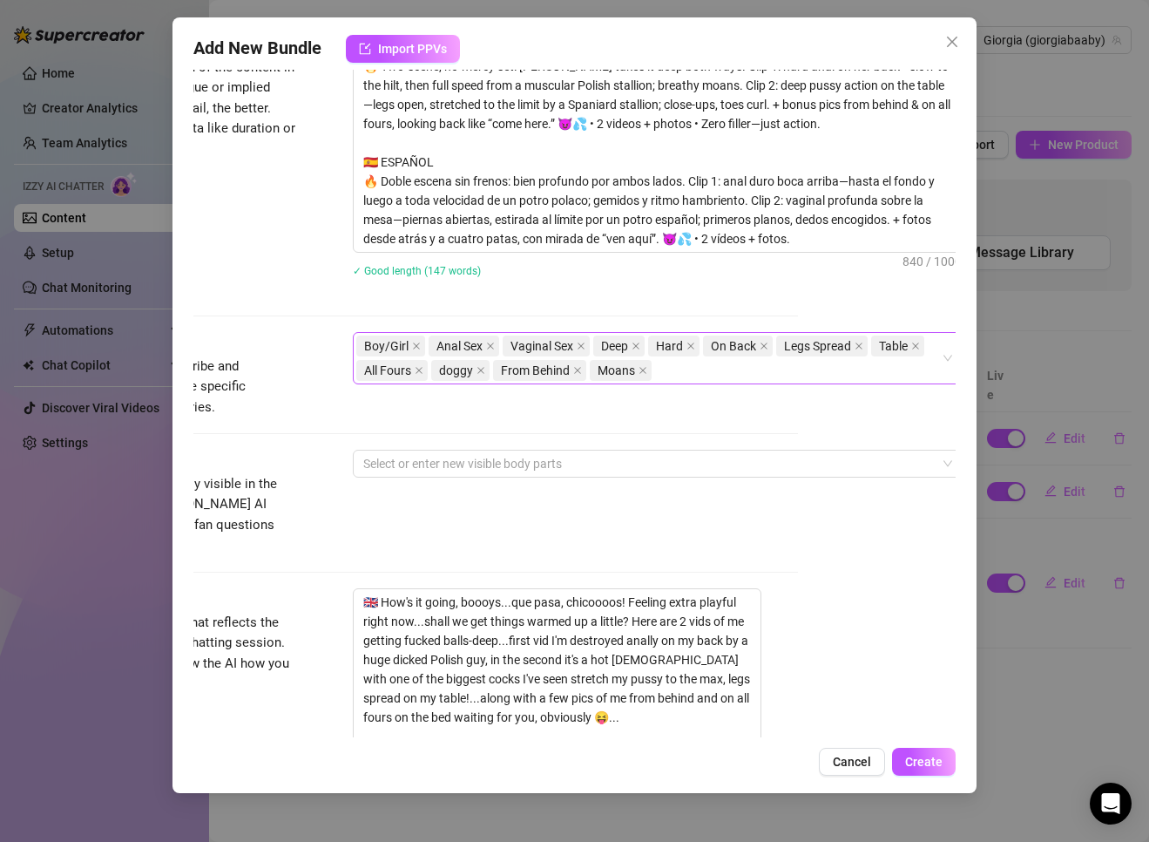
click at [742, 378] on div "Boy/Girl Anal Sex Vaginal Sex Deep Hard On Back Legs Spread Table All Fours dog…" at bounding box center [648, 358] width 585 height 49
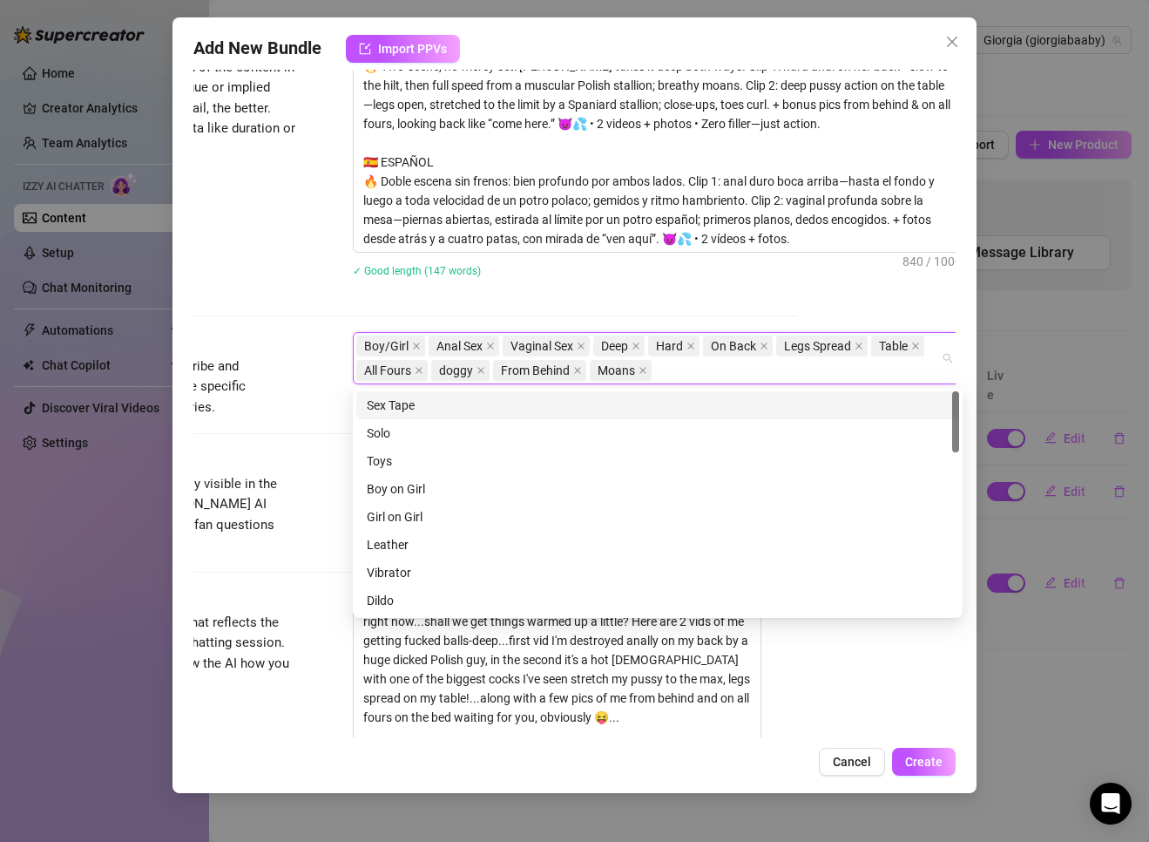
paste input "Photos Included"
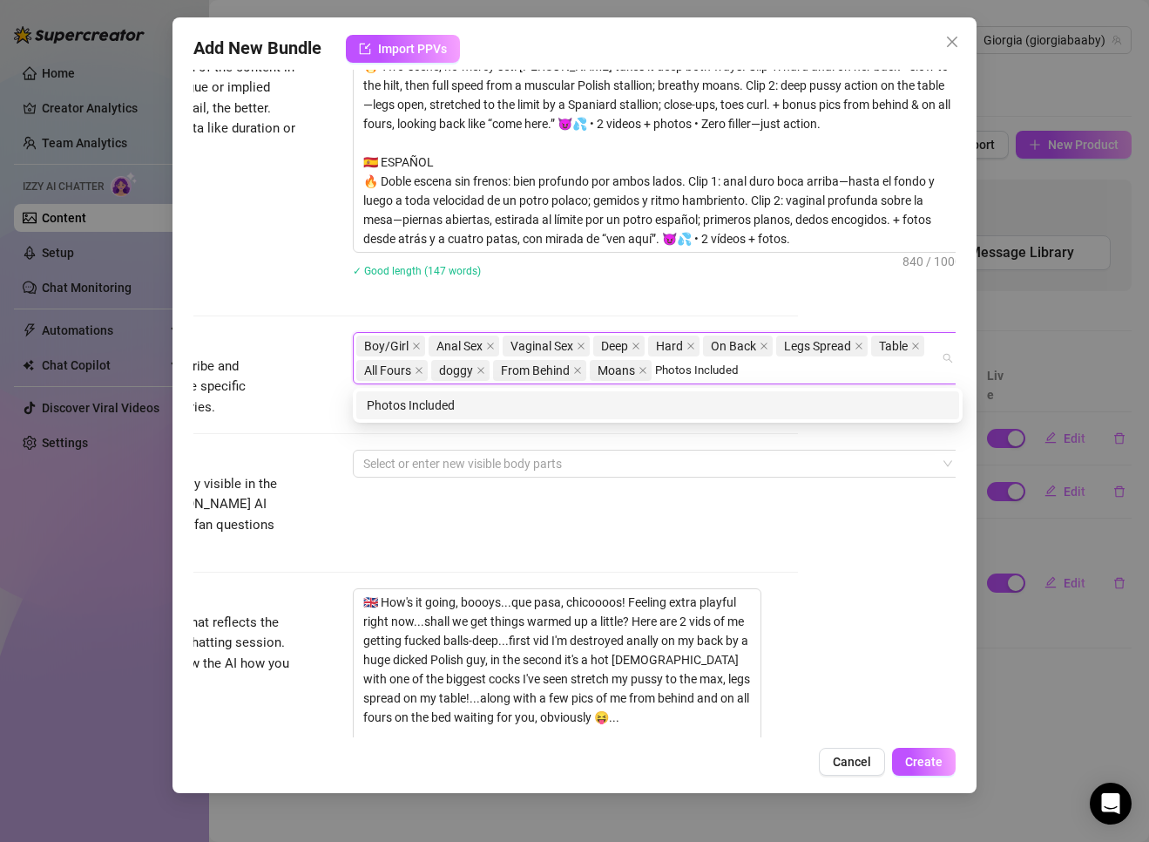
click at [388, 399] on div "Photos Included" at bounding box center [658, 405] width 582 height 19
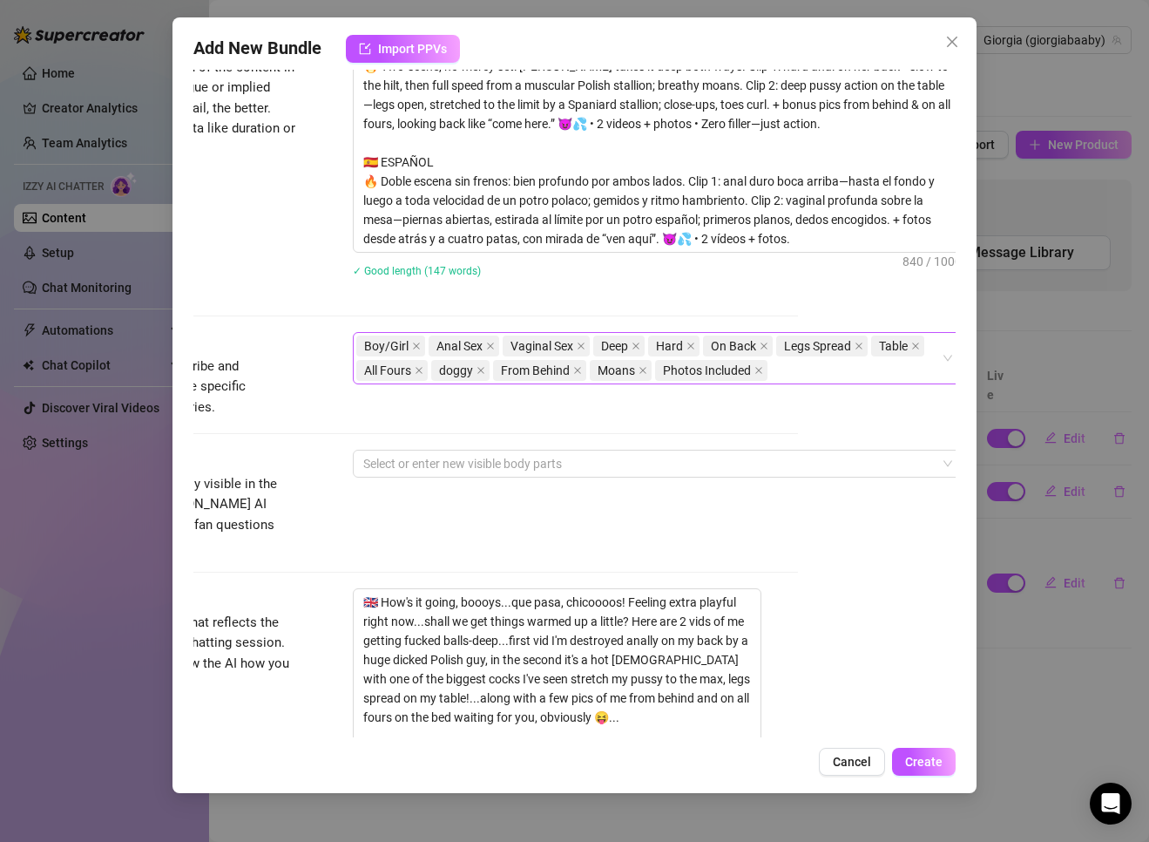
drag, startPoint x: 826, startPoint y: 369, endPoint x: 811, endPoint y: 367, distance: 14.9
click at [760, 369] on div "Boy/Girl Anal Sex Vaginal Sex Deep Hard On Back Legs Spread Table All Fours dog…" at bounding box center [648, 358] width 585 height 49
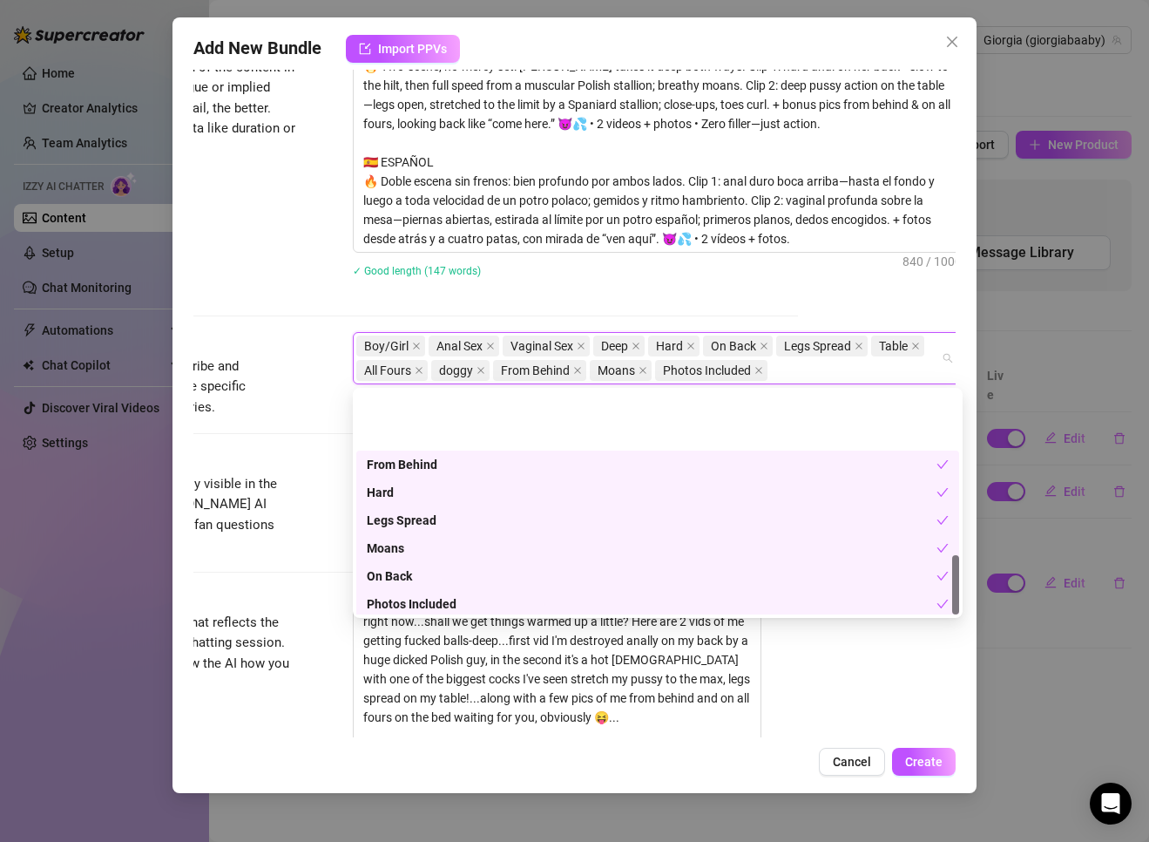
scroll to position [613, 0]
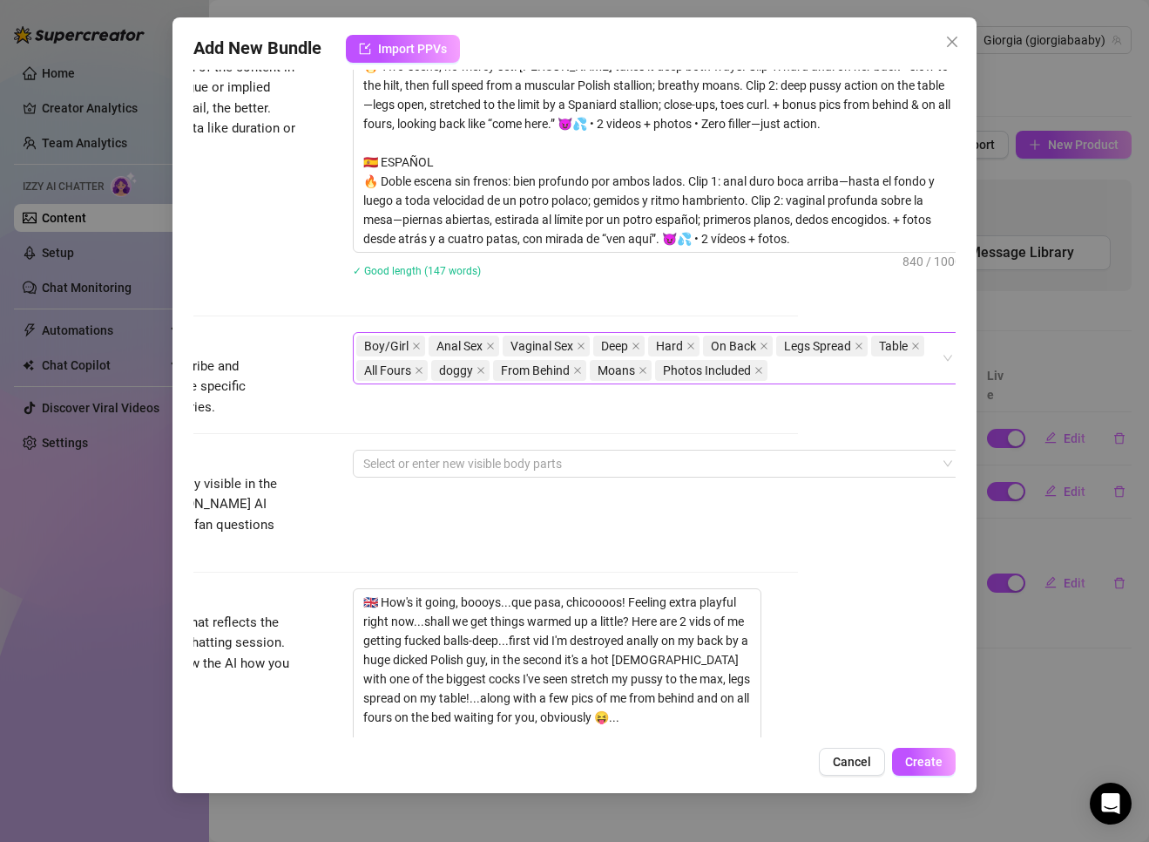
click at [760, 365] on div "Boy/Girl Anal Sex Vaginal Sex Deep Hard On Back Legs Spread Table All Fours dog…" at bounding box center [648, 358] width 585 height 49
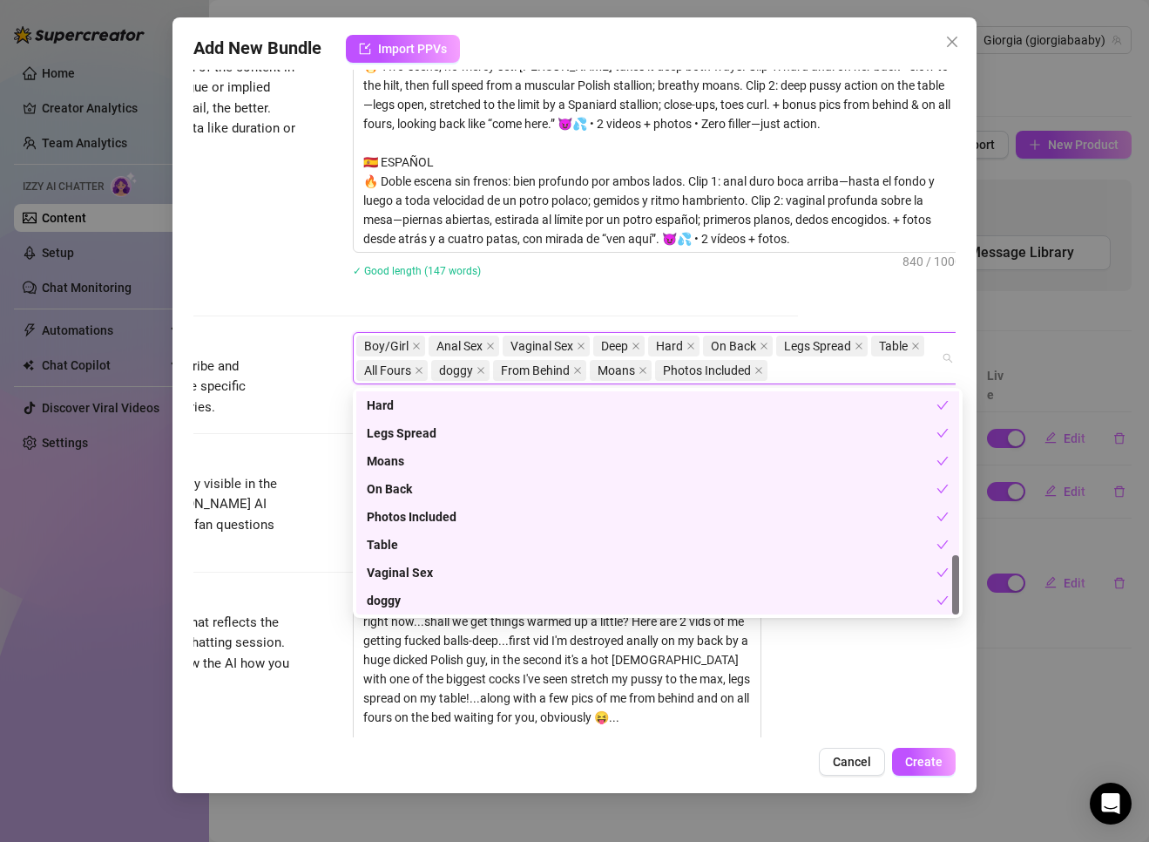
paste input "Deep"
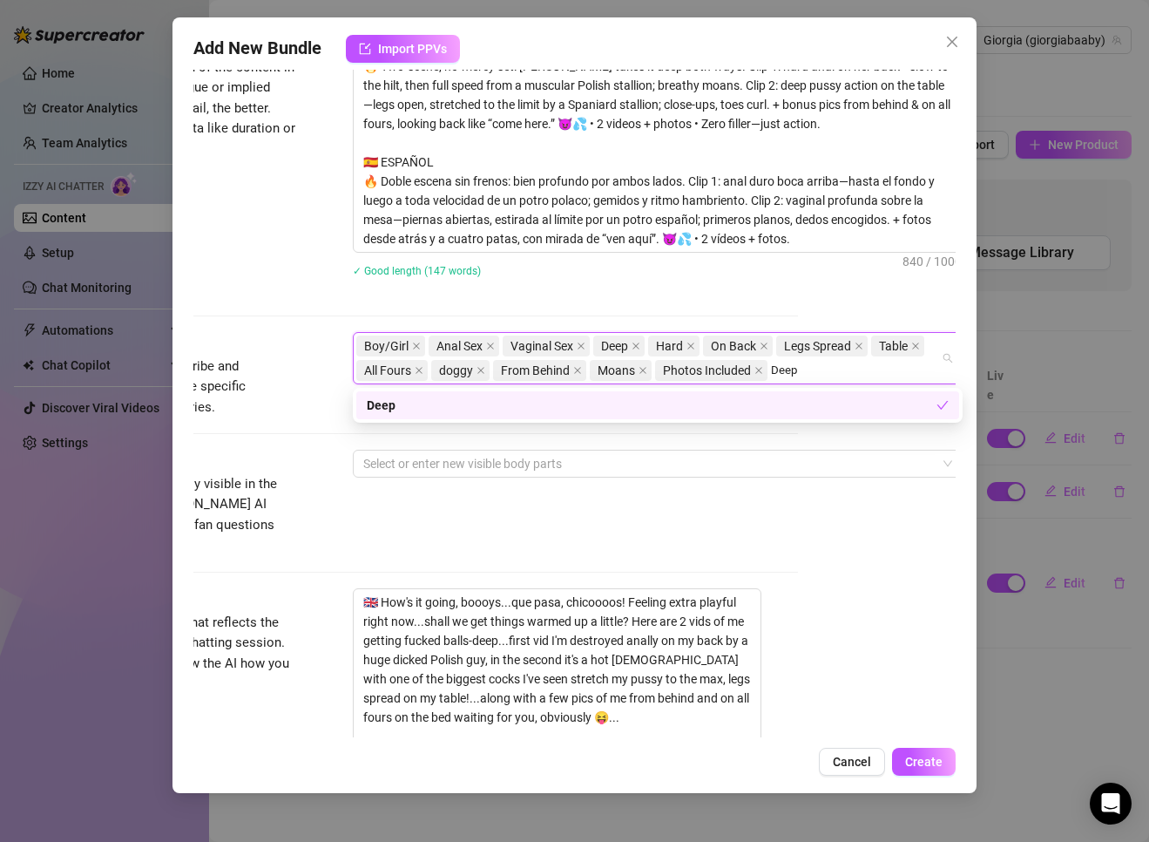
scroll to position [0, 0]
click at [760, 380] on input "Deep" at bounding box center [786, 370] width 30 height 21
click at [760, 370] on input "Deep" at bounding box center [786, 370] width 30 height 21
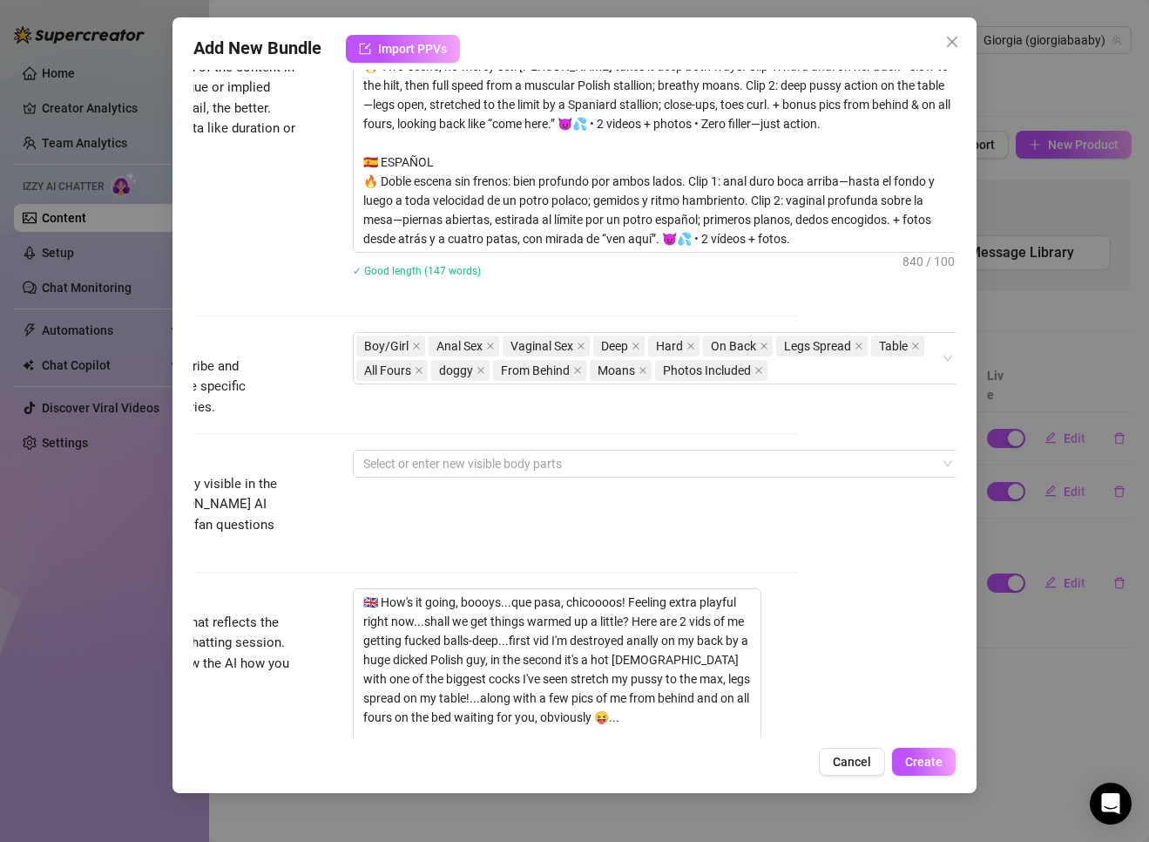
scroll to position [583, 158]
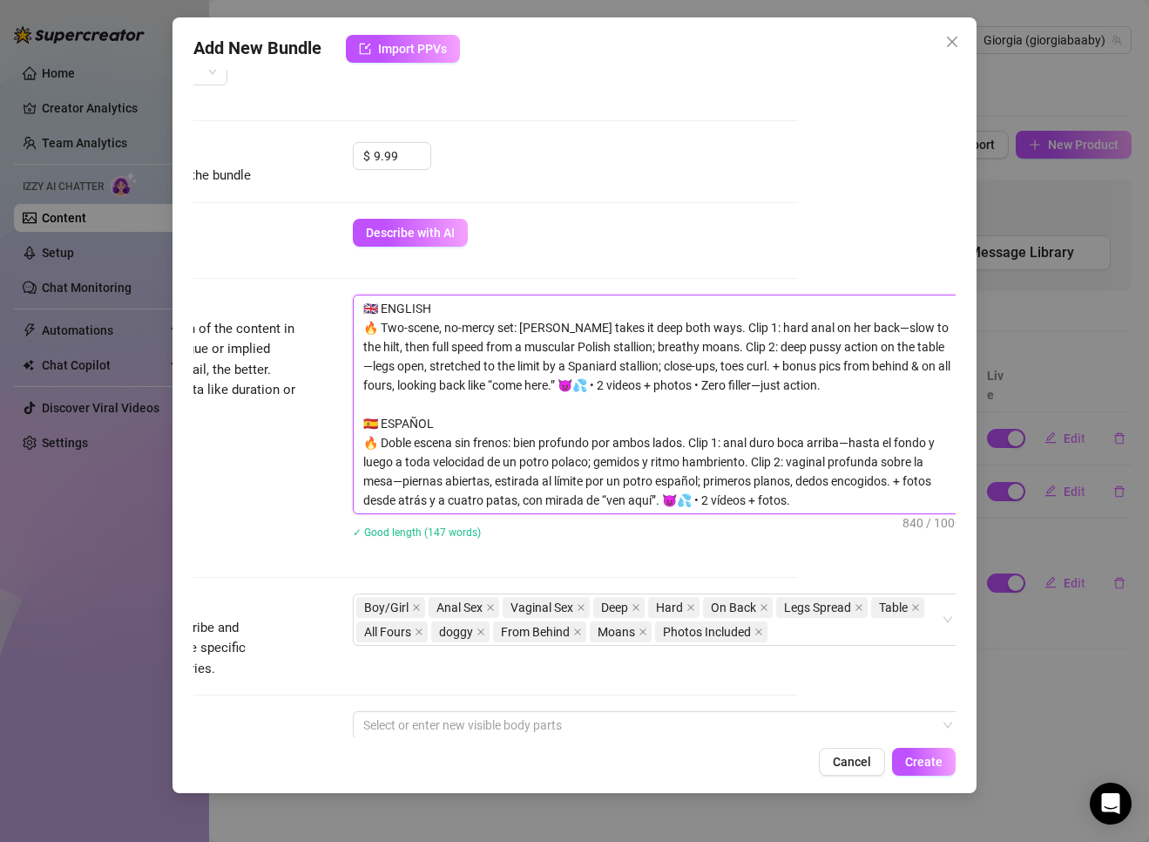
click at [760, 323] on textarea "🇬🇧 ENGLISH 🔥 Two-scene, no-mercy set: [PERSON_NAME] takes it deep both ways. Cl…" at bounding box center [658, 404] width 608 height 218
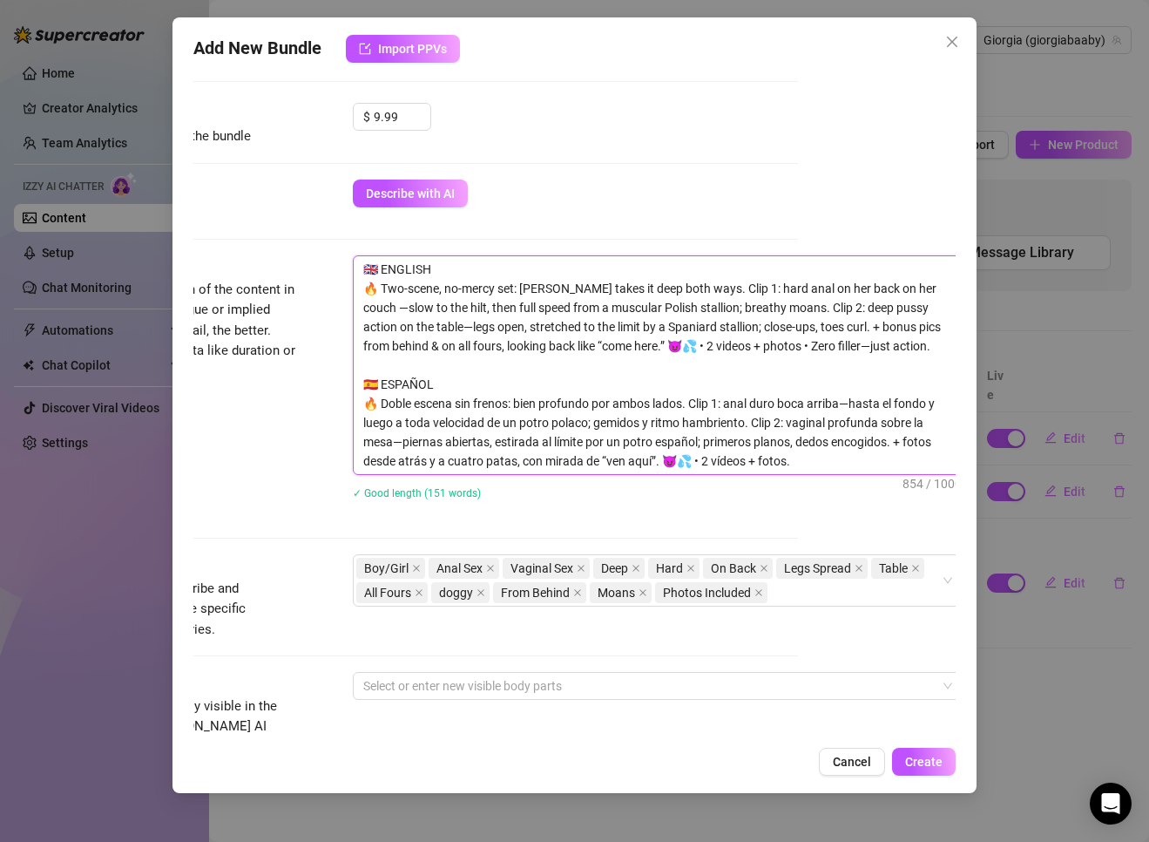
scroll to position [670, 158]
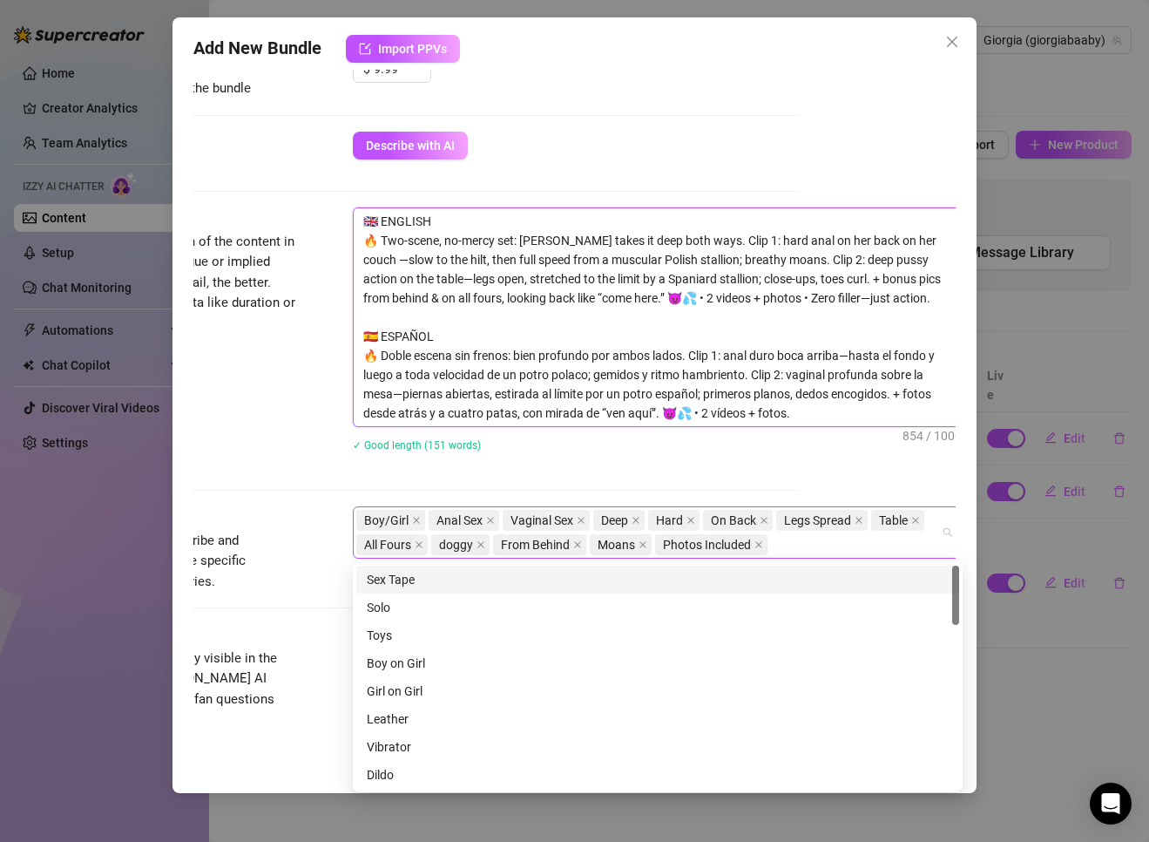
click at [760, 545] on div "Boy/Girl Anal Sex Vaginal Sex Deep Hard On Back Legs Spread Table All Fours dog…" at bounding box center [648, 532] width 585 height 49
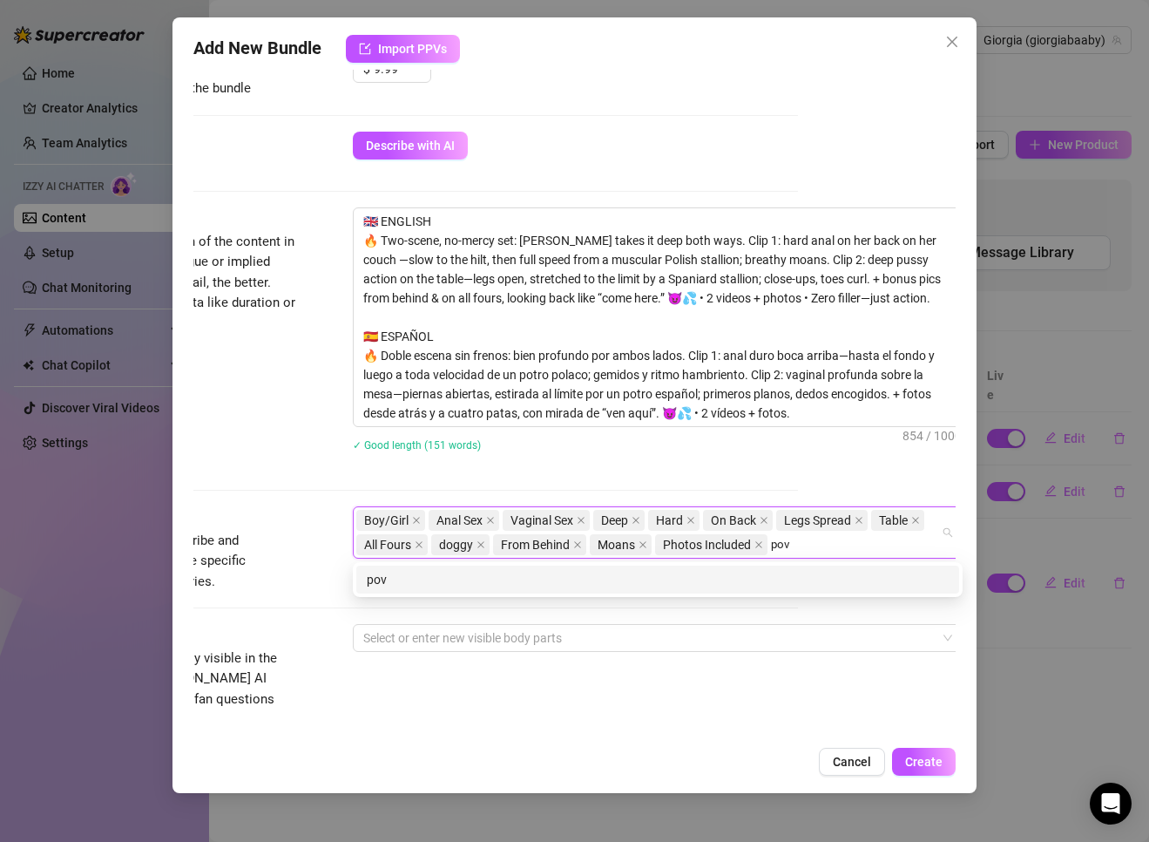
click at [750, 573] on div "pov" at bounding box center [658, 579] width 582 height 19
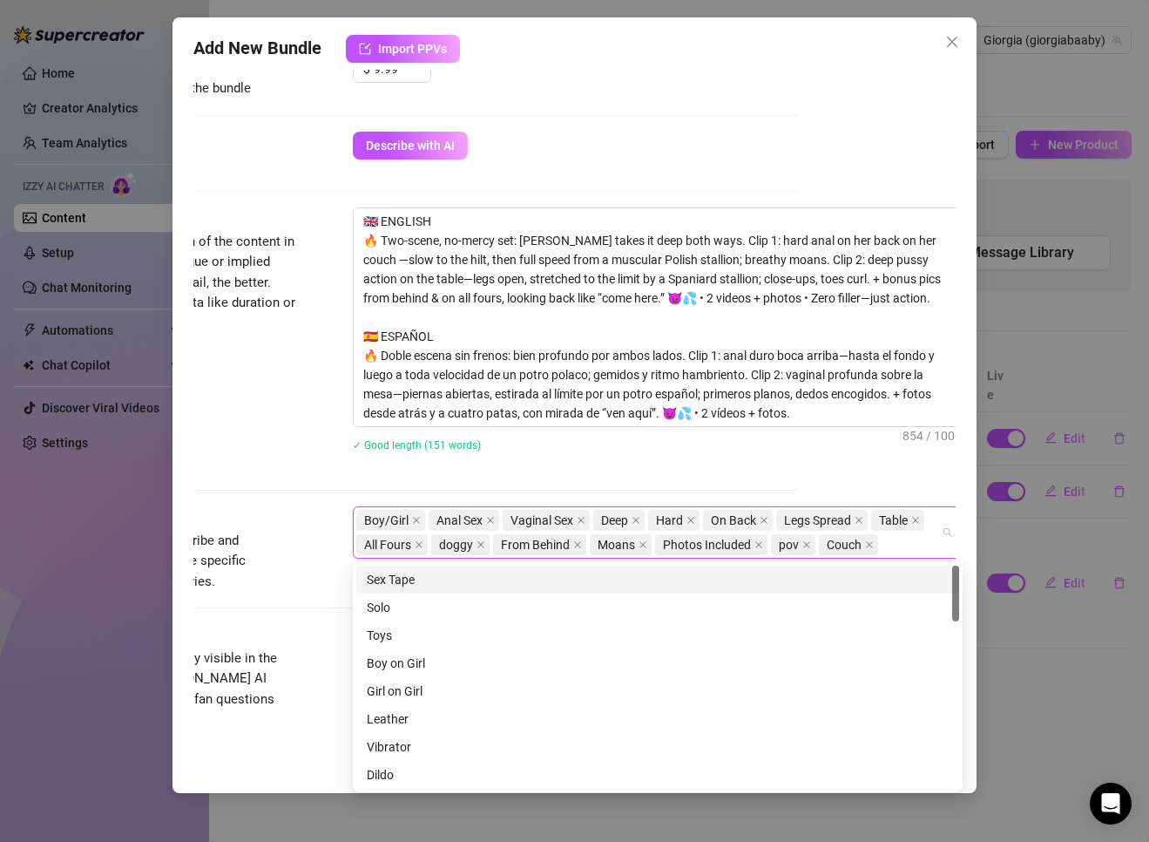
click at [760, 544] on div "Boy/Girl Anal Sex Vaginal Sex Deep Hard On Back Legs Spread Table All Fours dog…" at bounding box center [648, 532] width 585 height 49
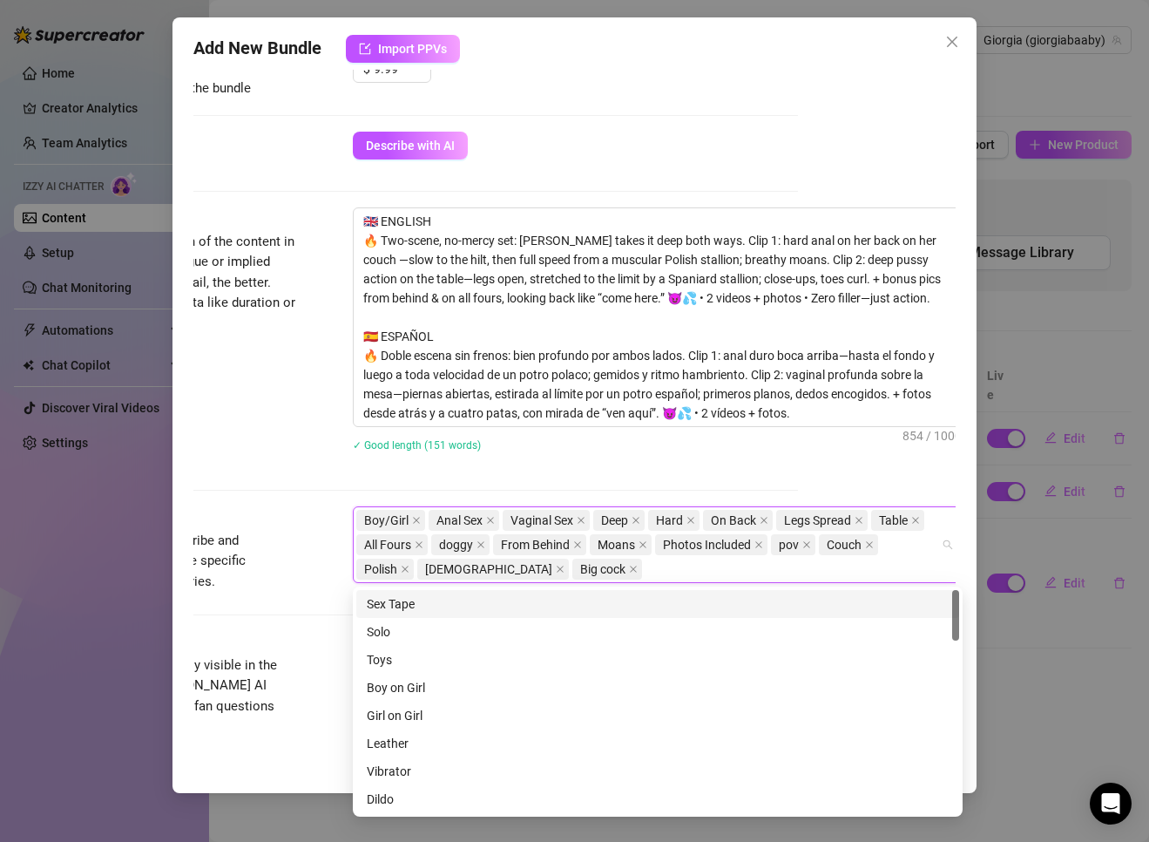
click at [396, 604] on div "Sex Tape" at bounding box center [658, 603] width 582 height 19
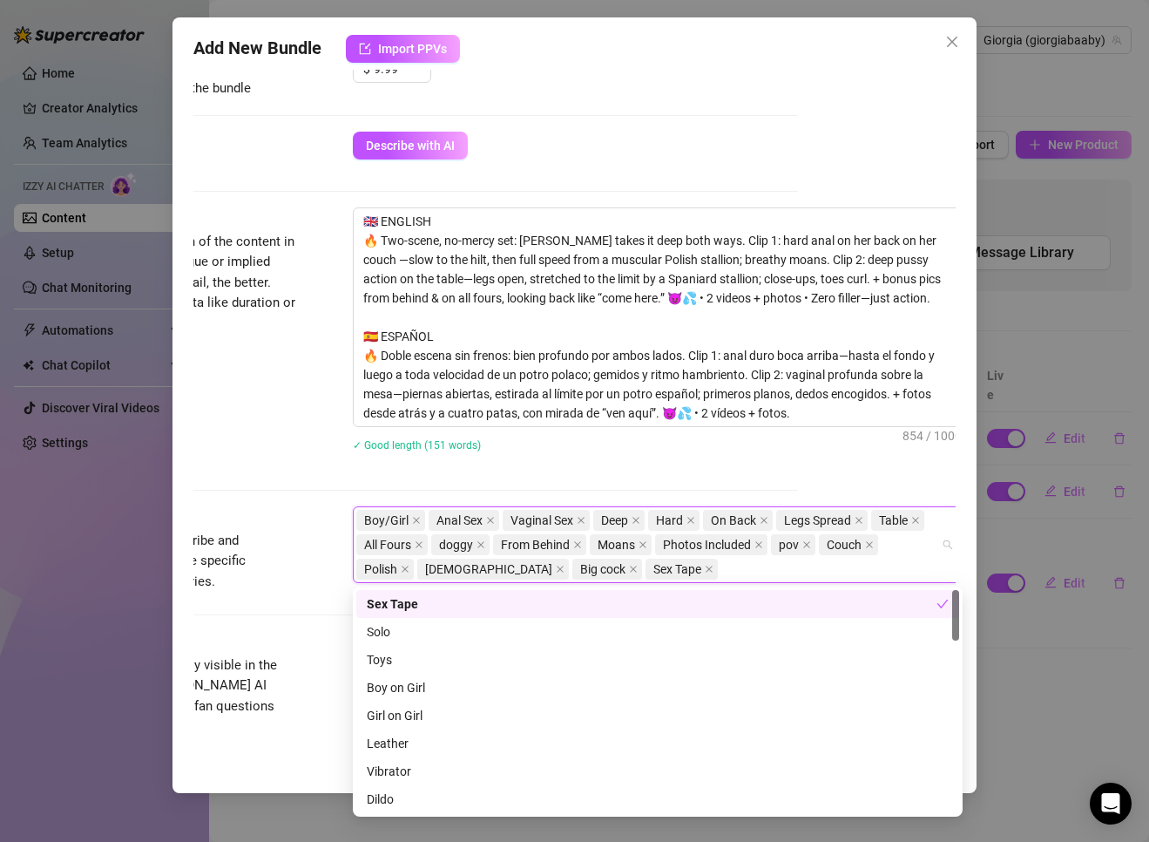
click at [259, 453] on div "Description Write a detailed description of the content in a few sentences. Avo…" at bounding box center [417, 340] width 762 height 267
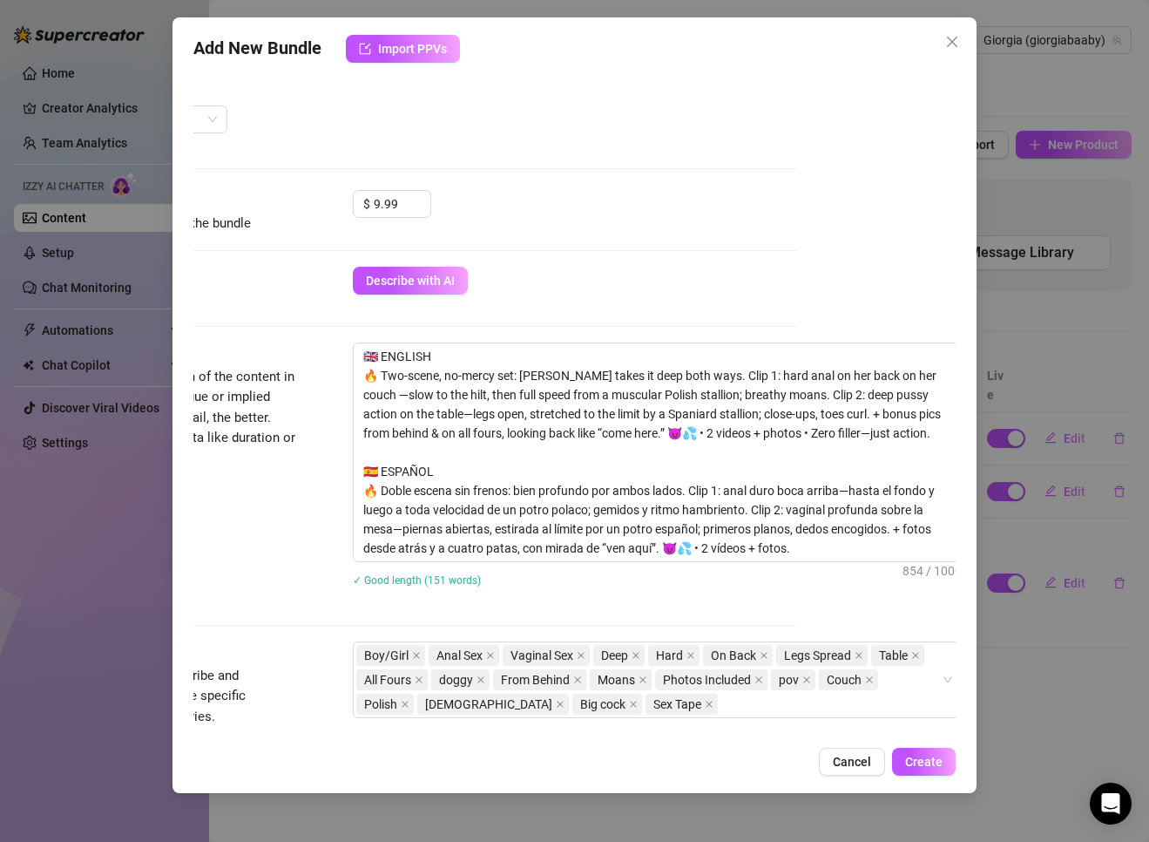
scroll to position [757, 158]
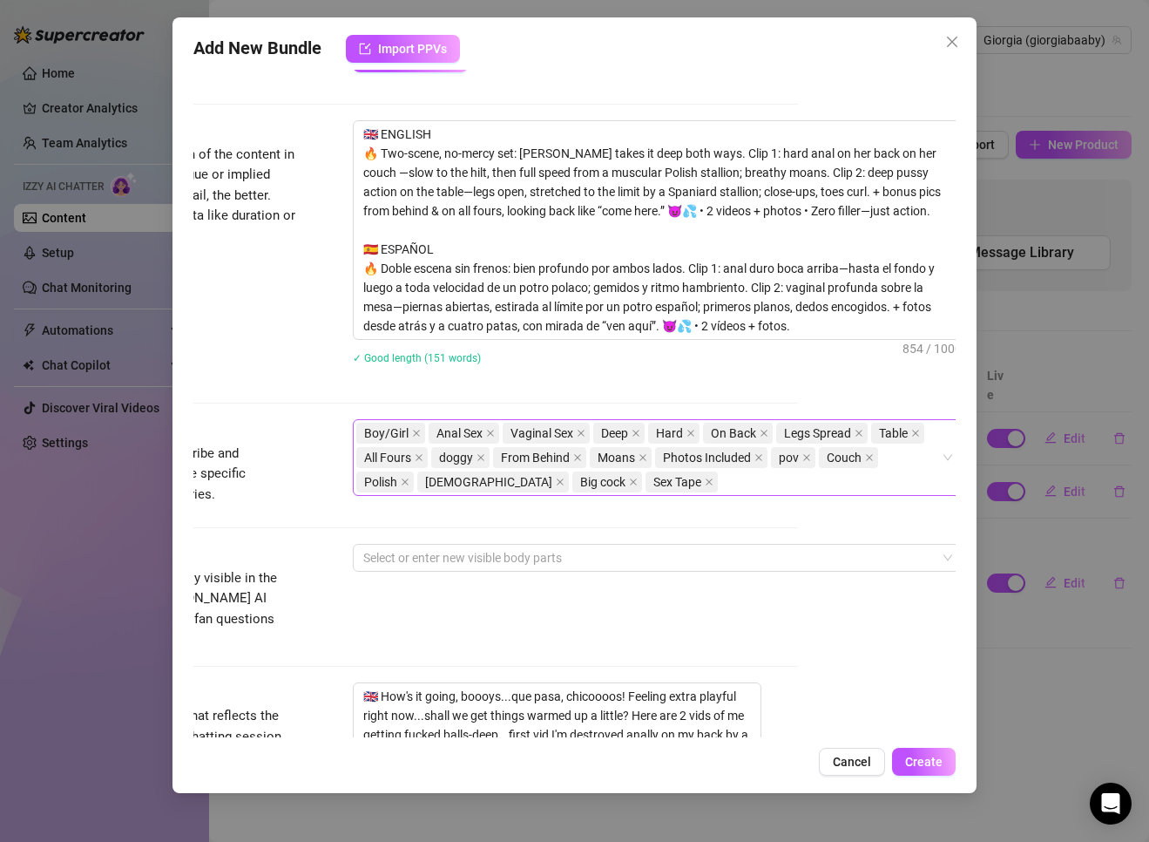
click at [684, 484] on div "Boy/Girl Anal Sex Vaginal Sex Deep Hard On Back Legs Spread Table All Fours dog…" at bounding box center [648, 457] width 585 height 73
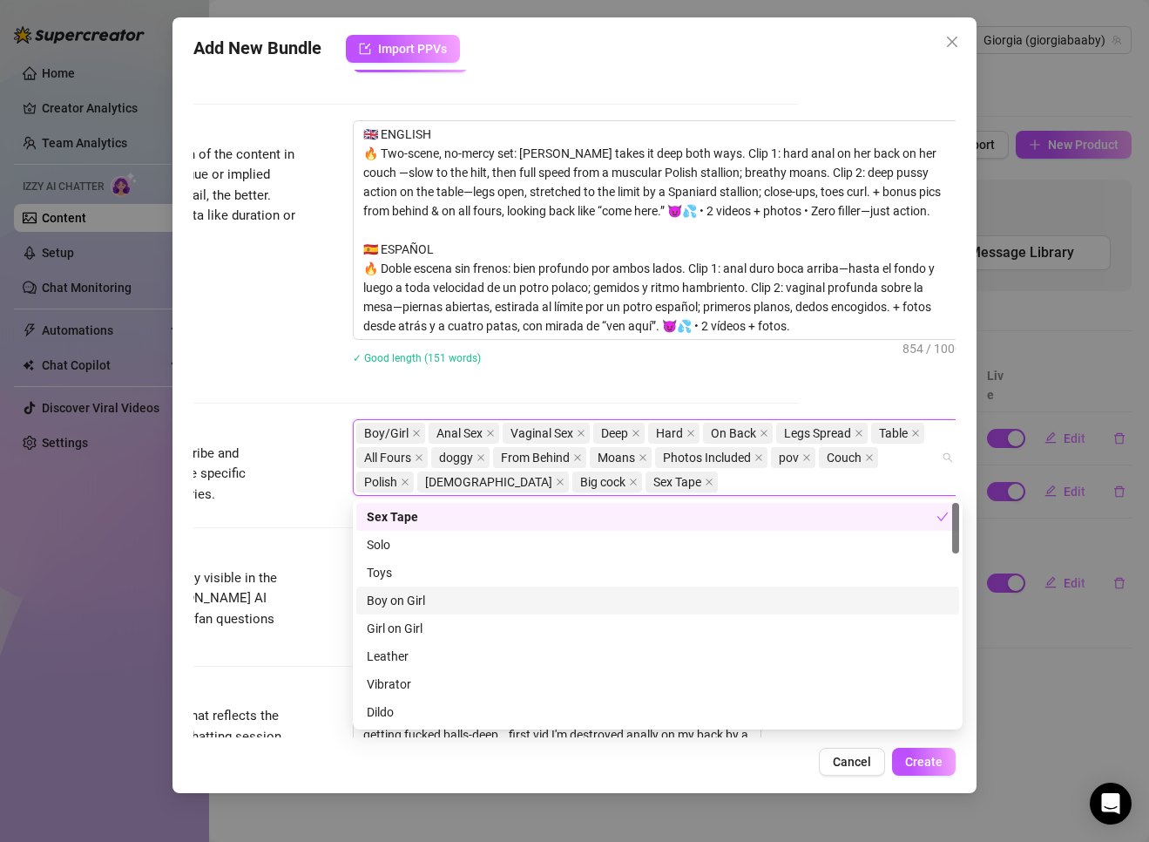
click at [466, 597] on div "Boy on Girl" at bounding box center [658, 600] width 582 height 19
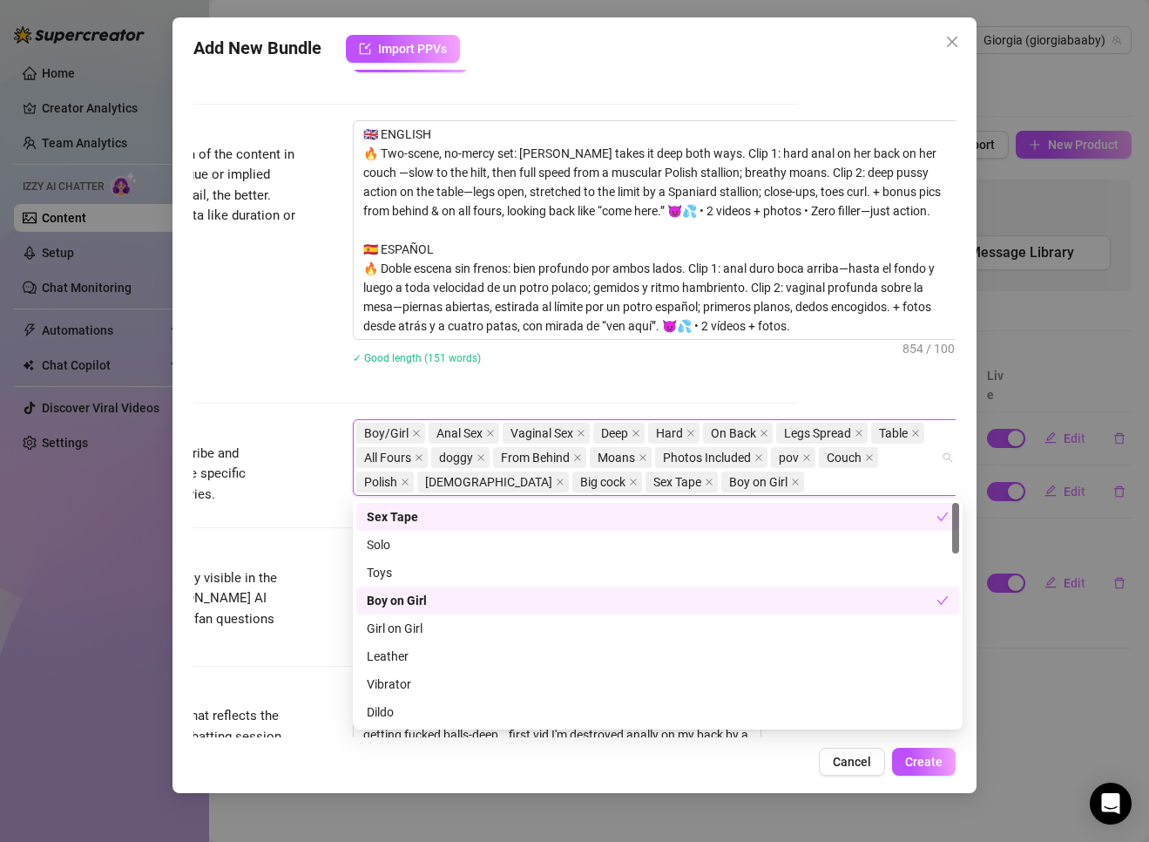
click at [254, 393] on div "Description Write a detailed description of the content in a few sentences. Avo…" at bounding box center [417, 269] width 762 height 299
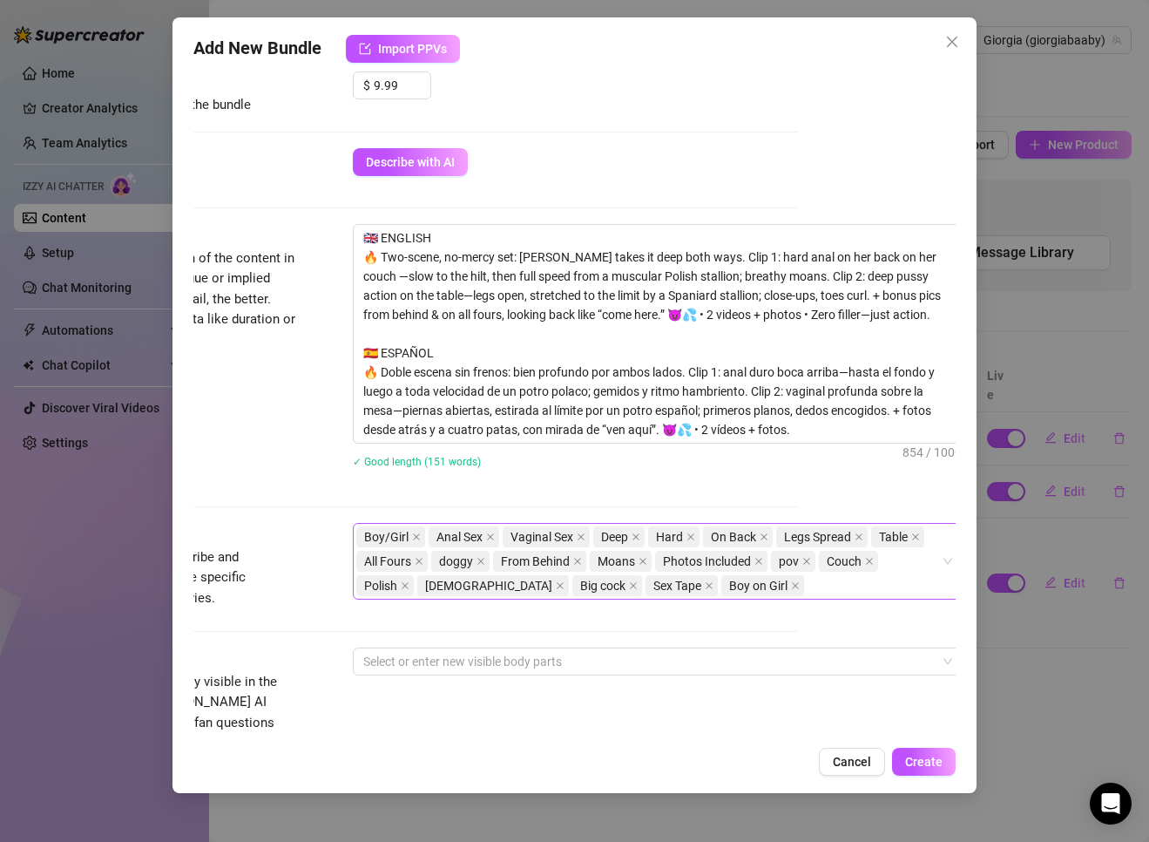
scroll to position [844, 158]
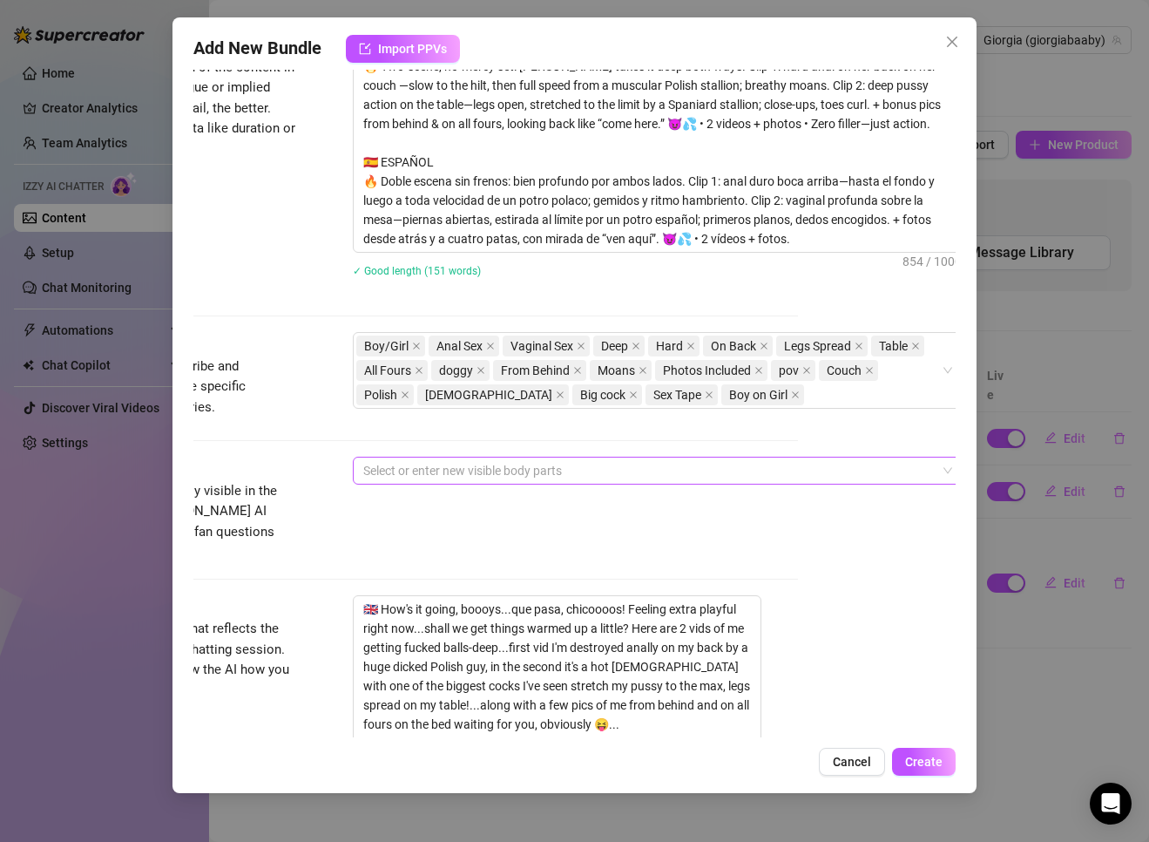
click at [456, 463] on div at bounding box center [648, 470] width 585 height 24
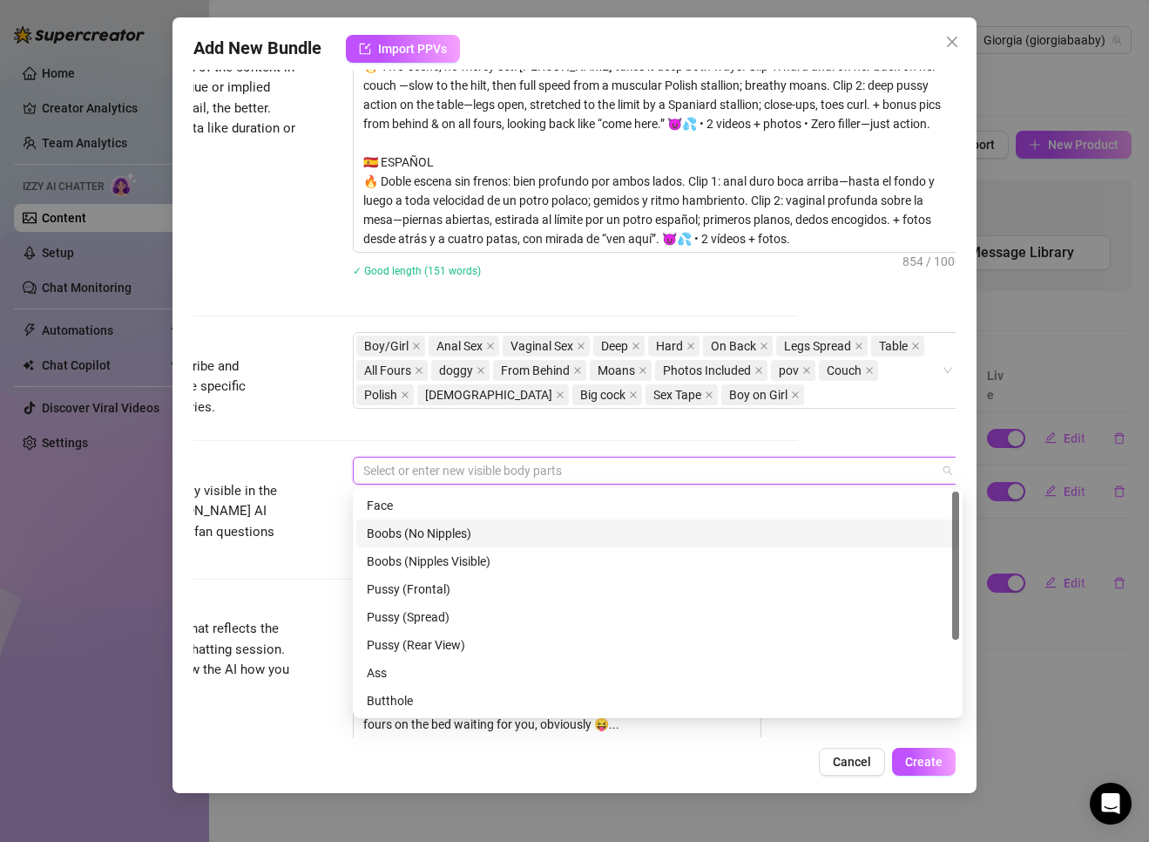
click at [433, 531] on div "Boobs (No Nipples)" at bounding box center [658, 533] width 582 height 19
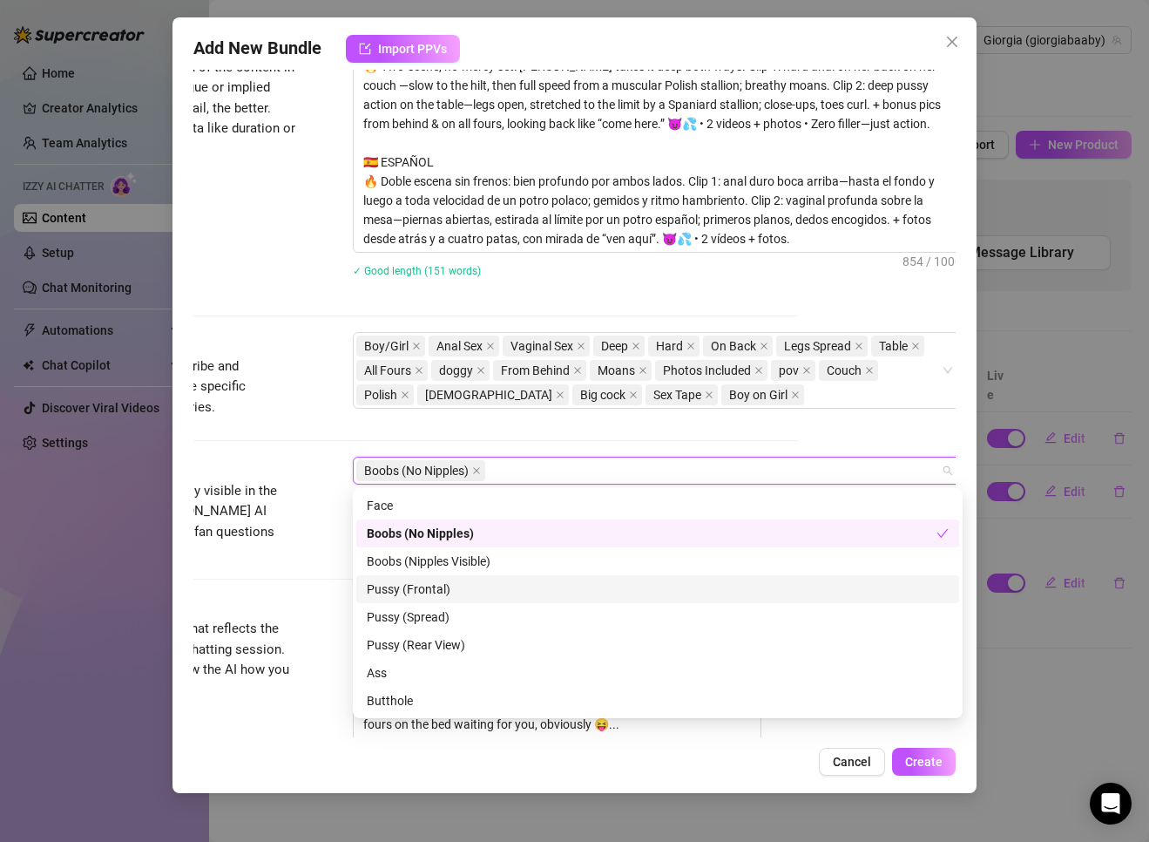
click at [444, 588] on div "Pussy (Frontal)" at bounding box center [658, 588] width 582 height 19
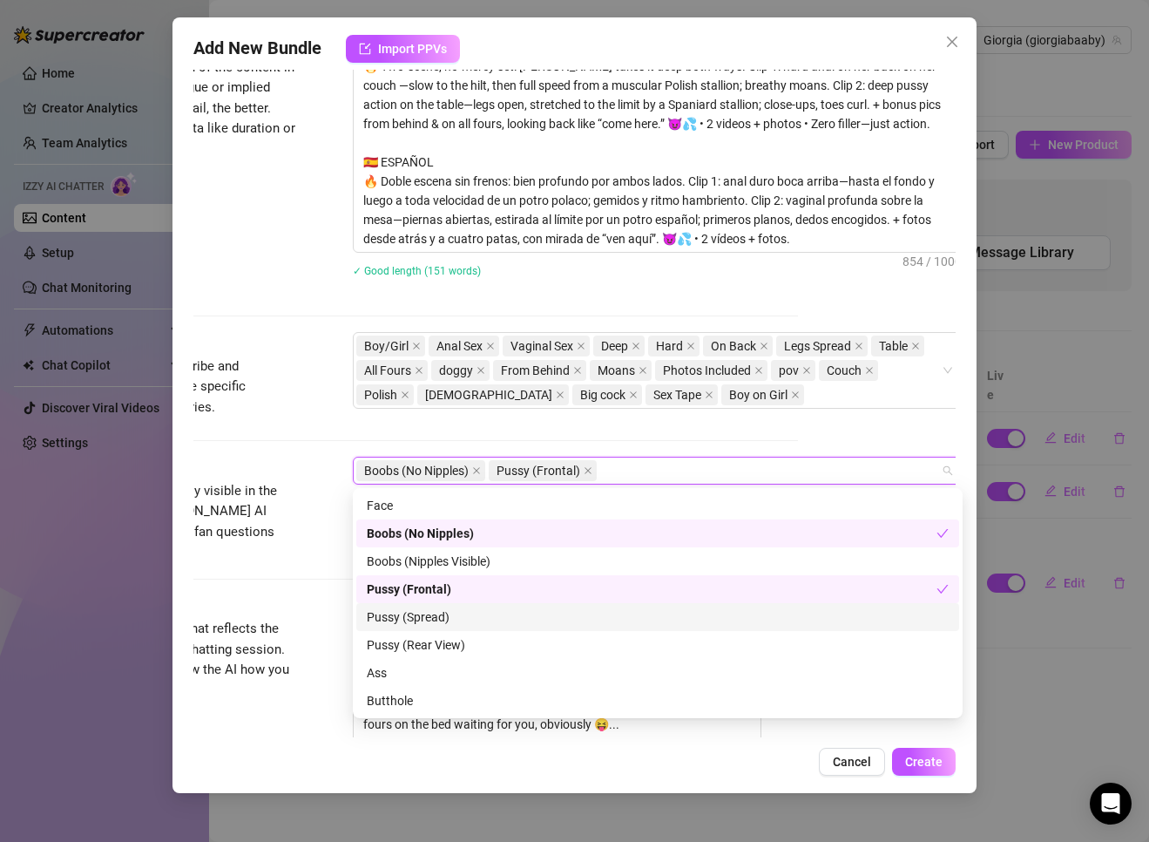
click at [437, 612] on div "Pussy (Spread)" at bounding box center [658, 616] width 582 height 19
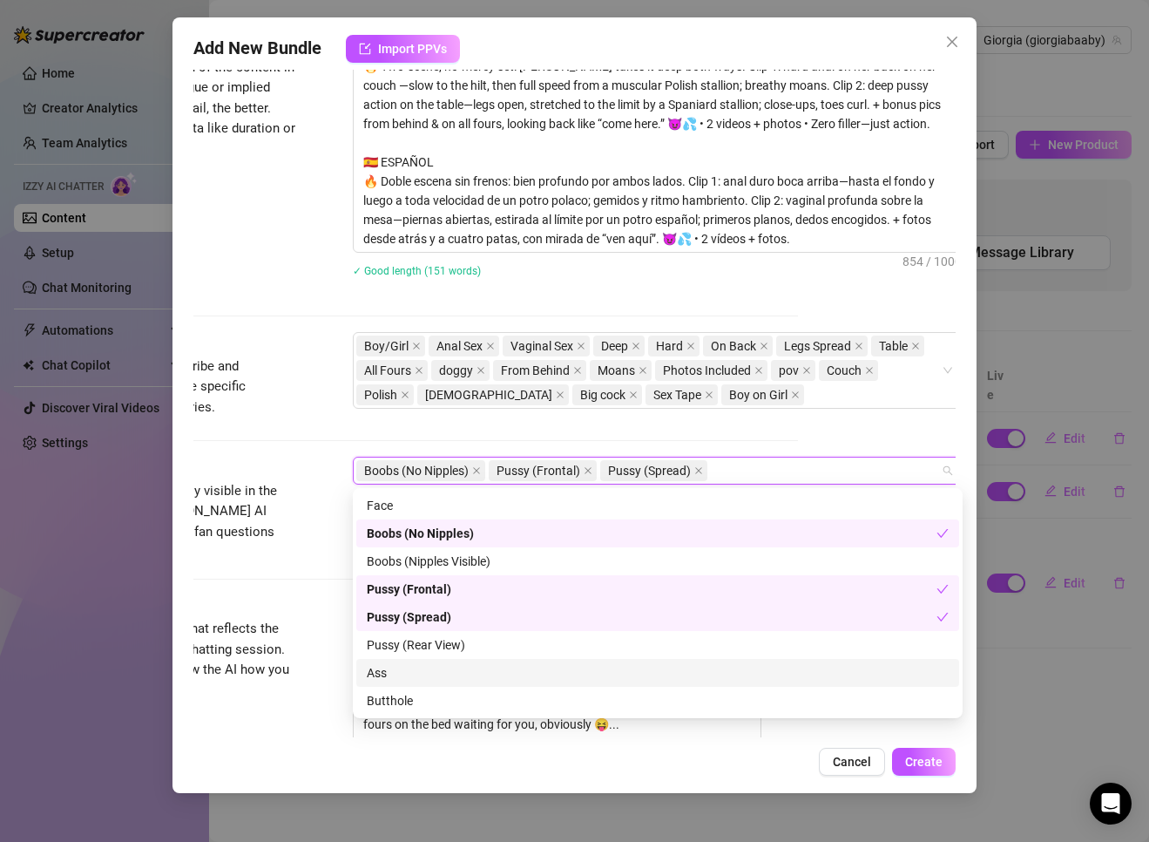
click at [426, 669] on div "Ass" at bounding box center [658, 672] width 582 height 19
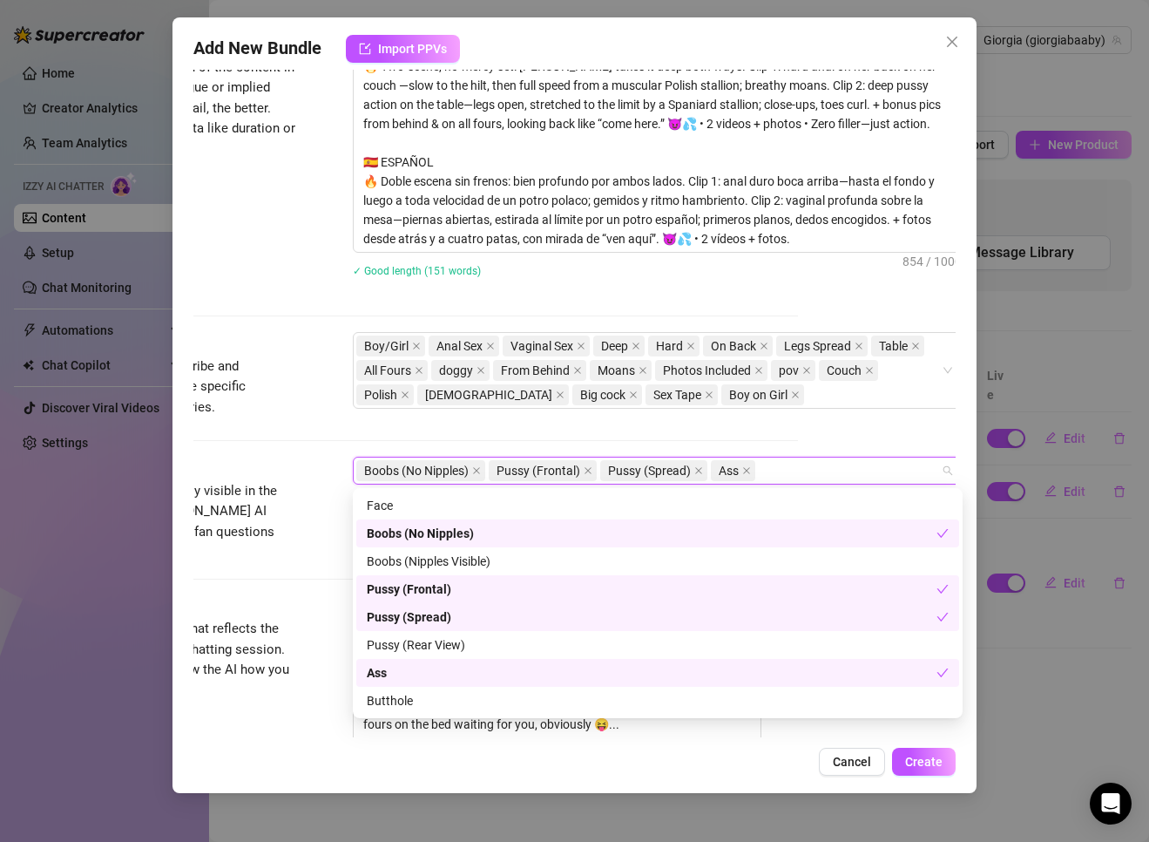
scroll to position [87, 0]
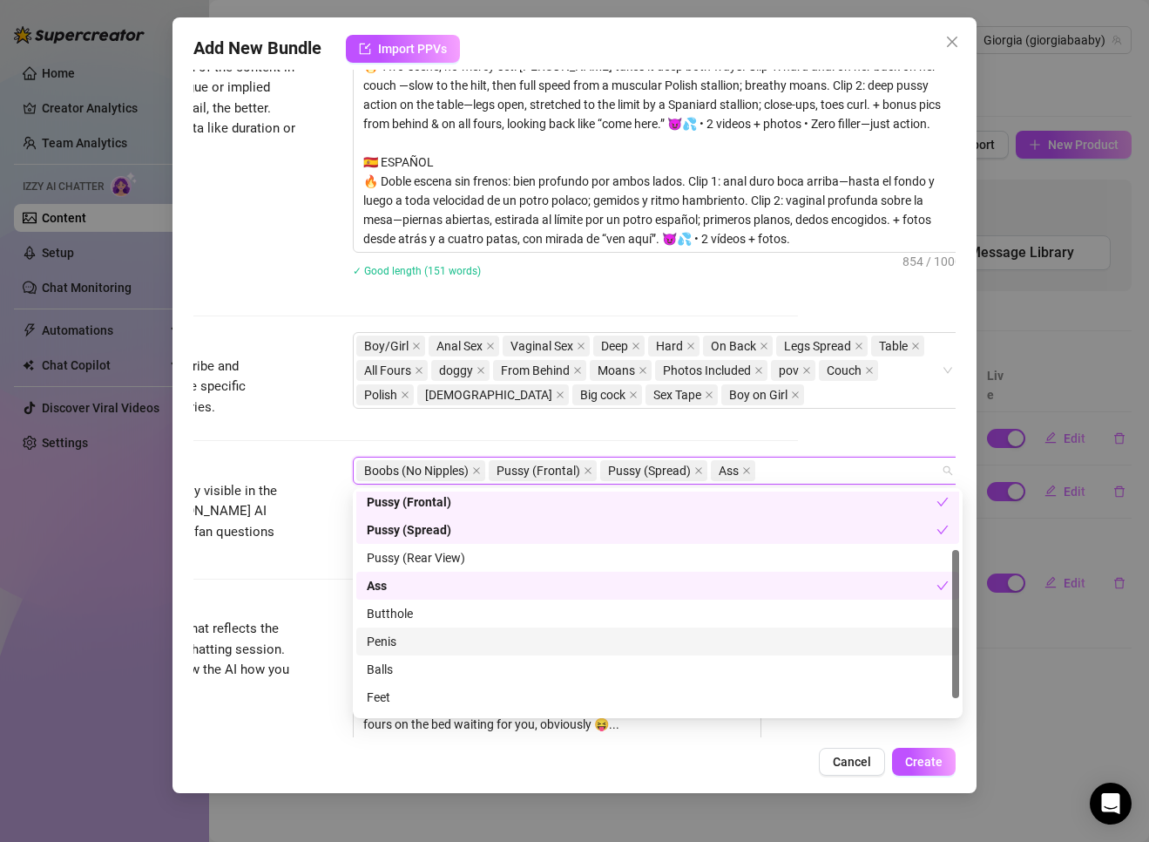
click at [430, 633] on div "Penis" at bounding box center [658, 641] width 582 height 19
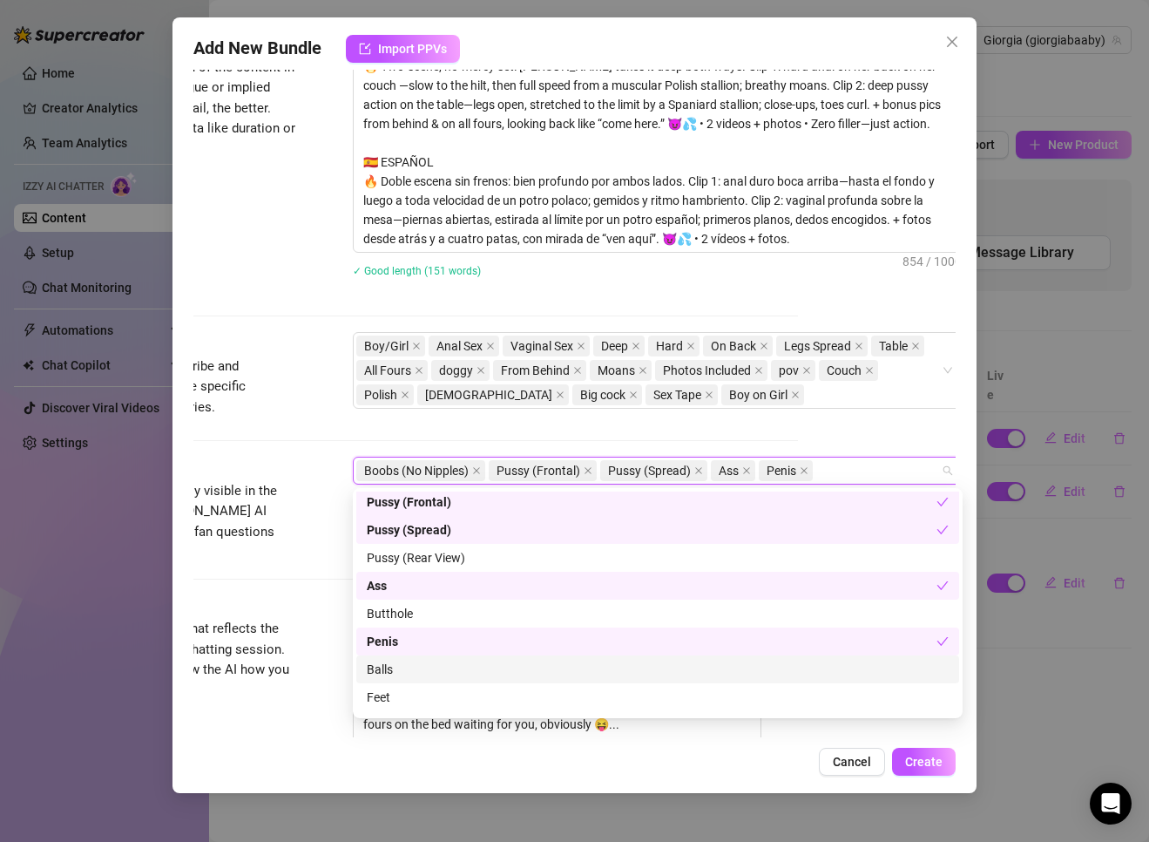
click at [437, 667] on div "Balls" at bounding box center [658, 669] width 582 height 19
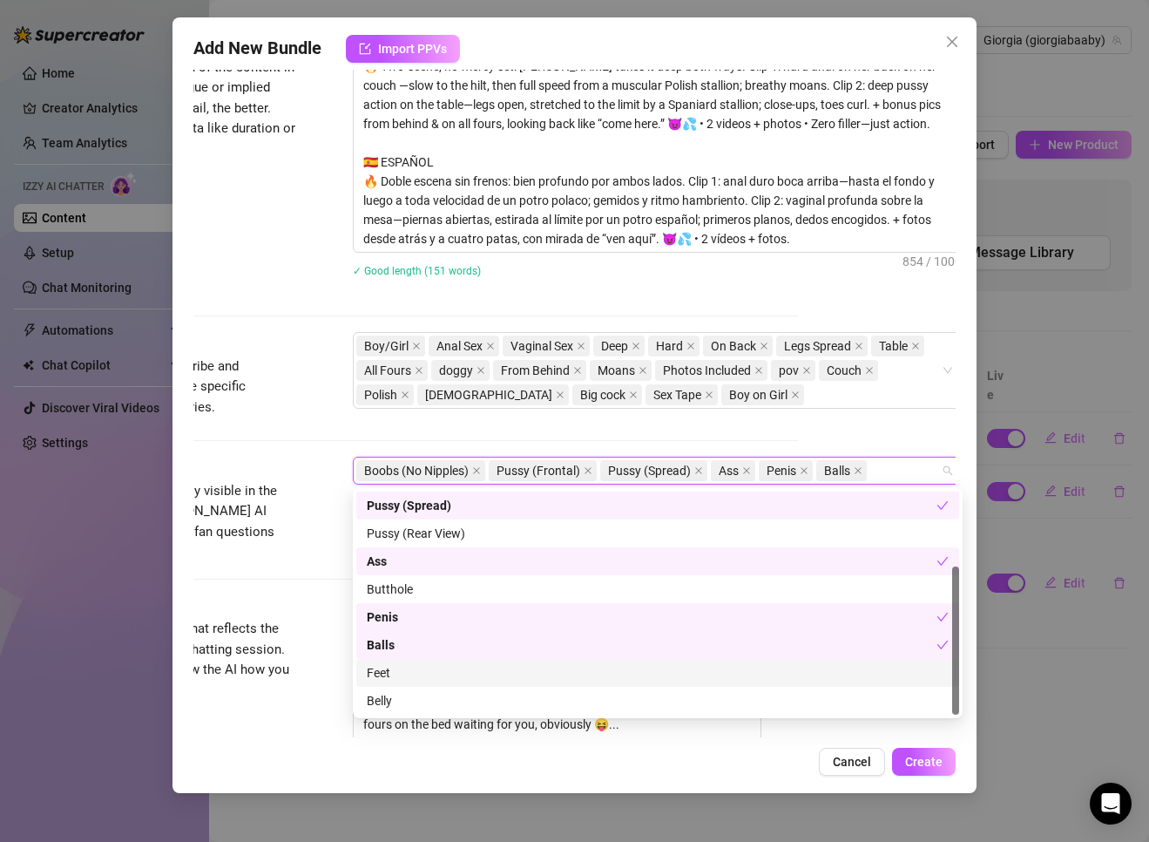
click at [439, 670] on div "Feet" at bounding box center [658, 672] width 582 height 19
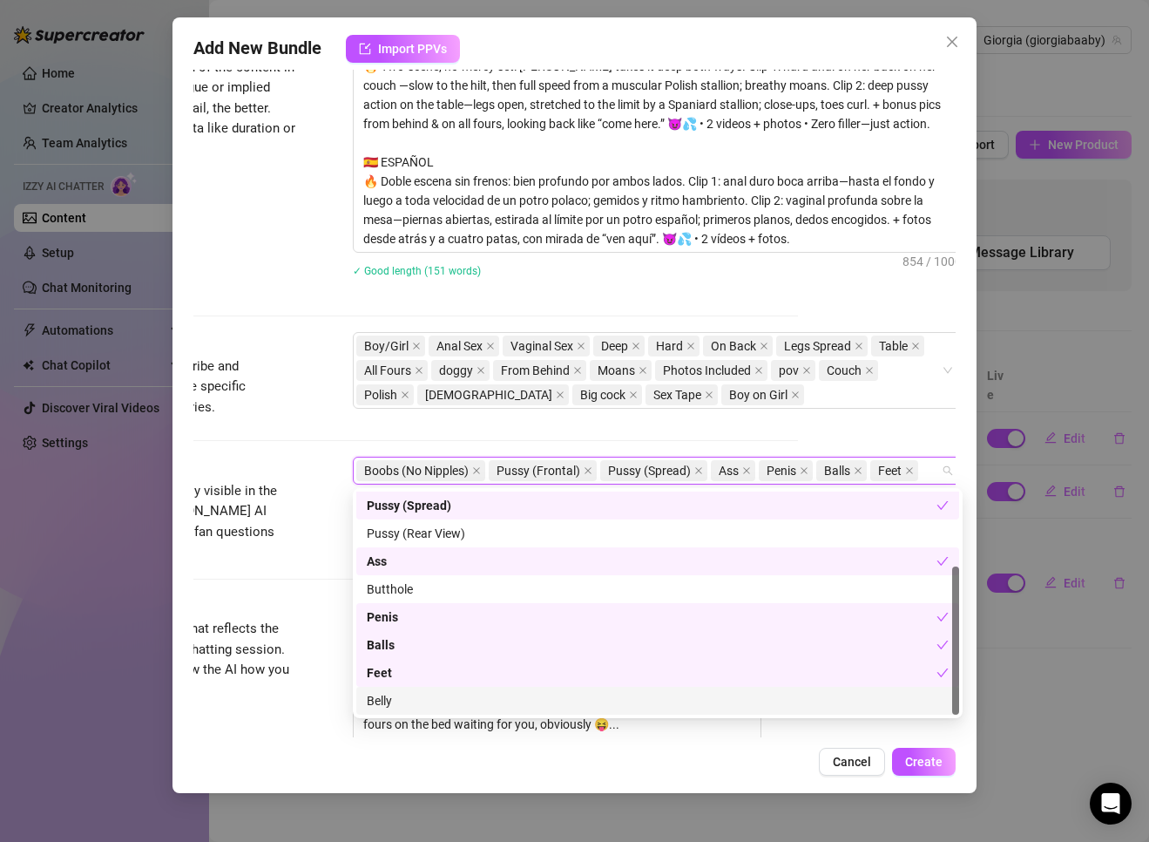
click at [760, 699] on div "Belly" at bounding box center [658, 700] width 582 height 19
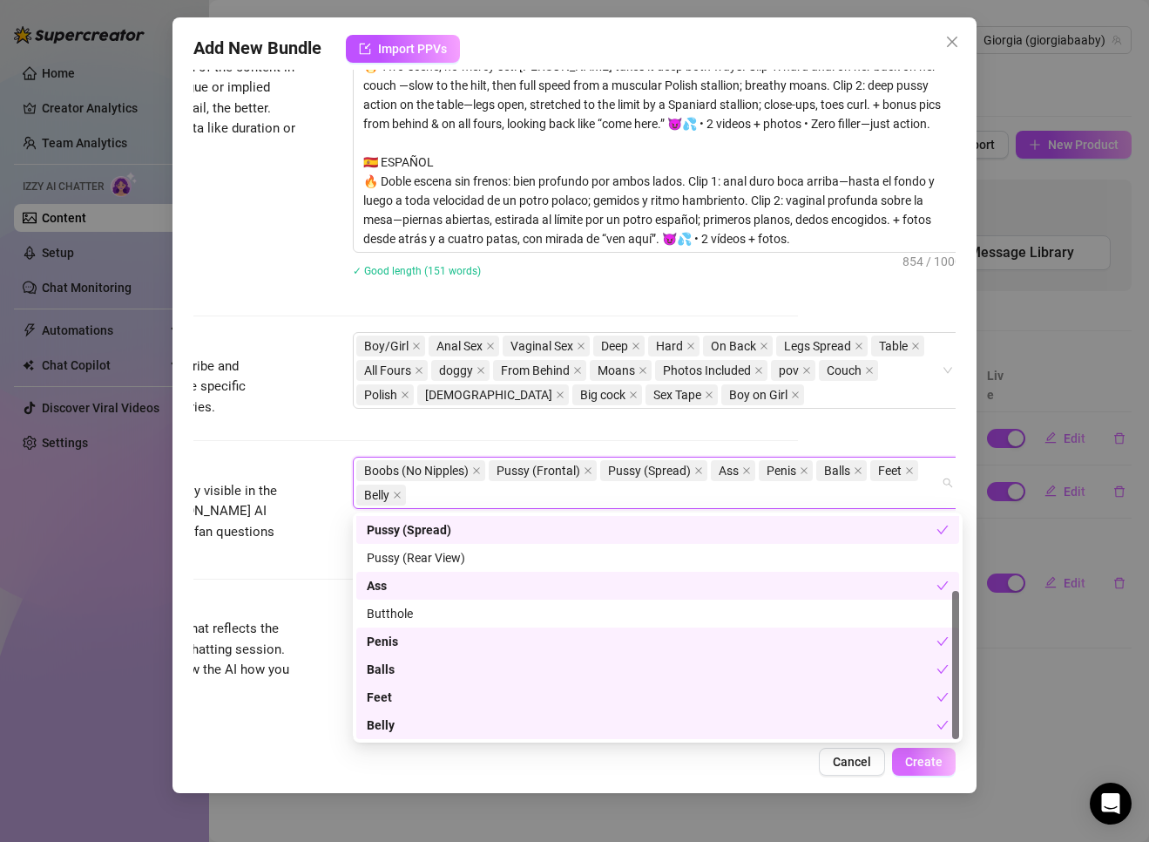
click at [760, 763] on span "Create" at bounding box center [923, 762] width 37 height 14
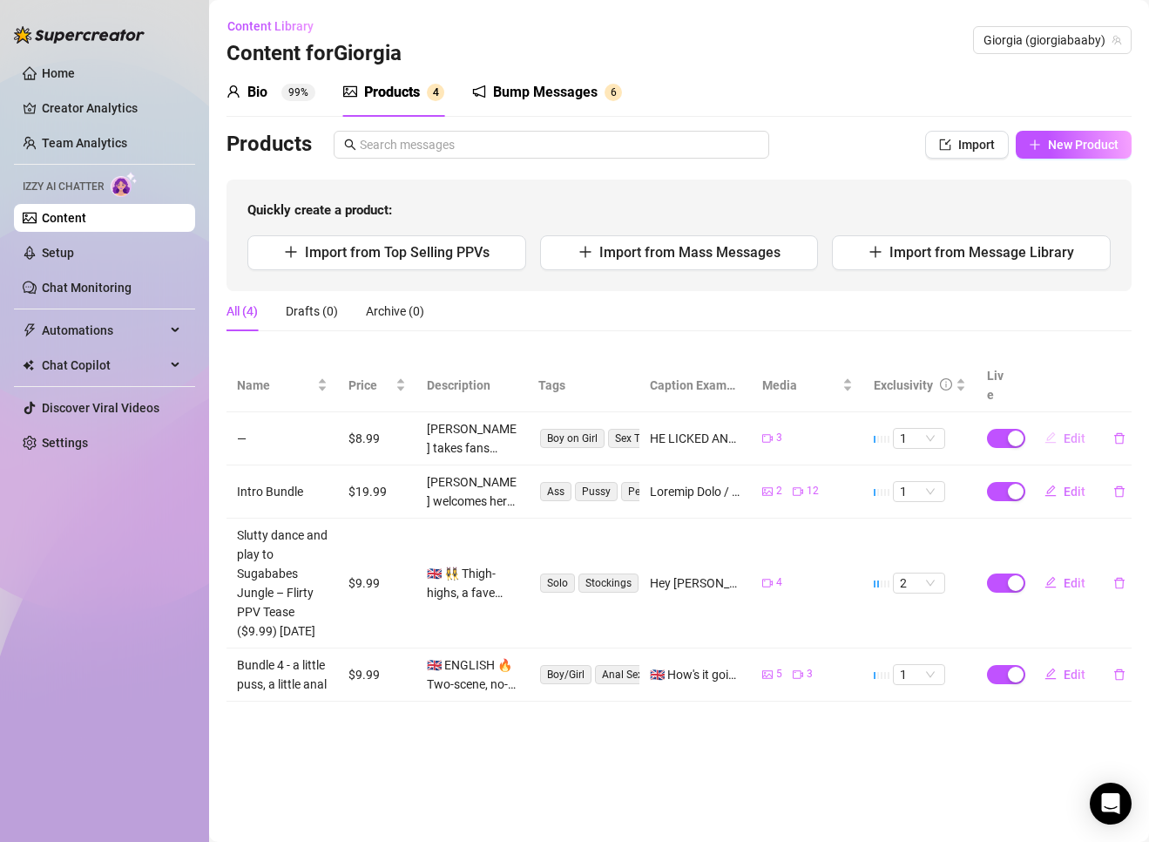
click at [760, 431] on span "Edit" at bounding box center [1075, 438] width 22 height 14
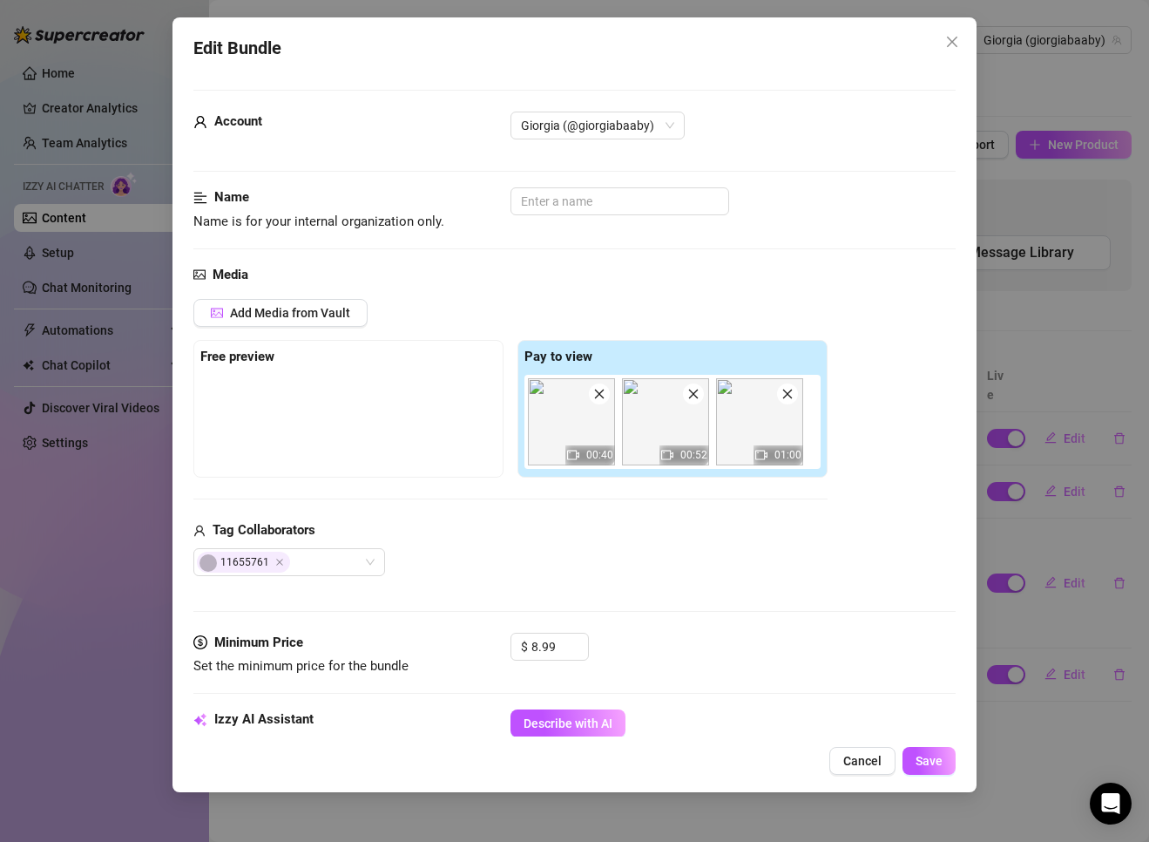
click at [601, 183] on div "Account Giorgia (@giorgiabaaby)" at bounding box center [574, 150] width 762 height 76
click at [593, 195] on input "text" at bounding box center [620, 201] width 219 height 28
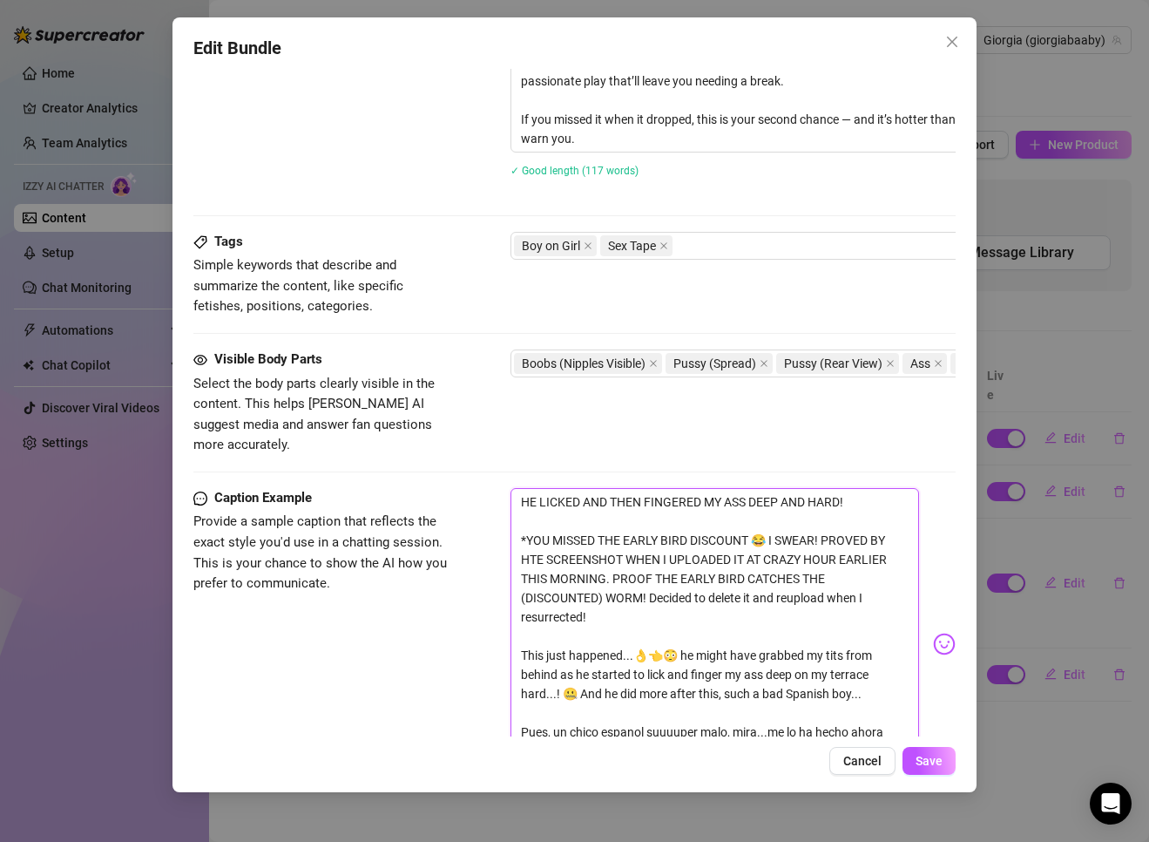
scroll to position [0, 0]
click at [528, 538] on textarea "HE LICKED AND THEN FINGERED MY ASS DEEP AND HARD! *YOU MISSED THE EARLY BIRD DI…" at bounding box center [715, 636] width 409 height 296
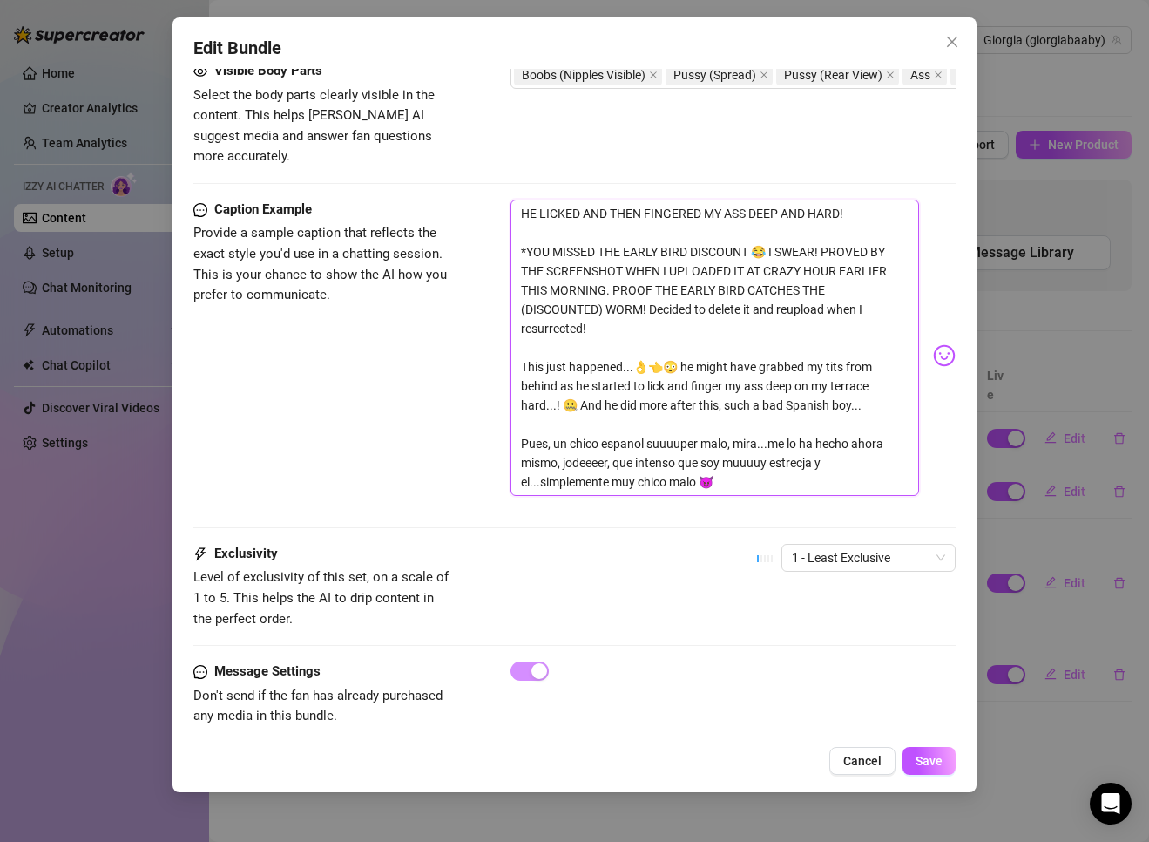
scroll to position [1176, 0]
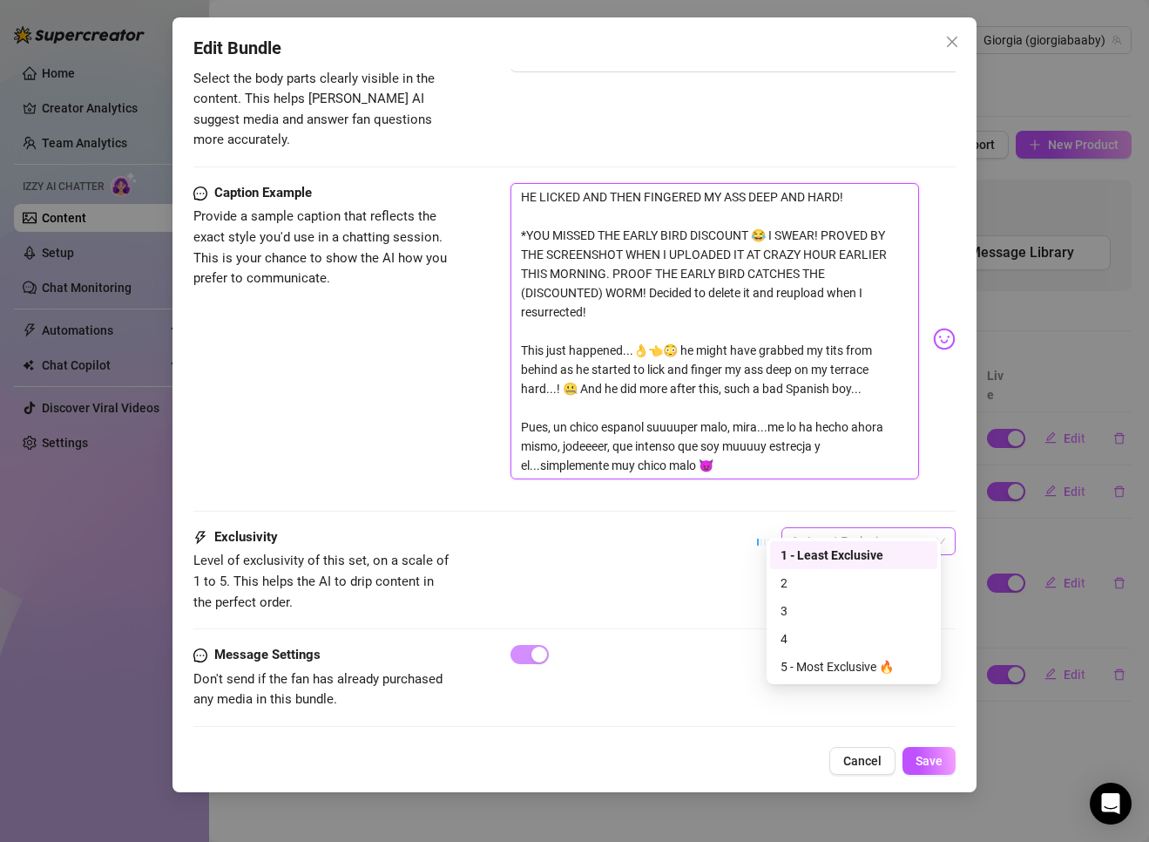
click at [760, 528] on span "1 - Least Exclusive" at bounding box center [868, 541] width 153 height 26
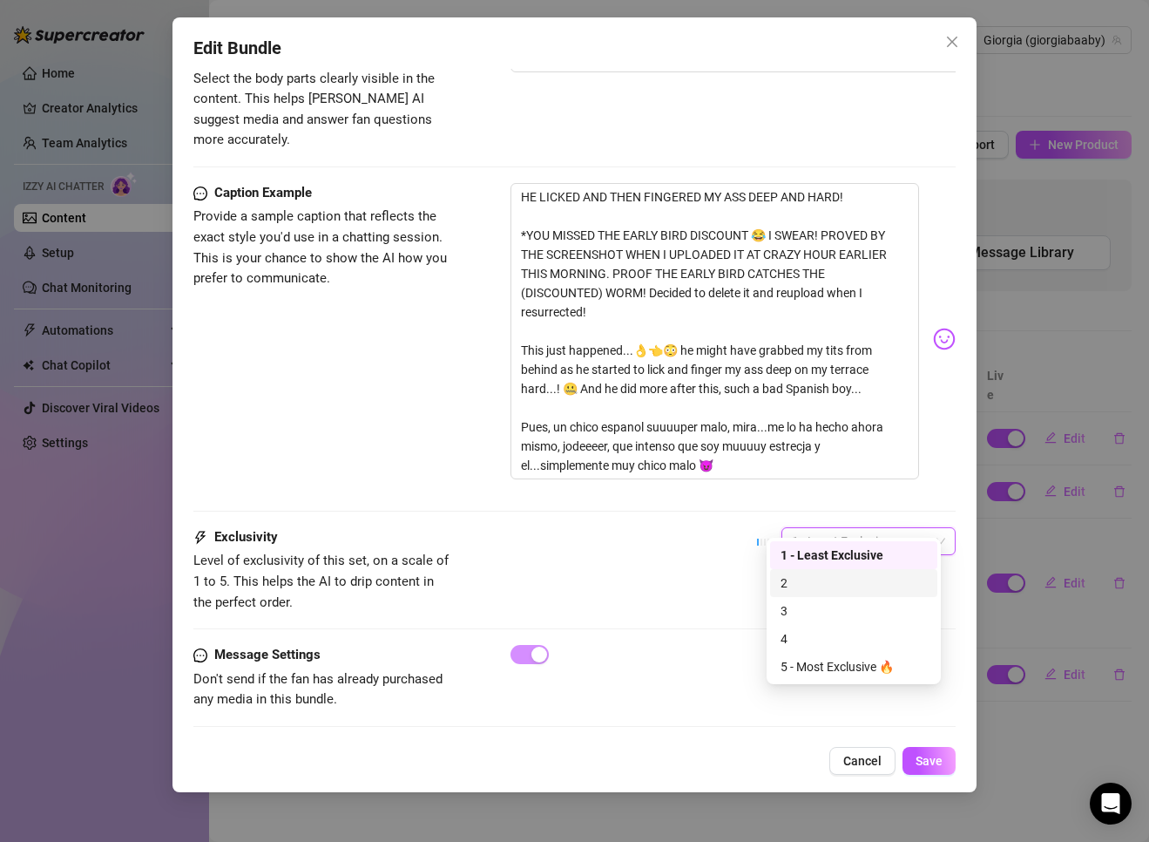
click at [760, 577] on div "2" at bounding box center [854, 582] width 146 height 19
click at [722, 545] on div "Exclusivity Level of exclusivity of this set, on a scale of 1 to 5. This helps …" at bounding box center [574, 569] width 762 height 85
click at [760, 528] on span "2" at bounding box center [868, 541] width 153 height 26
click at [760, 562] on div "1 - Least Exclusive" at bounding box center [854, 554] width 146 height 19
click at [758, 563] on div "Exclusivity Level of exclusivity of this set, on a scale of 1 to 5. This helps …" at bounding box center [574, 569] width 762 height 85
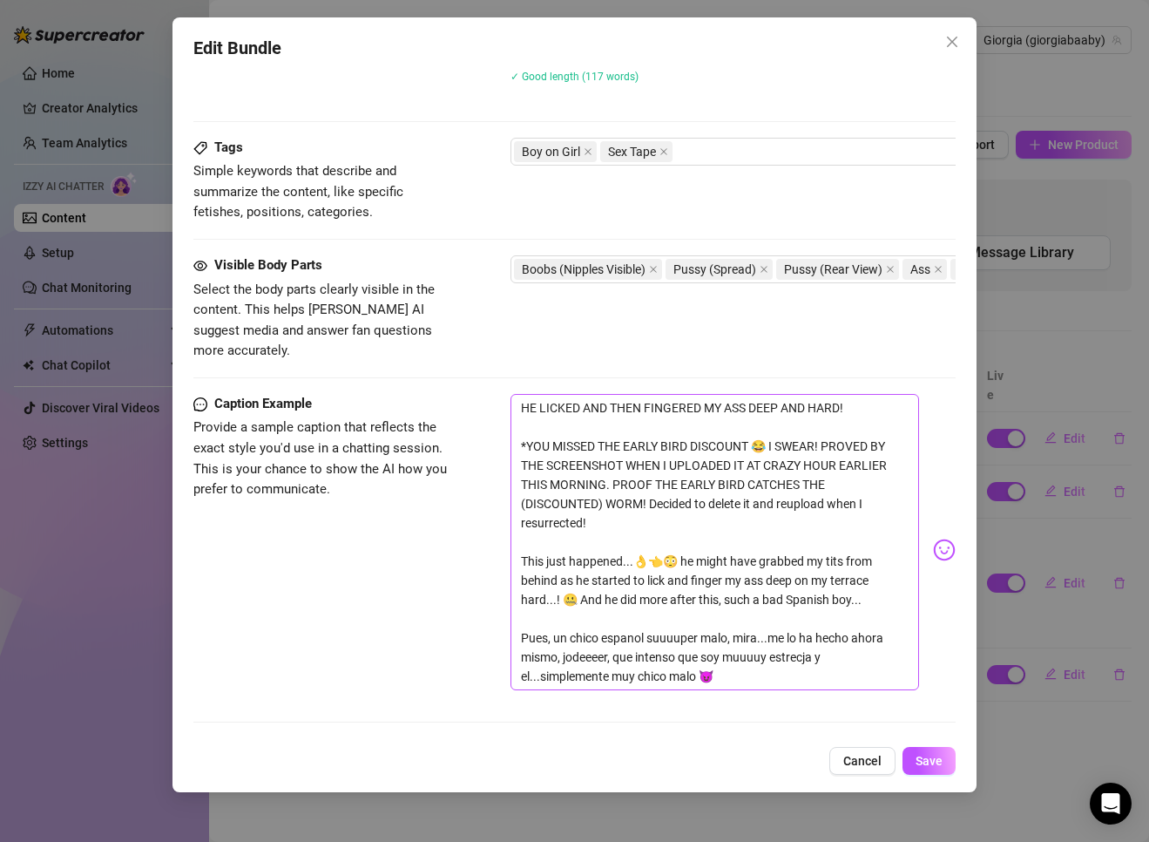
scroll to position [828, 0]
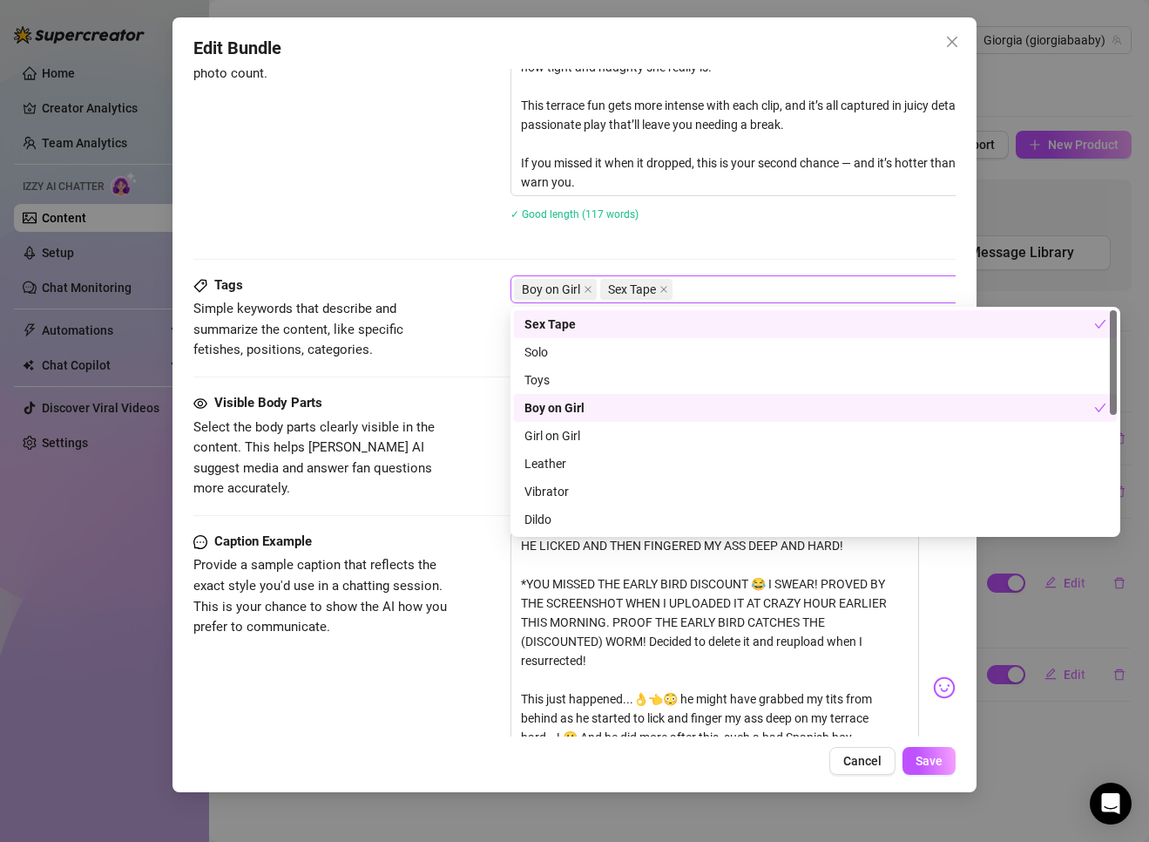
click at [728, 286] on div "Boy on Girl Sex Tape" at bounding box center [806, 289] width 585 height 24
click at [760, 288] on icon "close" at bounding box center [903, 289] width 9 height 9
click at [444, 281] on div "Tags" at bounding box center [323, 285] width 261 height 21
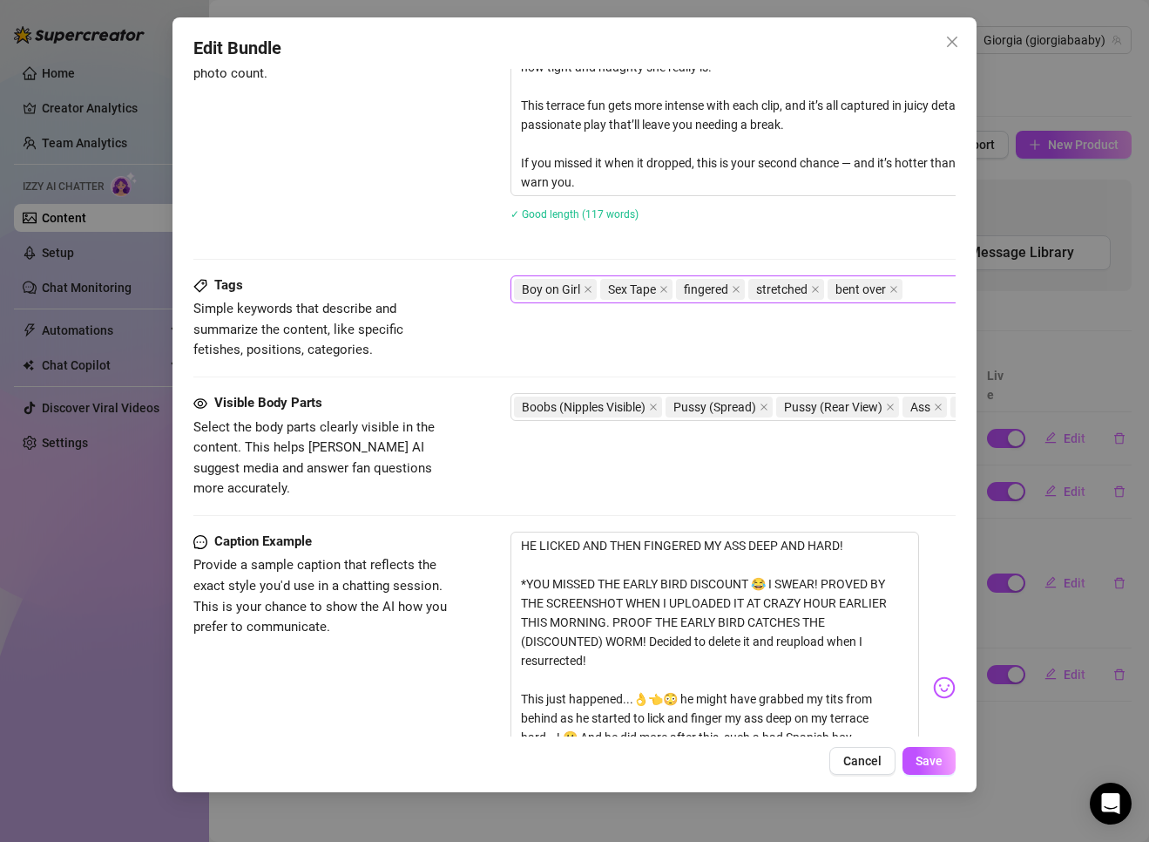
click at [760, 286] on div "Boy on Girl Sex Tape fingered stretched bent over" at bounding box center [806, 289] width 585 height 24
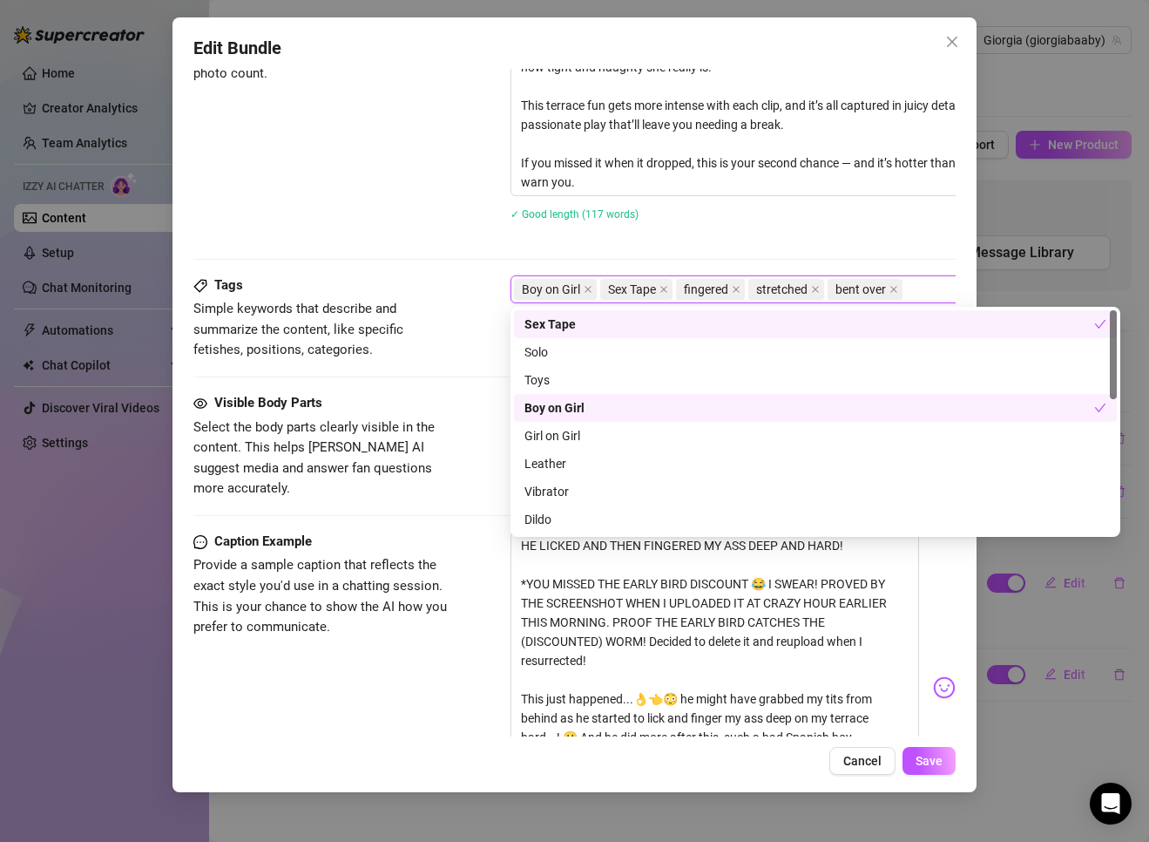
click at [760, 224] on div "✓ Good length (117 words)" at bounding box center [816, 214] width 610 height 28
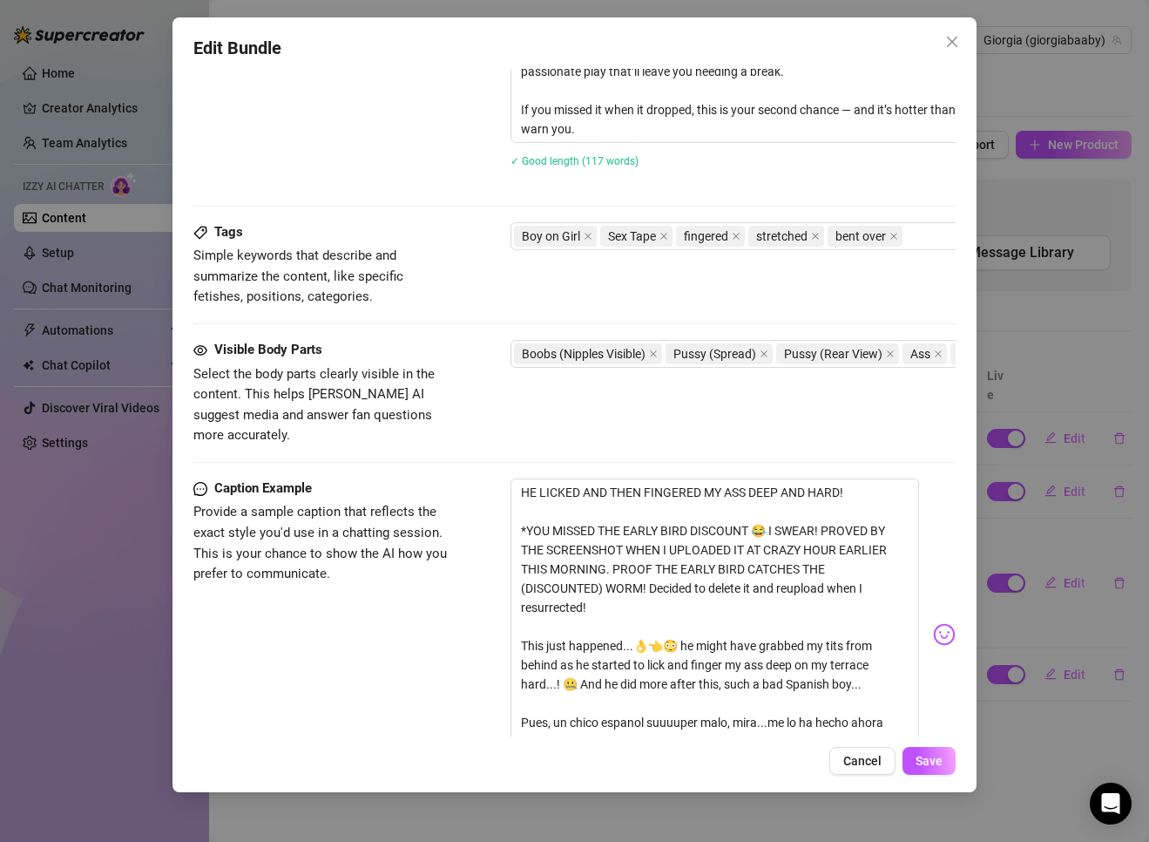
scroll to position [1002, 0]
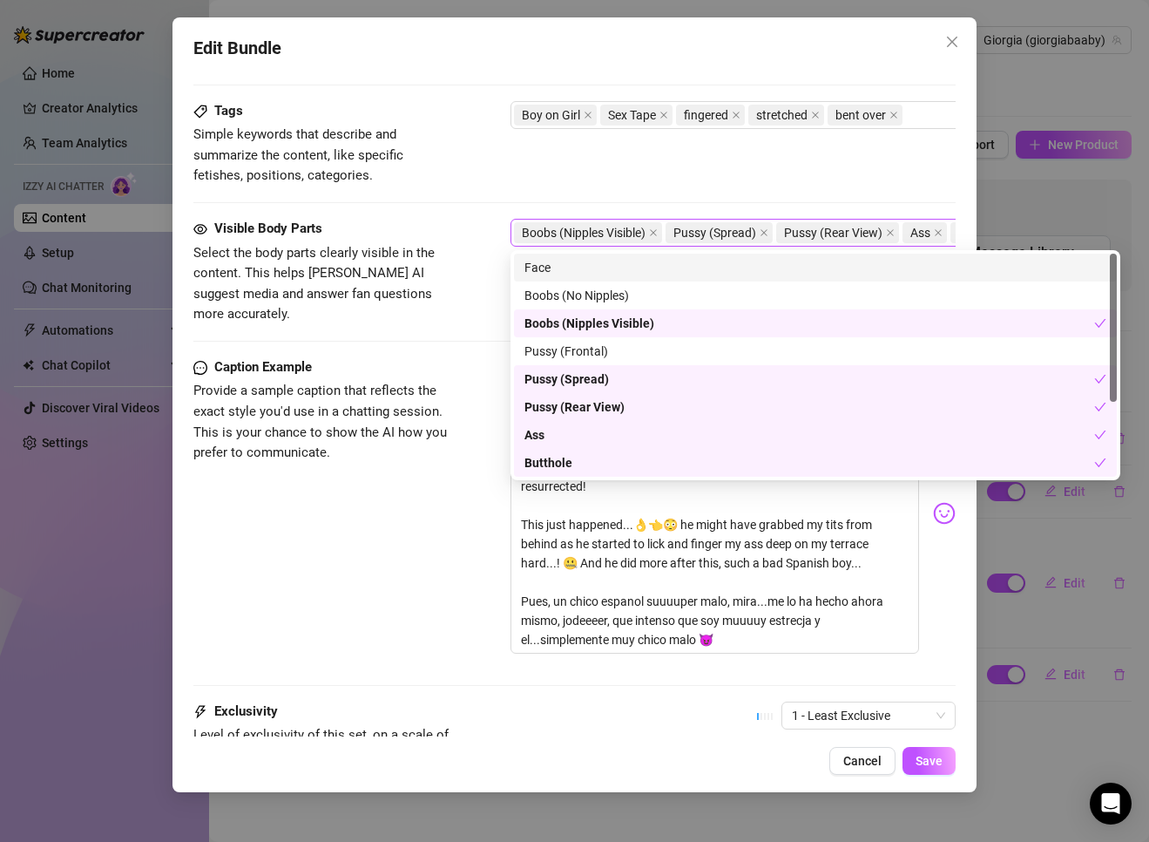
click at [760, 242] on div "Boobs (Nipples Visible) Pussy (Spread) Pussy (Rear View) Ass Butthole" at bounding box center [806, 232] width 585 height 24
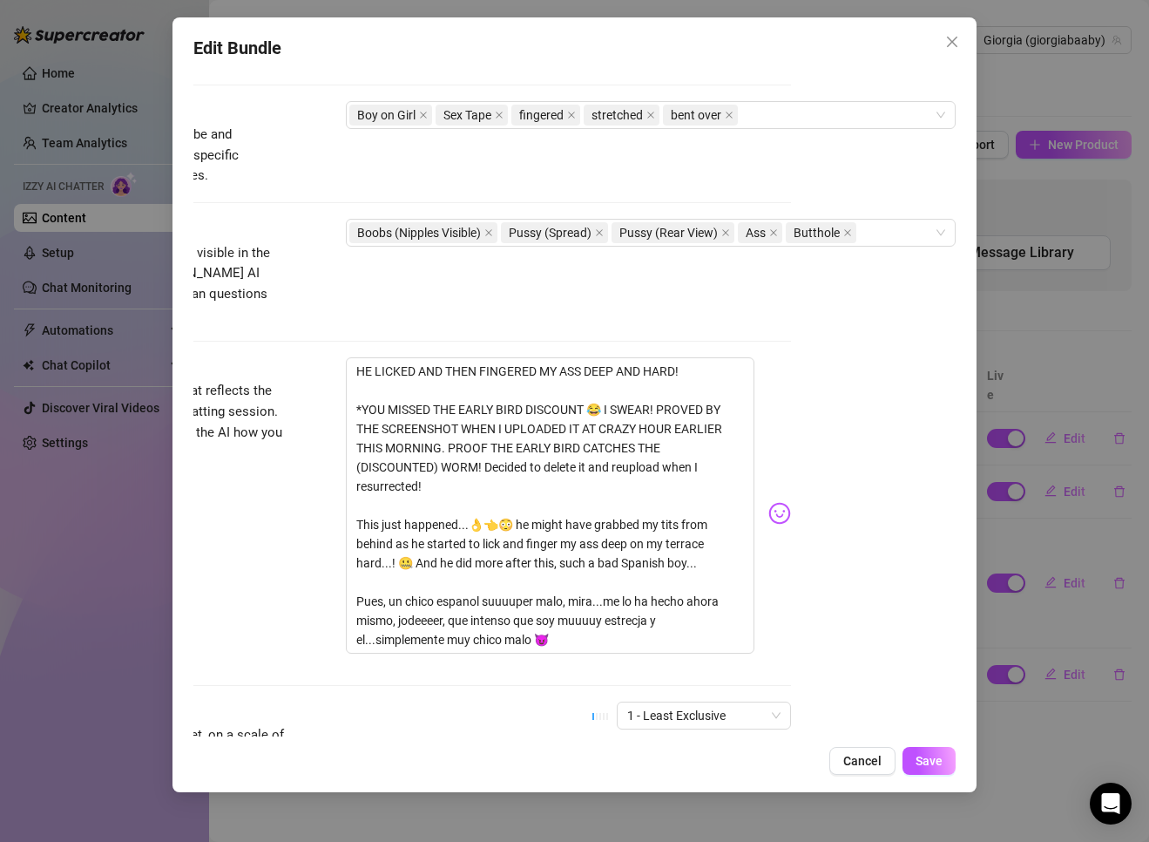
click at [228, 510] on div "Caption Example Provide a sample caption that reflects the exact style you'd us…" at bounding box center [410, 513] width 762 height 312
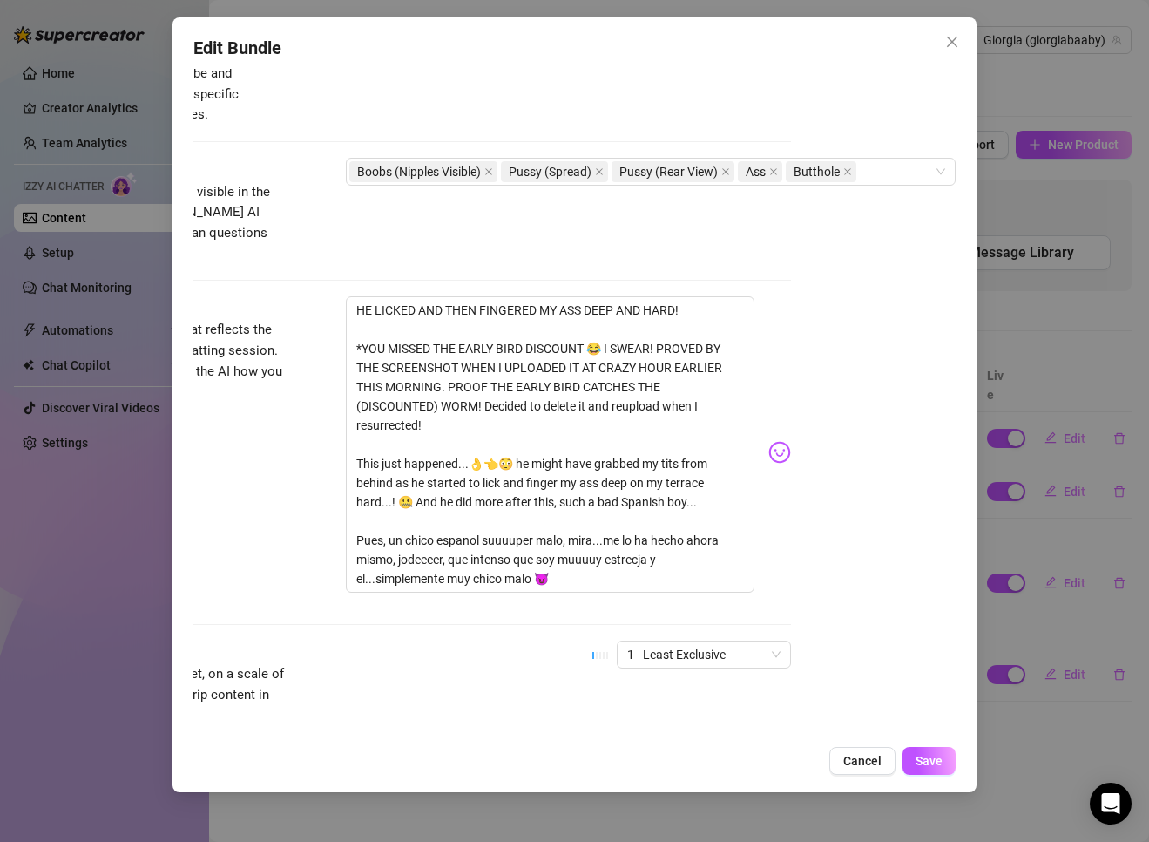
scroll to position [1176, 179]
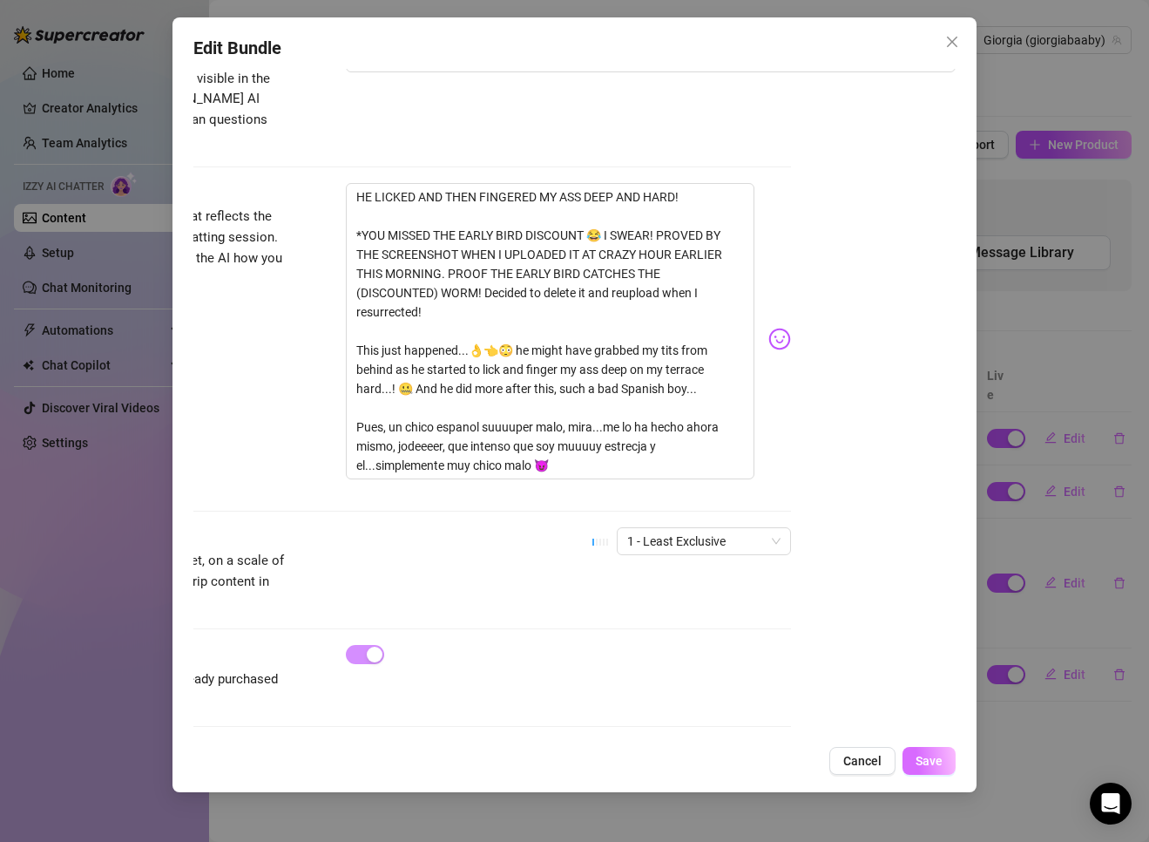
click at [760, 762] on span "Save" at bounding box center [929, 761] width 27 height 14
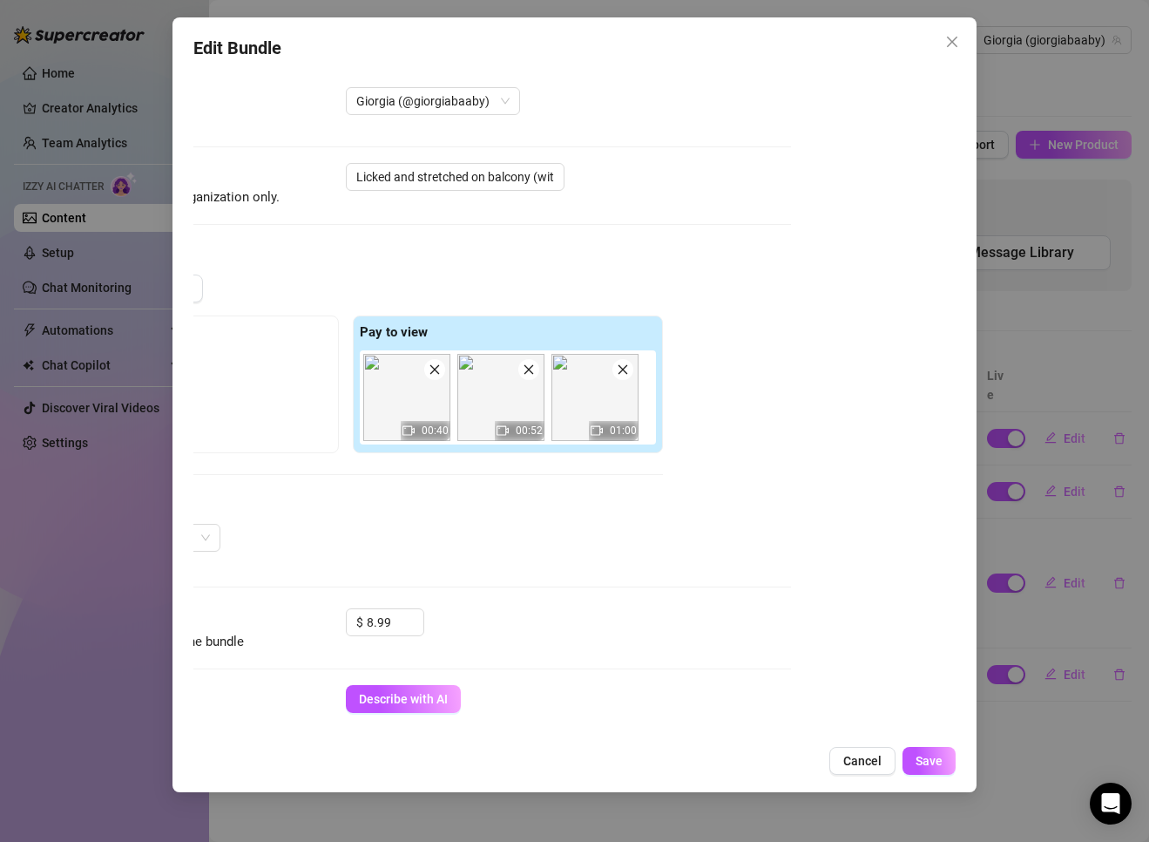
scroll to position [0, 179]
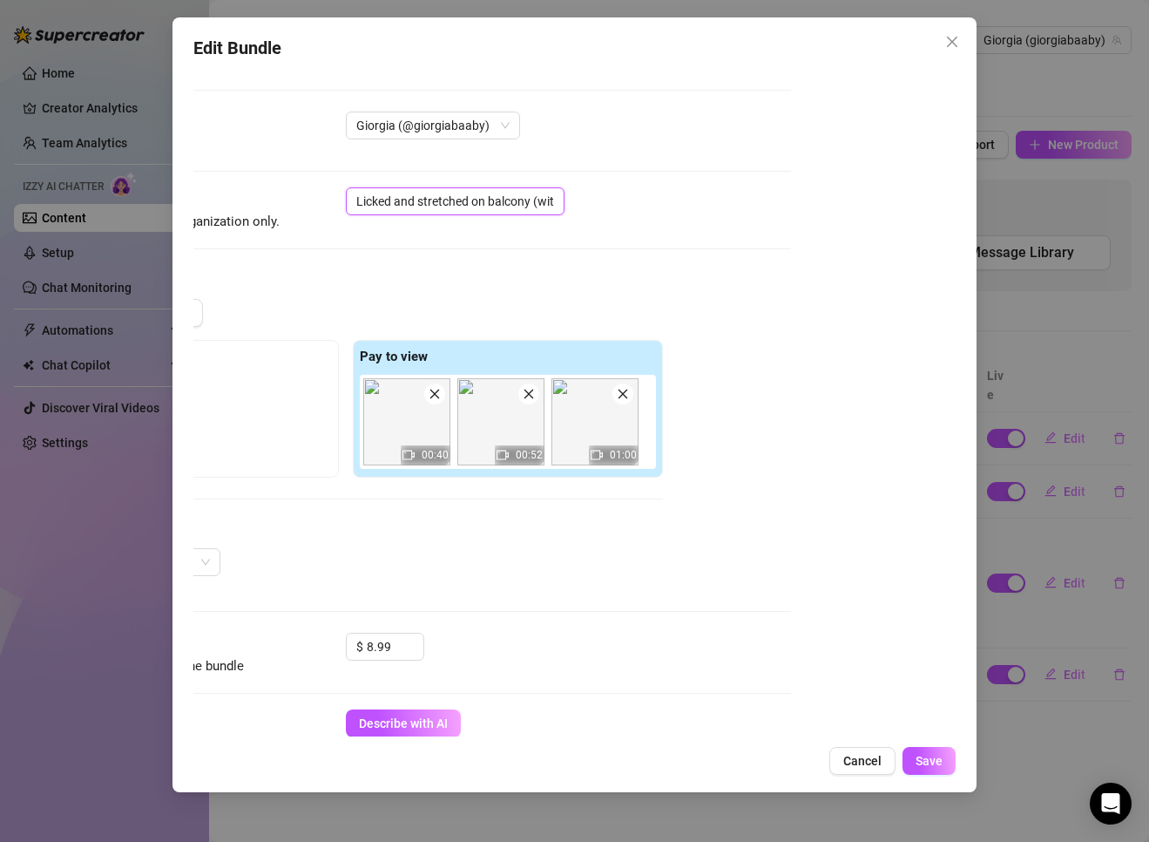
click at [478, 202] on input "Licked and stretched on balcony (with [PERSON_NAME])" at bounding box center [455, 201] width 219 height 28
click at [478, 203] on input "Licked and stretched on balcony (with [PERSON_NAME])" at bounding box center [455, 201] width 219 height 28
click at [760, 769] on button "Save" at bounding box center [929, 761] width 53 height 28
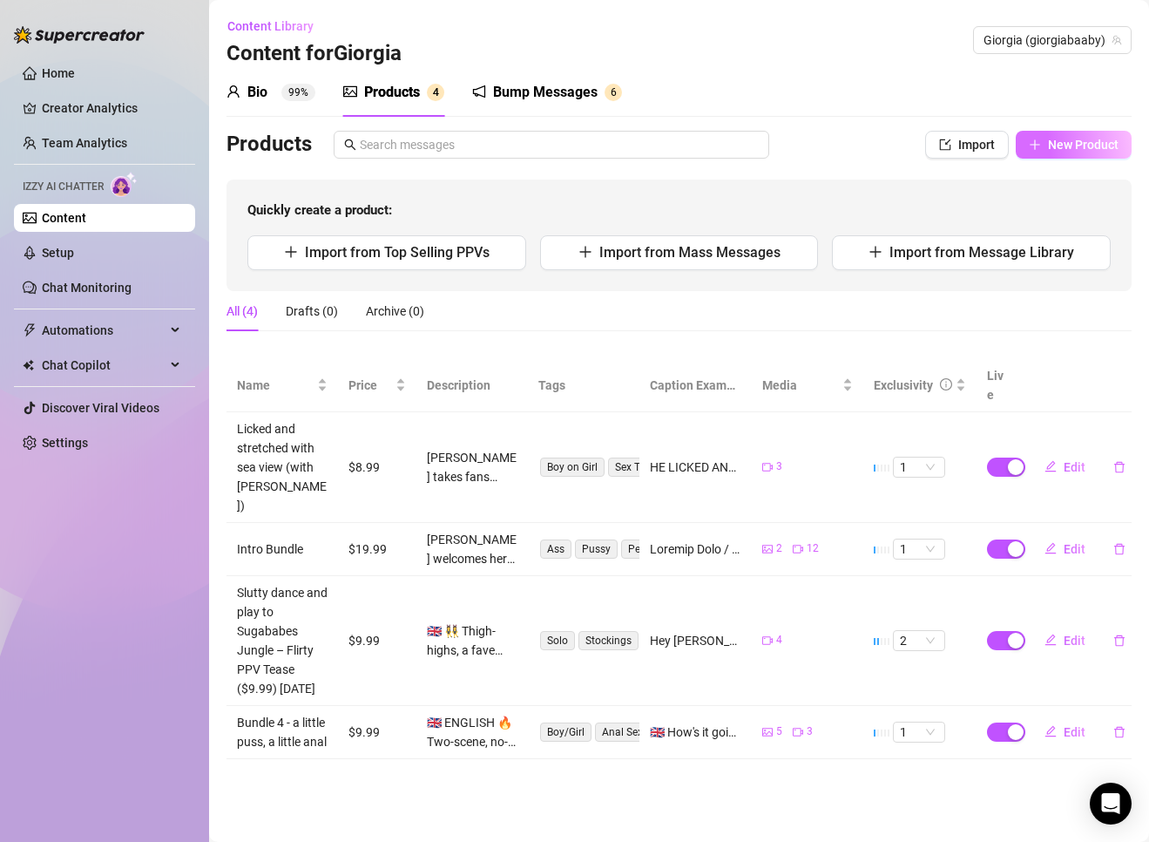
click at [760, 138] on span "New Product" at bounding box center [1083, 145] width 71 height 14
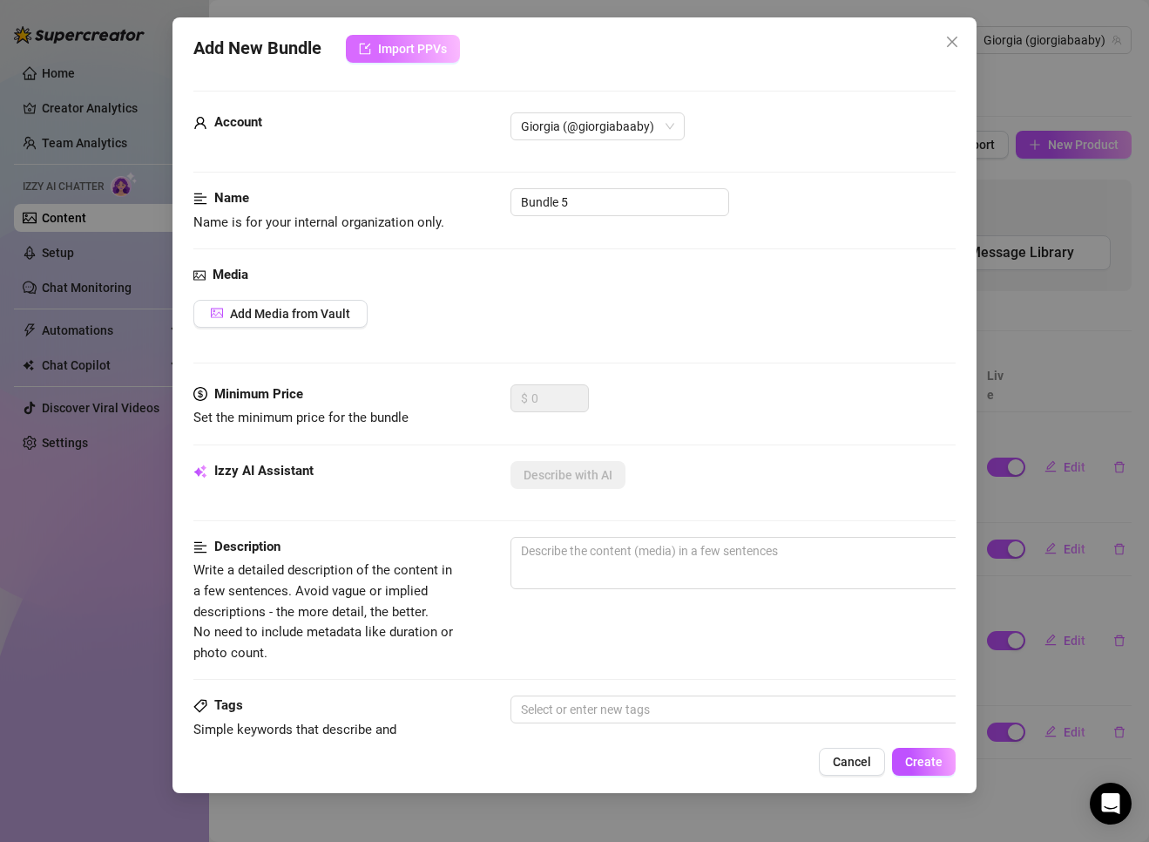
click at [390, 51] on span "Import PPVs" at bounding box center [412, 49] width 69 height 14
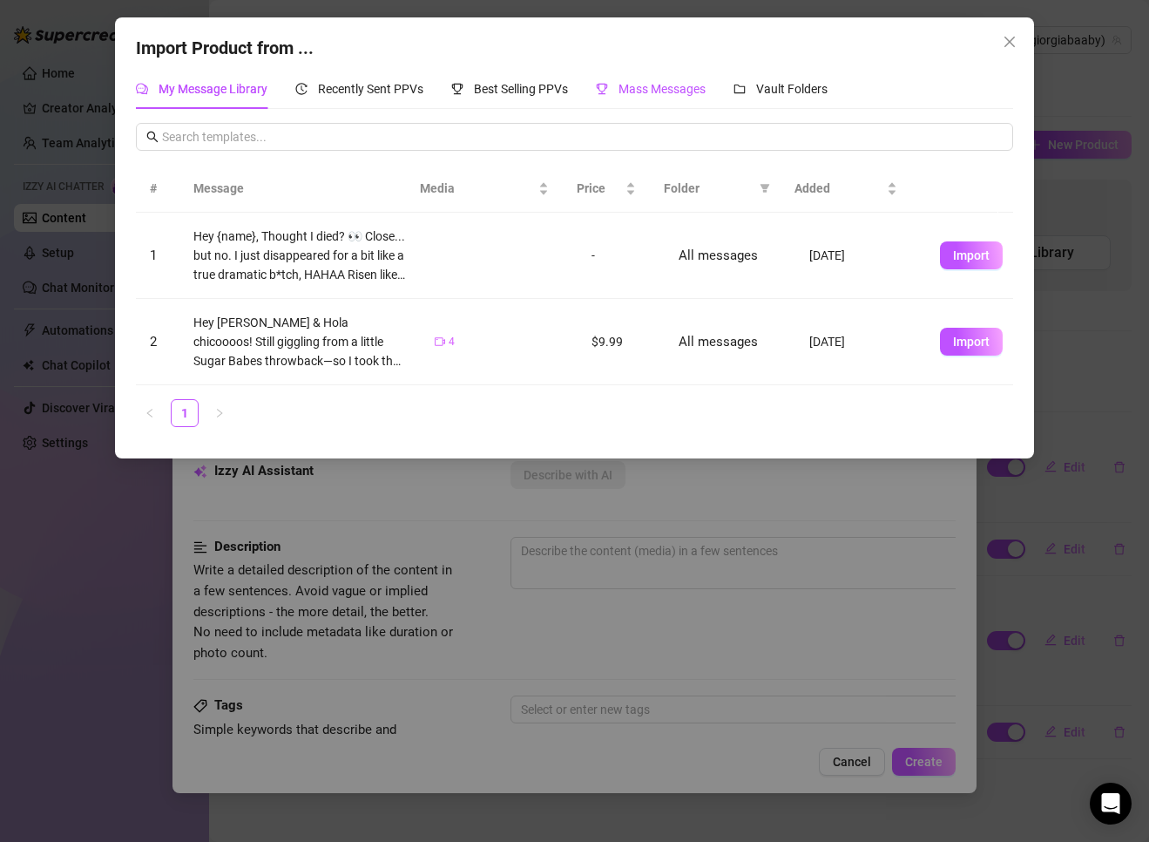
click at [676, 90] on span "Mass Messages" at bounding box center [662, 89] width 87 height 14
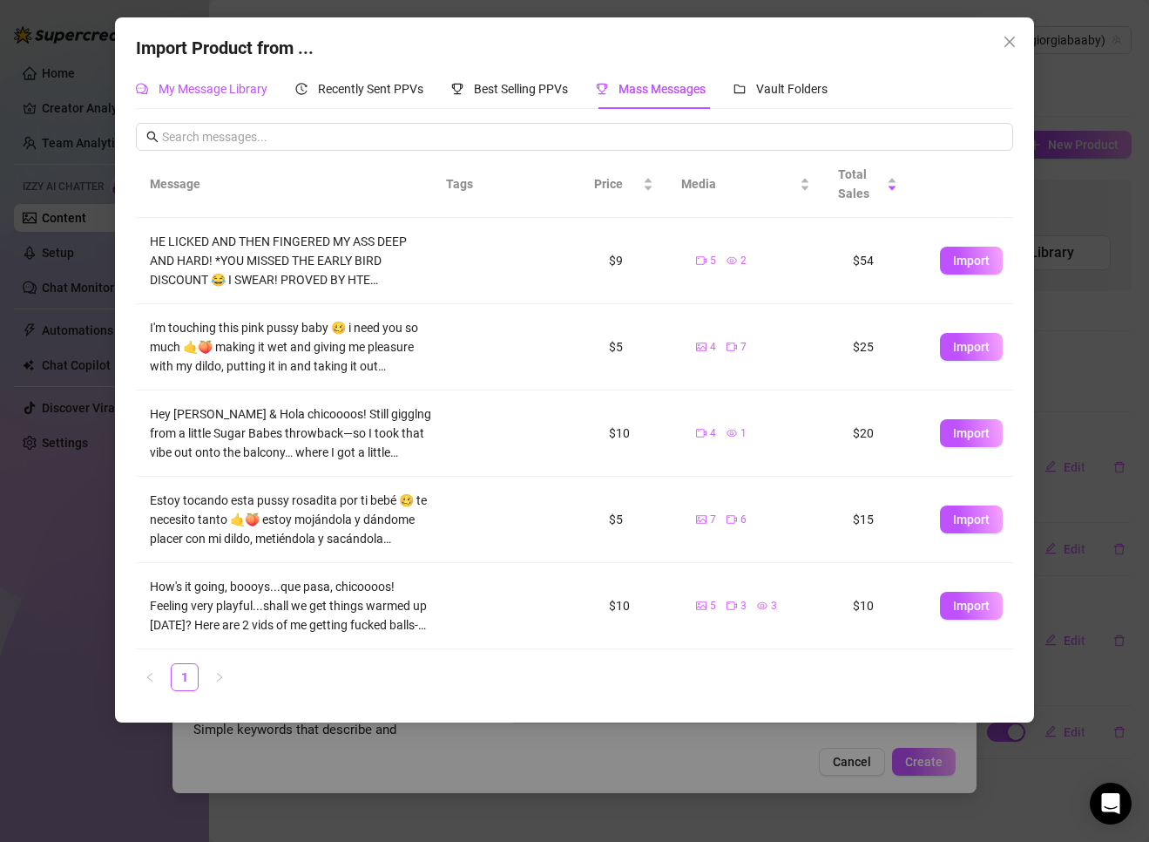
click at [234, 88] on span "My Message Library" at bounding box center [213, 89] width 109 height 14
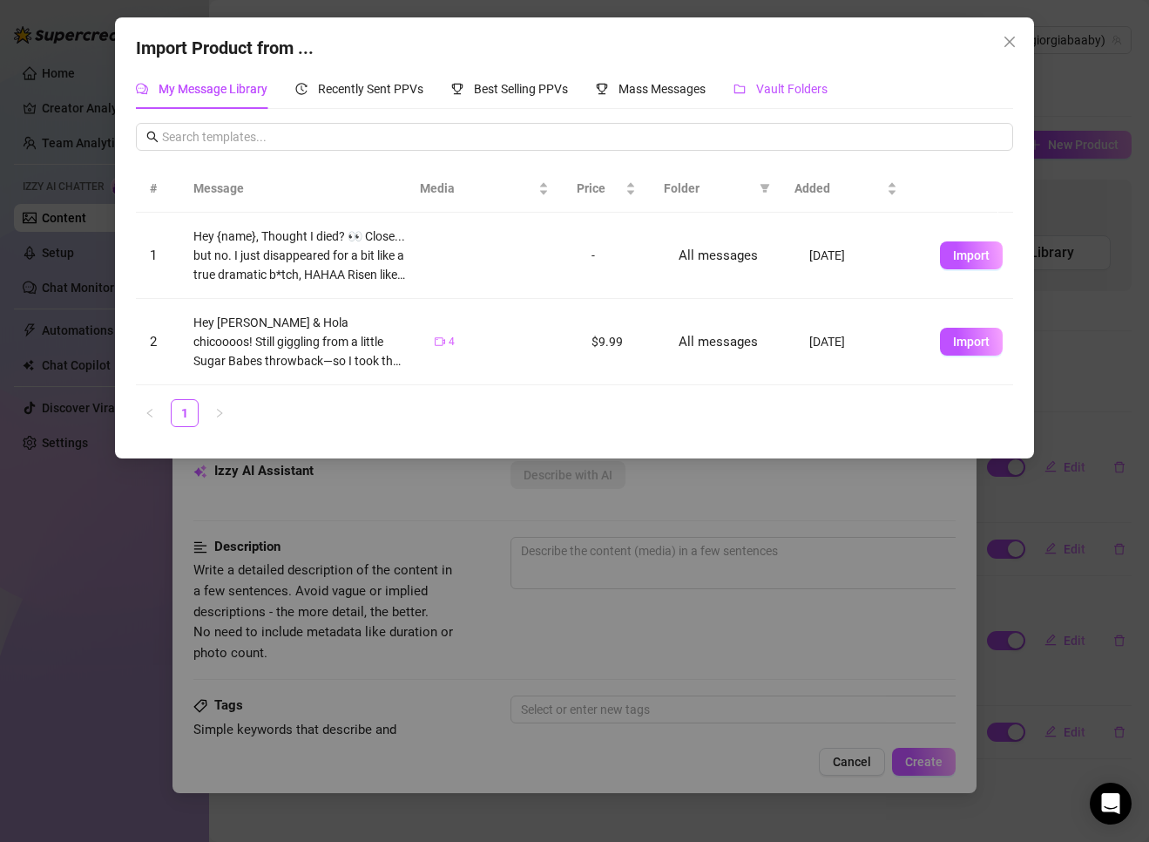
click at [760, 89] on span "Vault Folders" at bounding box center [791, 89] width 71 height 14
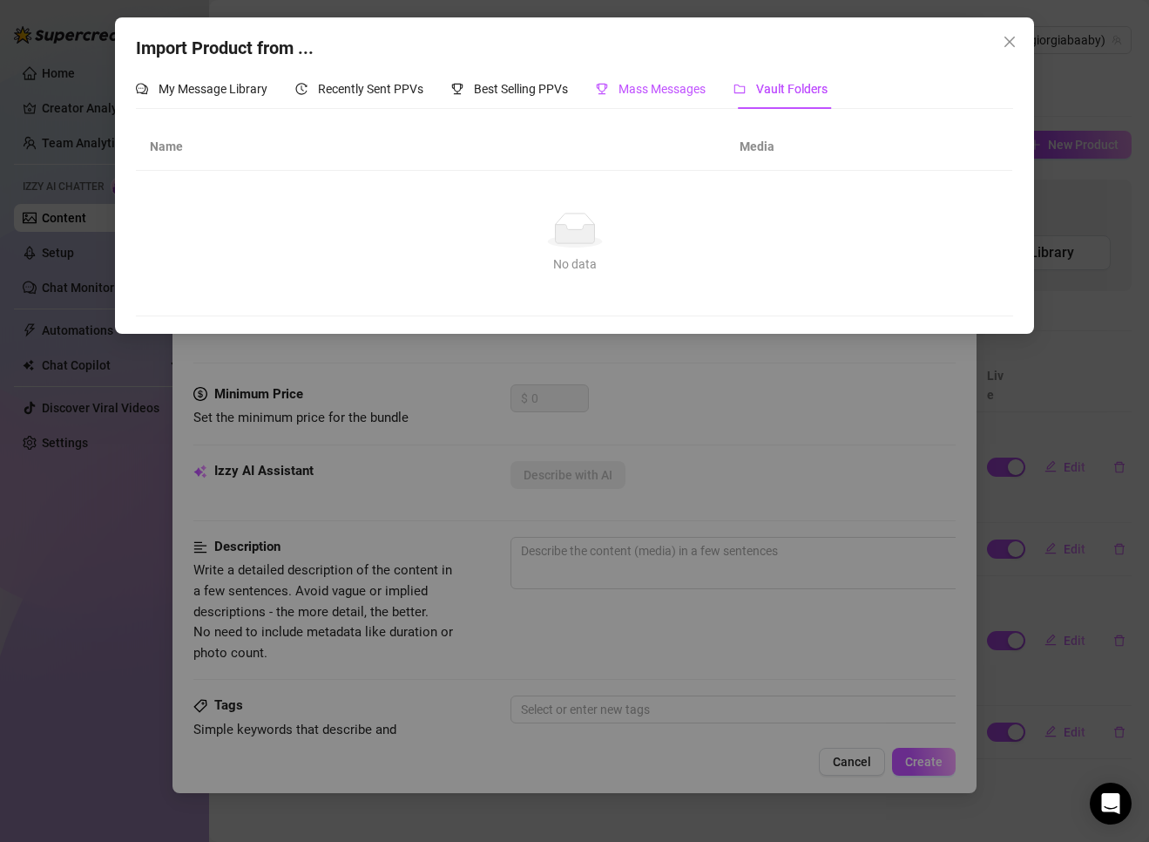
click at [669, 82] on span "Mass Messages" at bounding box center [662, 89] width 87 height 14
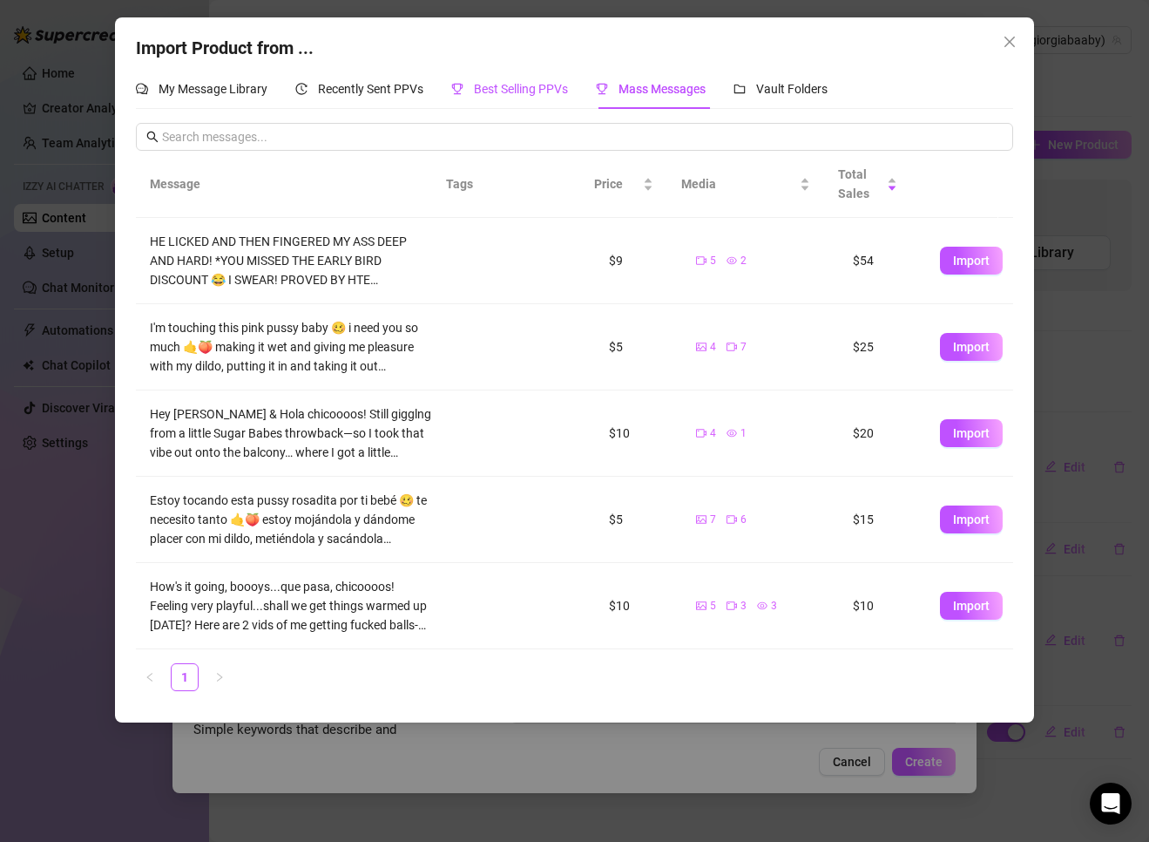
click at [518, 91] on span "Best Selling PPVs" at bounding box center [521, 89] width 94 height 14
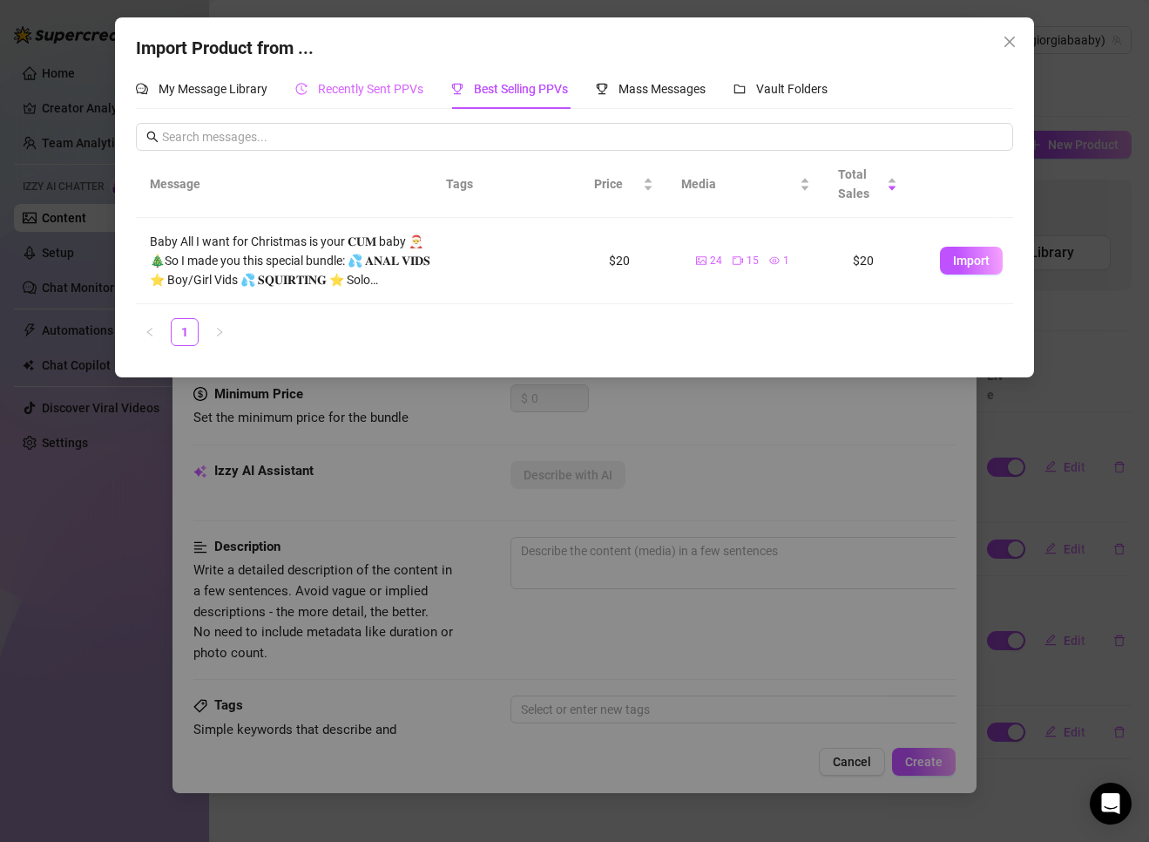
click at [402, 74] on div "Recently Sent PPVs" at bounding box center [359, 89] width 128 height 40
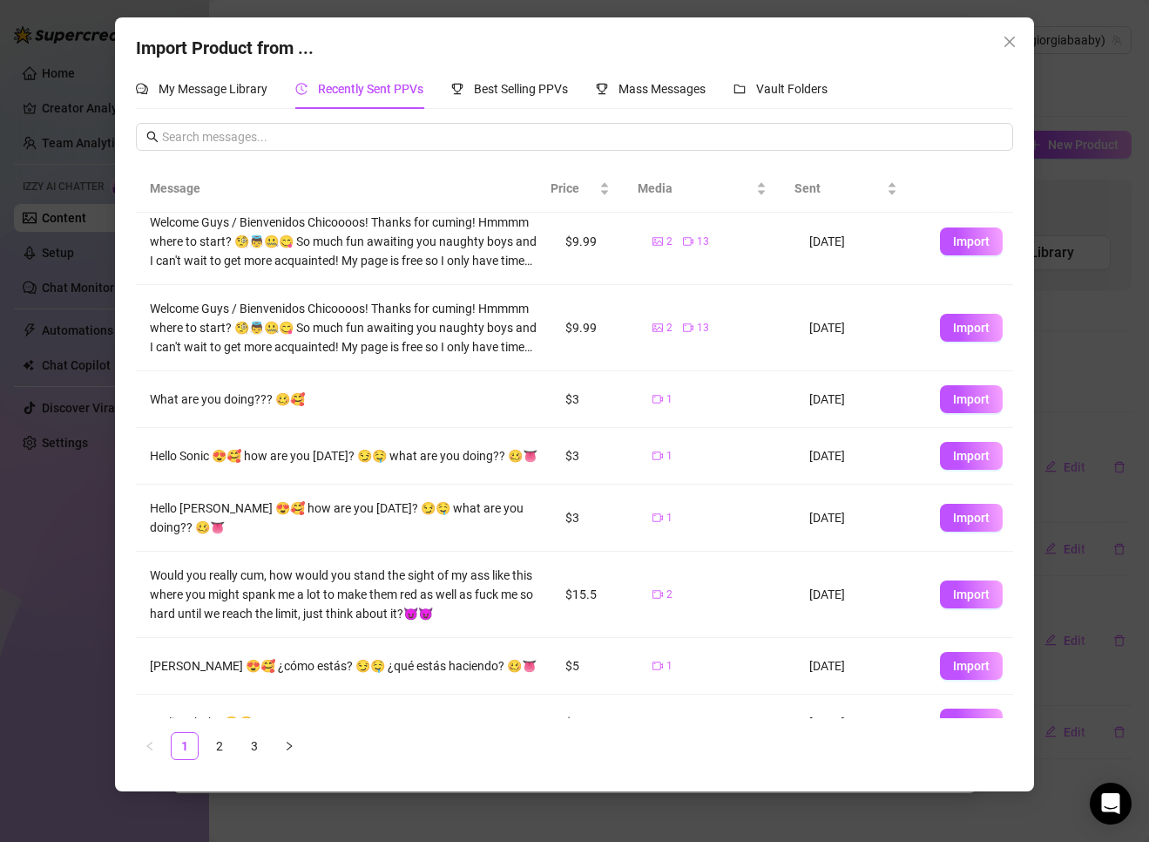
scroll to position [230, 0]
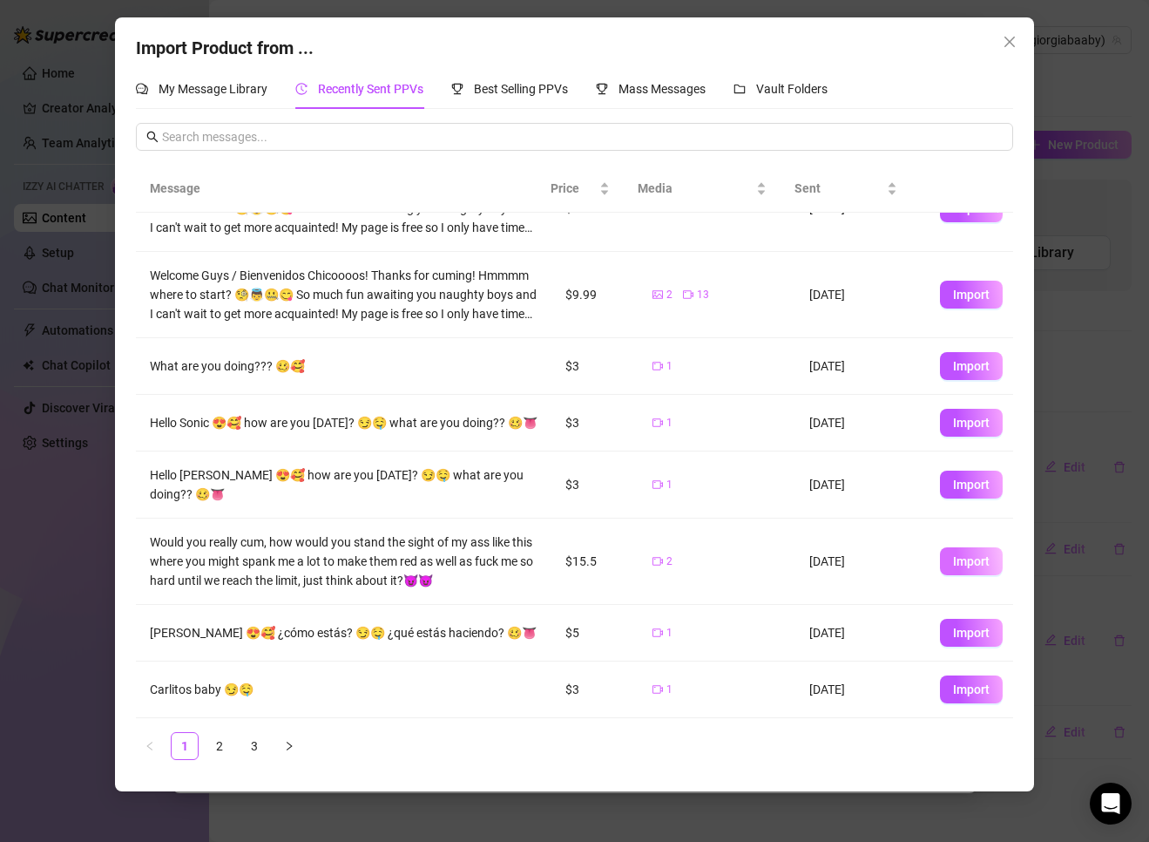
click at [760, 558] on span "Import" at bounding box center [971, 561] width 37 height 14
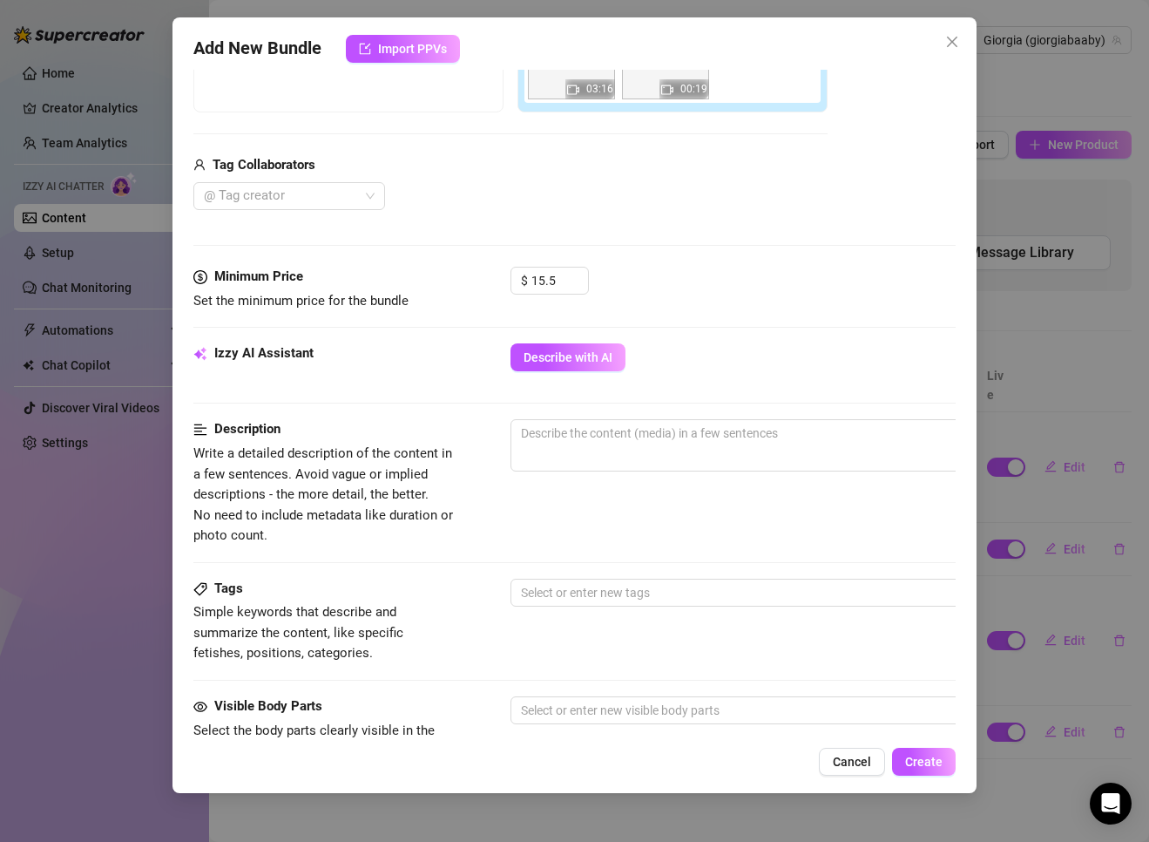
scroll to position [201, 0]
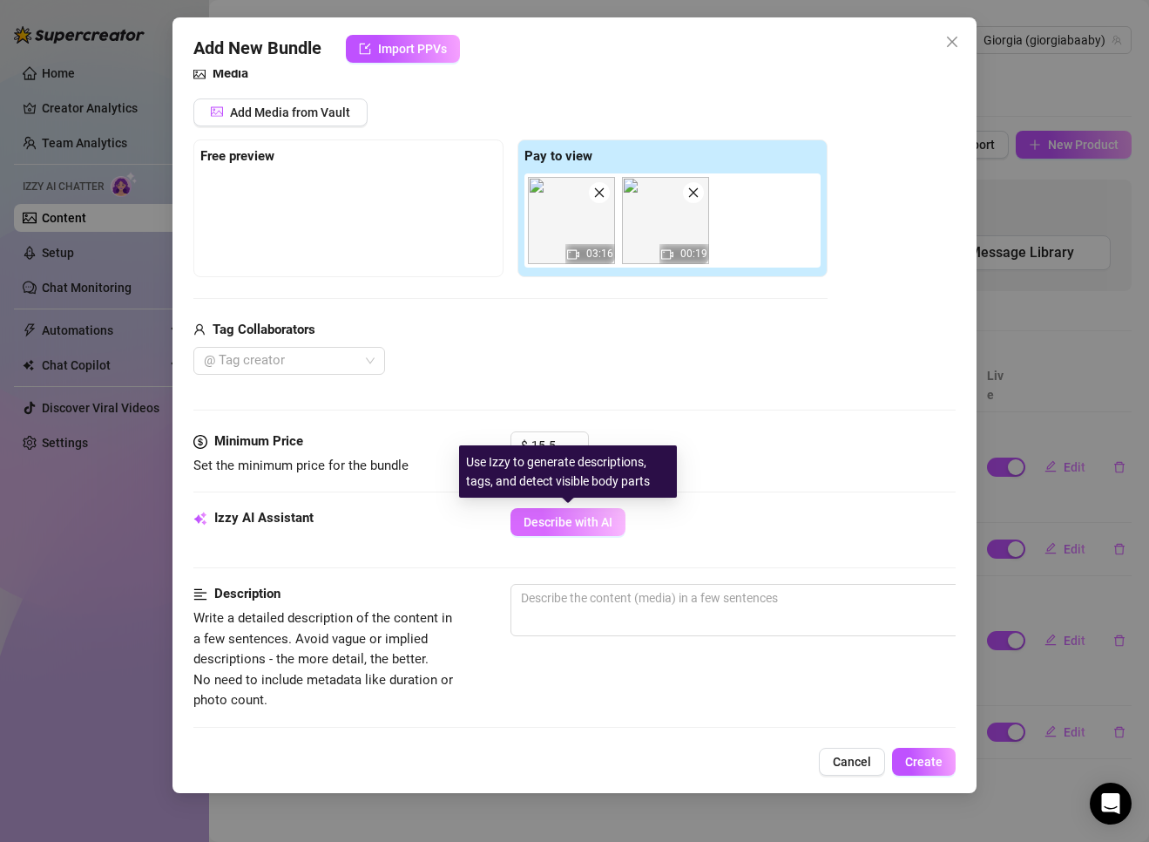
click at [567, 509] on button "Describe with AI" at bounding box center [568, 522] width 115 height 28
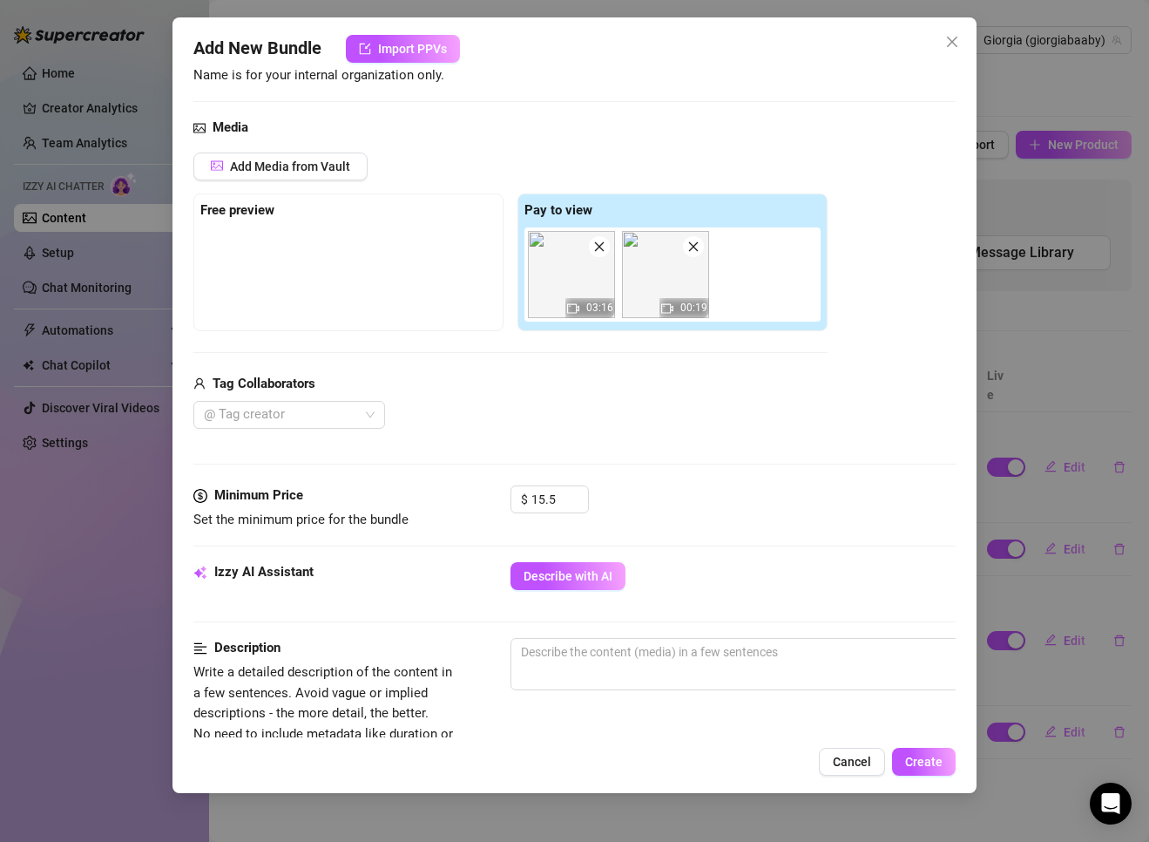
scroll to position [114, 0]
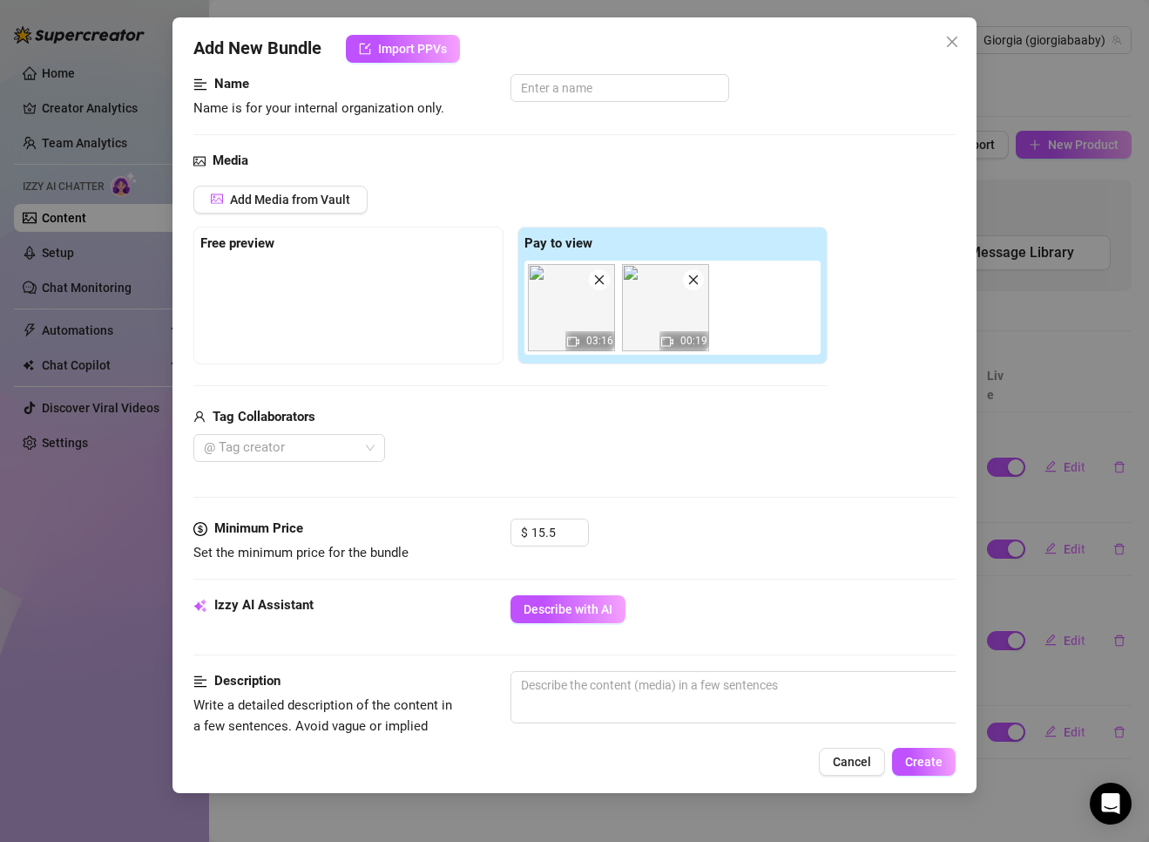
click at [571, 308] on img at bounding box center [571, 307] width 87 height 87
click at [575, 317] on img at bounding box center [571, 307] width 87 height 87
click at [350, 439] on div at bounding box center [280, 448] width 166 height 24
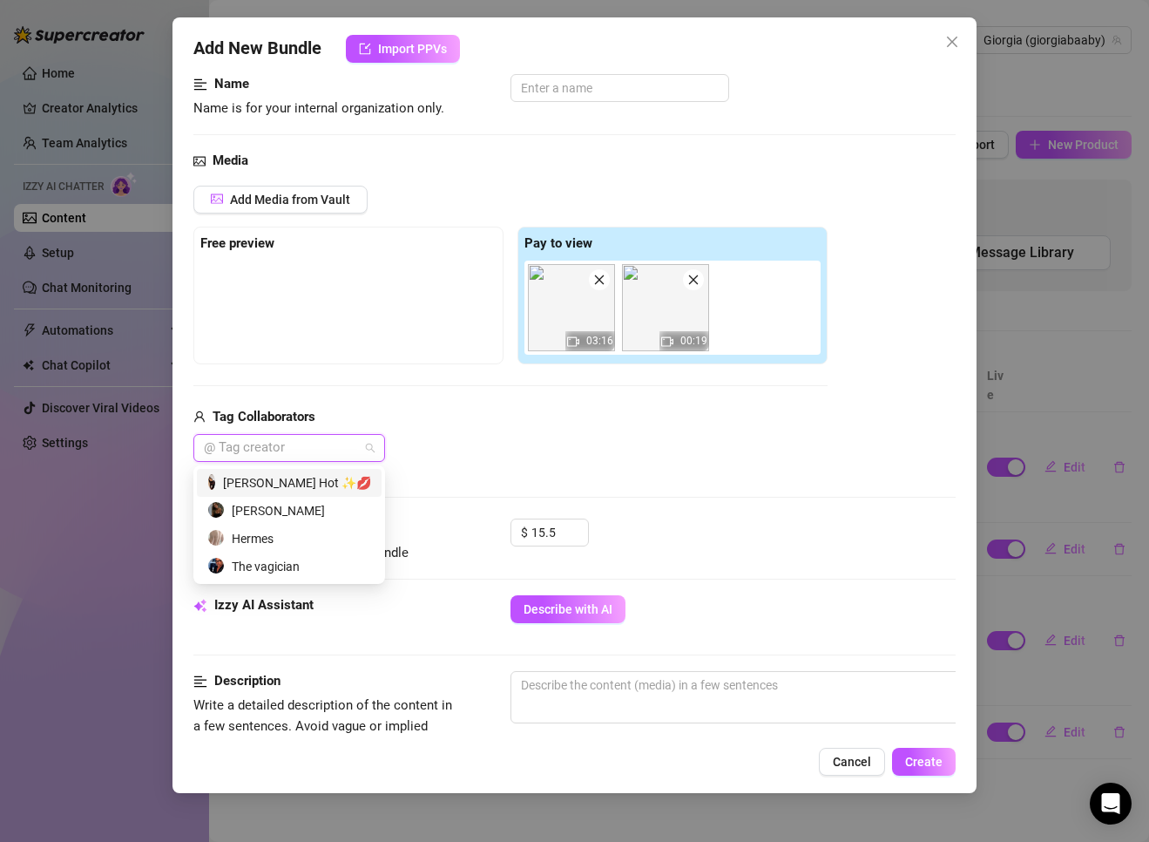
click at [369, 432] on div "Tag Collaborators @ Tag creator" at bounding box center [510, 435] width 634 height 56
